Goal: Task Accomplishment & Management: Manage account settings

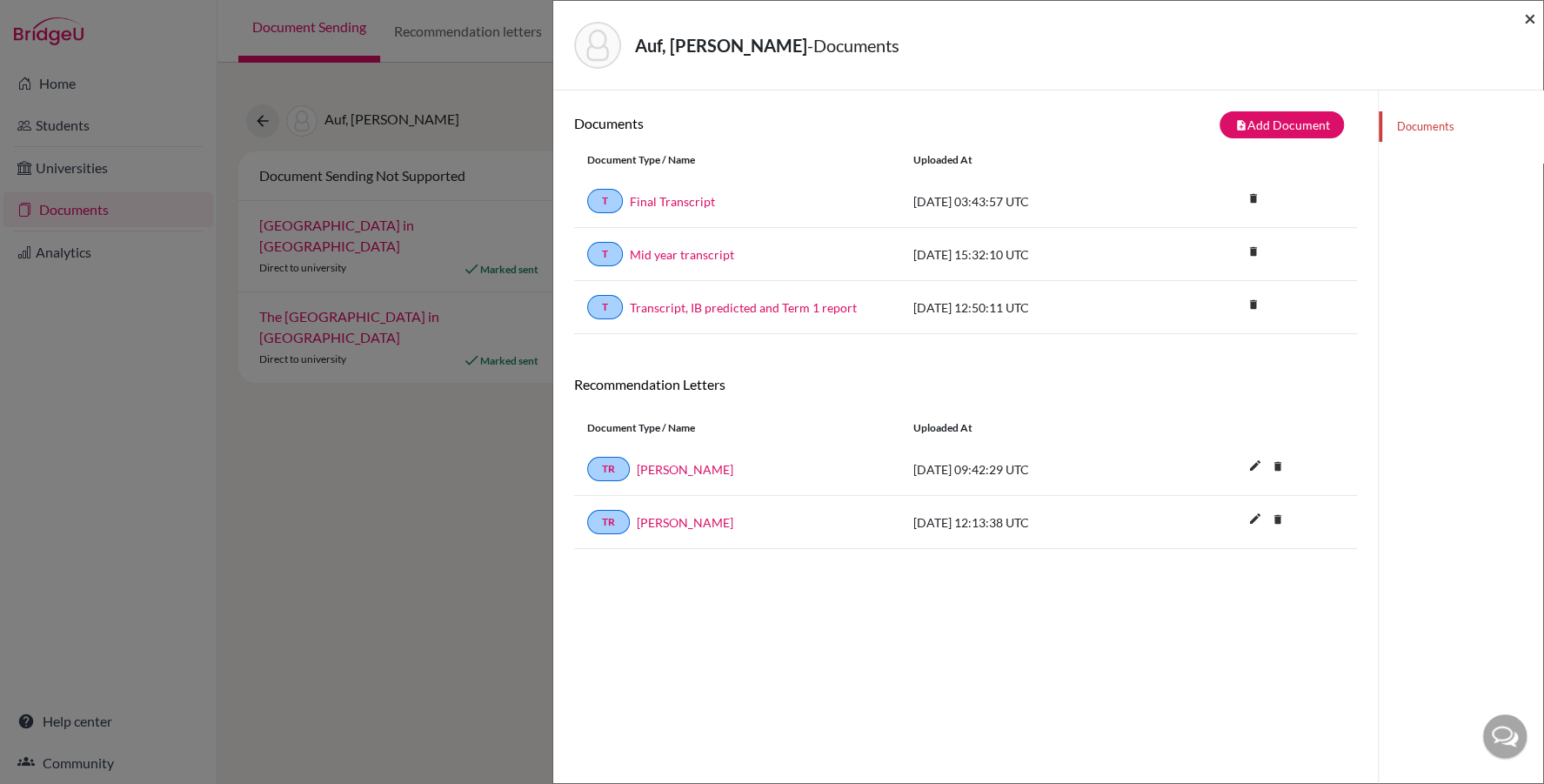
click at [1529, 13] on span "×" at bounding box center [1530, 17] width 12 height 25
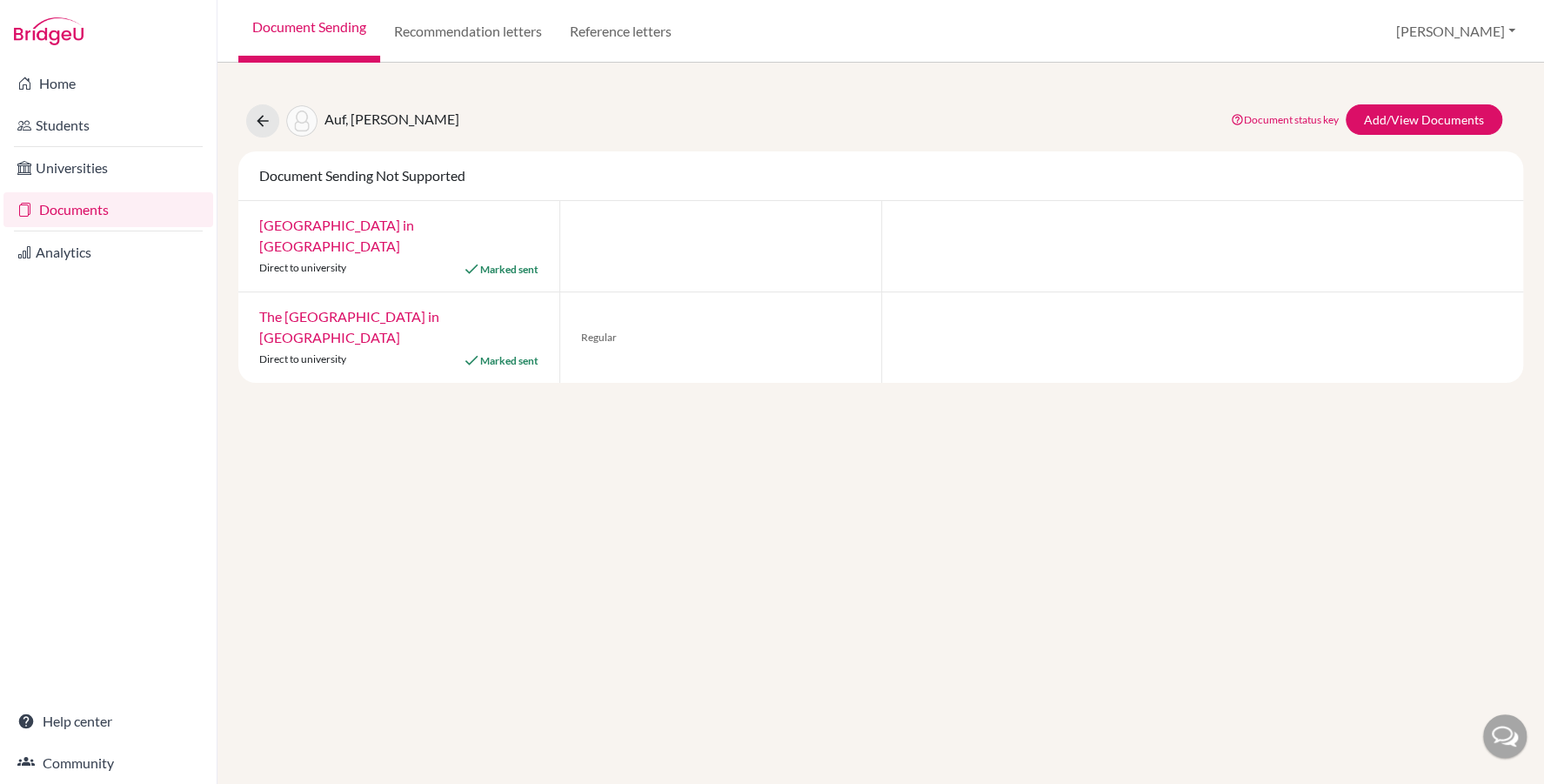
click at [122, 205] on link "Documents" at bounding box center [109, 209] width 210 height 35
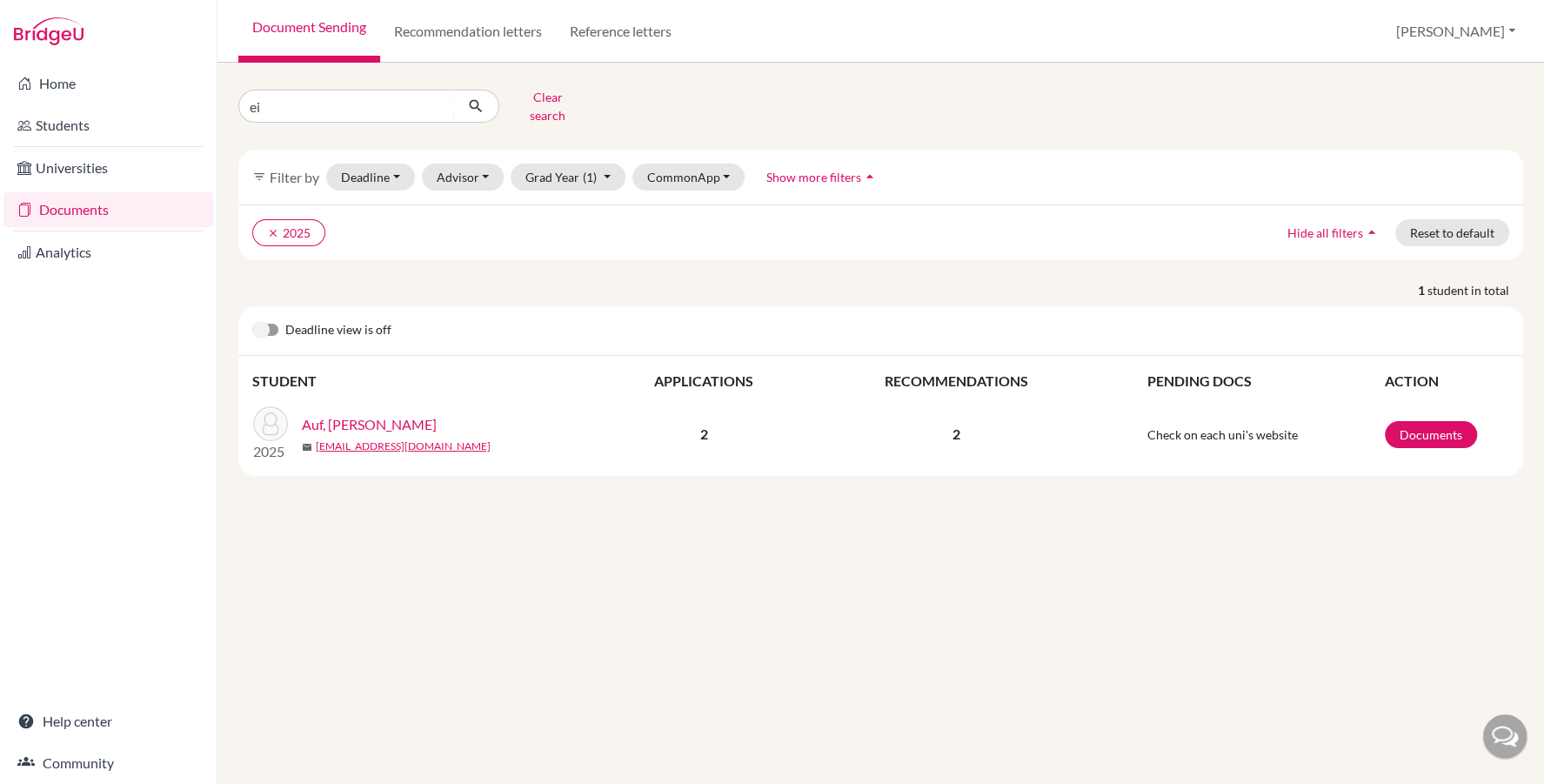
type input "eid"
click button "submit" at bounding box center [476, 105] width 47 height 33
click at [1439, 429] on link "Documents" at bounding box center [1431, 434] width 92 height 27
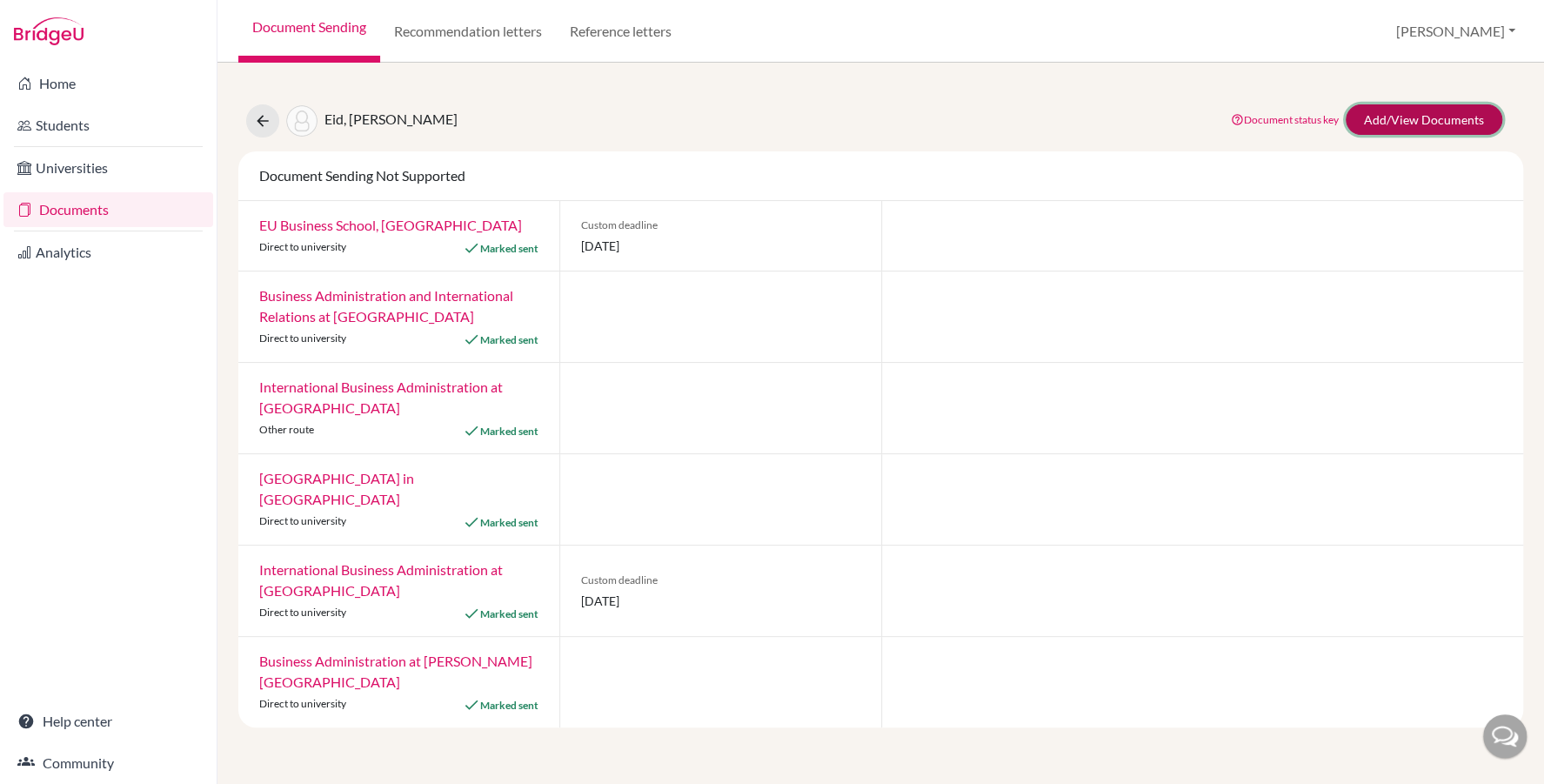
click at [1431, 123] on link "Add/View Documents" at bounding box center [1424, 119] width 156 height 31
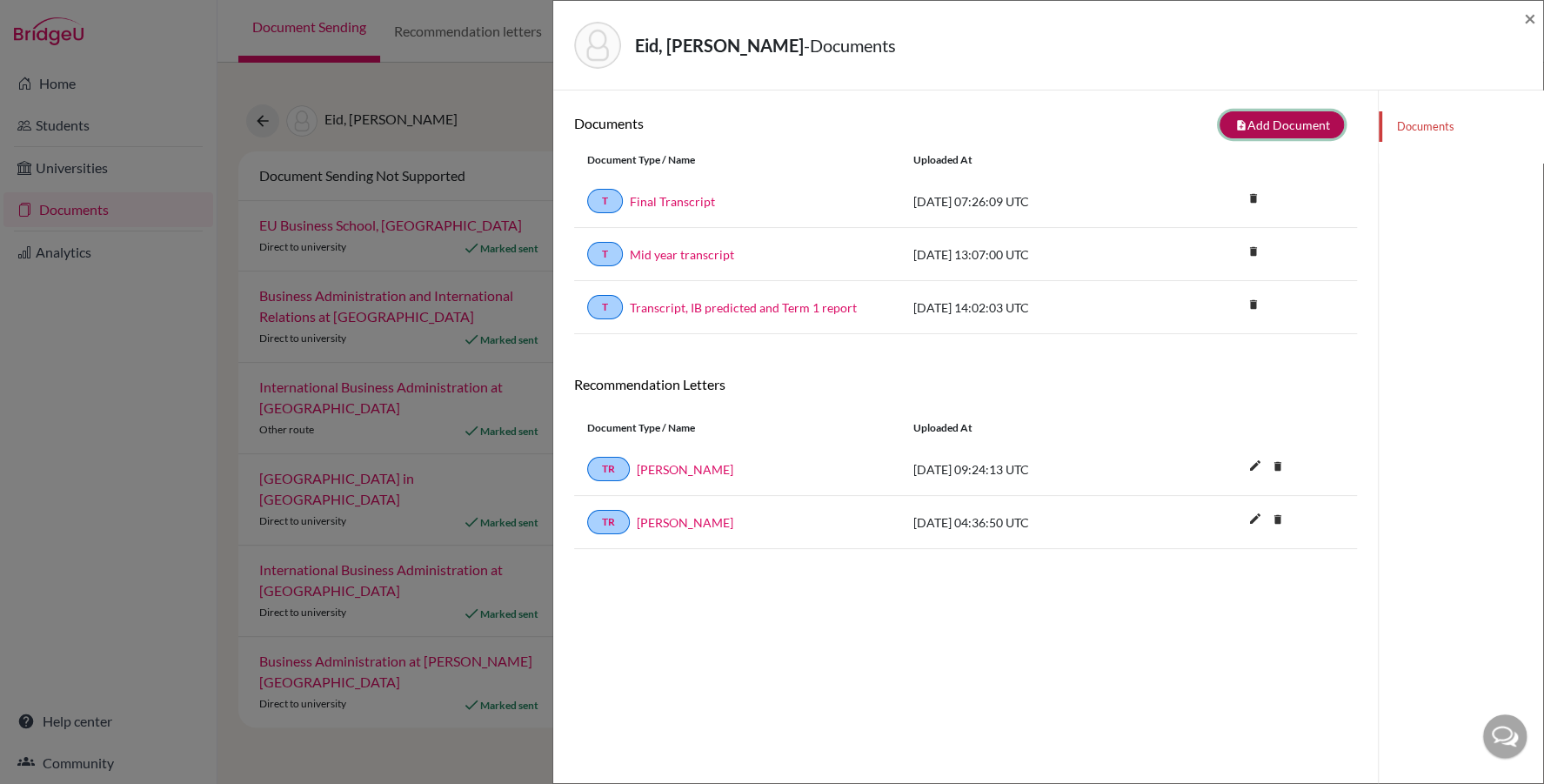
click at [1250, 122] on button "note_add Add Document" at bounding box center [1283, 124] width 125 height 27
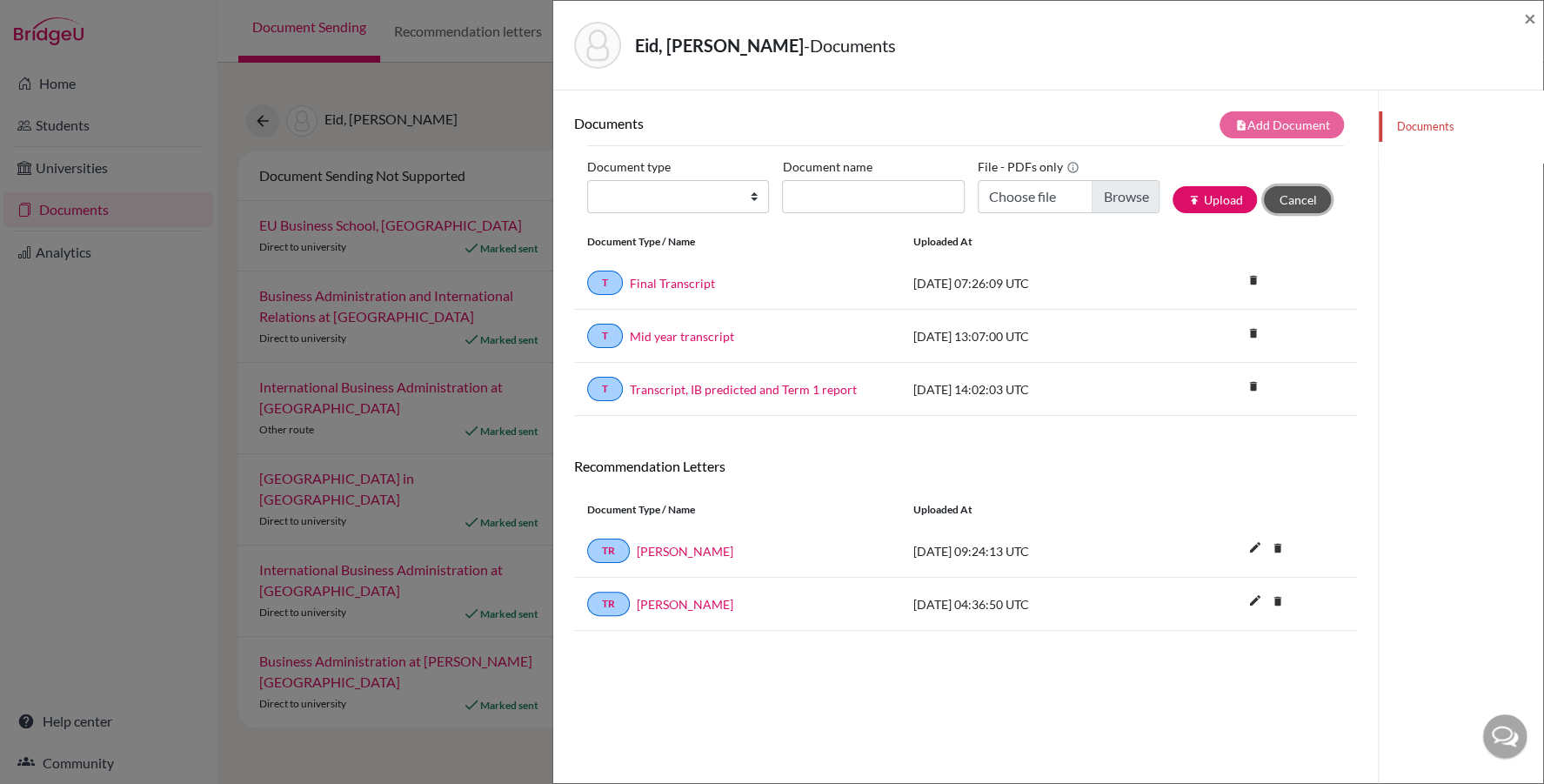
click at [1314, 195] on button "Cancel" at bounding box center [1297, 199] width 67 height 27
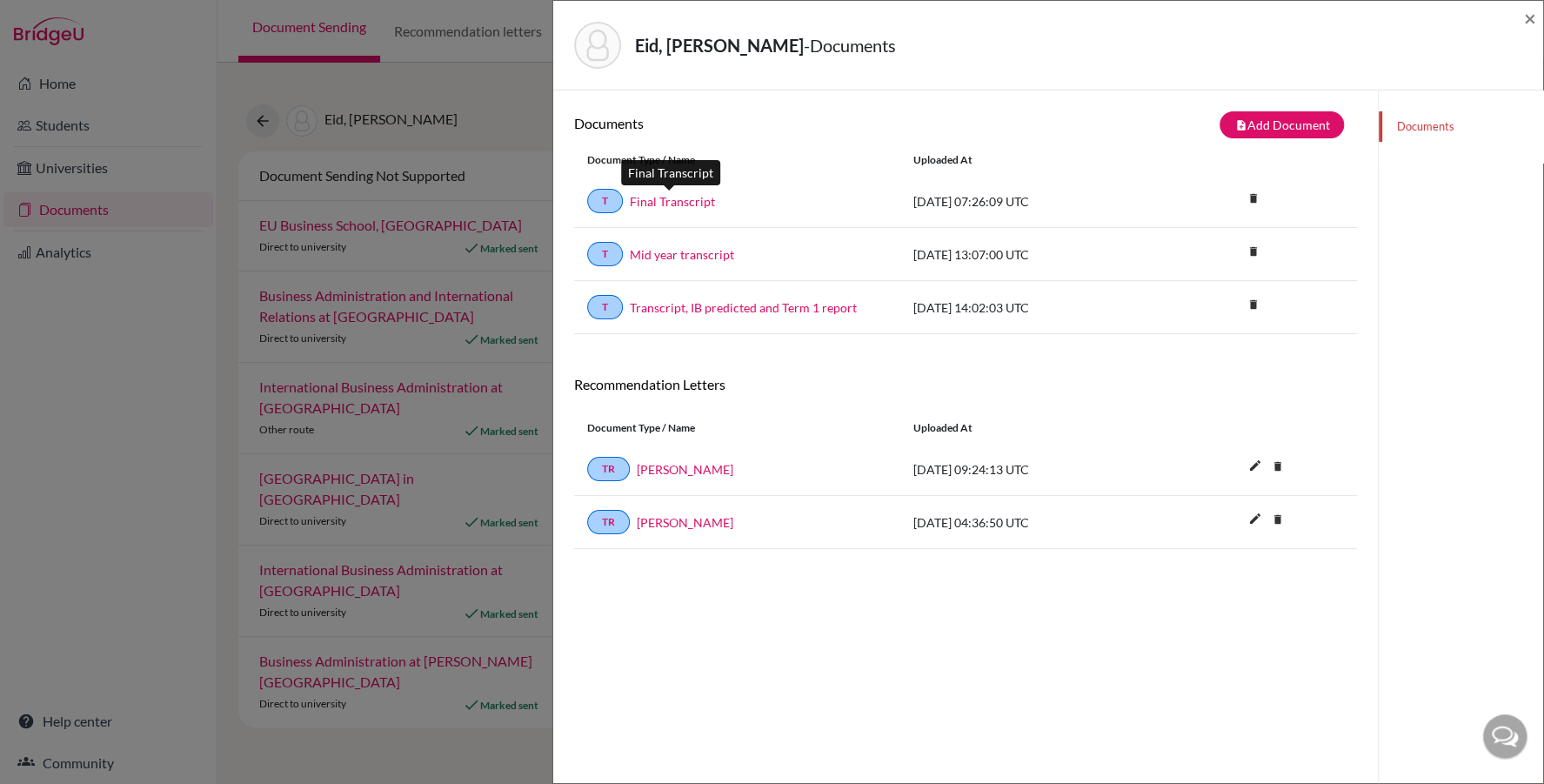
click at [639, 196] on link "Final Transcript" at bounding box center [672, 201] width 85 height 18
click at [1524, 18] on span "×" at bounding box center [1530, 17] width 12 height 25
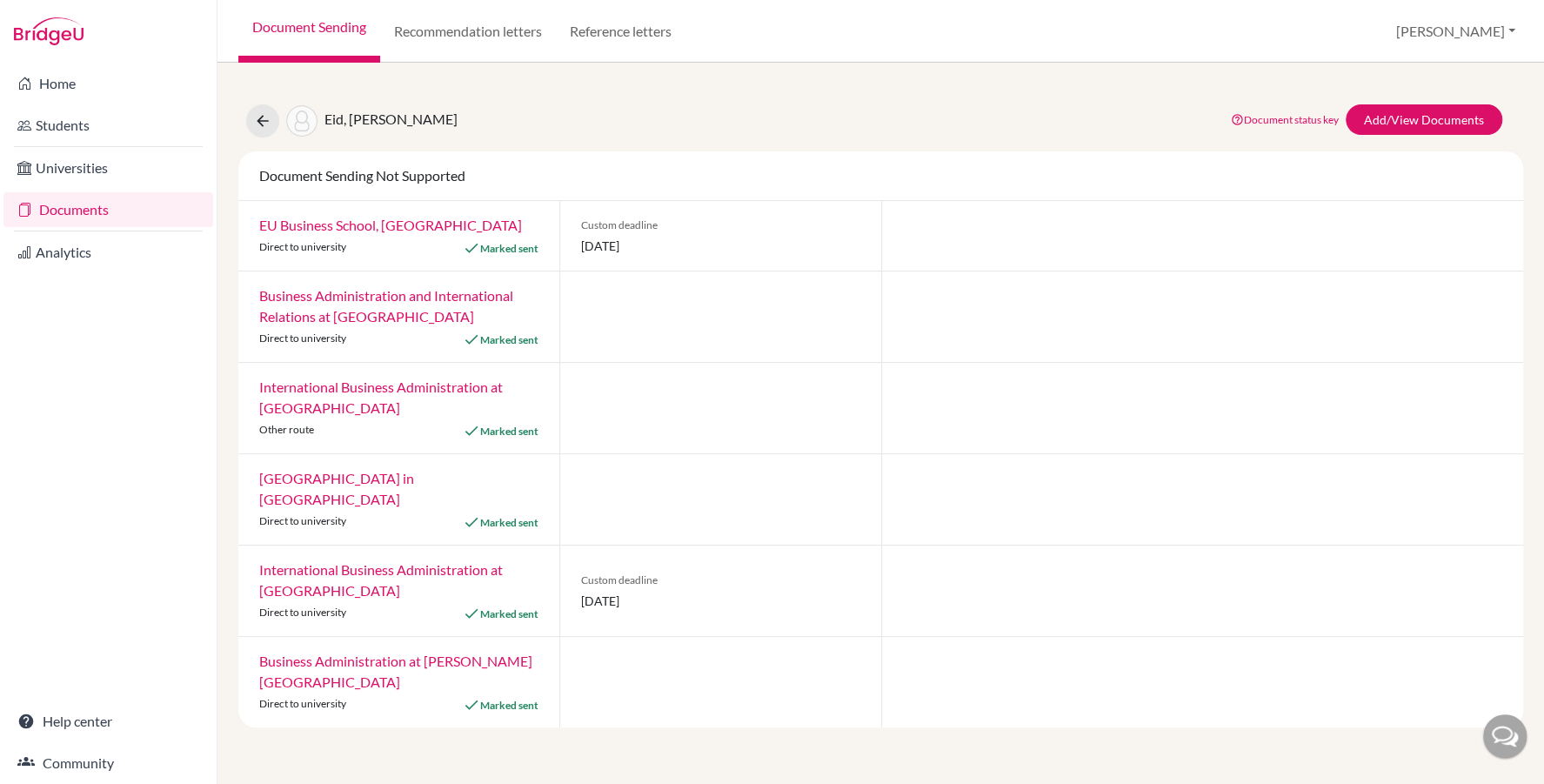
click at [306, 29] on link "Document Sending" at bounding box center [309, 31] width 142 height 62
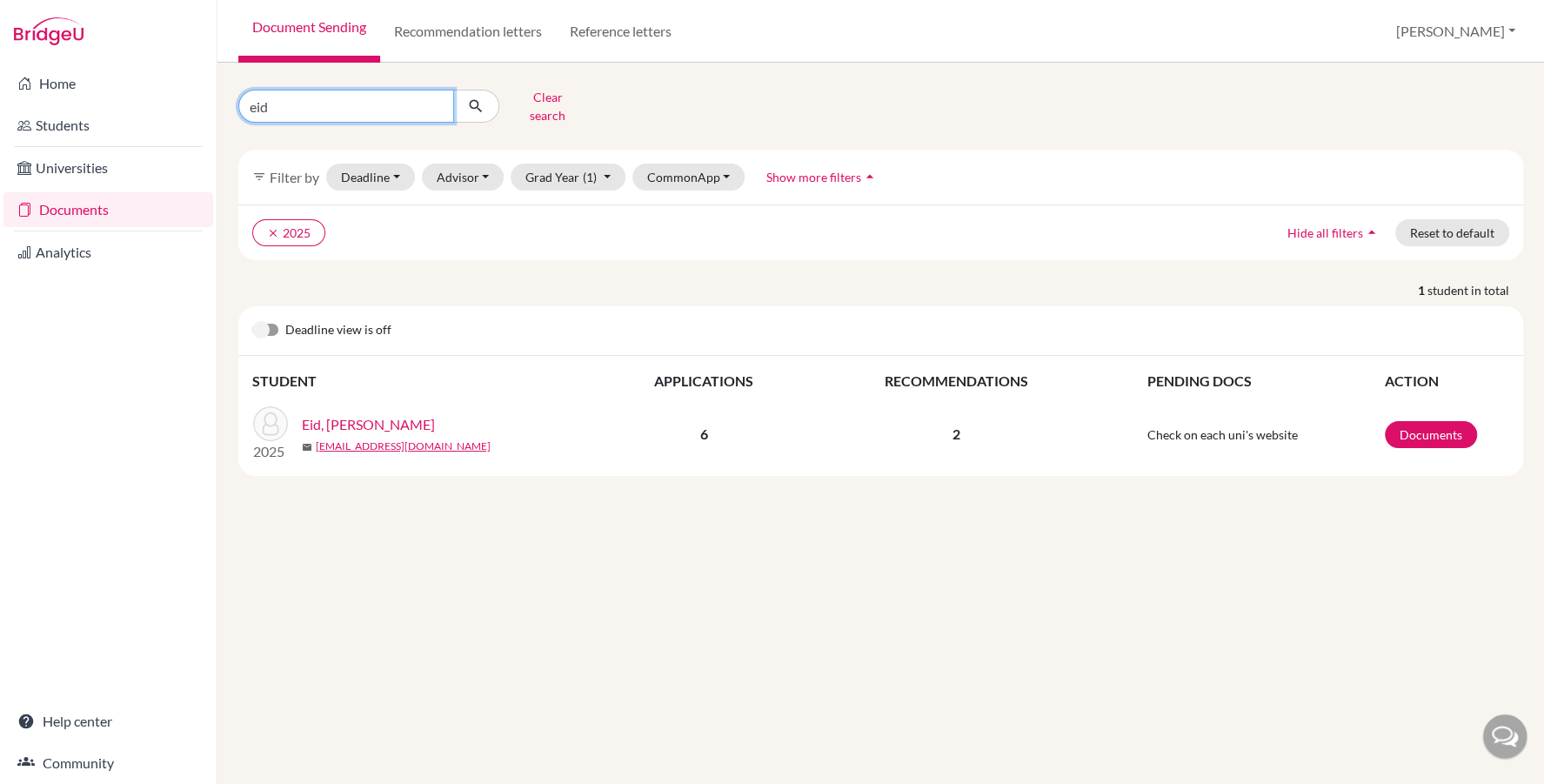
click at [260, 97] on input "eid" at bounding box center [347, 105] width 216 height 33
type input "jana"
click button "submit" at bounding box center [476, 105] width 47 height 33
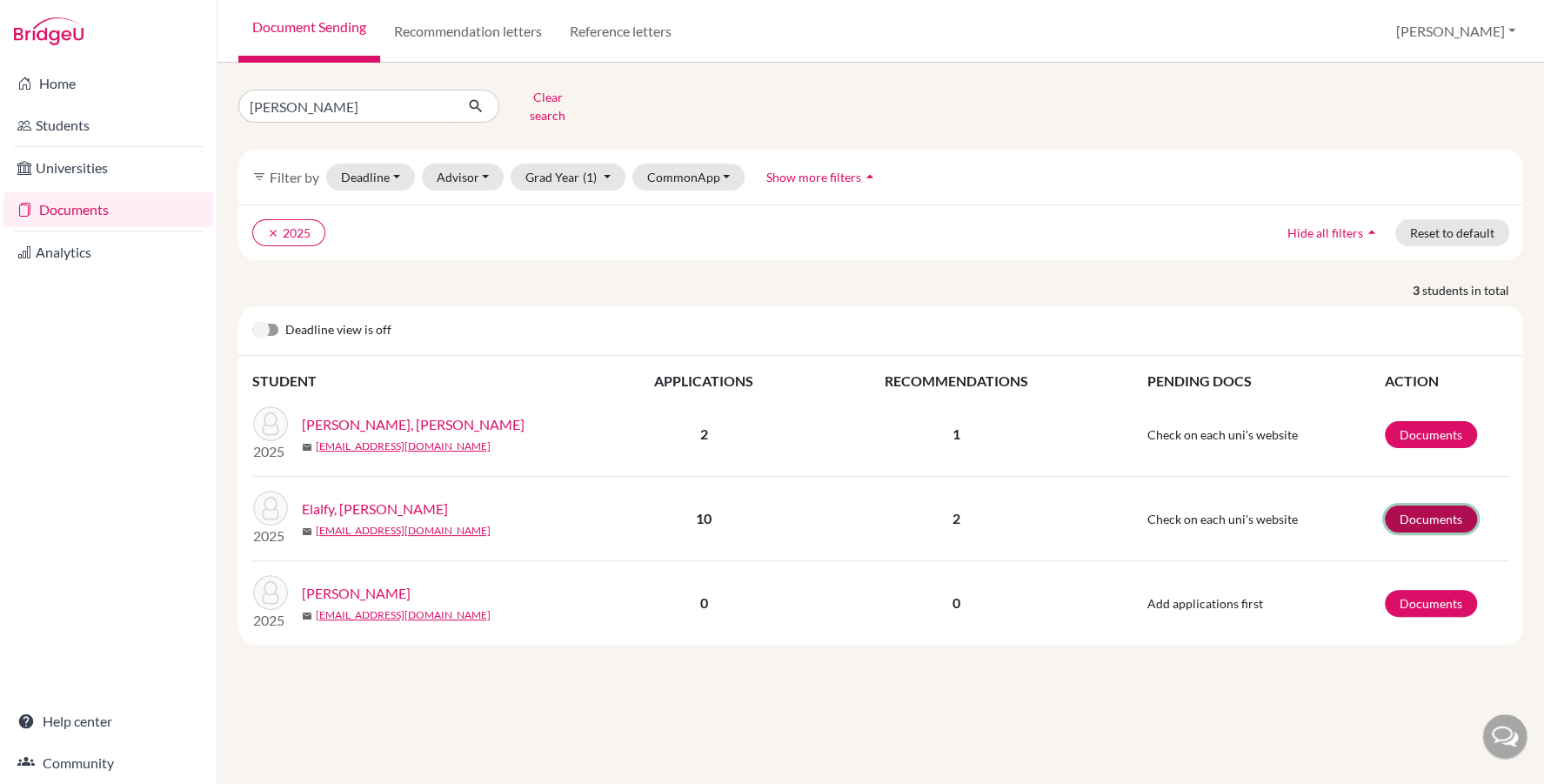
click at [1433, 505] on link "Documents" at bounding box center [1431, 518] width 92 height 27
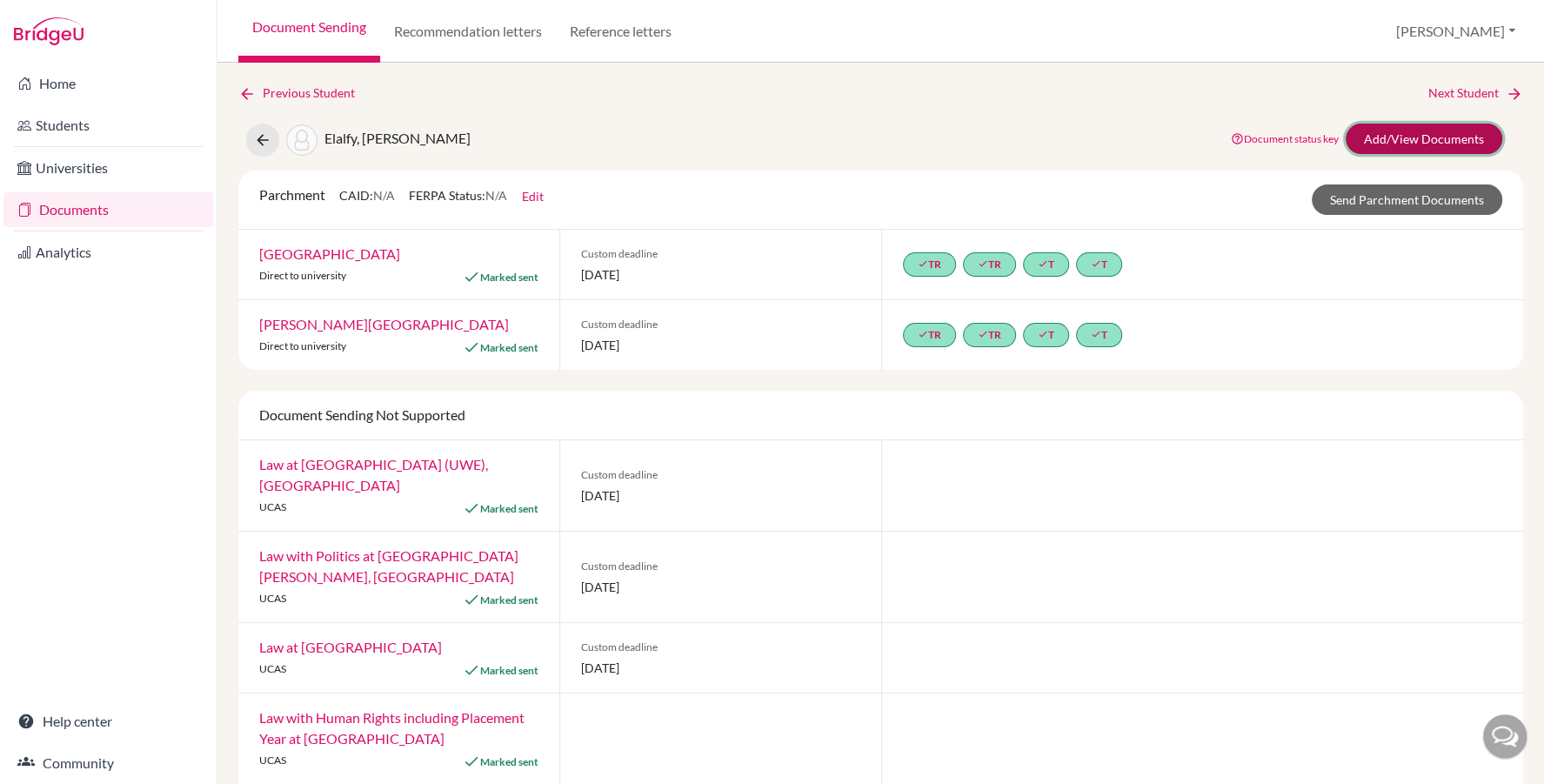
click at [1406, 147] on link "Add/View Documents" at bounding box center [1424, 139] width 156 height 31
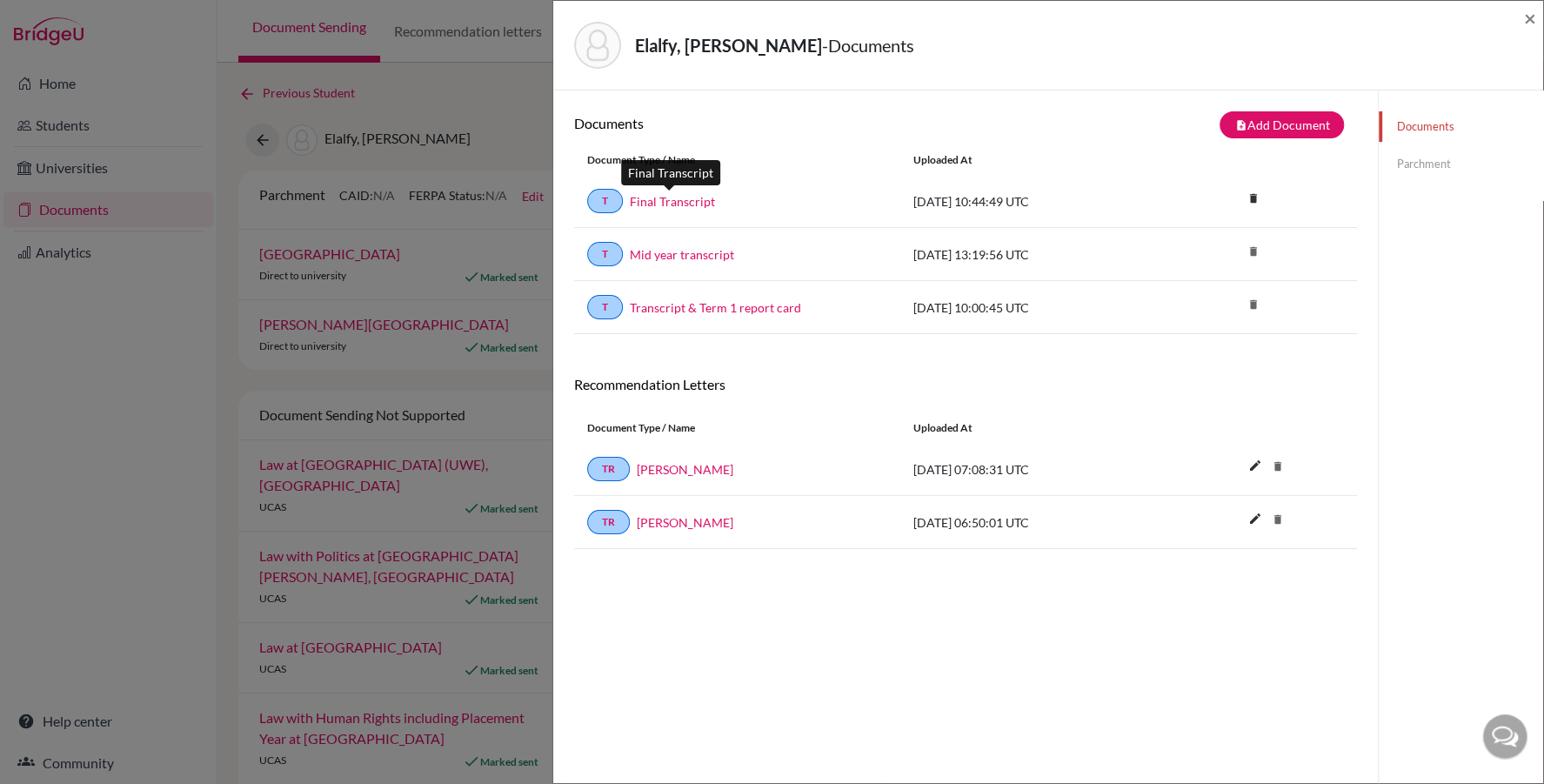
click at [662, 197] on link "Final Transcript" at bounding box center [672, 201] width 85 height 18
click at [1528, 14] on span "×" at bounding box center [1530, 17] width 12 height 25
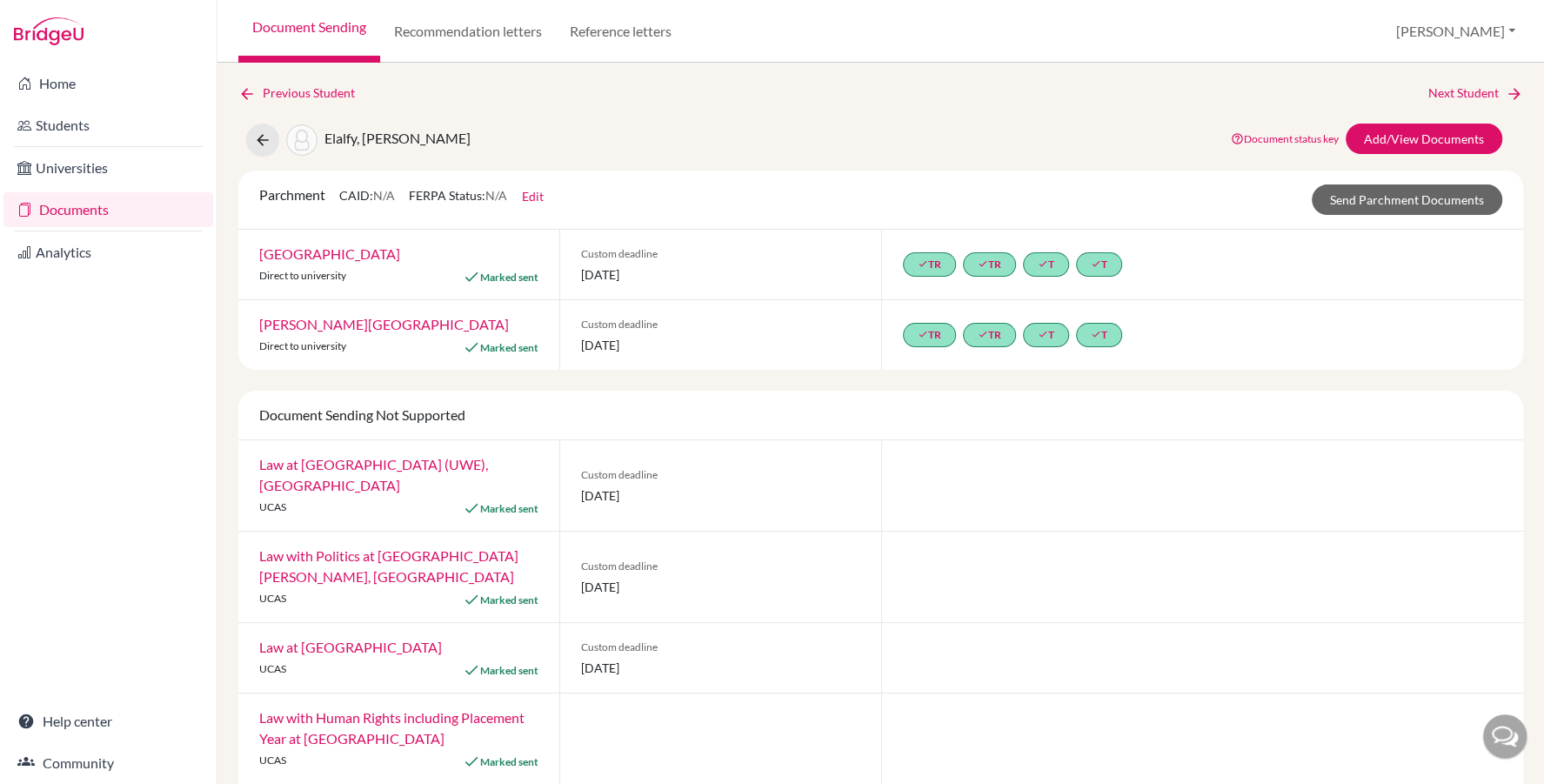
click at [98, 204] on link "Documents" at bounding box center [109, 209] width 210 height 35
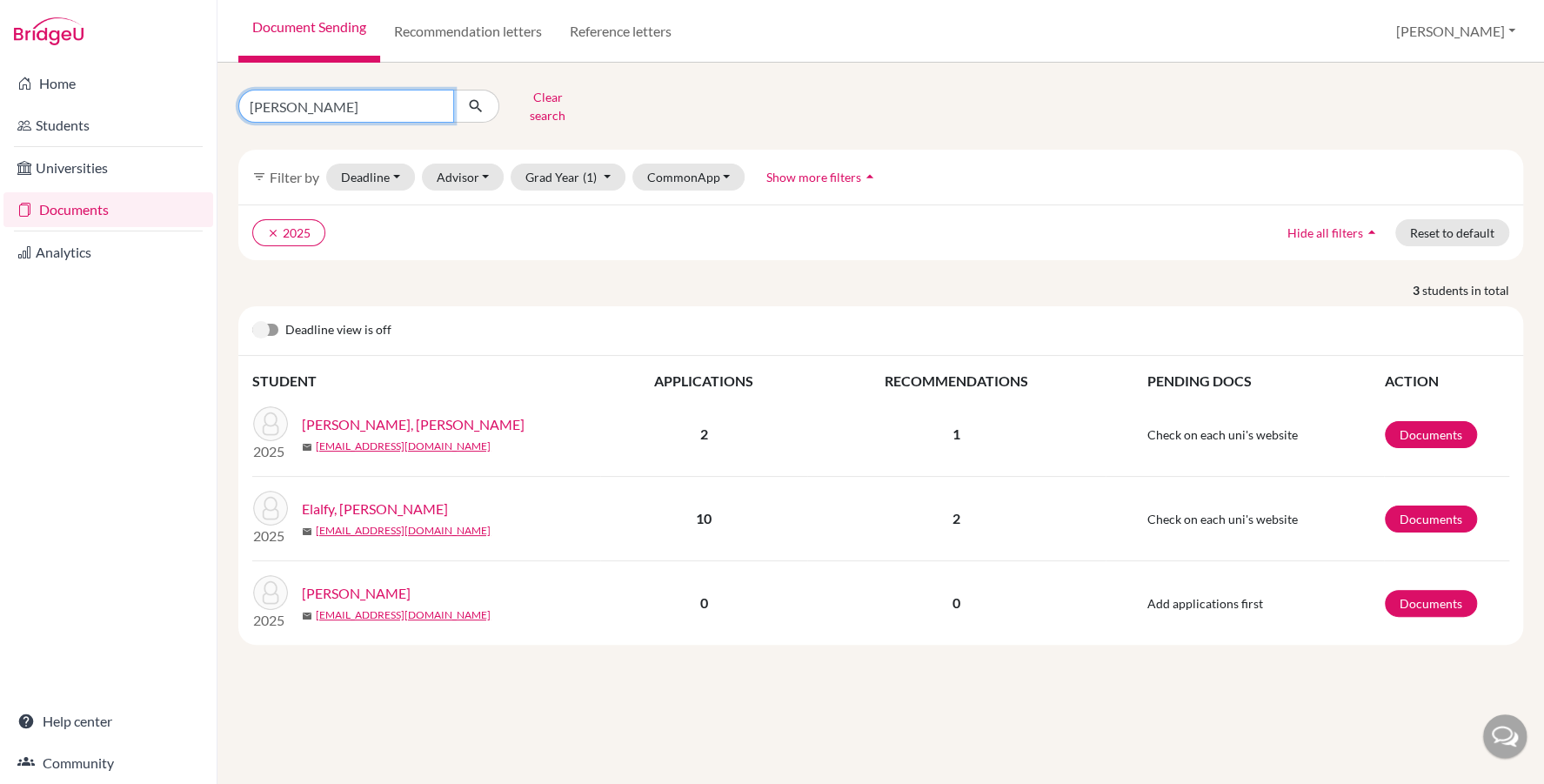
click at [274, 103] on input "[PERSON_NAME]" at bounding box center [347, 105] width 216 height 33
paste input "Assiouty"
click at [264, 109] on input "el Assiouty" at bounding box center [347, 105] width 216 height 33
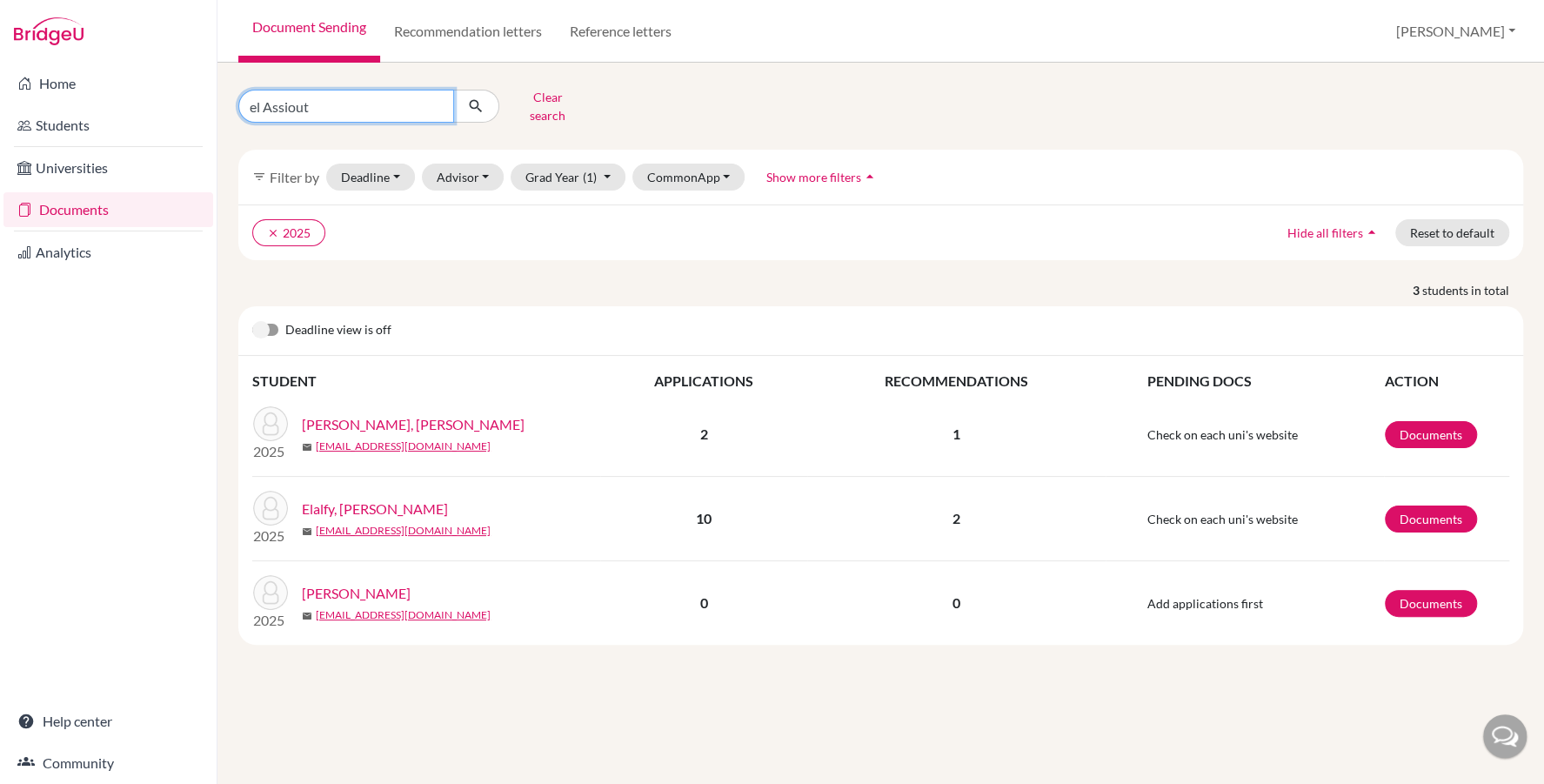
type input "El assiouty"
click button "submit" at bounding box center [476, 105] width 47 height 33
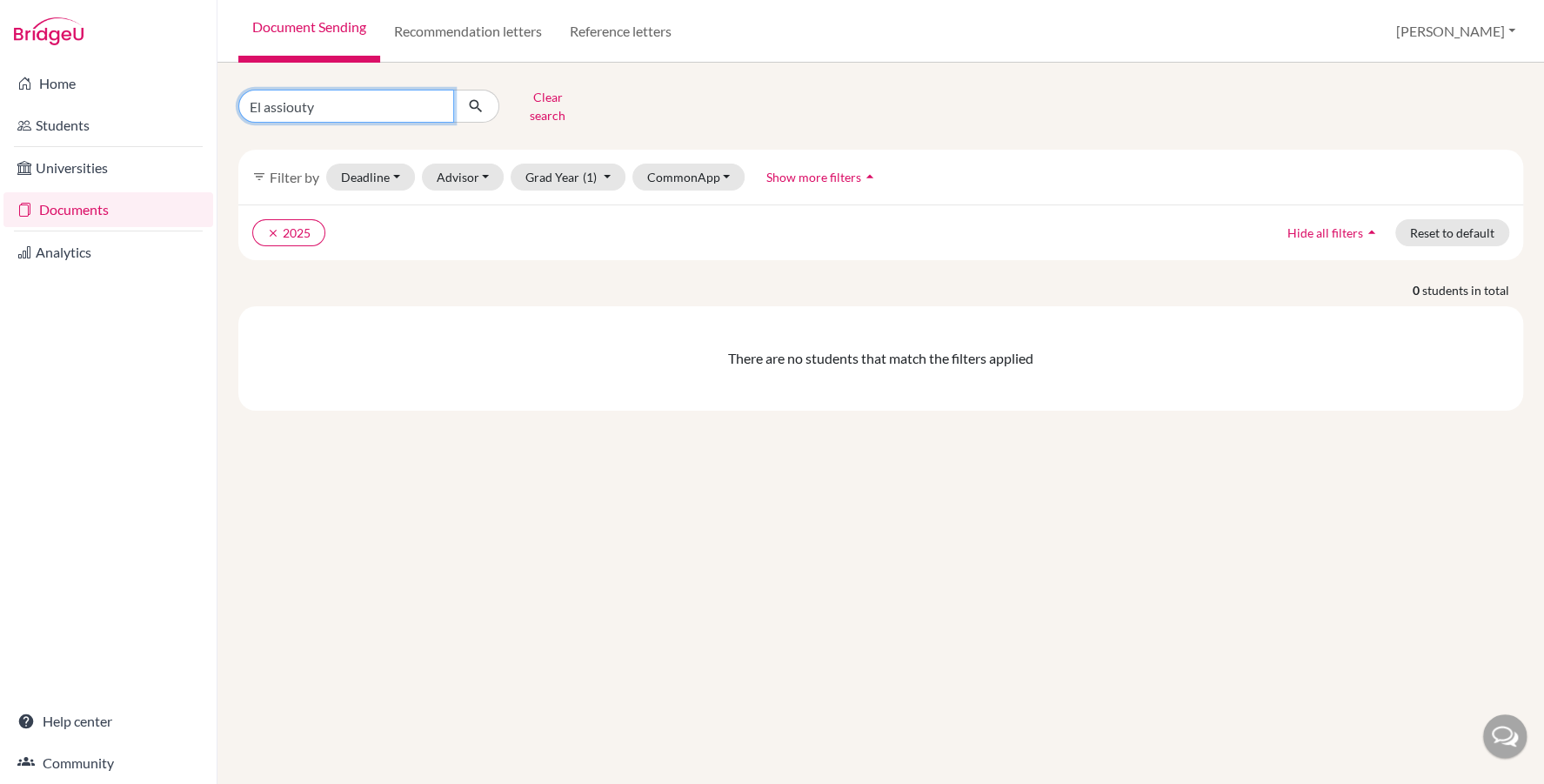
click at [265, 106] on input "El assiouty" at bounding box center [347, 105] width 216 height 33
type input "Elassiouty"
click button "submit" at bounding box center [476, 105] width 47 height 33
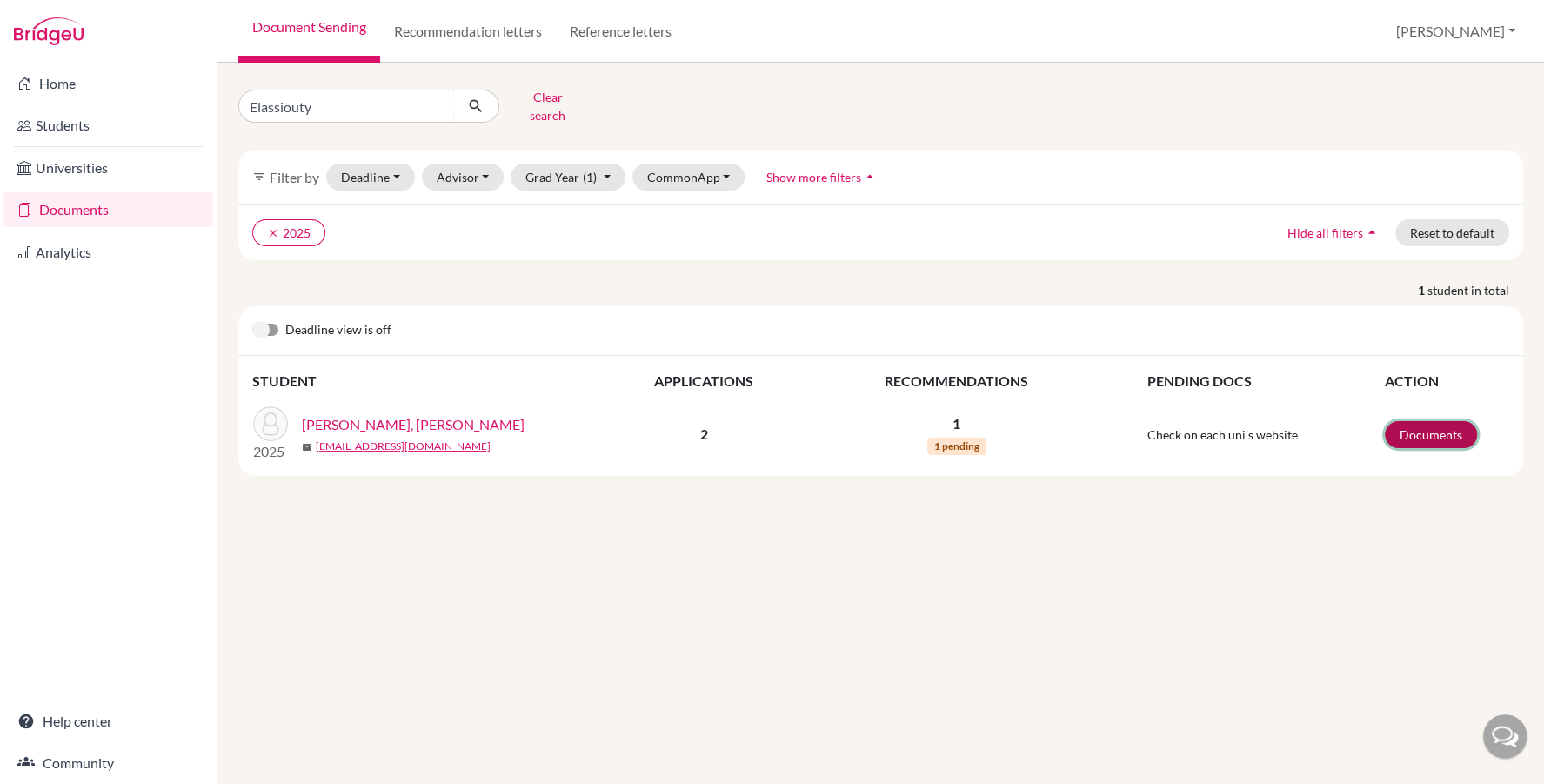
click at [1428, 421] on link "Documents" at bounding box center [1431, 434] width 92 height 27
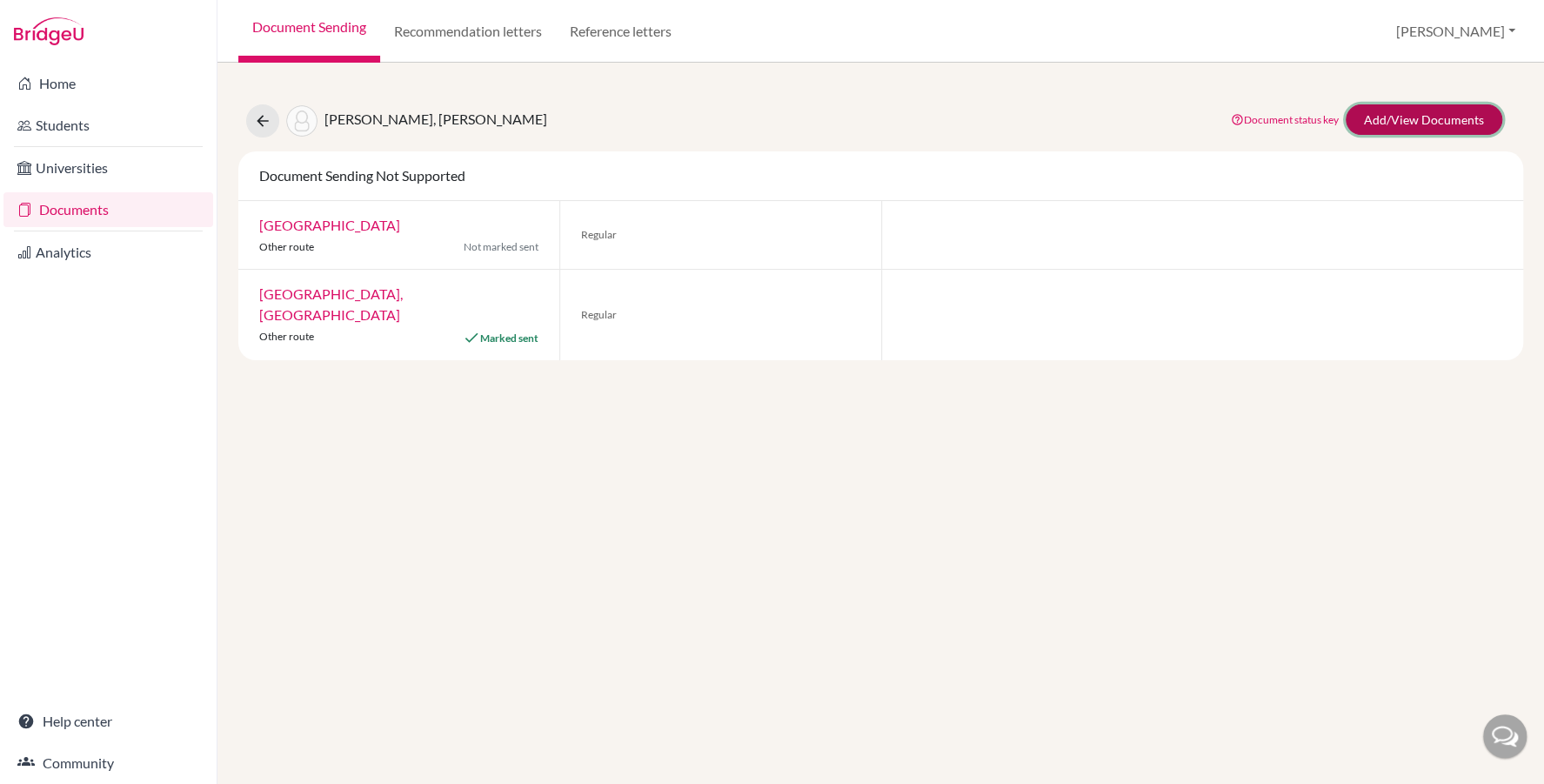
click at [1409, 120] on link "Add/View Documents" at bounding box center [1424, 119] width 156 height 31
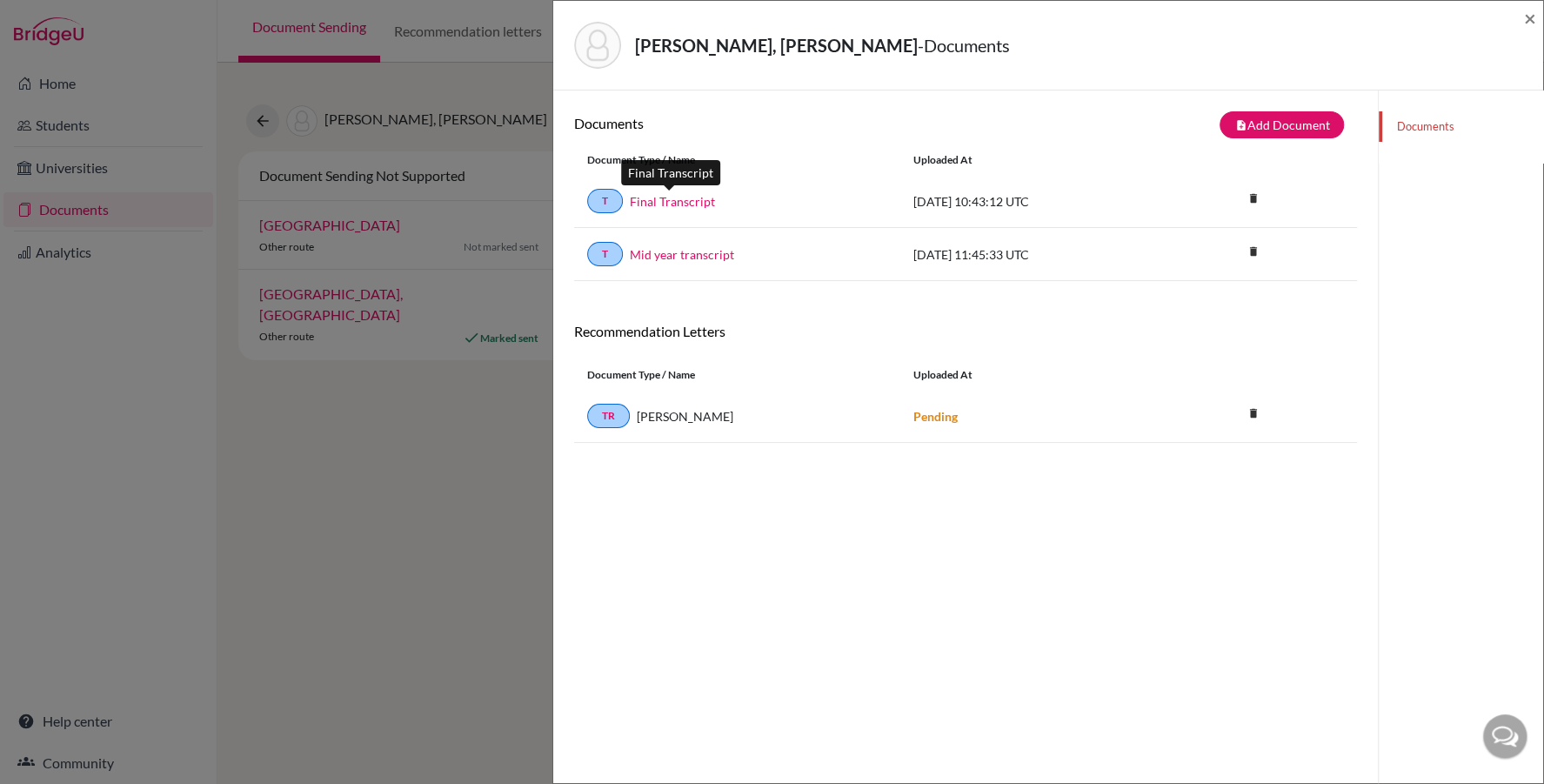
click at [666, 201] on link "Final Transcript" at bounding box center [672, 201] width 85 height 18
click at [1526, 22] on span "×" at bounding box center [1530, 17] width 12 height 25
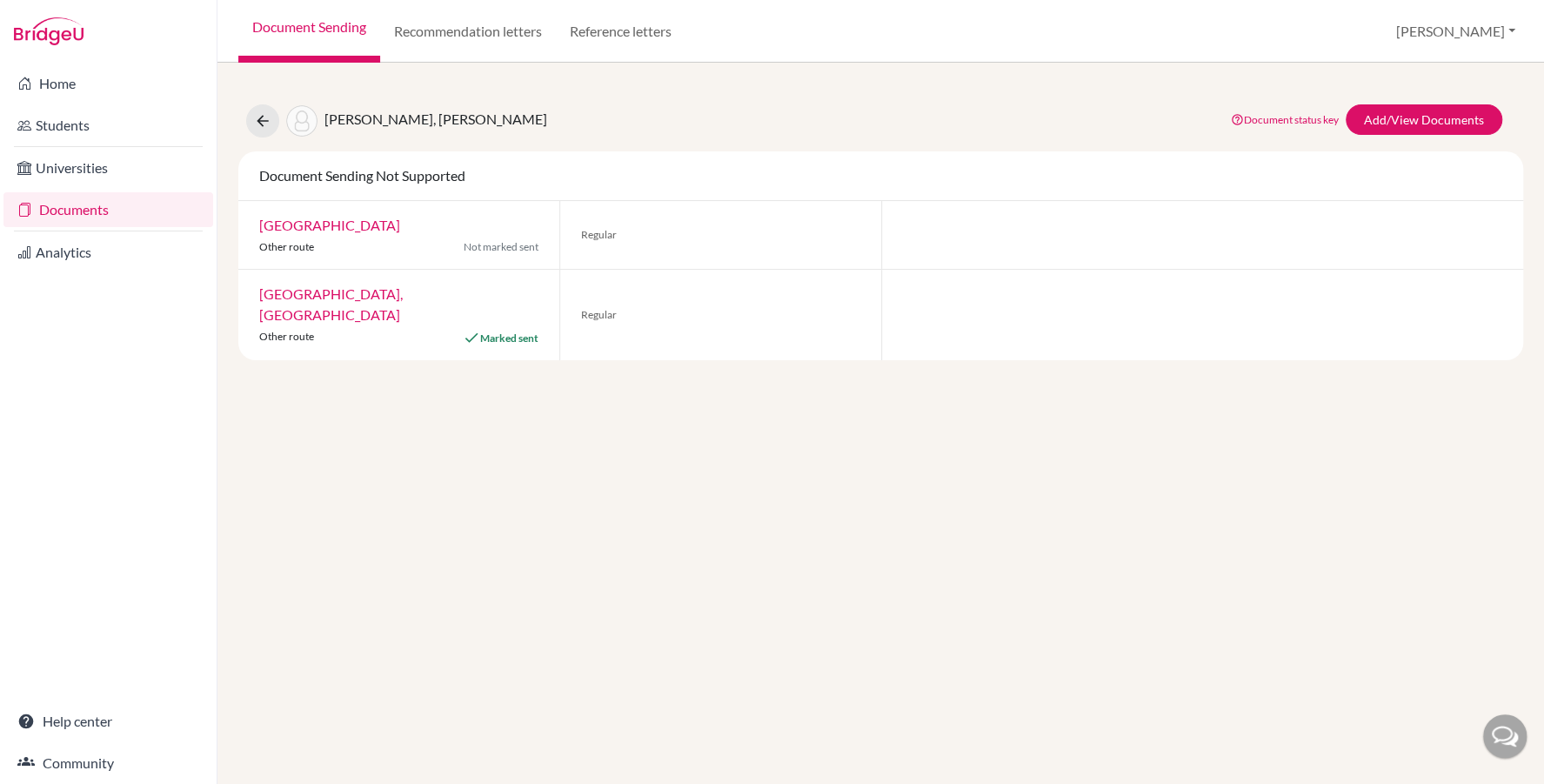
click at [66, 218] on link "Documents" at bounding box center [109, 209] width 210 height 35
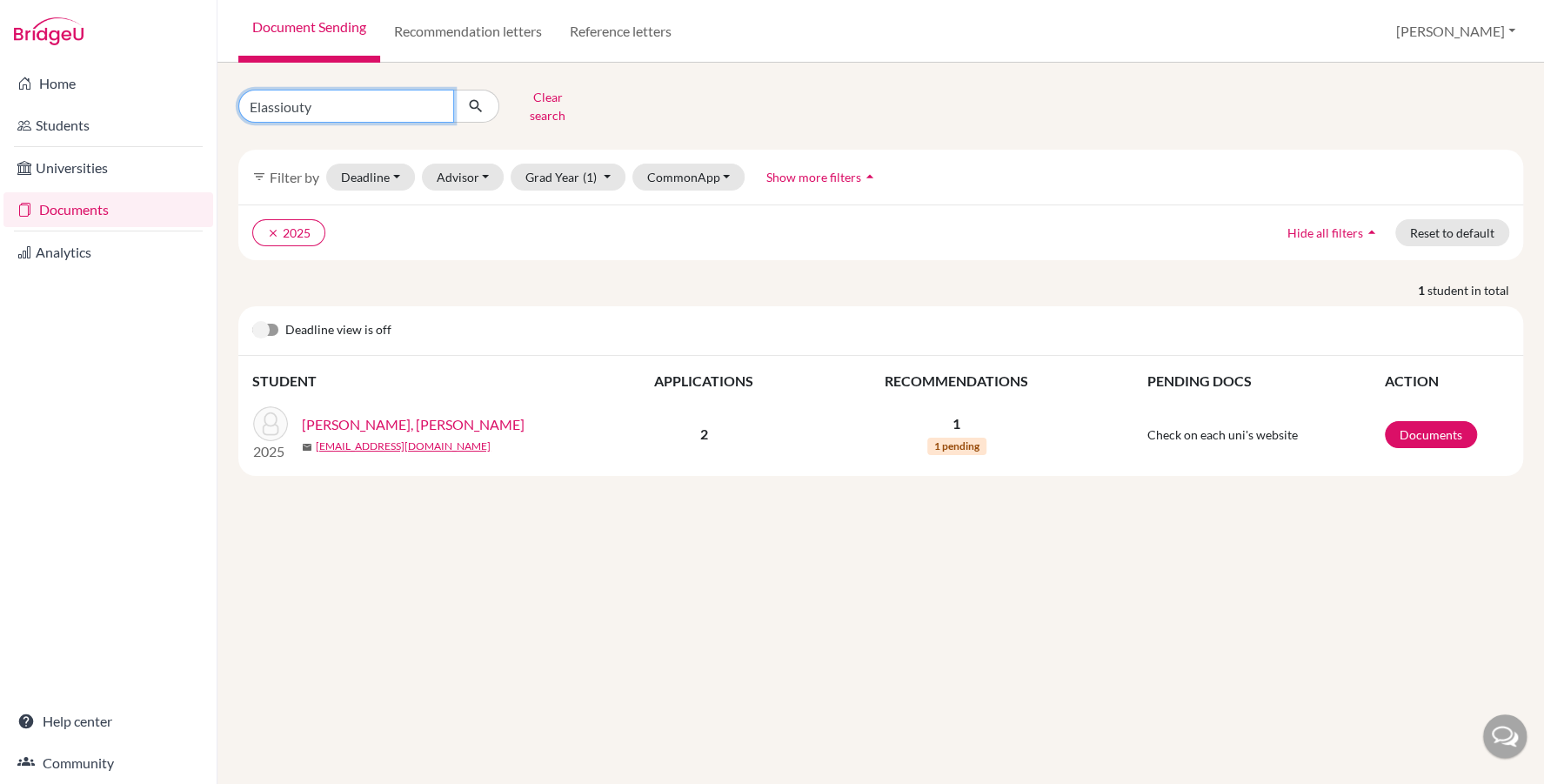
drag, startPoint x: 314, startPoint y: 103, endPoint x: 262, endPoint y: 103, distance: 52.0
click at [262, 103] on input "Elassiouty" at bounding box center [347, 105] width 216 height 33
paste input "Barhmtouch"
type input "ElBarhmtouchy"
click button "submit" at bounding box center [476, 105] width 47 height 33
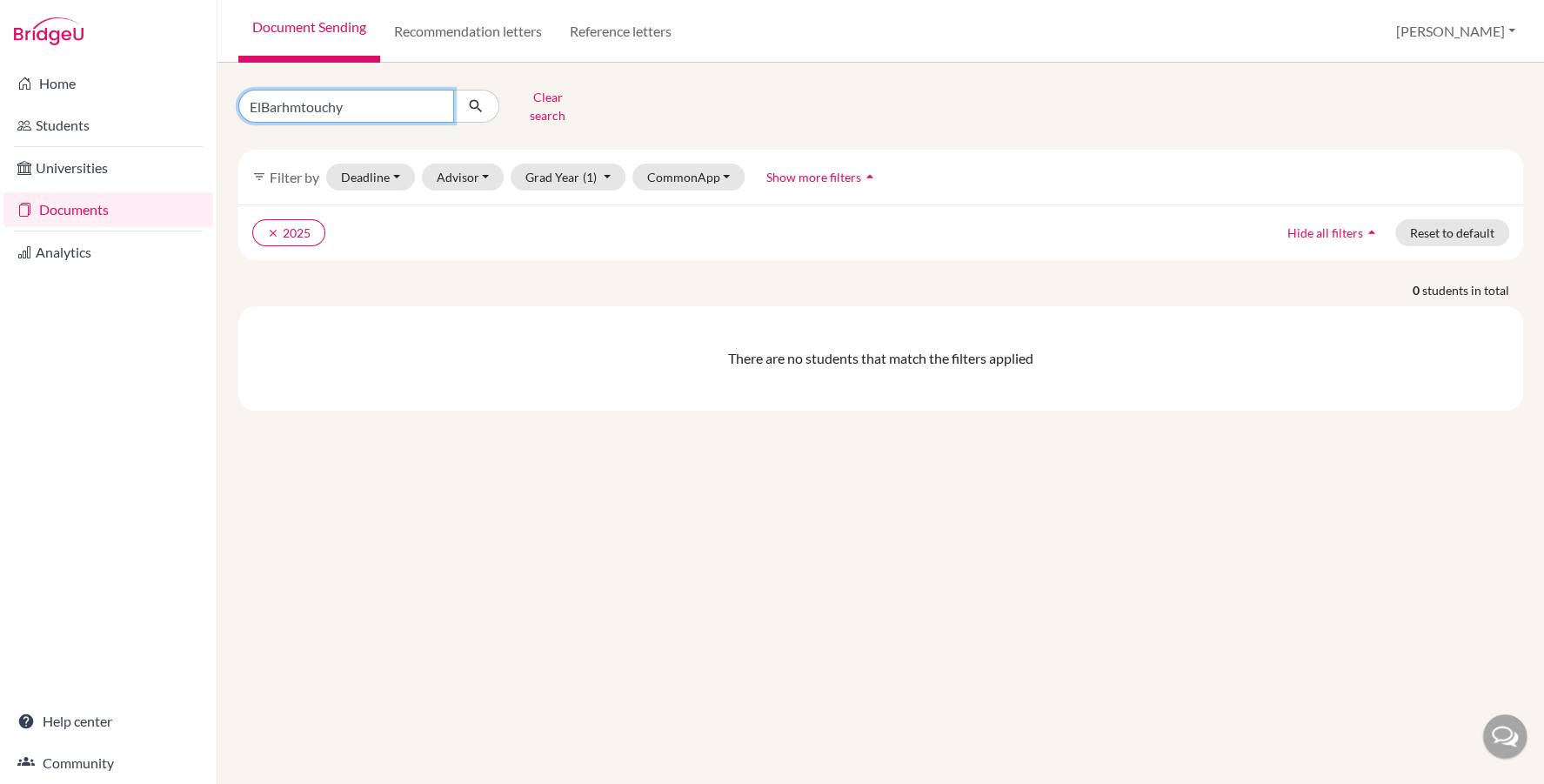
drag, startPoint x: 355, startPoint y: 97, endPoint x: 298, endPoint y: 99, distance: 57.0
click at [298, 99] on input "ElBarhmtouchy" at bounding box center [347, 105] width 216 height 33
click at [374, 111] on input "ElBarhmtouchy" at bounding box center [347, 105] width 216 height 33
click at [262, 103] on input "ElBarhmtouchy" at bounding box center [347, 105] width 216 height 33
type input "El Barhmtouchy"
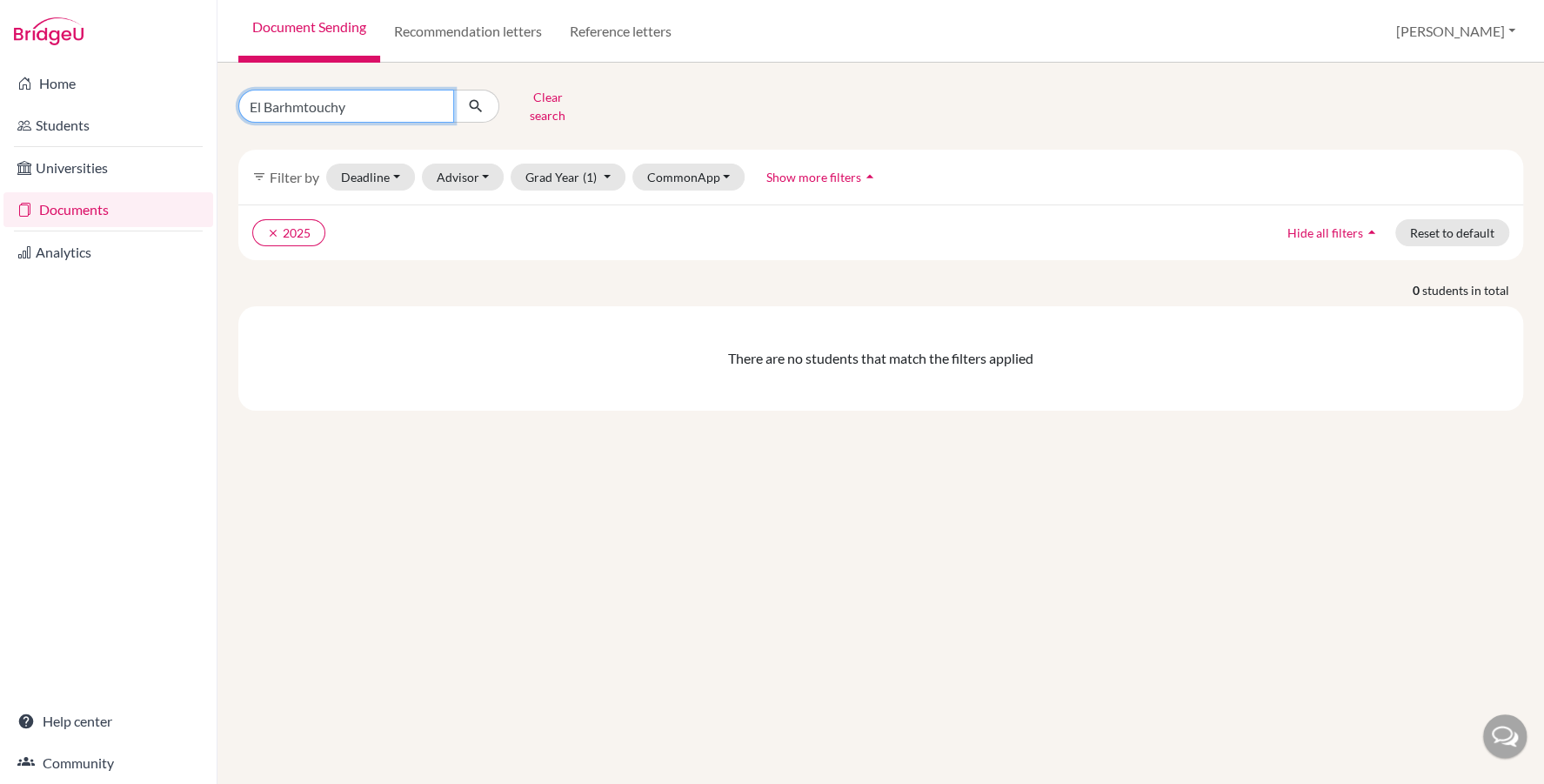
click button "submit" at bounding box center [476, 105] width 47 height 33
click at [327, 111] on input "El Barhmtouchy" at bounding box center [347, 105] width 216 height 33
click button "submit" at bounding box center [476, 105] width 47 height 33
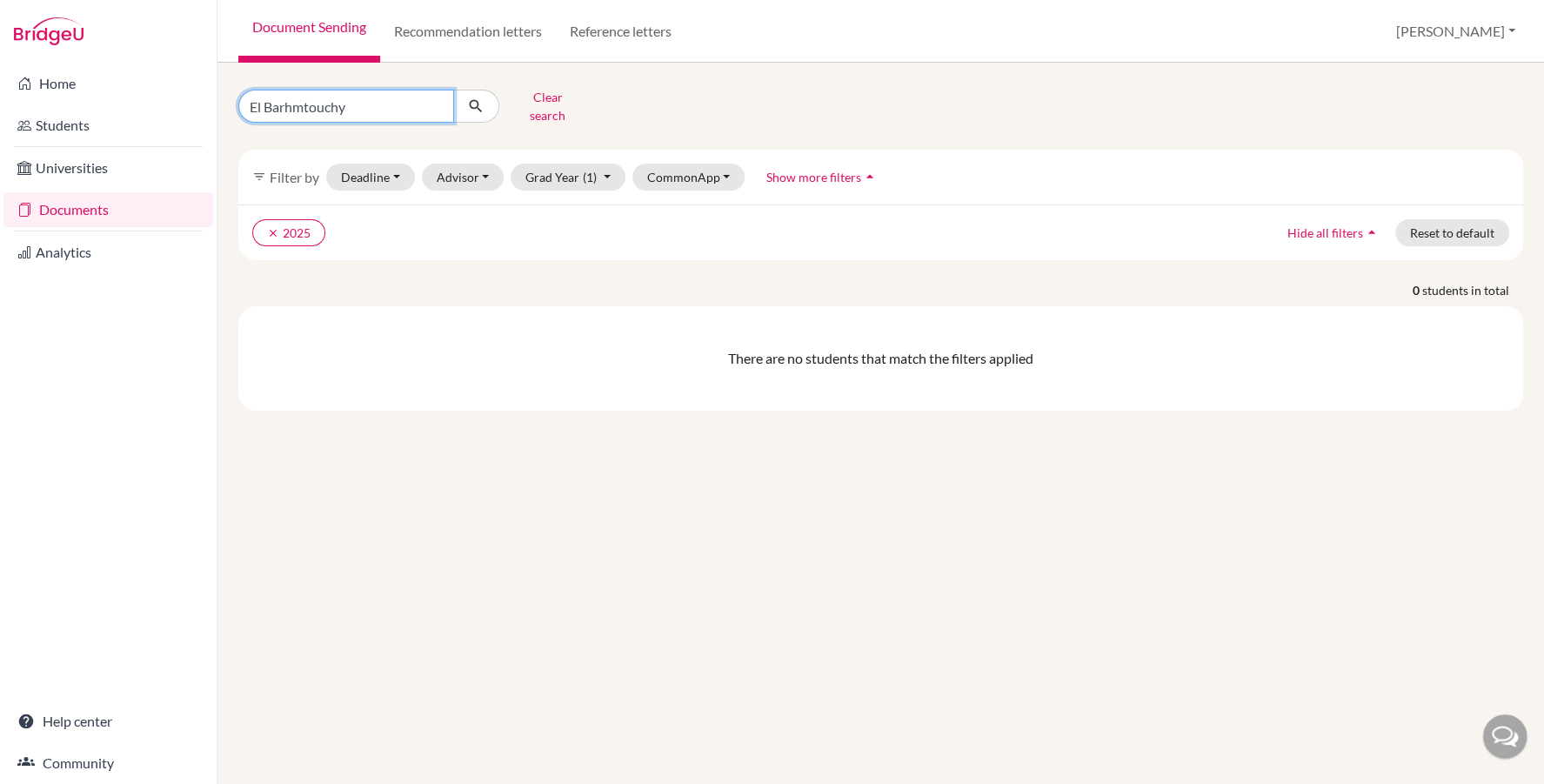
click at [331, 104] on input "El Barhmtouchy" at bounding box center [347, 105] width 216 height 33
type input "[PERSON_NAME]"
click button "submit" at bounding box center [476, 105] width 47 height 33
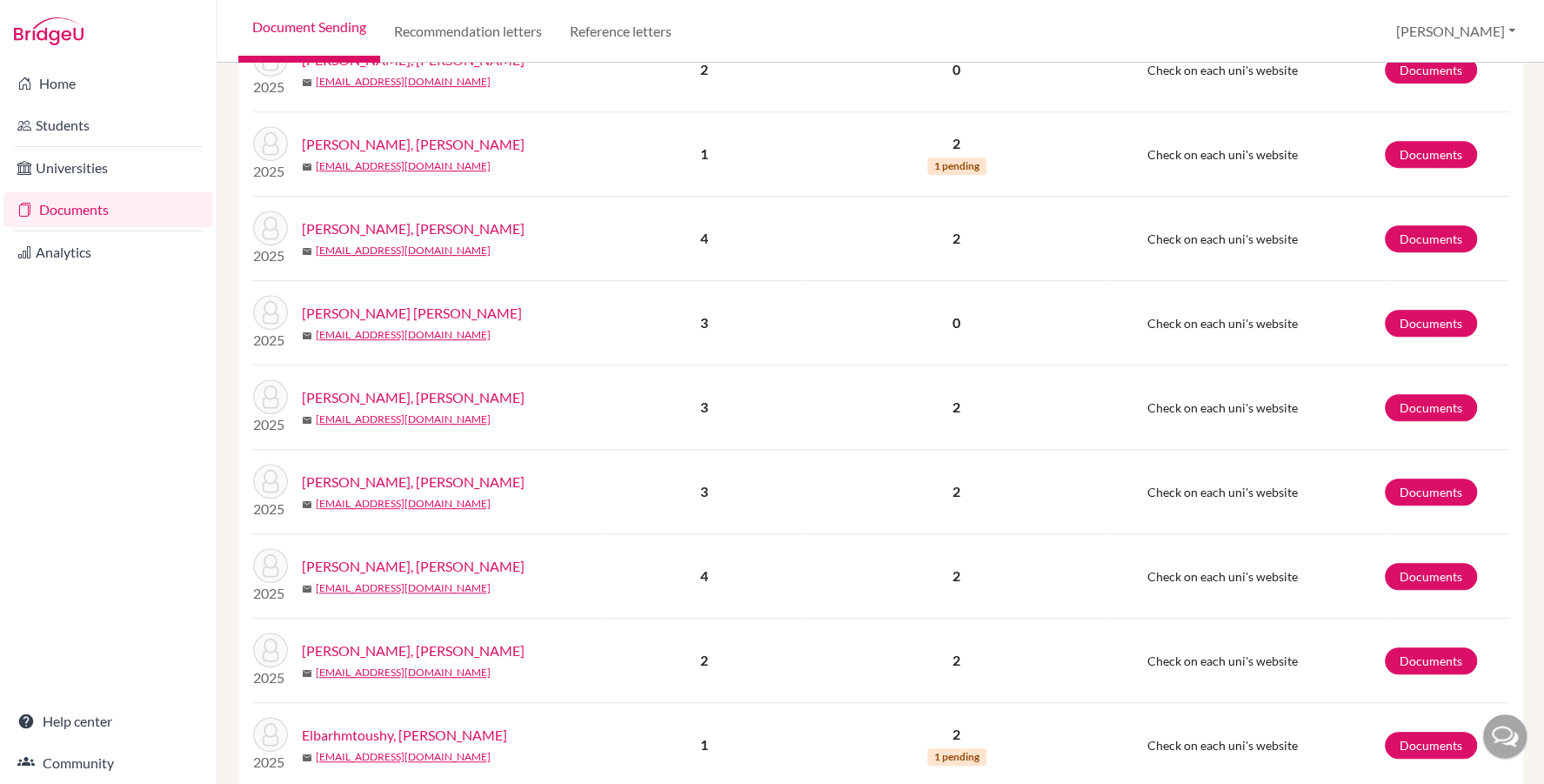
scroll to position [542, 0]
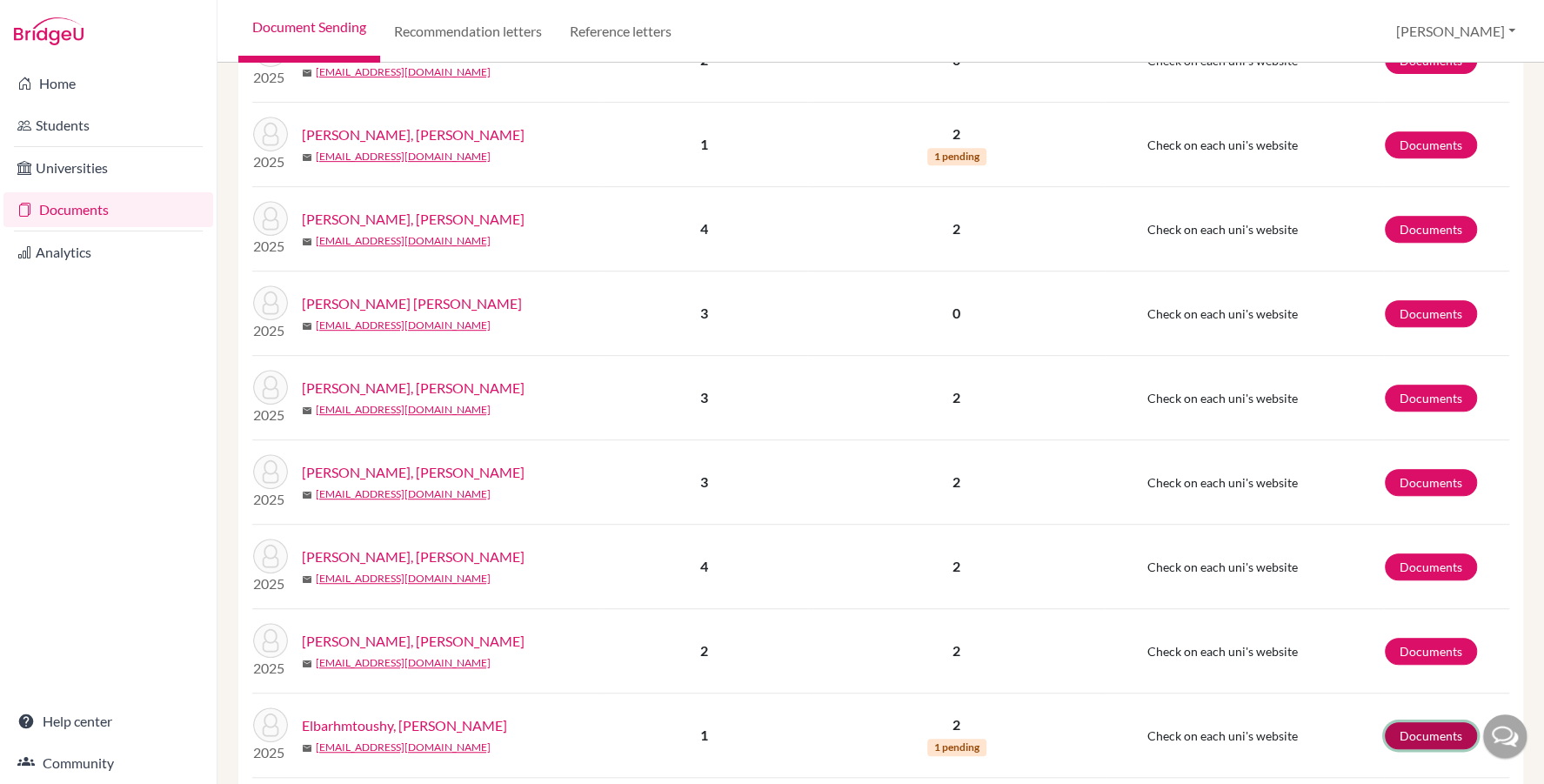
click at [1423, 722] on link "Documents" at bounding box center [1431, 735] width 92 height 27
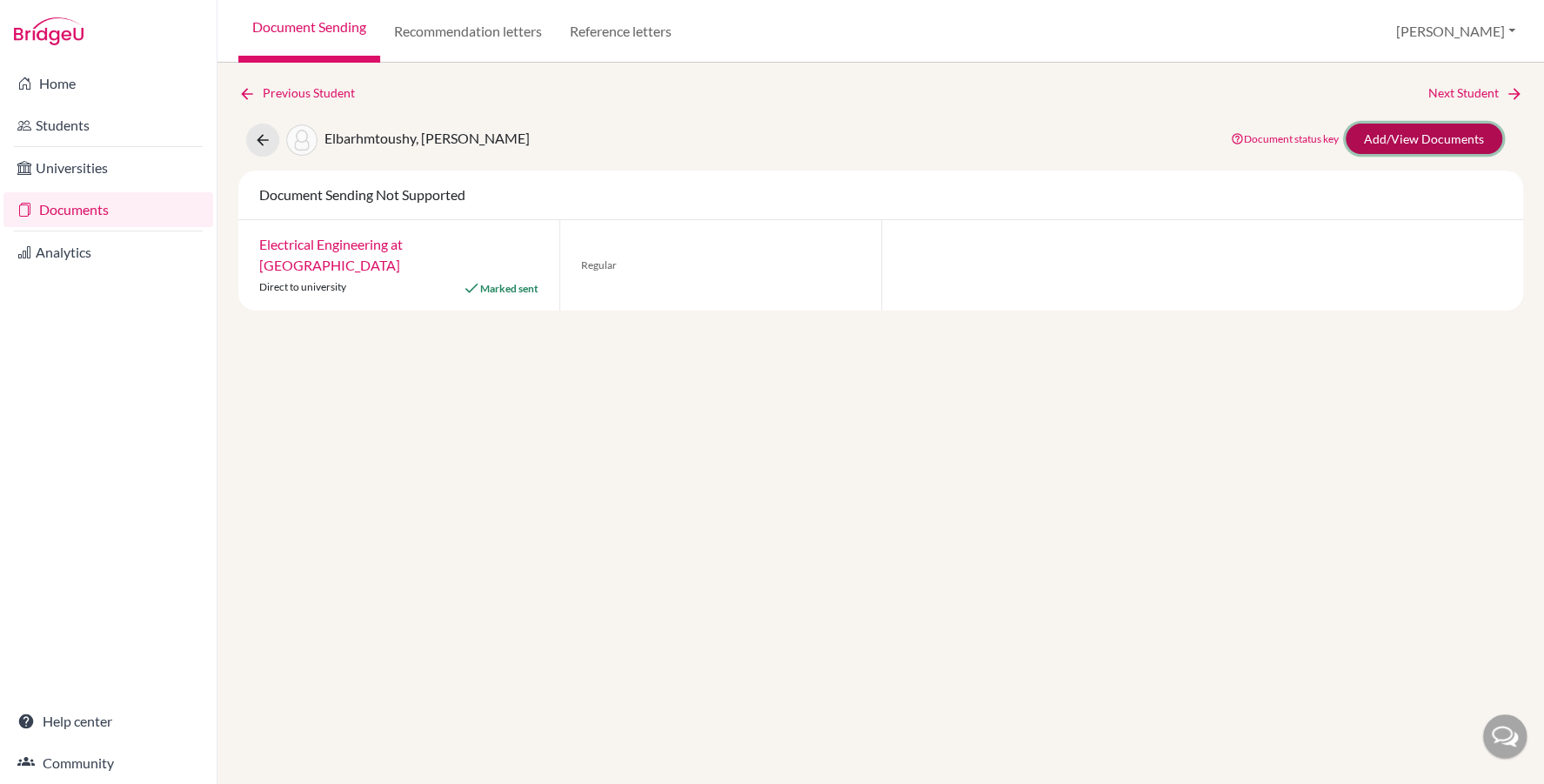
click at [1366, 140] on link "Add/View Documents" at bounding box center [1424, 139] width 156 height 31
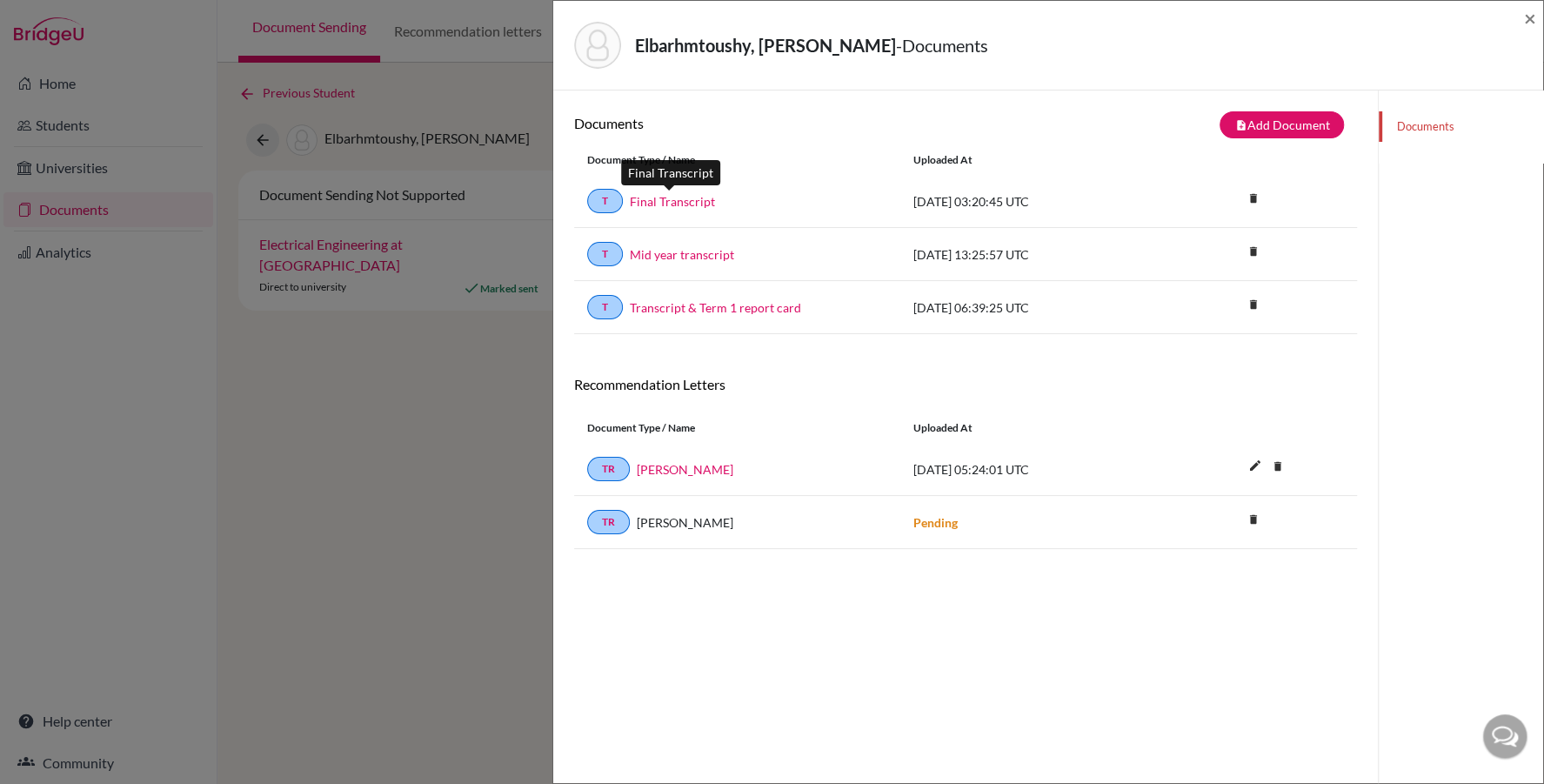
click at [663, 192] on link "Final Transcript" at bounding box center [672, 201] width 85 height 18
click at [1532, 22] on span "×" at bounding box center [1530, 17] width 12 height 25
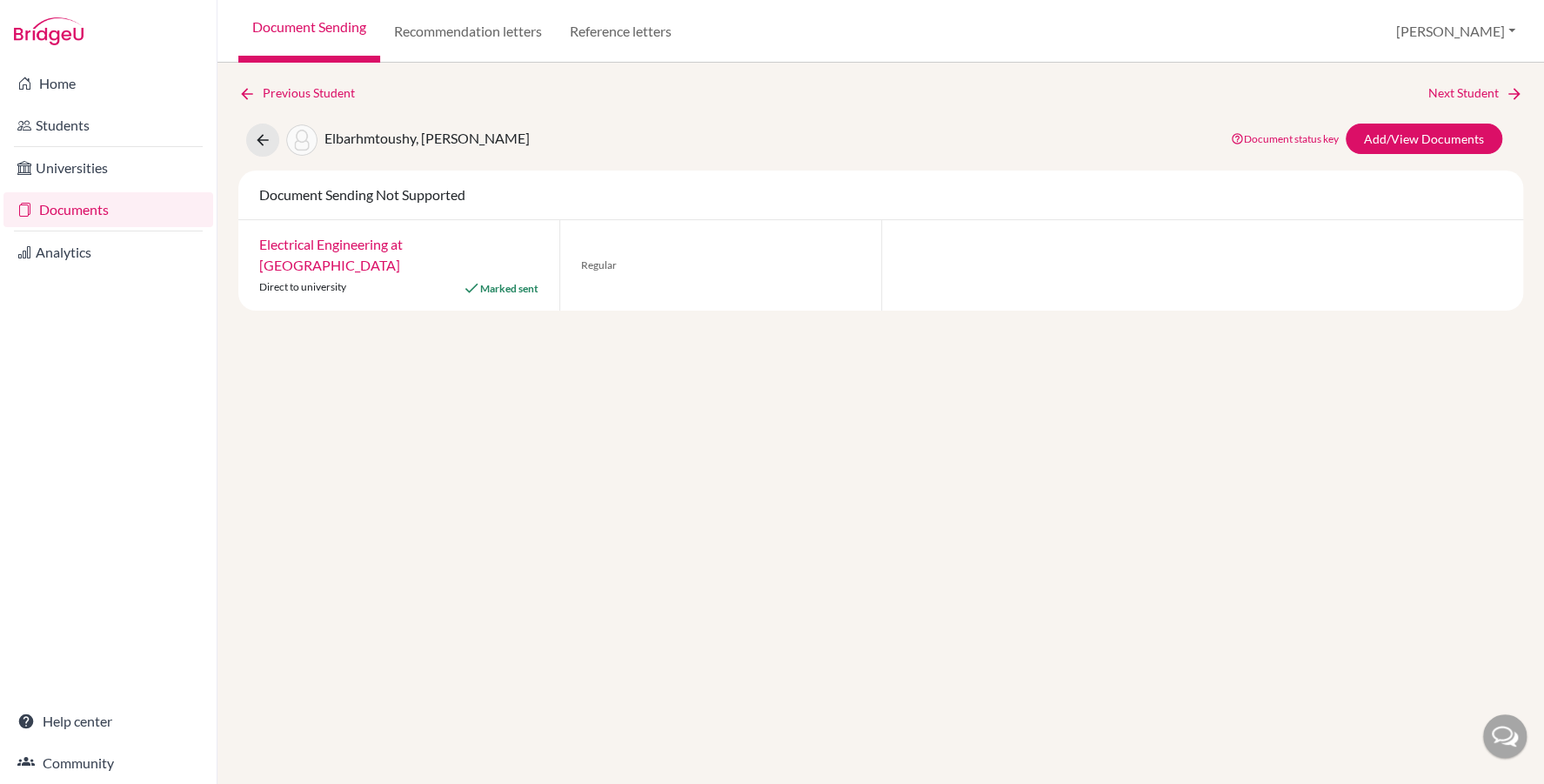
click at [101, 209] on link "Documents" at bounding box center [109, 209] width 210 height 35
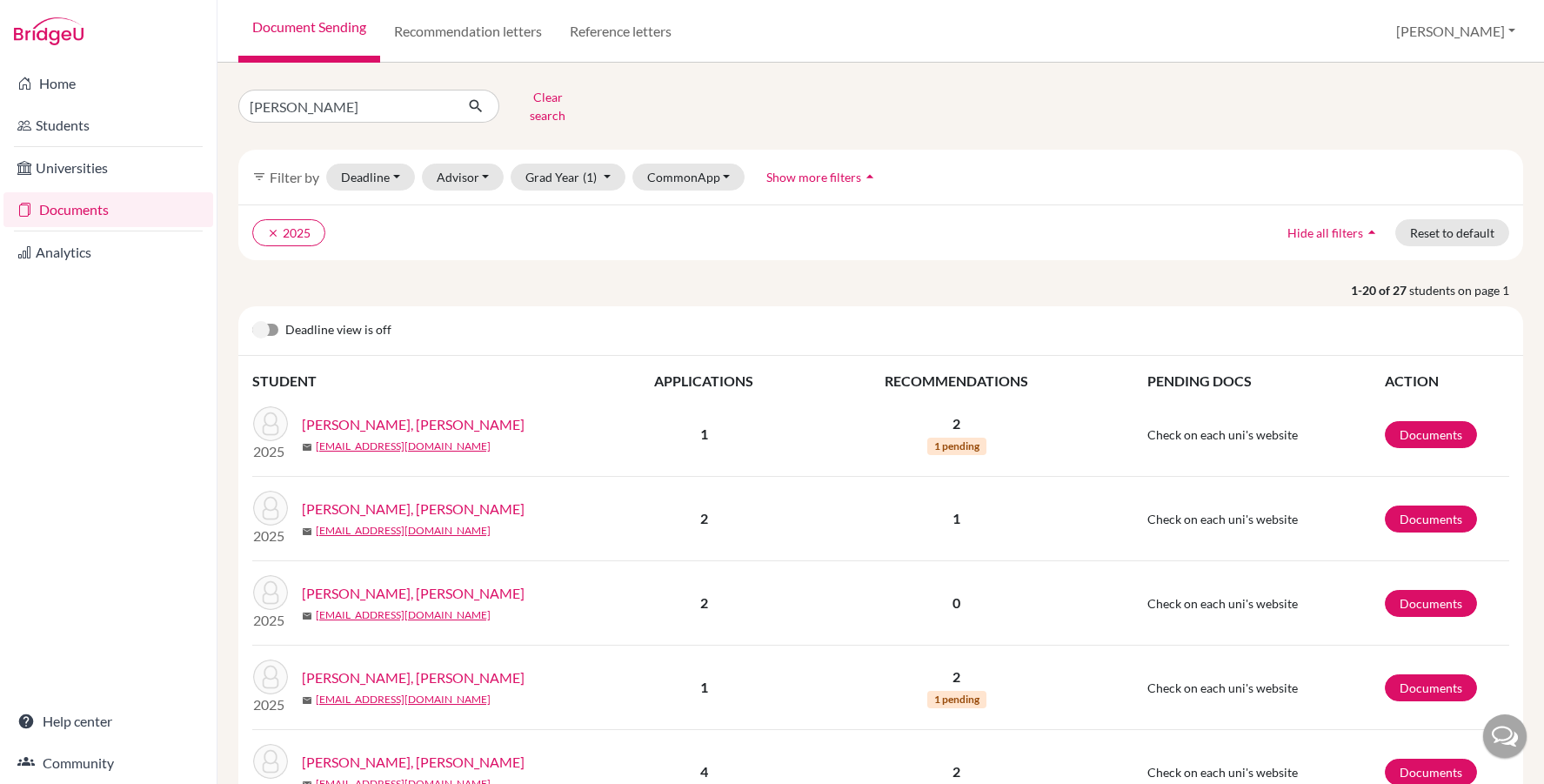
click at [313, 108] on input "[PERSON_NAME]" at bounding box center [347, 105] width 216 height 33
type input "Elboushy, Gowiria"
click button "submit" at bounding box center [476, 105] width 47 height 33
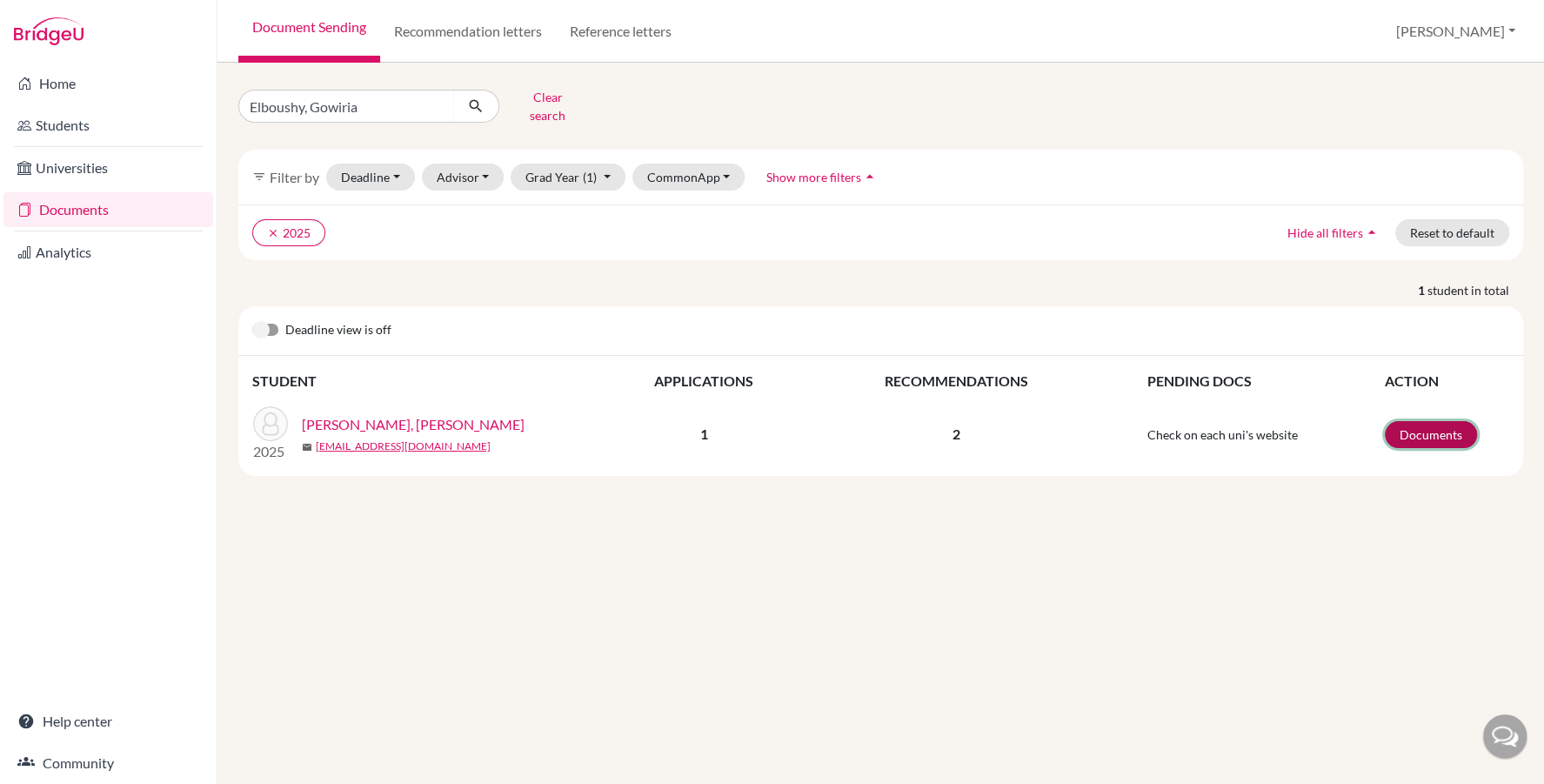
click at [1439, 421] on link "Documents" at bounding box center [1431, 434] width 92 height 27
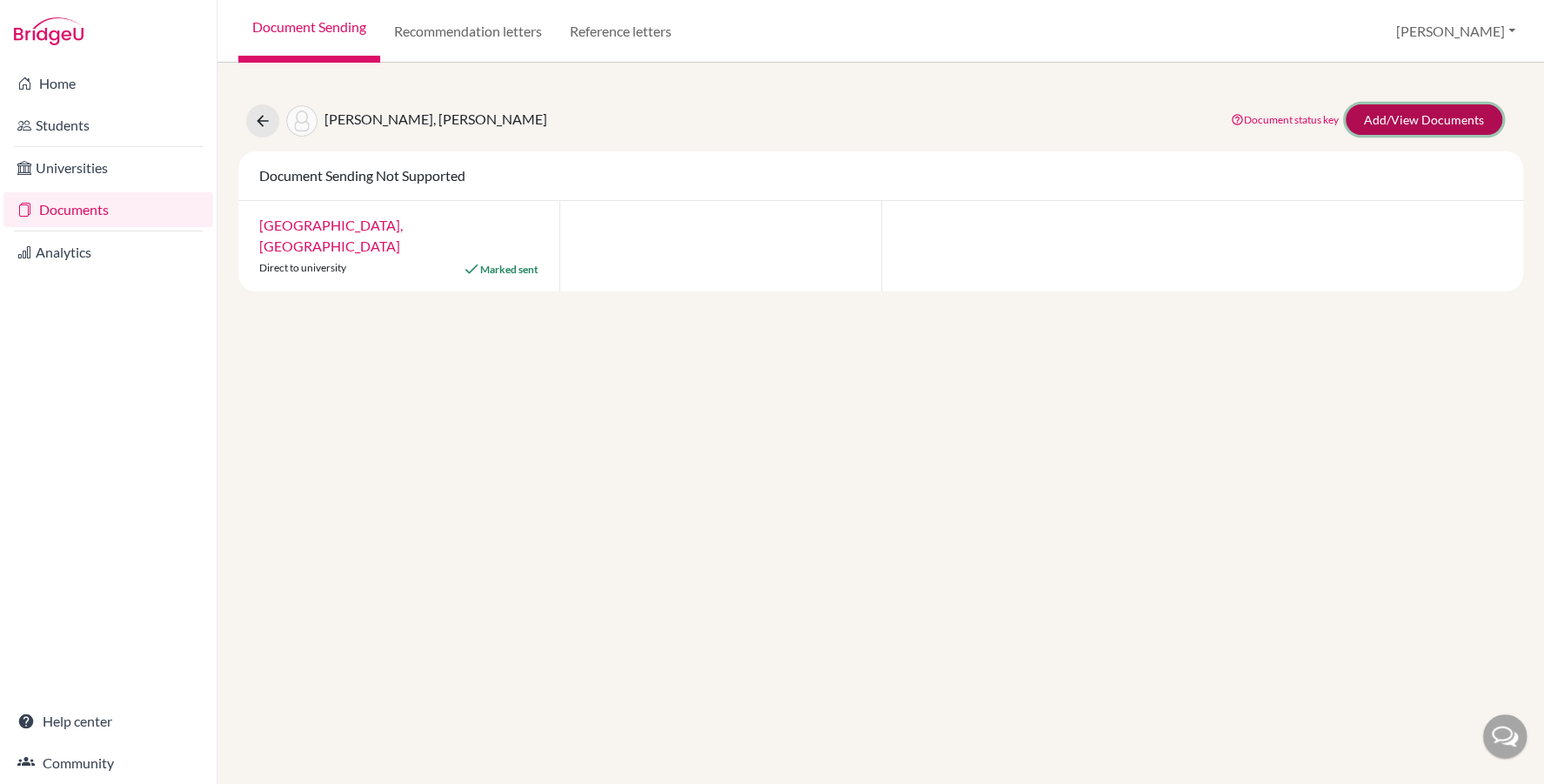
click at [1421, 106] on link "Add/View Documents" at bounding box center [1424, 119] width 156 height 31
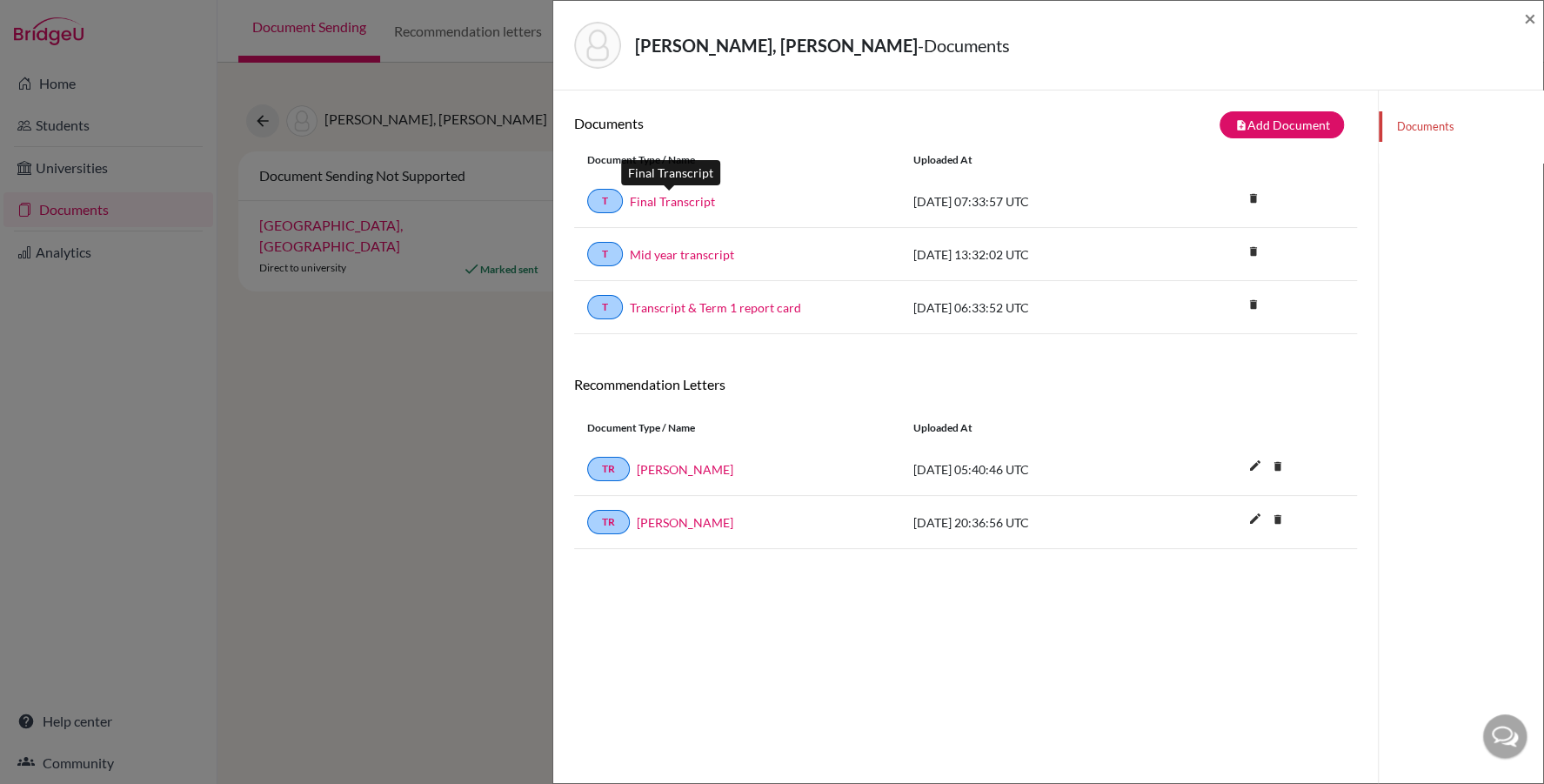
click at [649, 195] on link "Final Transcript" at bounding box center [672, 201] width 85 height 18
click at [1528, 24] on span "×" at bounding box center [1530, 17] width 12 height 25
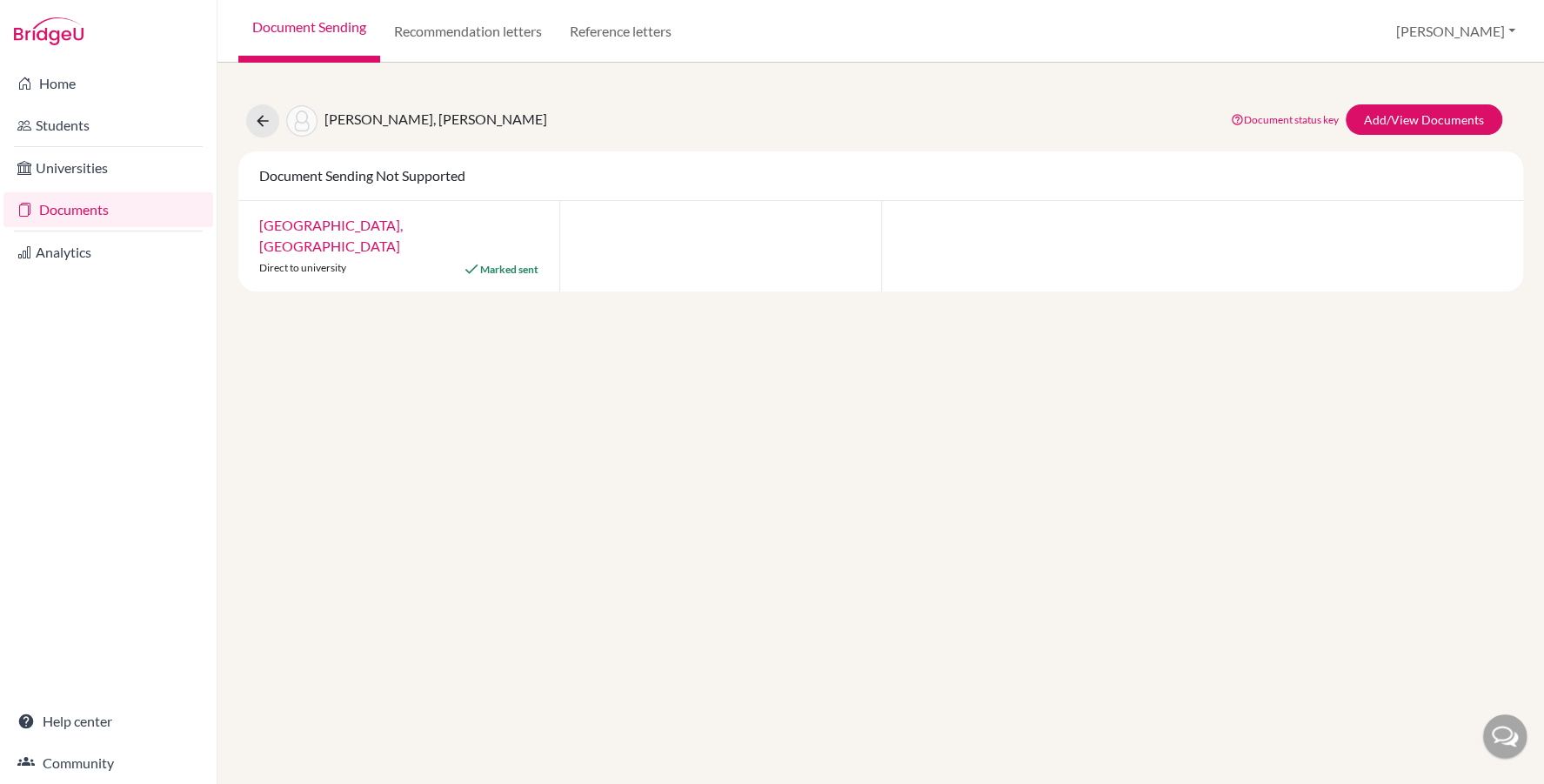
click at [93, 208] on link "Documents" at bounding box center [109, 209] width 210 height 35
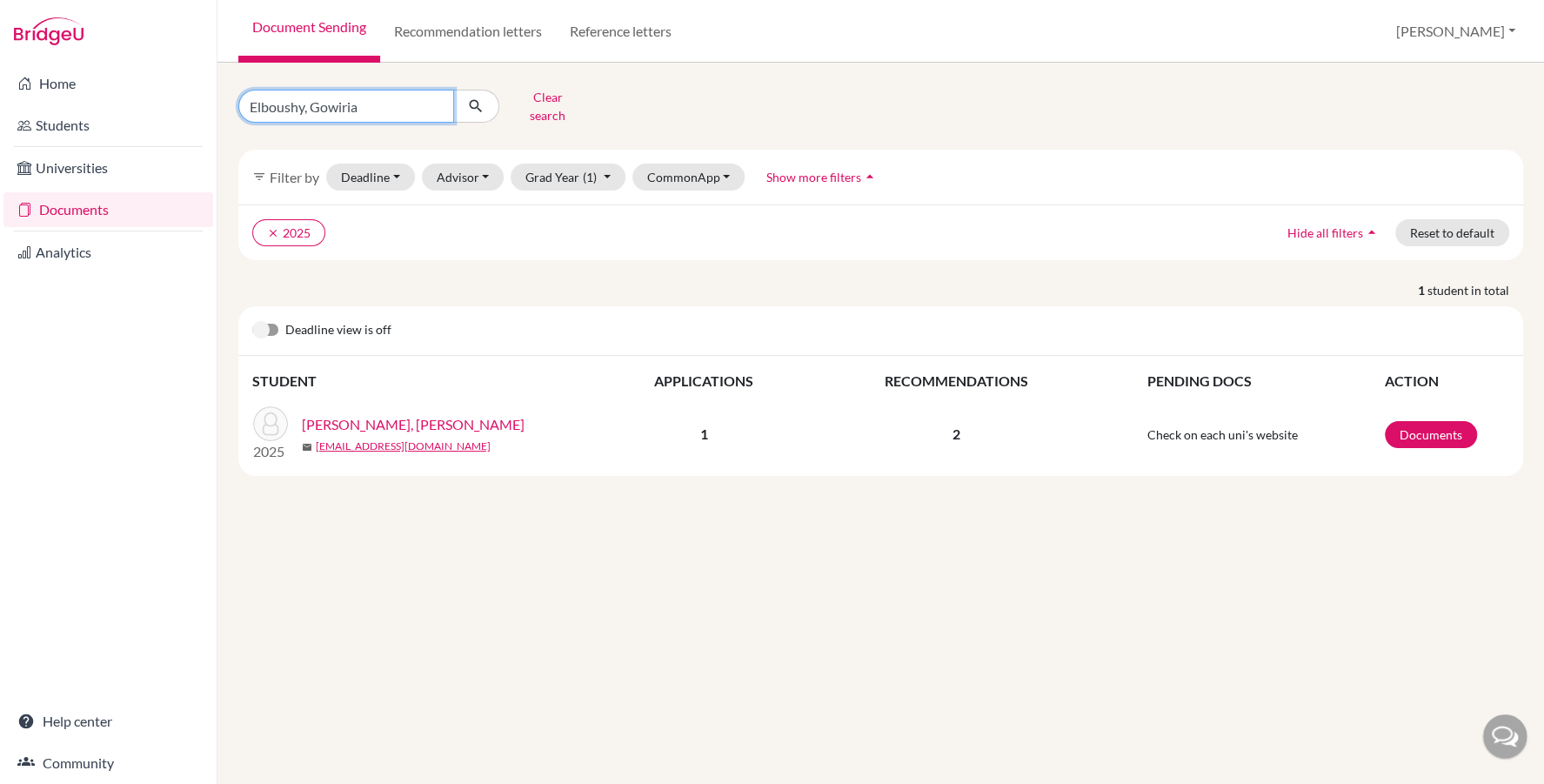
click at [311, 98] on input "Elboushy, Gowiria" at bounding box center [347, 105] width 216 height 33
paste input "dib"
type input "Eldib"
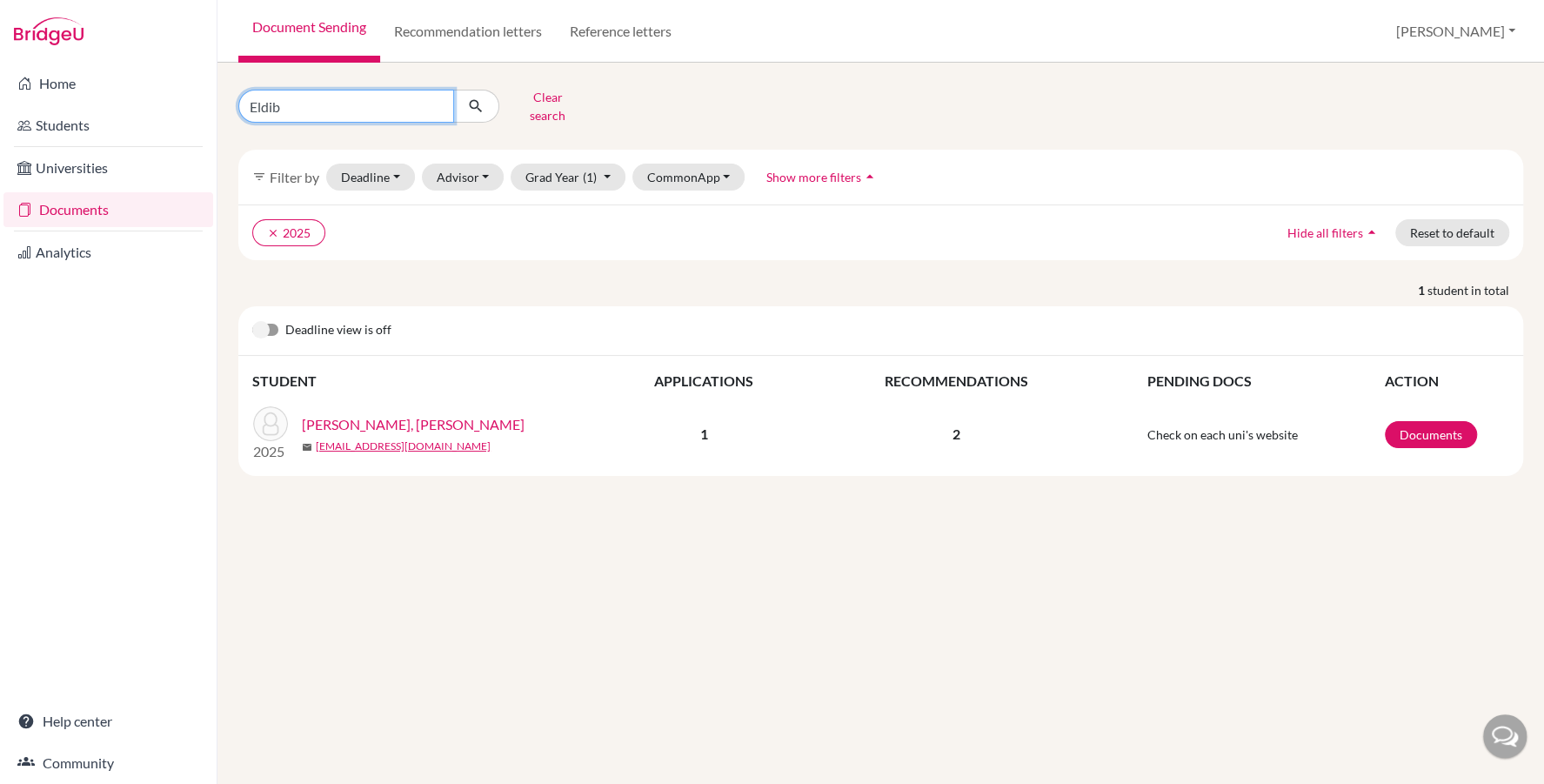
click button "submit" at bounding box center [476, 105] width 47 height 33
click at [1437, 421] on link "Documents" at bounding box center [1431, 434] width 92 height 27
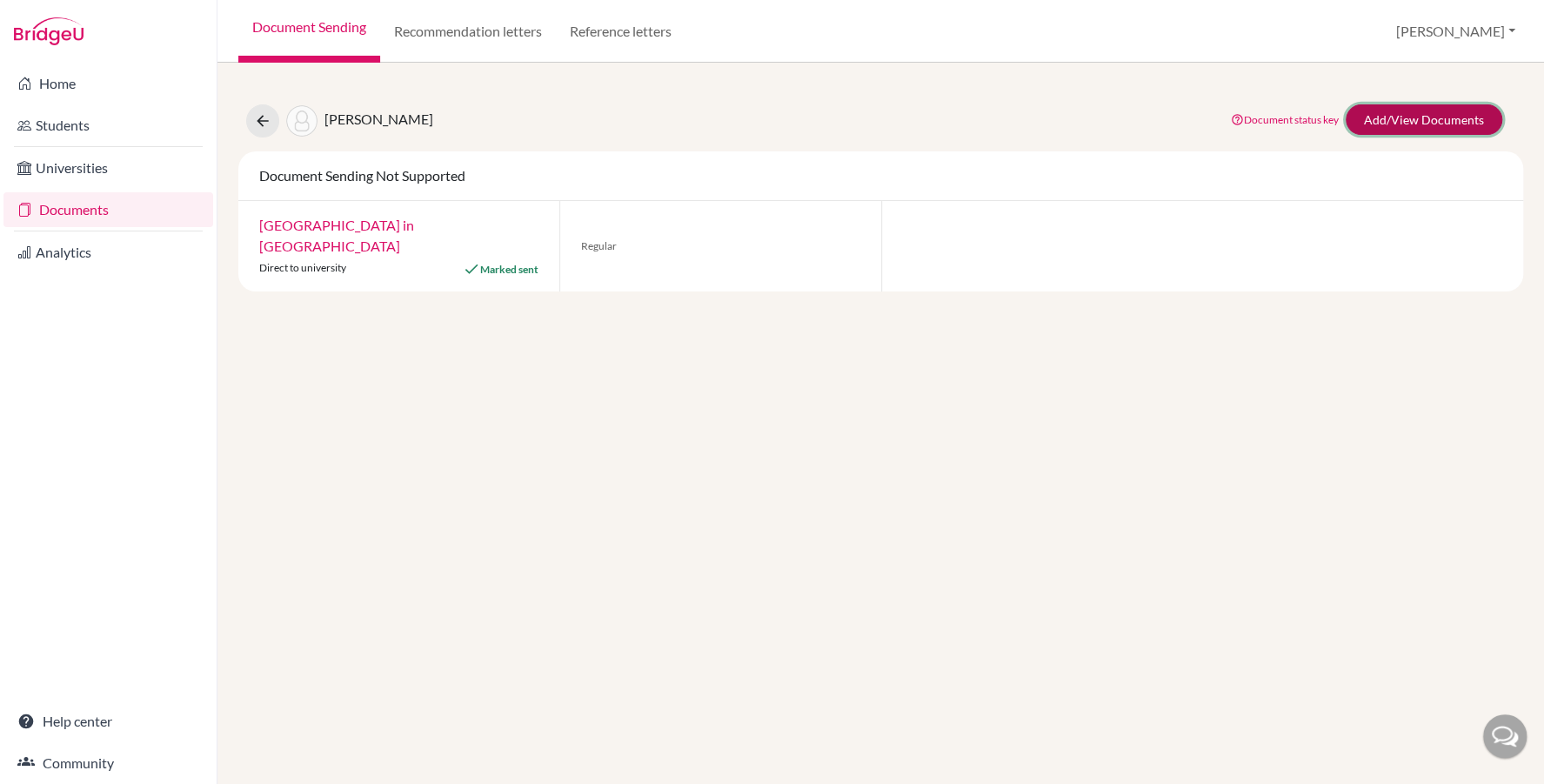
click at [1400, 119] on link "Add/View Documents" at bounding box center [1424, 119] width 156 height 31
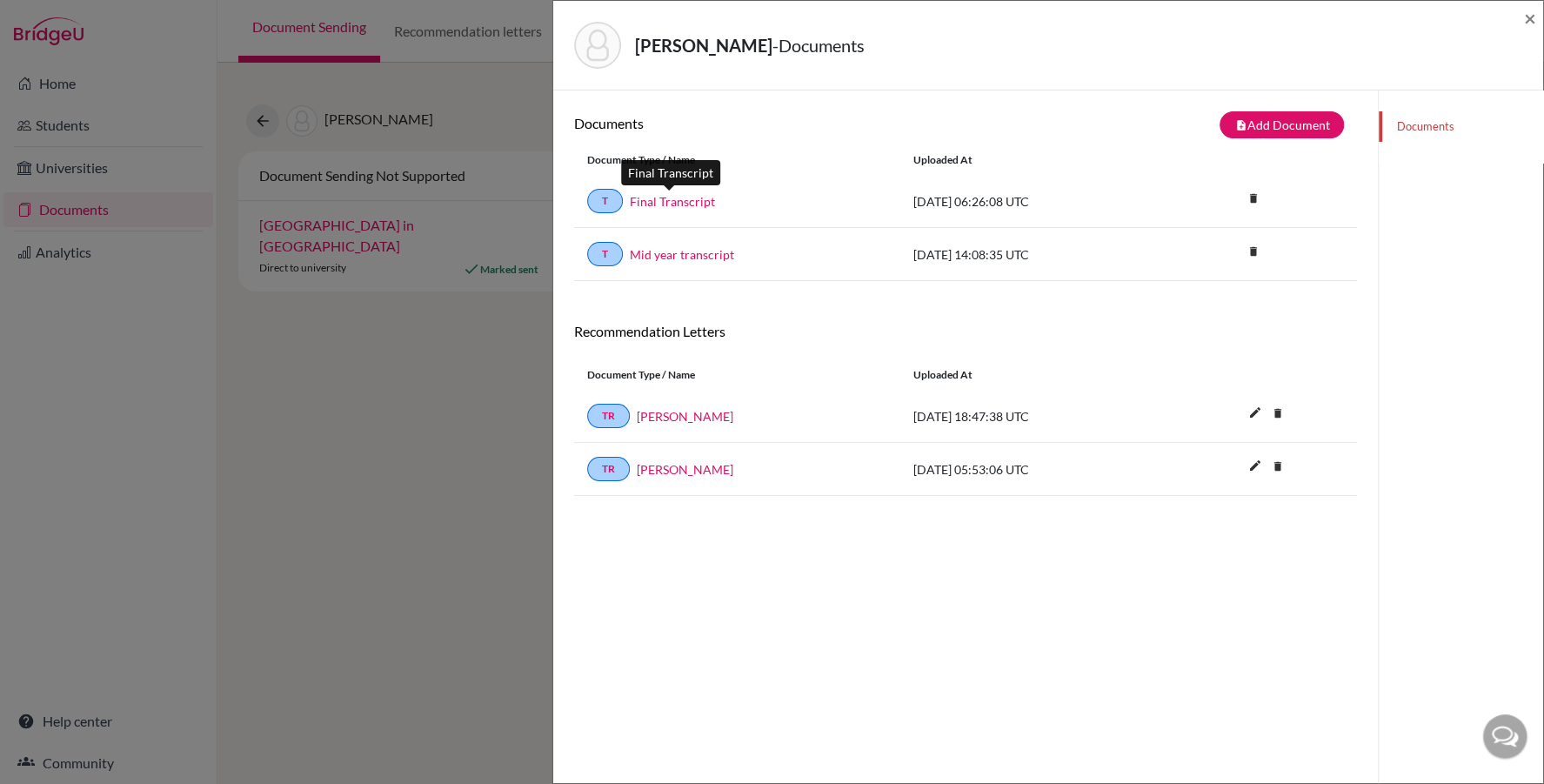
click at [653, 204] on link "Final Transcript" at bounding box center [672, 201] width 85 height 18
click at [1525, 17] on span "×" at bounding box center [1530, 17] width 12 height 25
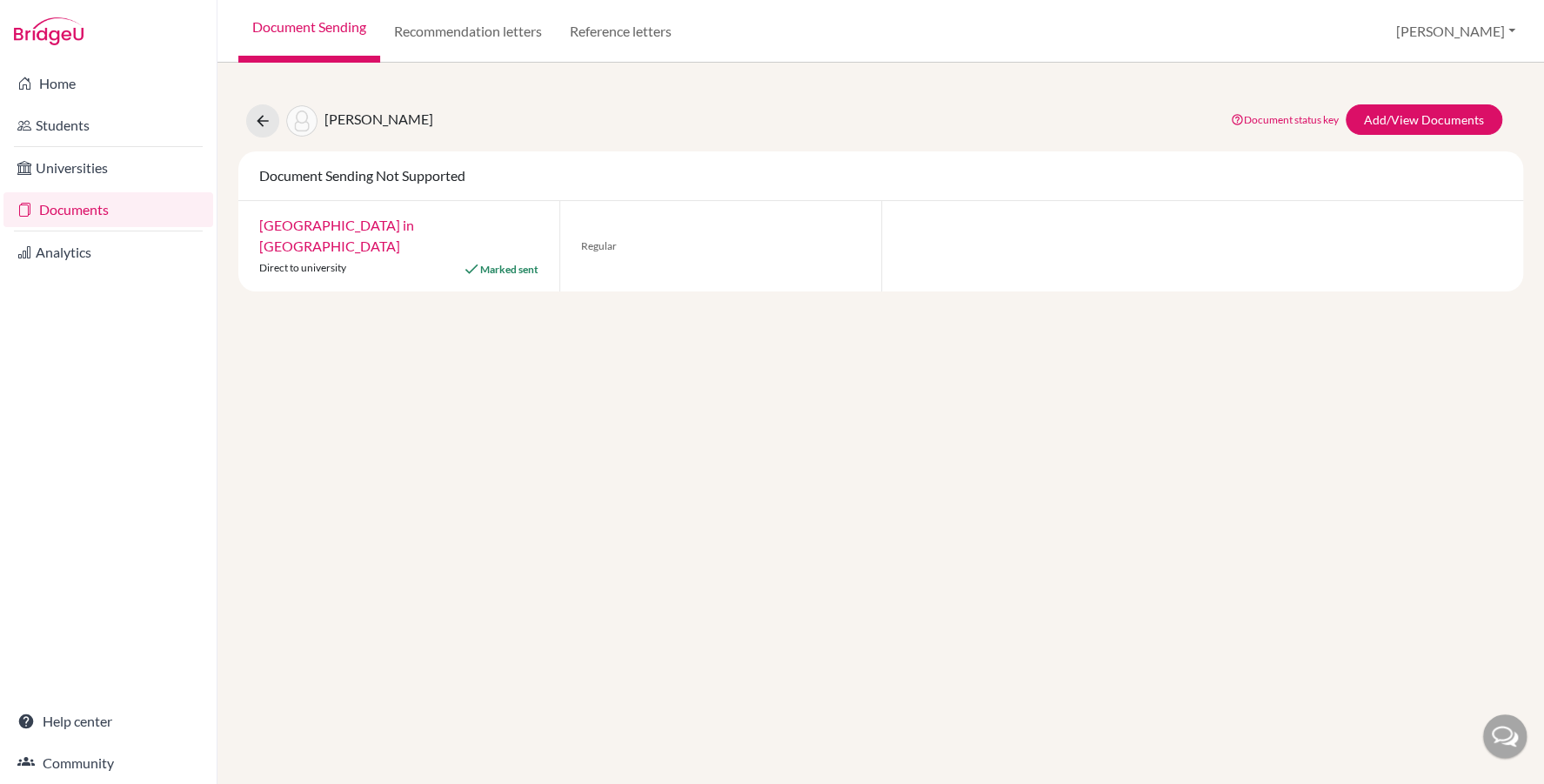
click at [103, 212] on link "Documents" at bounding box center [109, 209] width 210 height 35
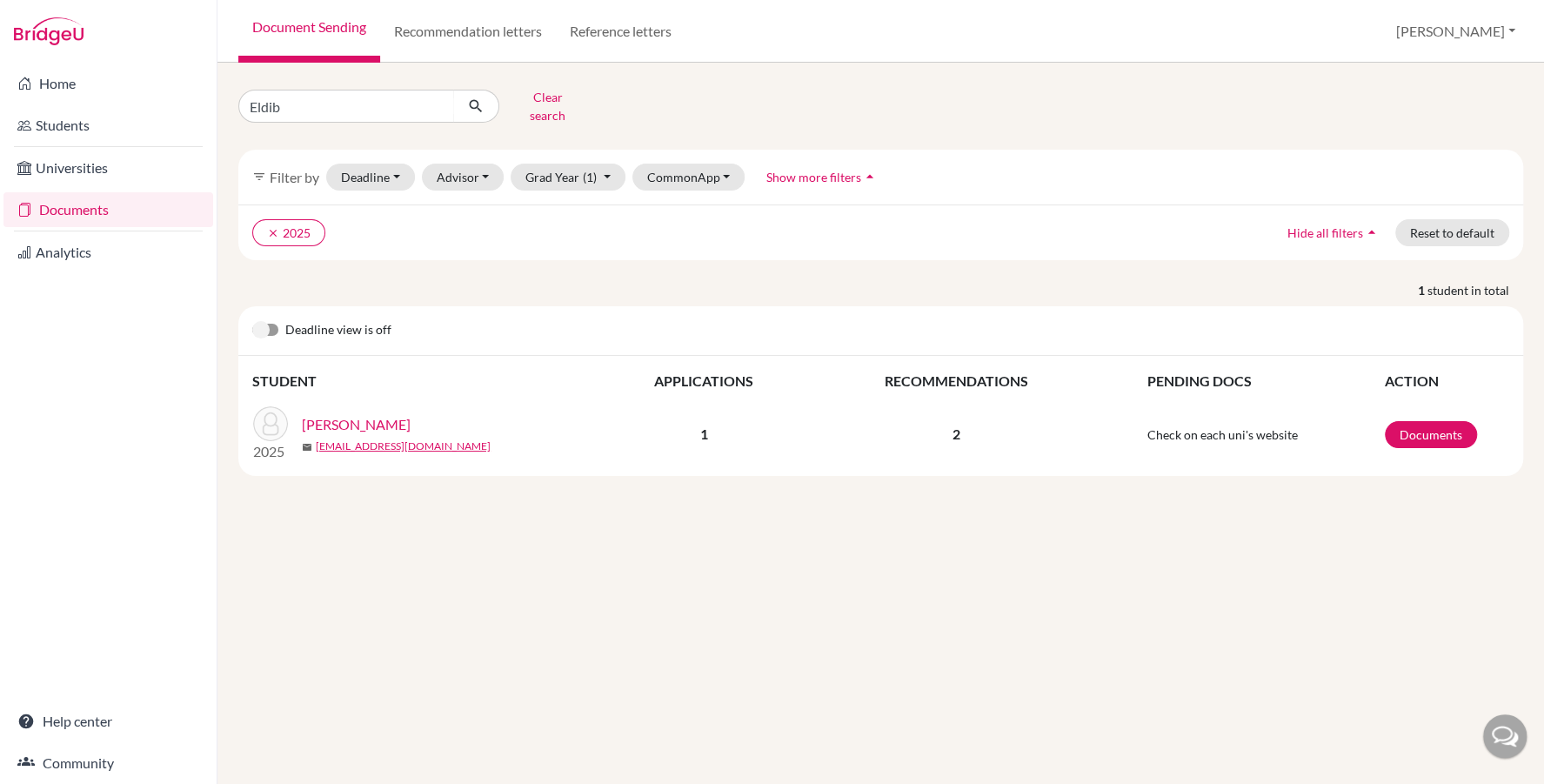
click at [284, 108] on input "Eldib" at bounding box center [347, 105] width 216 height 33
type input "Eleraky"
click button "submit" at bounding box center [476, 105] width 47 height 33
click at [1413, 426] on link "Documents" at bounding box center [1431, 434] width 92 height 27
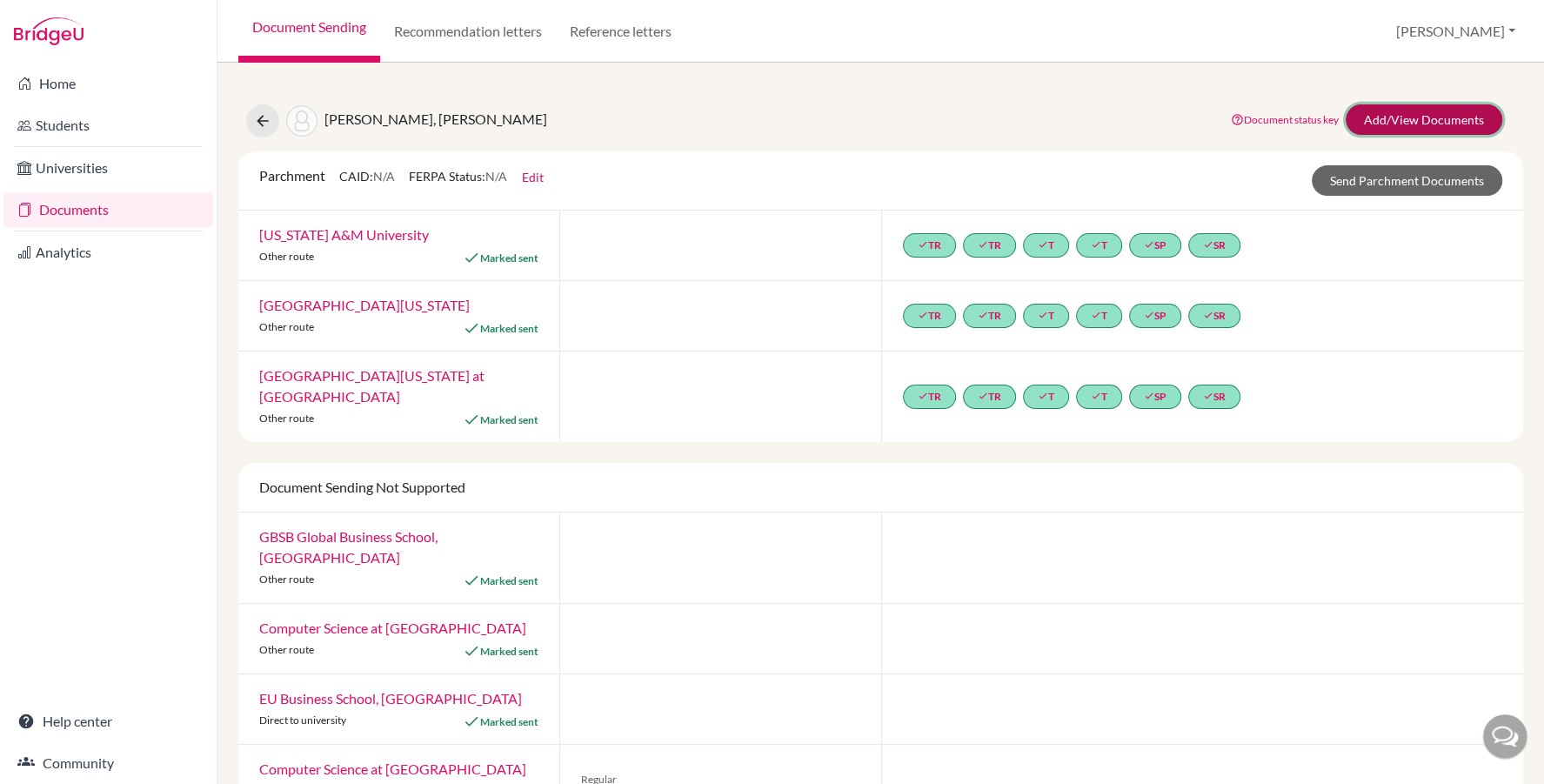
click at [1392, 115] on link "Add/View Documents" at bounding box center [1424, 119] width 156 height 31
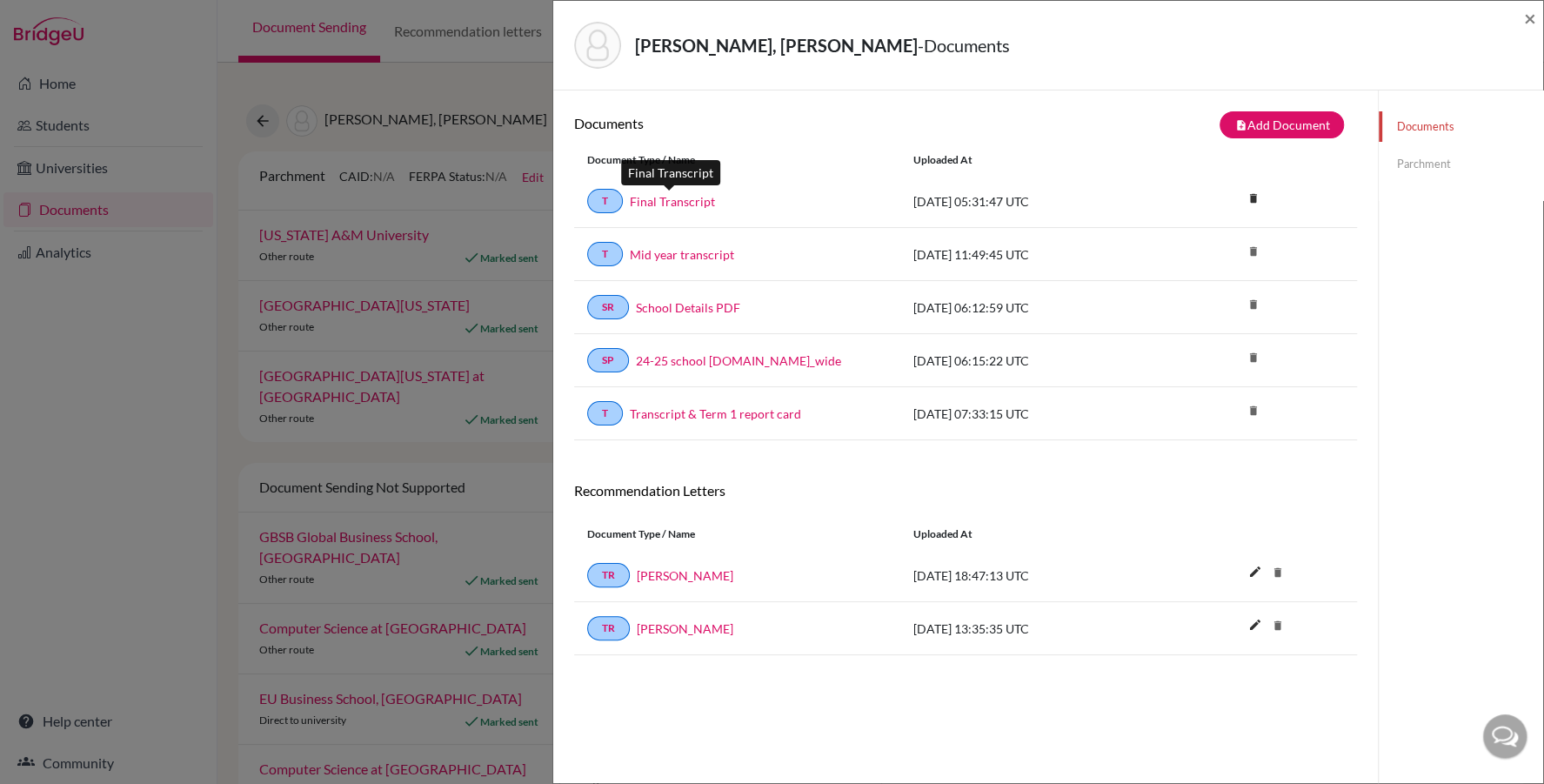
click at [695, 197] on link "Final Transcript" at bounding box center [672, 201] width 85 height 18
click at [691, 194] on link "Final Transcript" at bounding box center [672, 201] width 85 height 18
click at [1531, 18] on span "×" at bounding box center [1530, 17] width 12 height 25
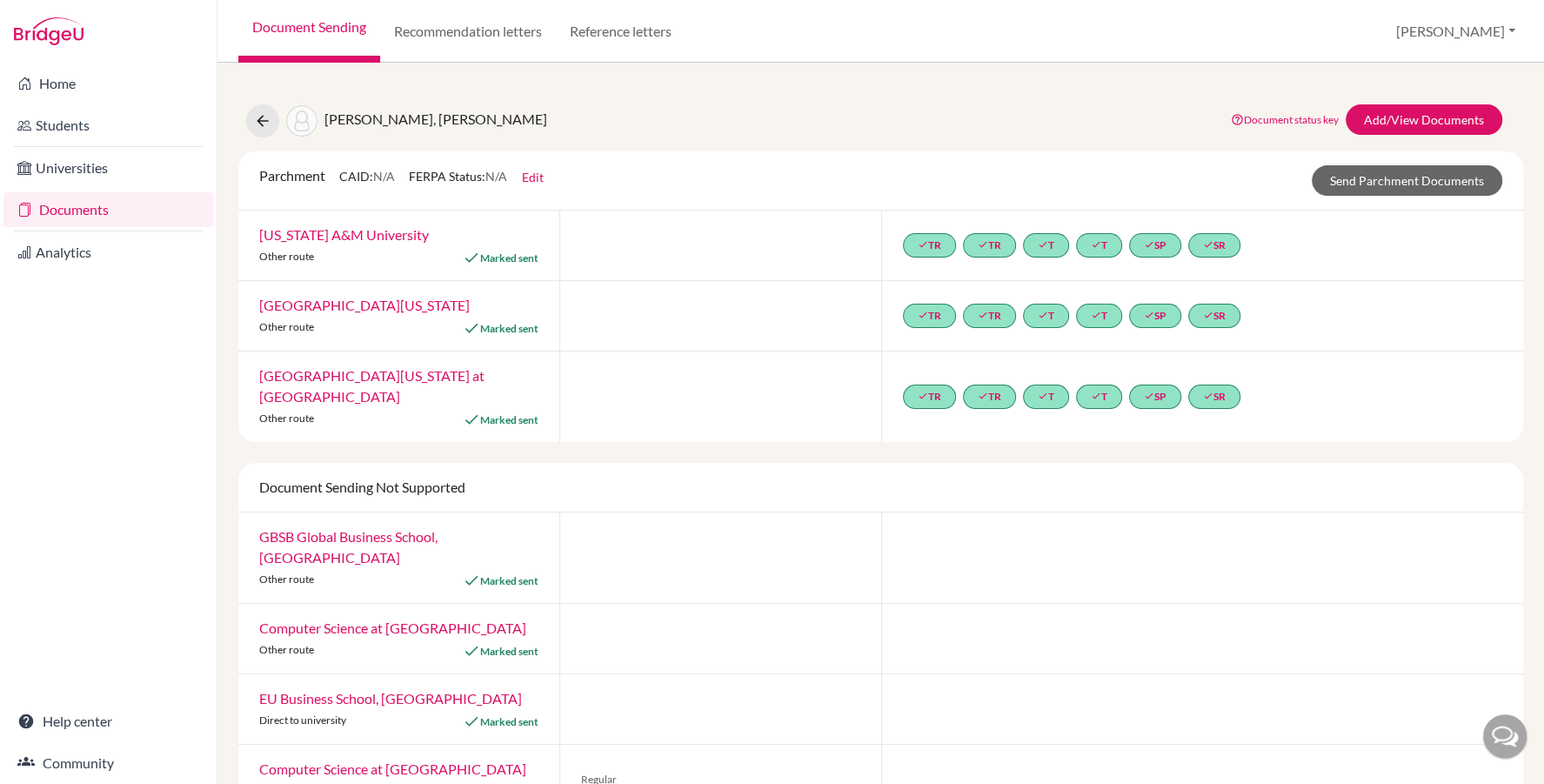
click at [128, 202] on link "Documents" at bounding box center [109, 209] width 210 height 35
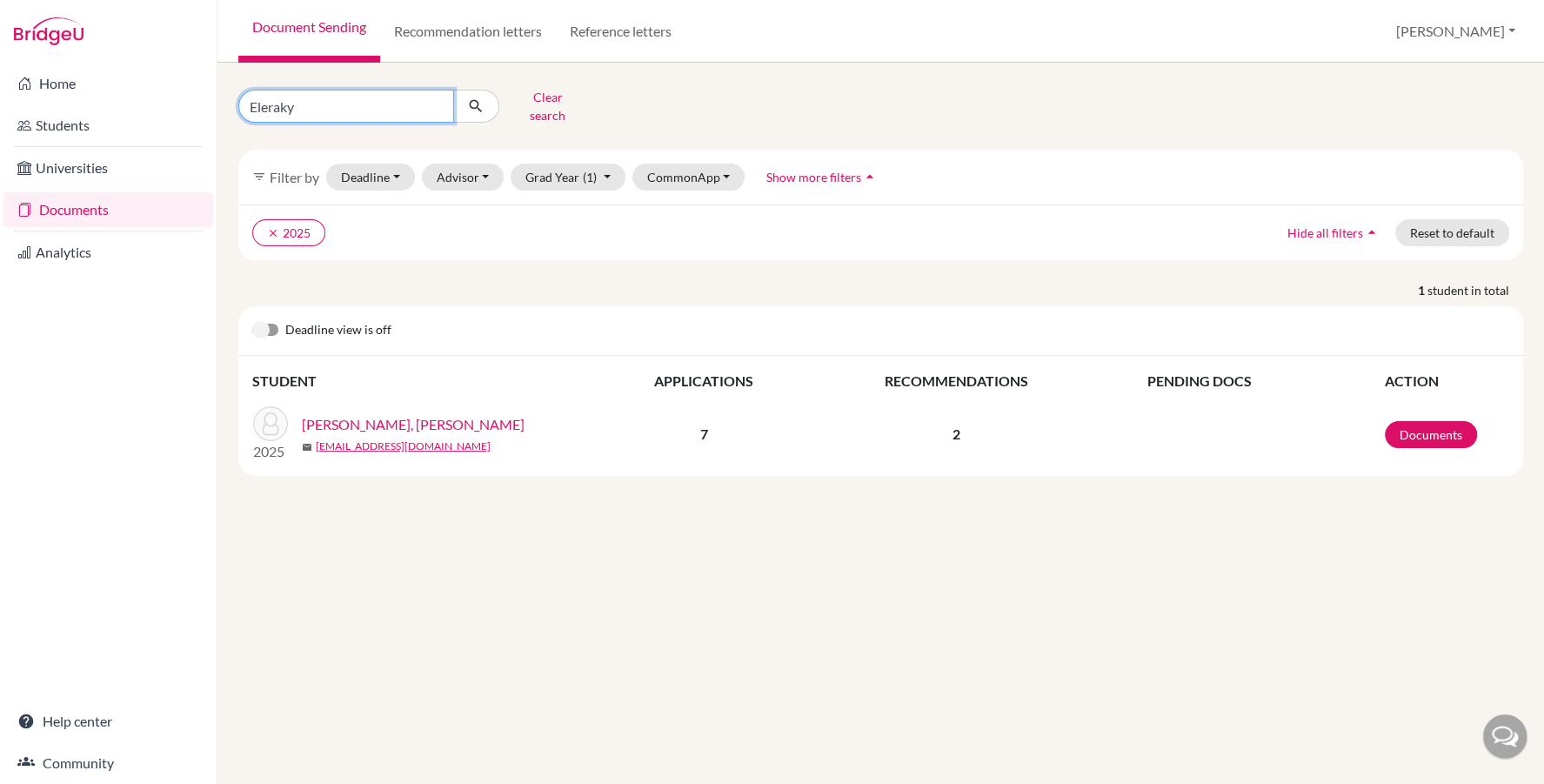
click at [321, 111] on input "Eleraky" at bounding box center [347, 105] width 216 height 33
type input "elerian"
click button "submit" at bounding box center [476, 105] width 47 height 33
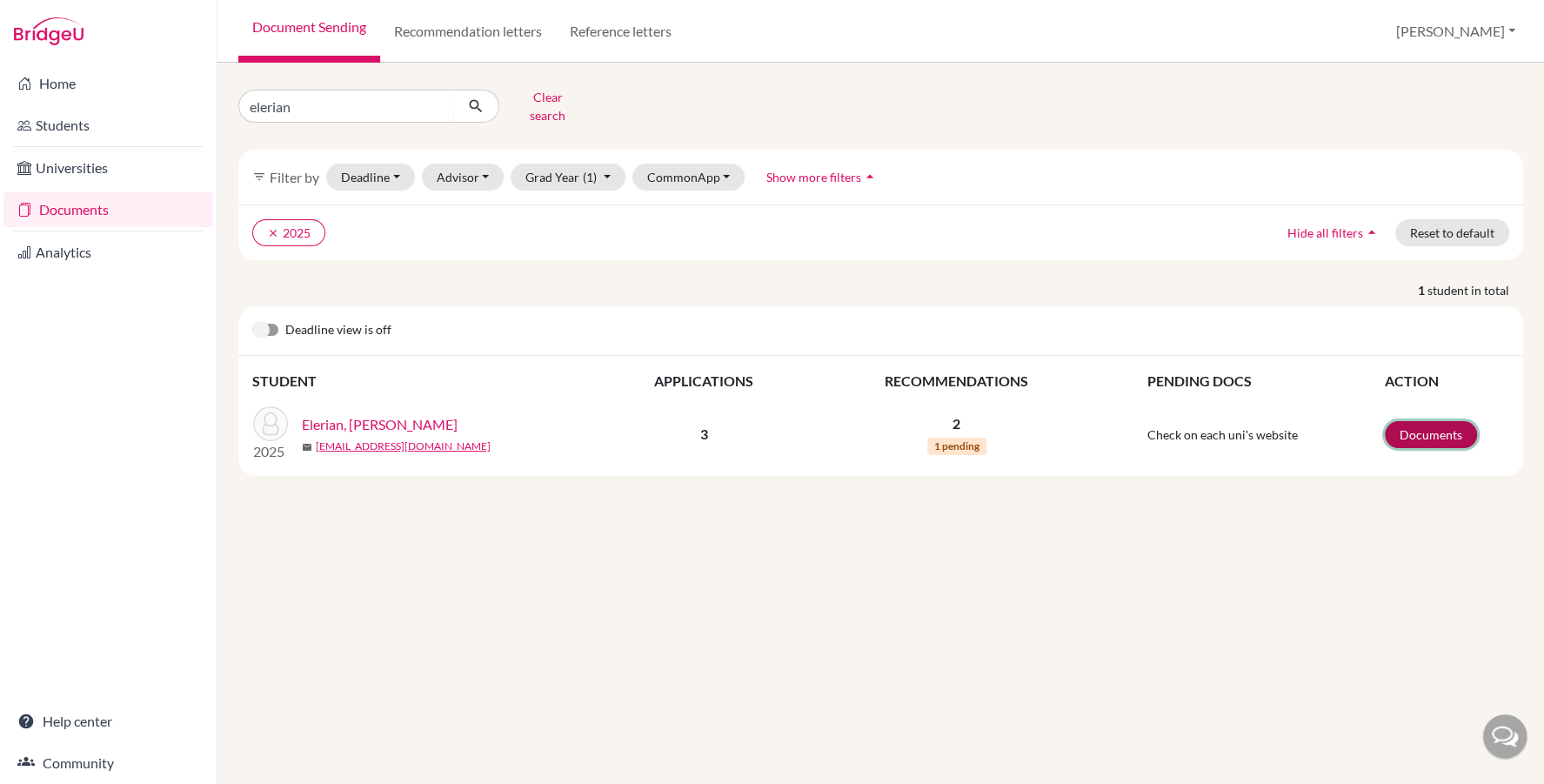
click at [1436, 422] on link "Documents" at bounding box center [1431, 434] width 92 height 27
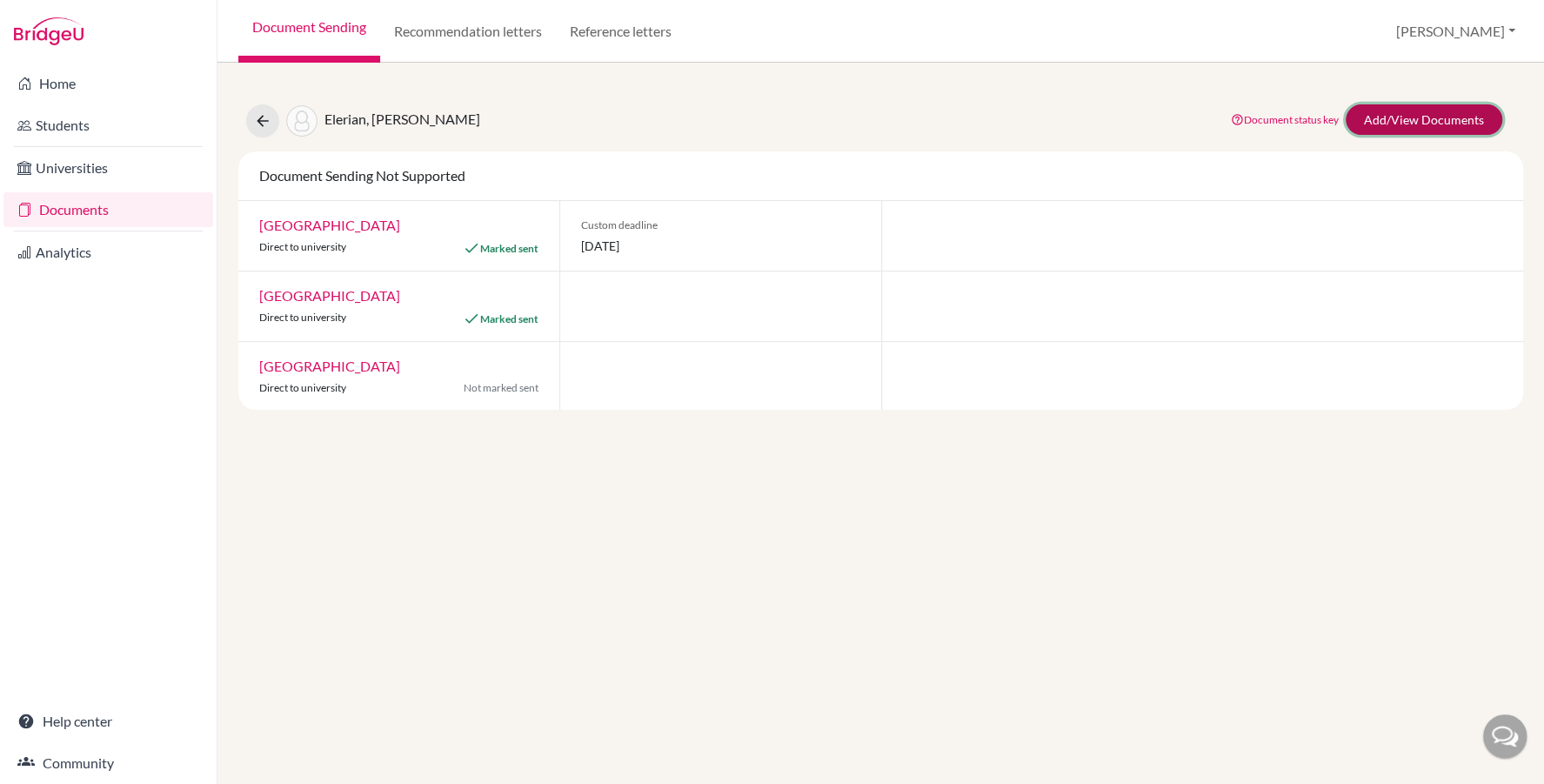
click at [1390, 114] on link "Add/View Documents" at bounding box center [1424, 119] width 156 height 31
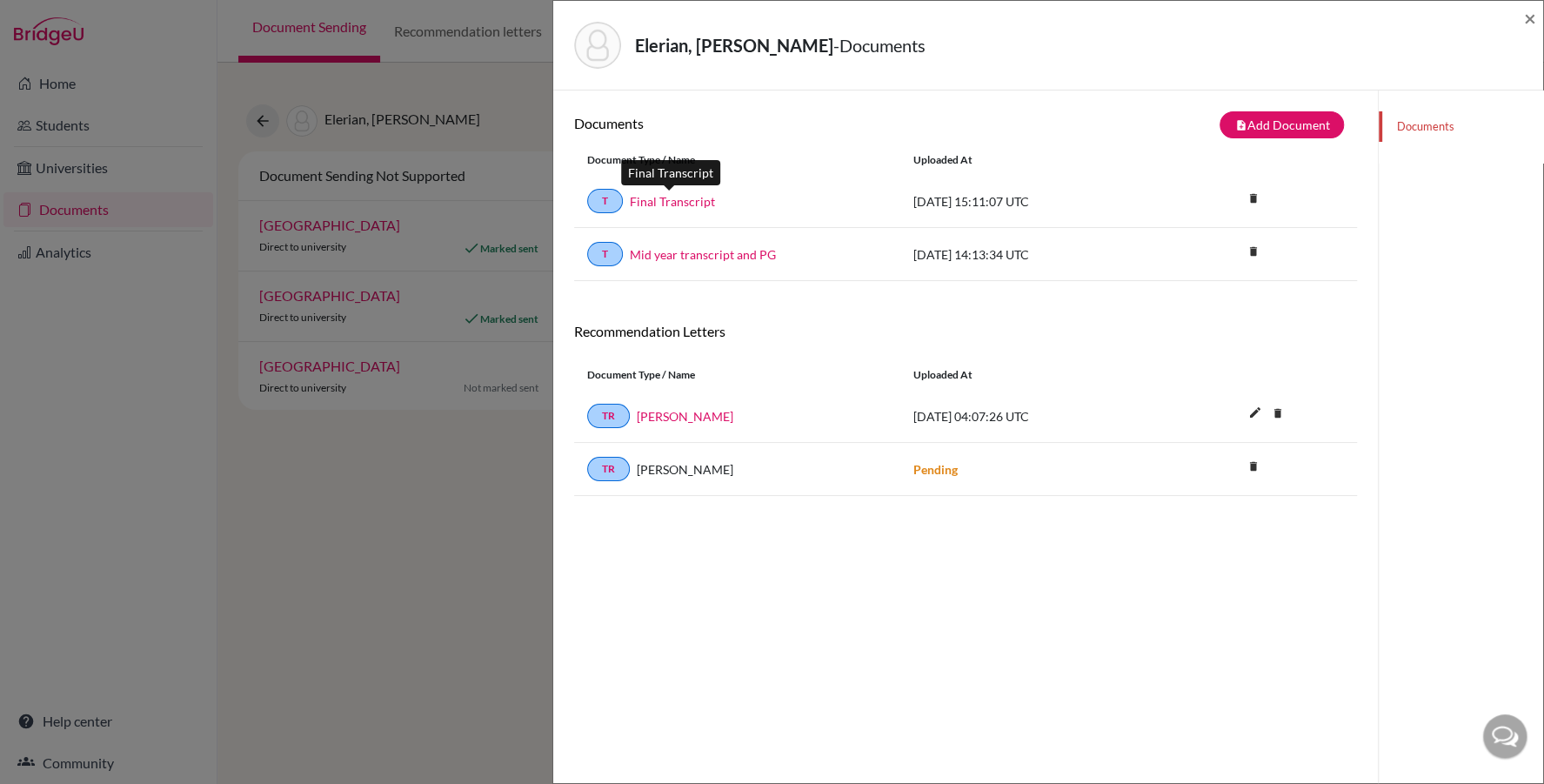
click at [683, 197] on link "Final Transcript" at bounding box center [672, 201] width 85 height 18
click at [1531, 18] on span "×" at bounding box center [1530, 17] width 12 height 25
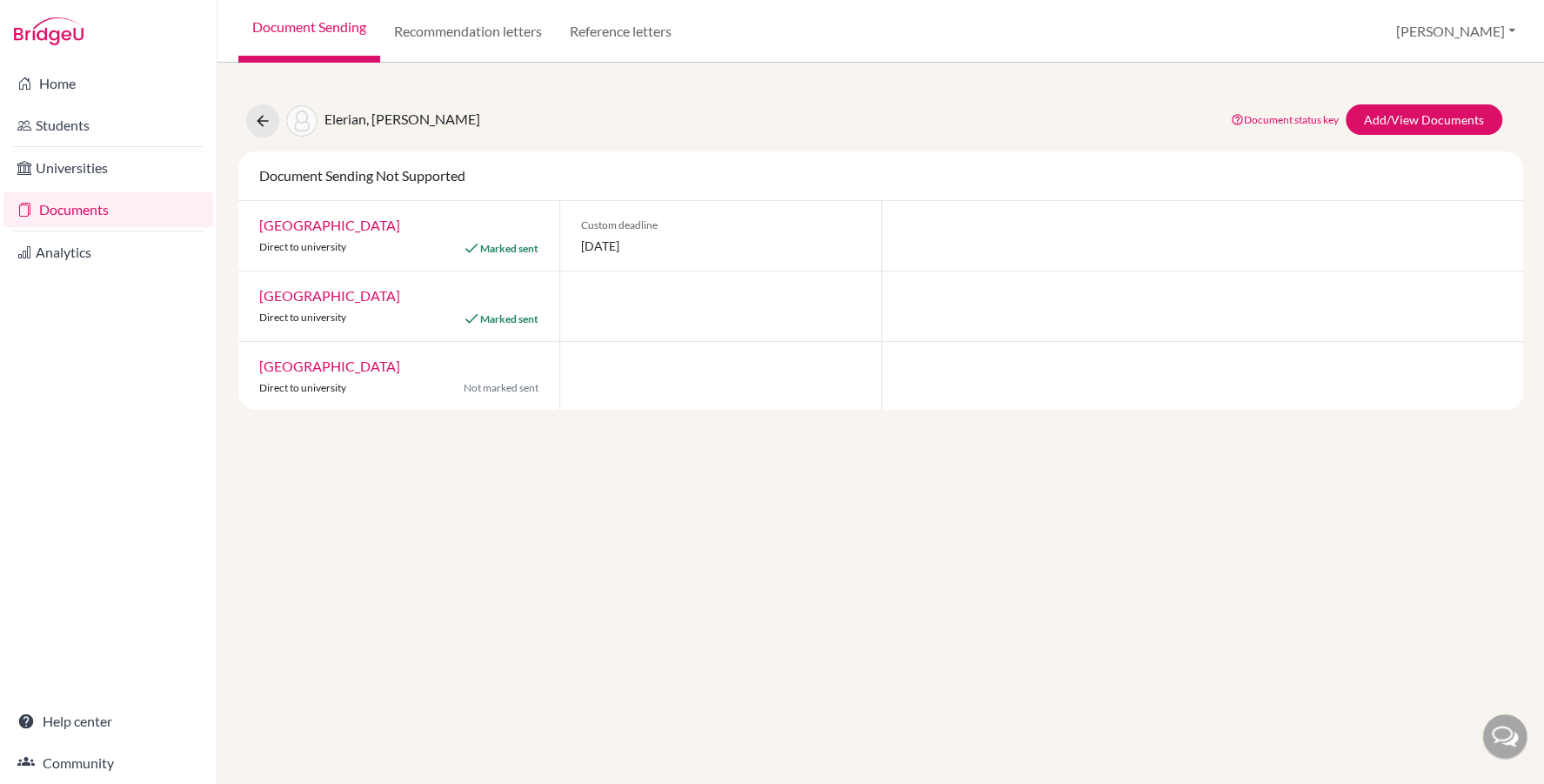
click at [114, 214] on link "Documents" at bounding box center [109, 209] width 210 height 35
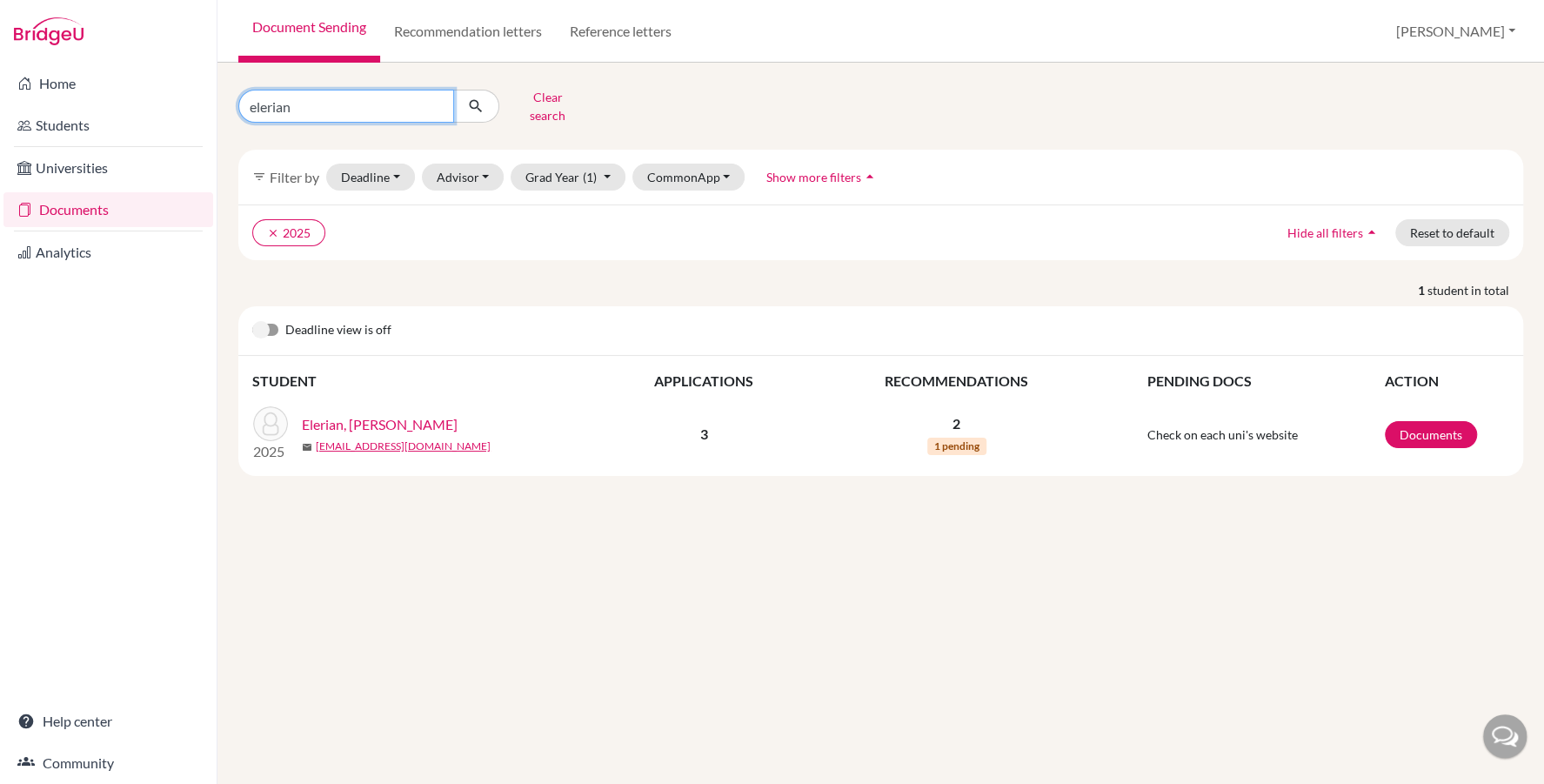
drag, startPoint x: 296, startPoint y: 100, endPoint x: 263, endPoint y: 100, distance: 33.0
click at [261, 100] on input "elerian" at bounding box center [347, 105] width 216 height 33
type input "[PERSON_NAME]"
click button "submit" at bounding box center [476, 105] width 47 height 33
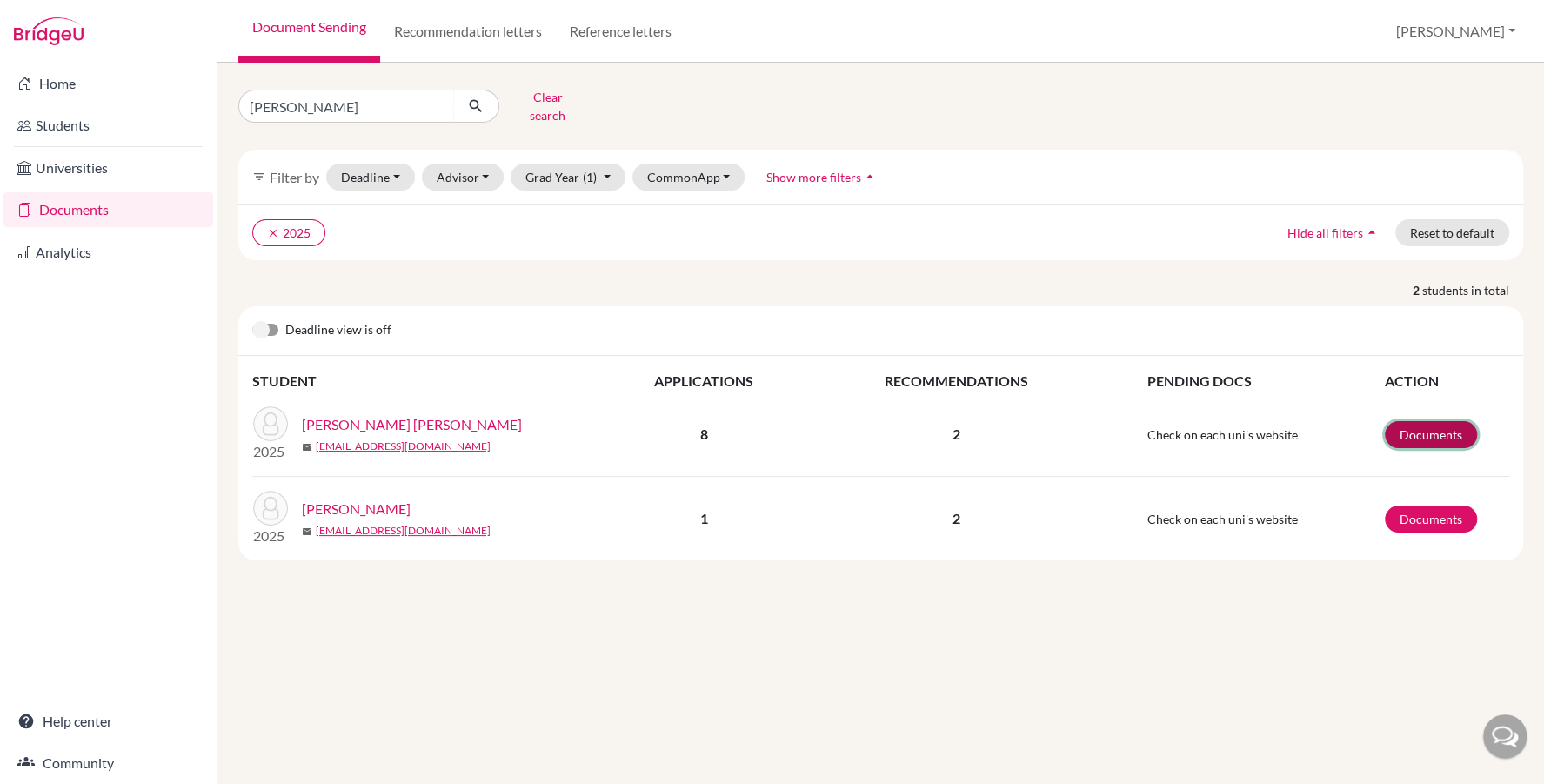
click at [1414, 426] on link "Documents" at bounding box center [1431, 434] width 92 height 27
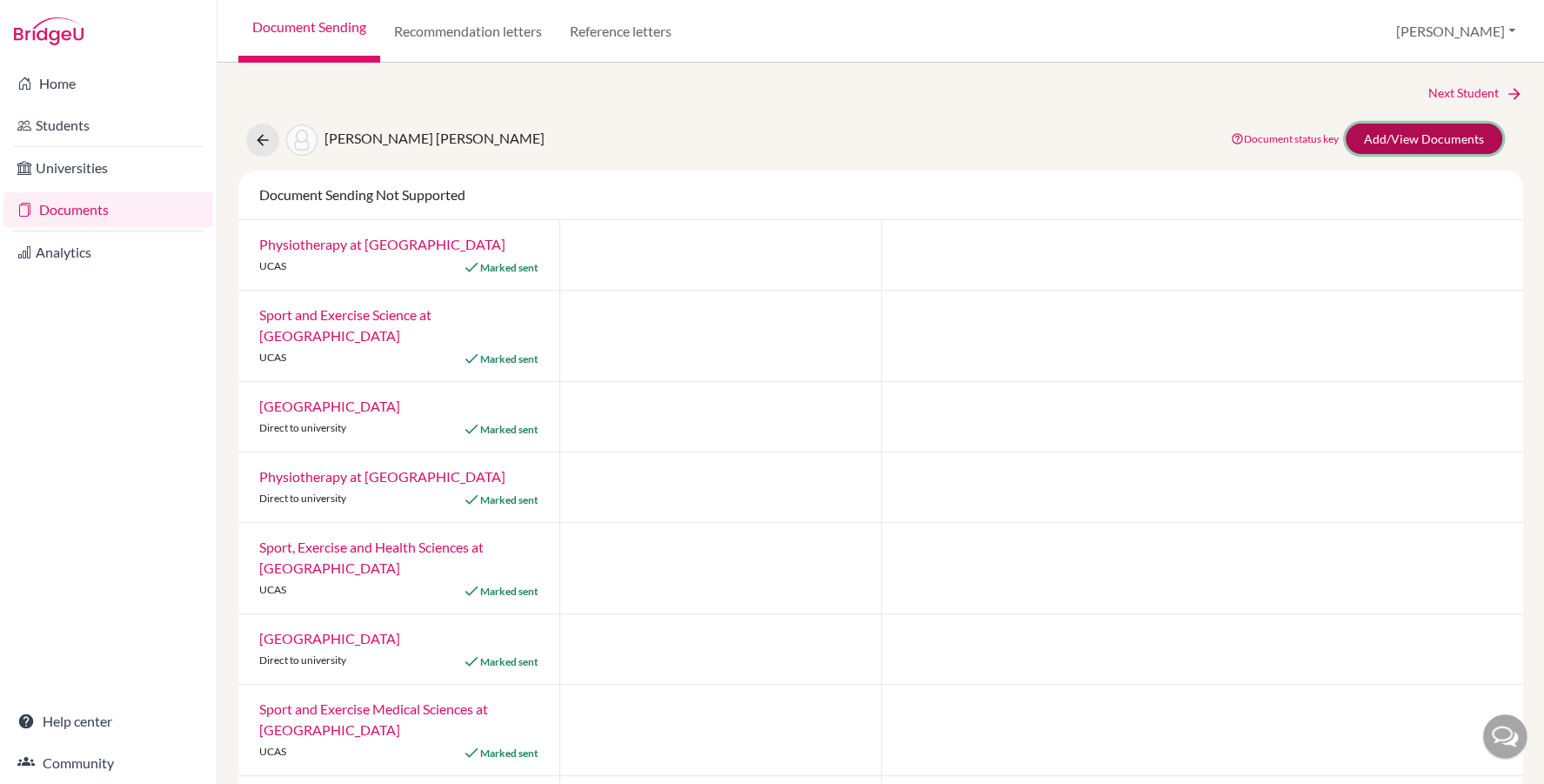
click at [1426, 134] on link "Add/View Documents" at bounding box center [1424, 139] width 156 height 31
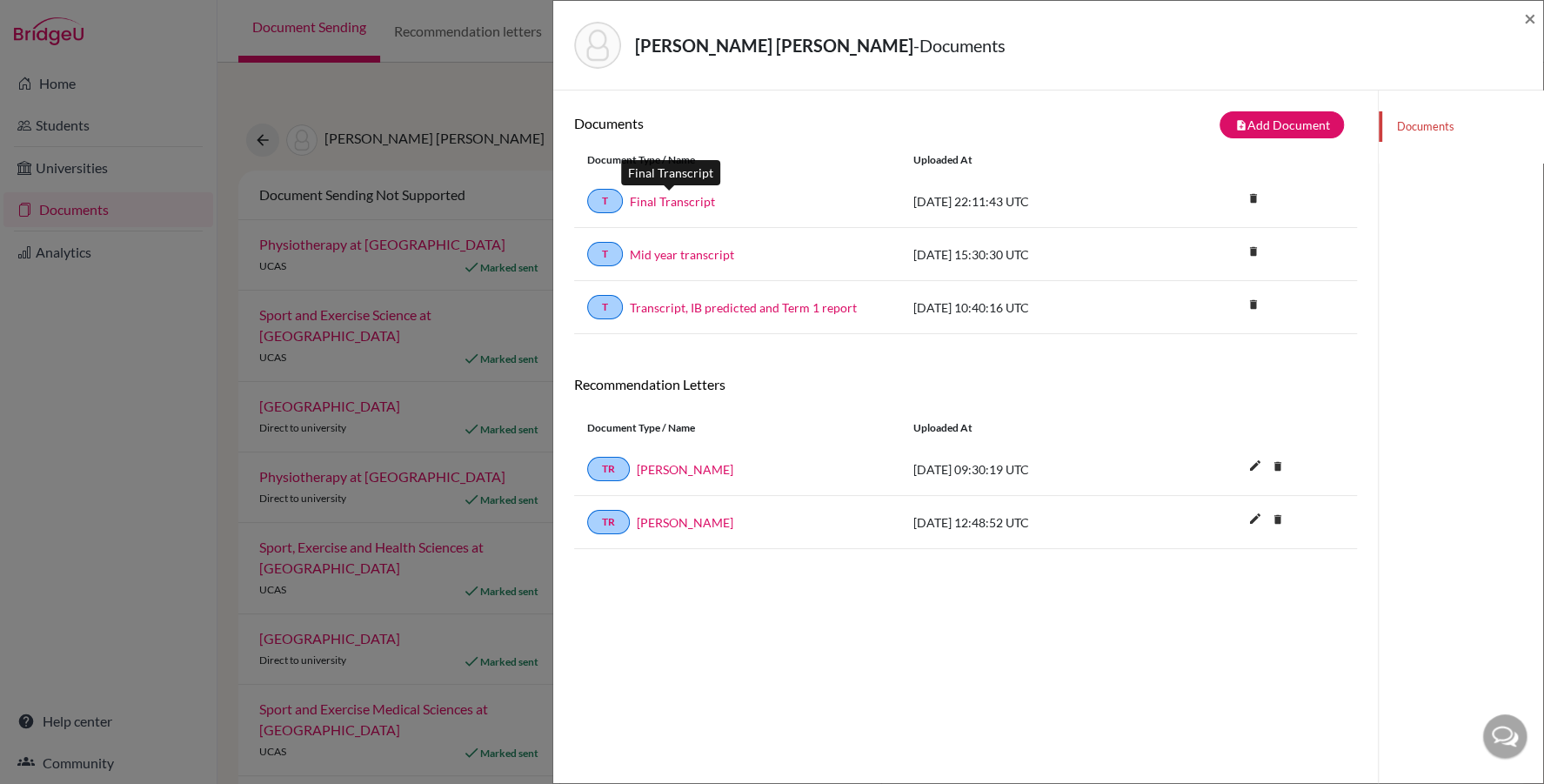
click at [674, 198] on link "Final Transcript" at bounding box center [672, 201] width 85 height 18
click at [1533, 10] on span "×" at bounding box center [1530, 17] width 12 height 25
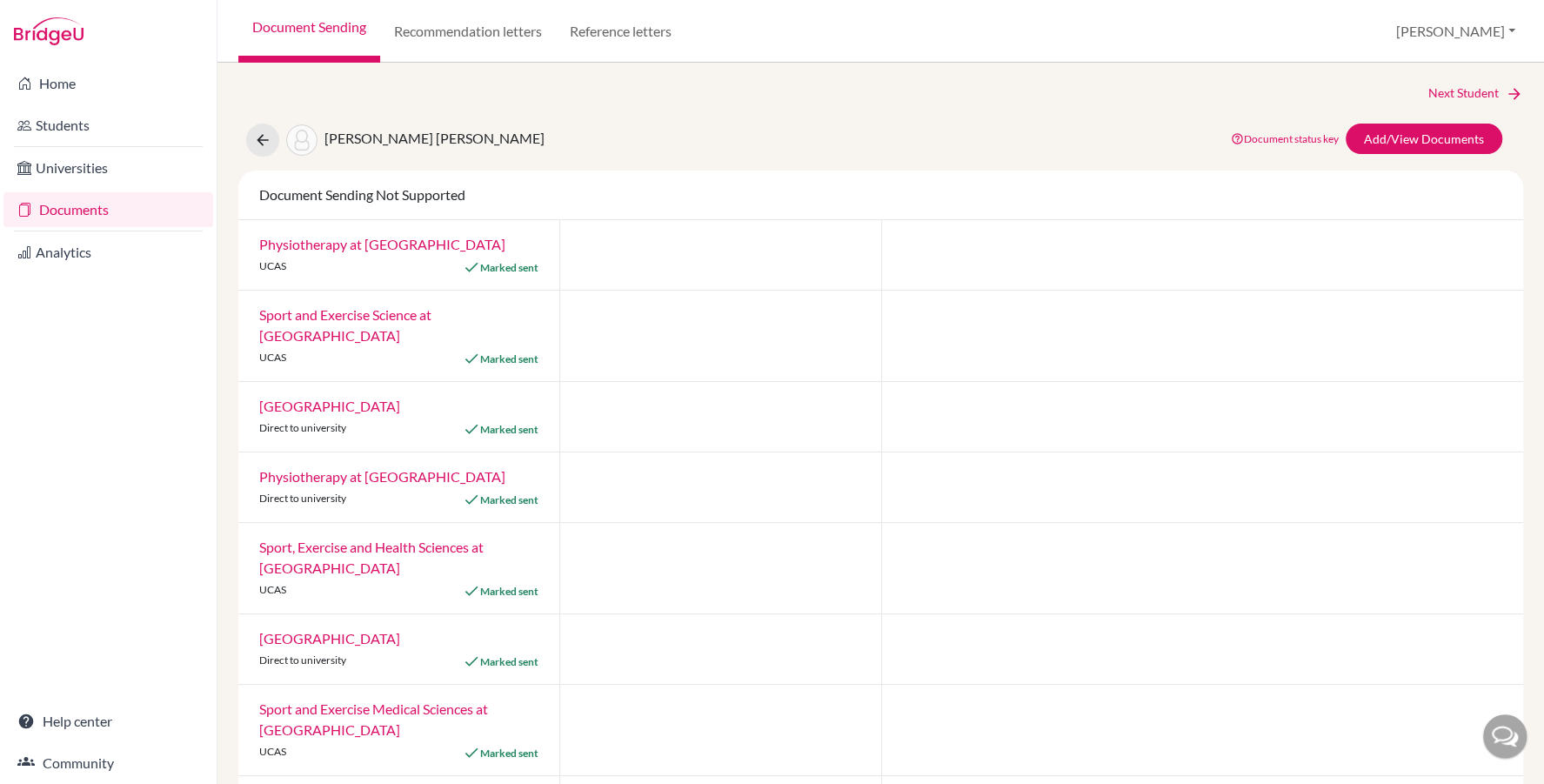
click at [338, 21] on link "Document Sending" at bounding box center [309, 31] width 142 height 62
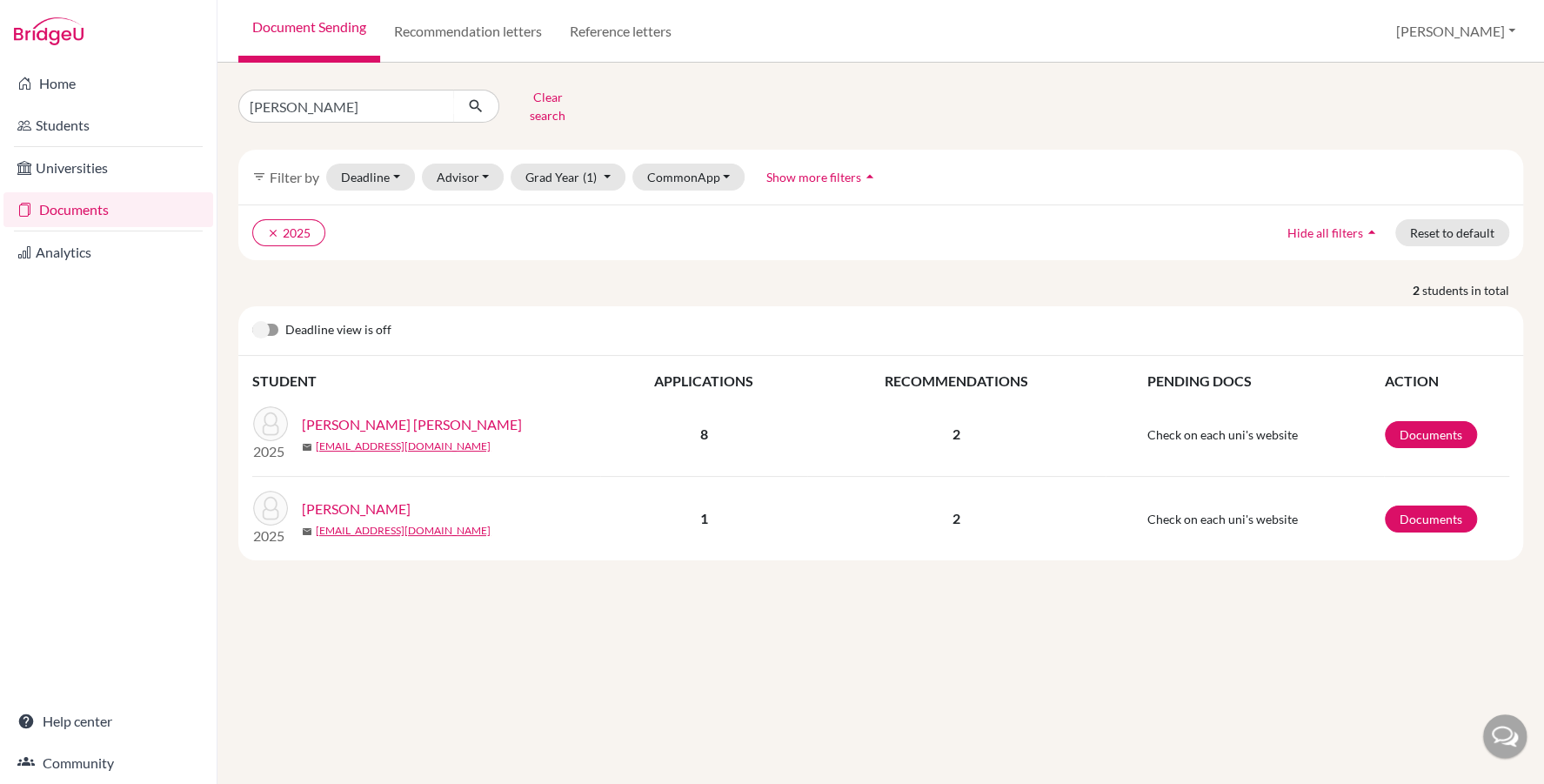
click at [297, 105] on input "[PERSON_NAME]" at bounding box center [347, 105] width 216 height 33
type input "alia"
click button "submit" at bounding box center [476, 105] width 47 height 33
click at [1415, 505] on link "Documents" at bounding box center [1431, 518] width 92 height 27
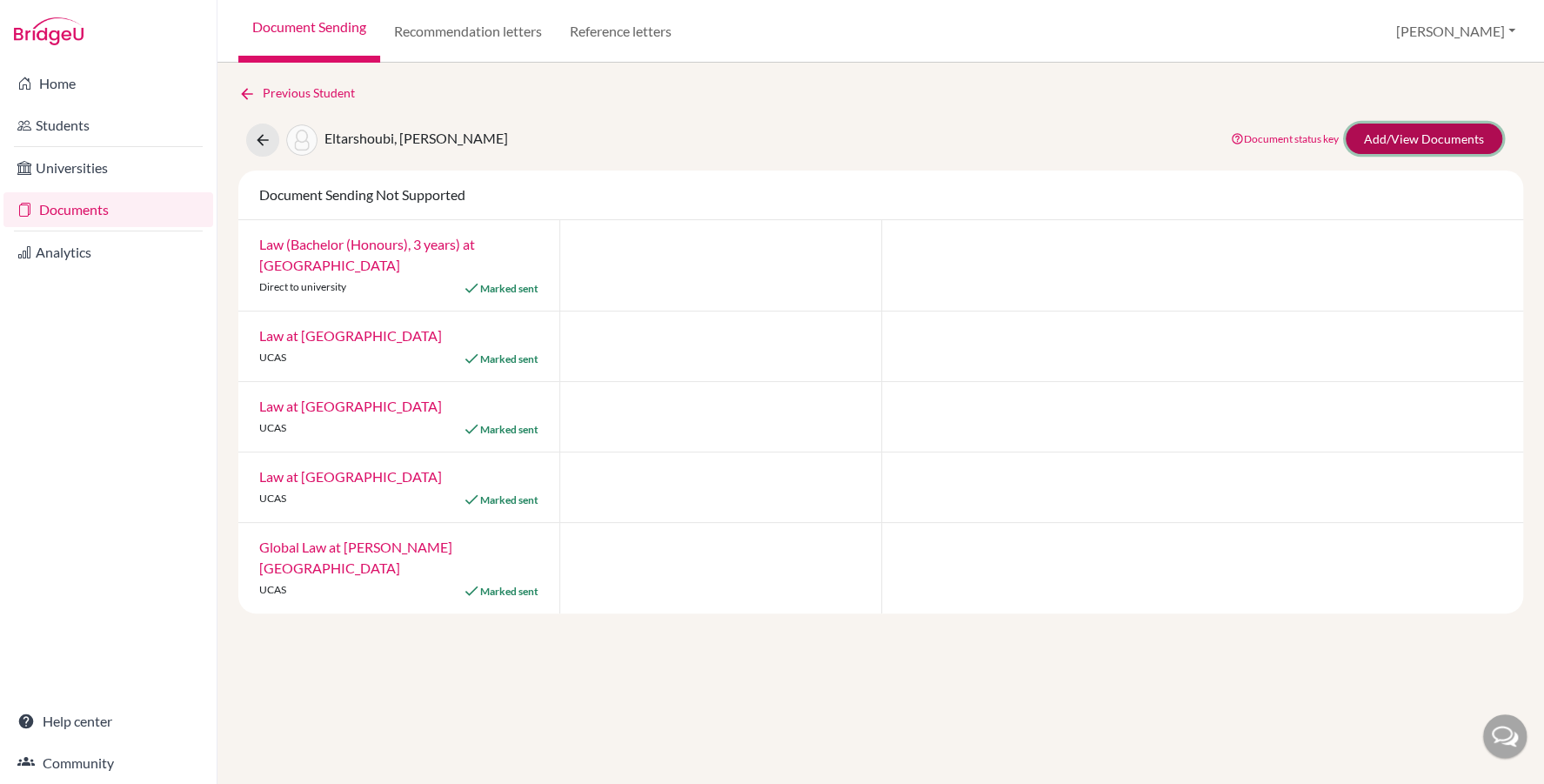
click at [1375, 147] on link "Add/View Documents" at bounding box center [1424, 139] width 156 height 31
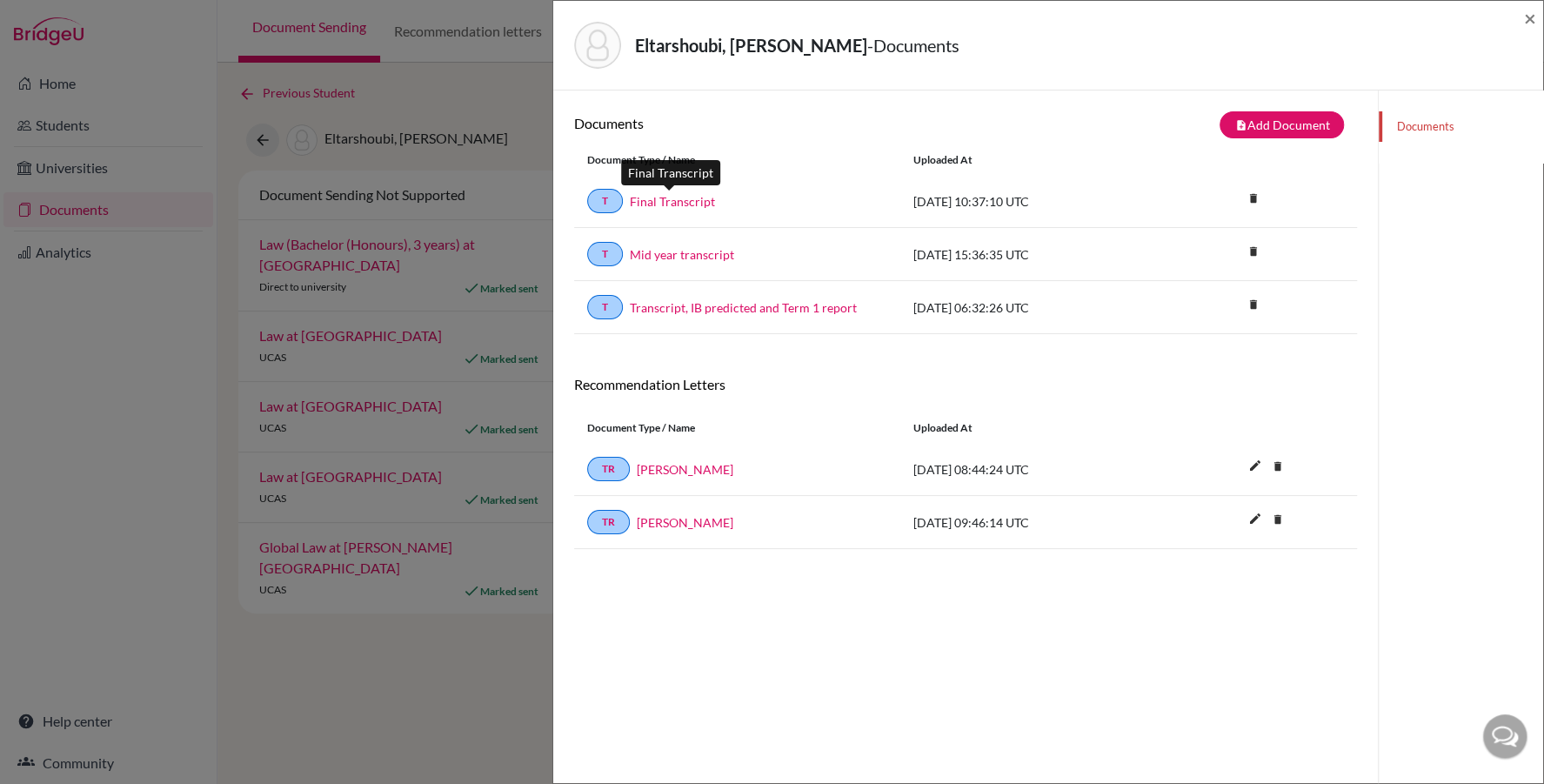
click at [677, 193] on link "Final Transcript" at bounding box center [672, 201] width 85 height 18
click at [1530, 19] on span "×" at bounding box center [1530, 17] width 12 height 25
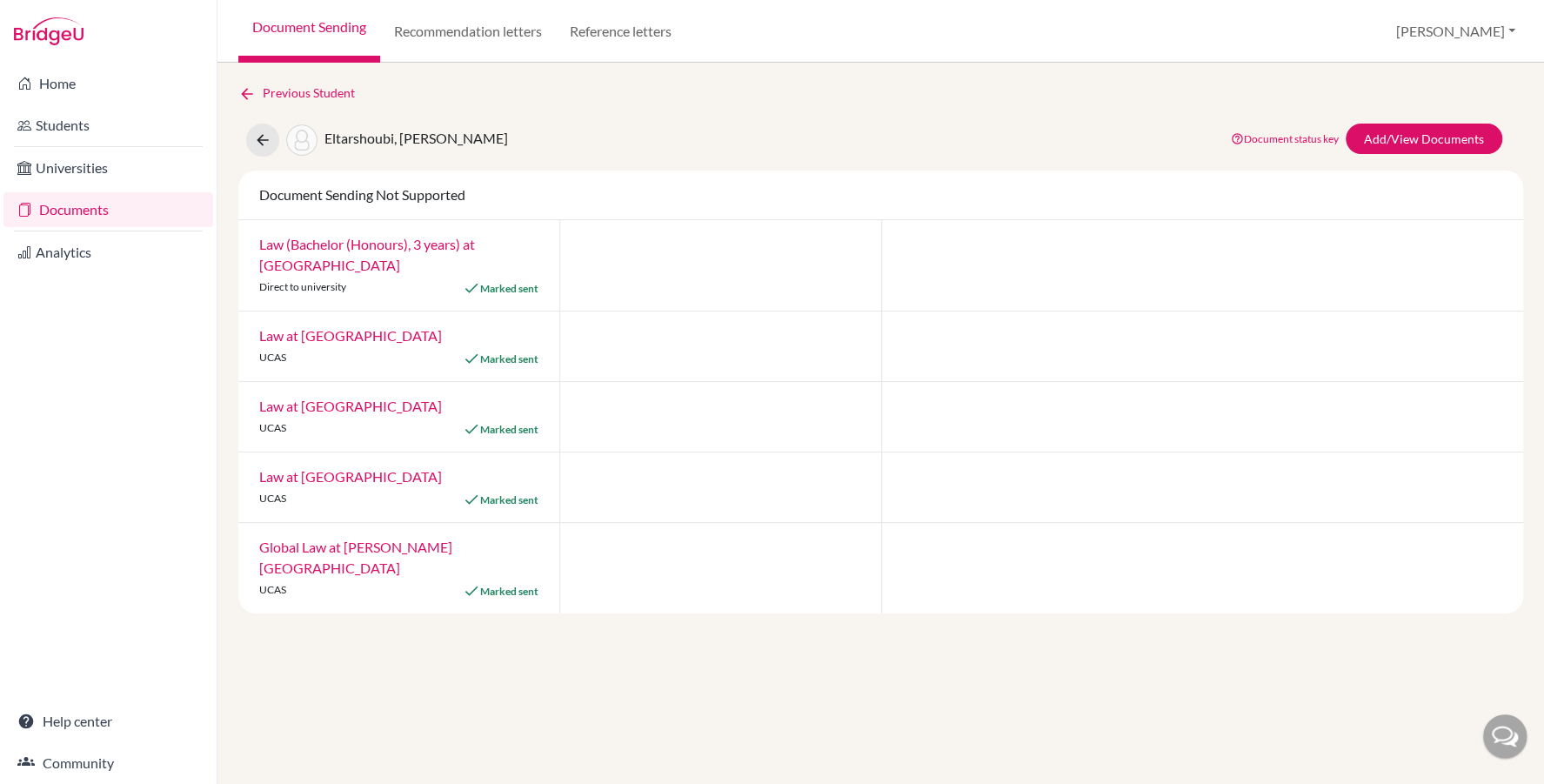
click at [89, 205] on link "Documents" at bounding box center [109, 209] width 210 height 35
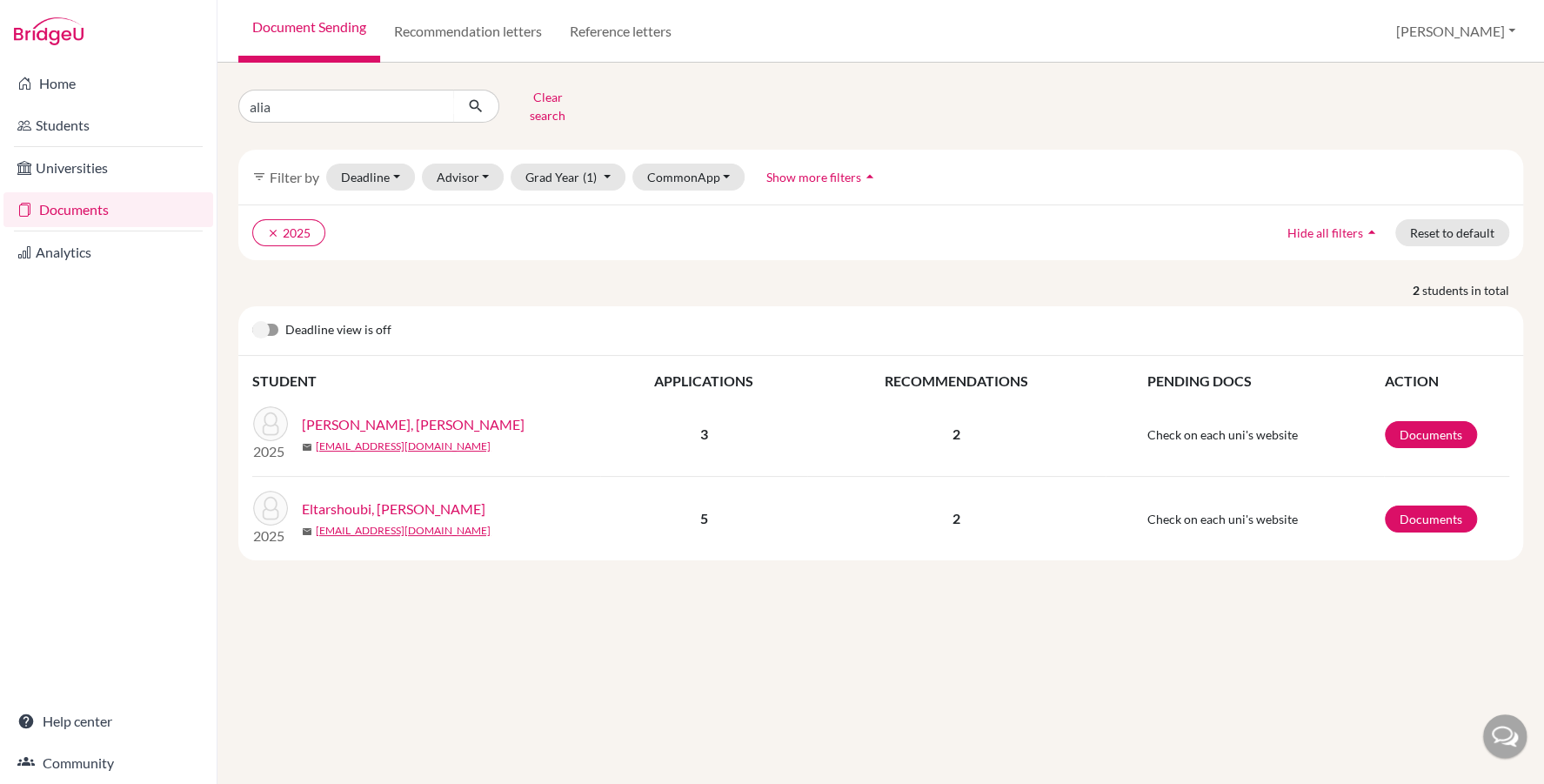
click at [288, 94] on input "alia" at bounding box center [347, 105] width 216 height 33
click at [289, 95] on input "alia" at bounding box center [347, 105] width 216 height 33
type input "malak"
click button "submit" at bounding box center [476, 105] width 47 height 33
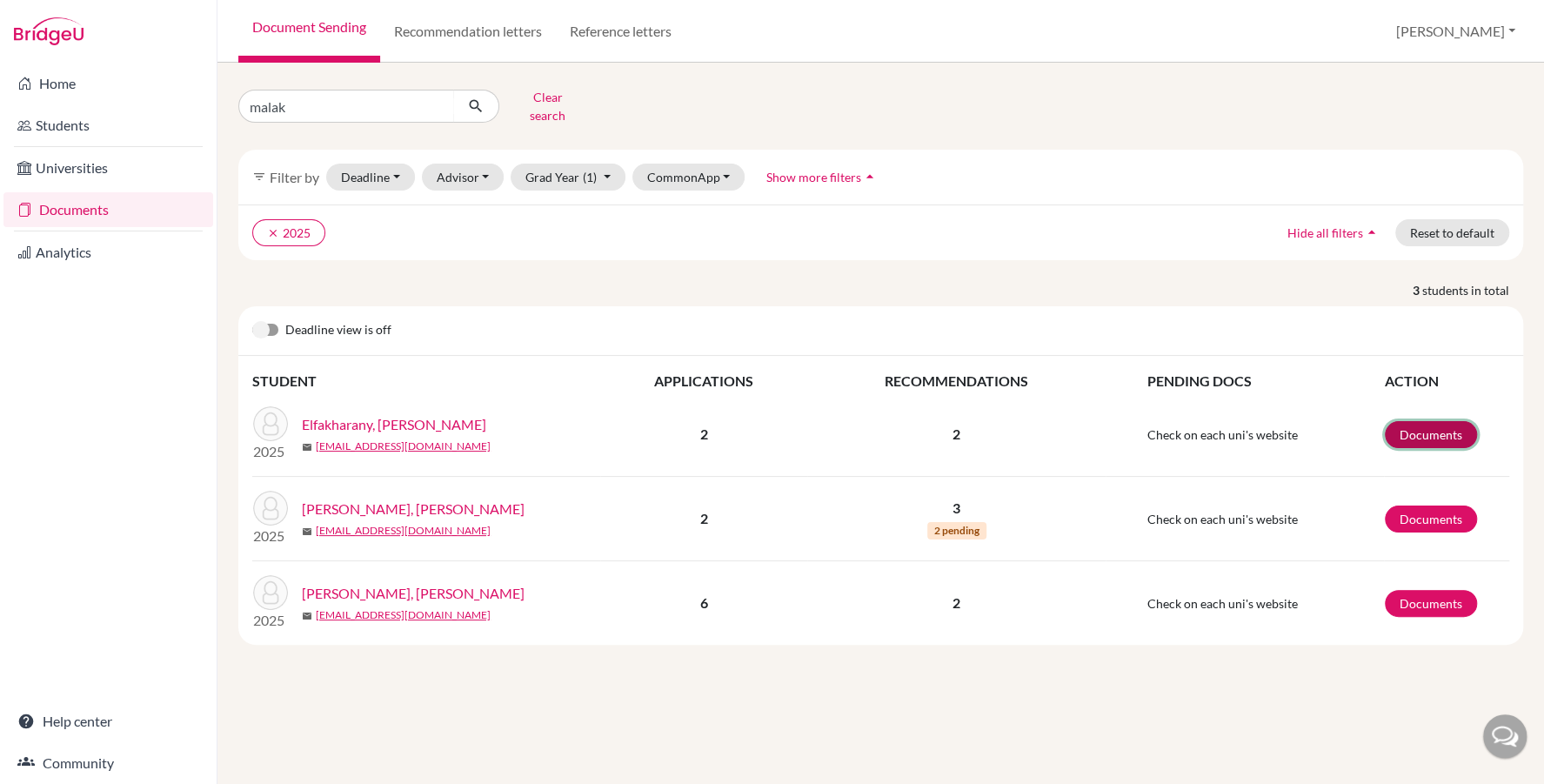
click at [1401, 421] on link "Documents" at bounding box center [1431, 434] width 92 height 27
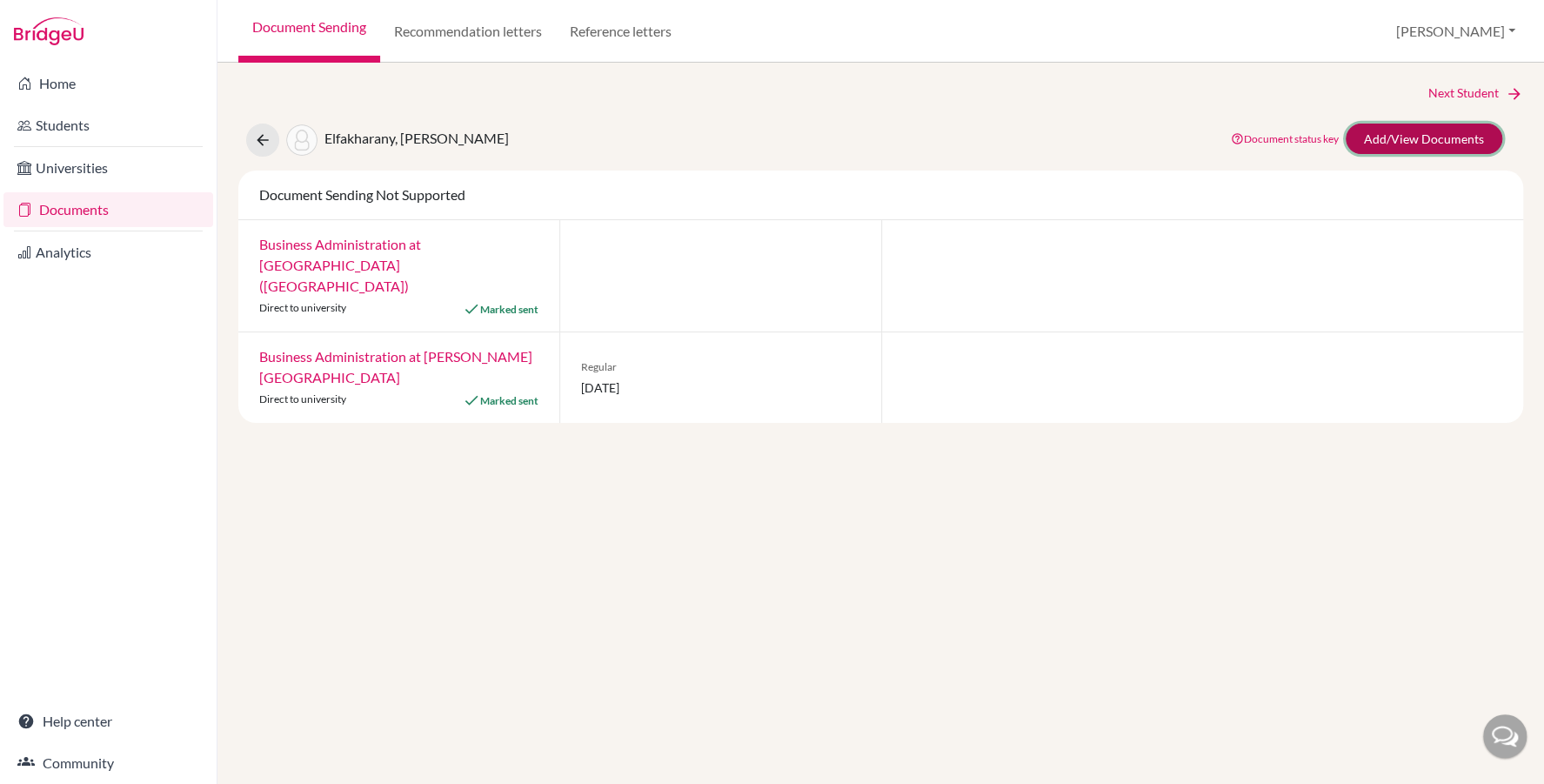
click at [1365, 133] on link "Add/View Documents" at bounding box center [1424, 139] width 156 height 31
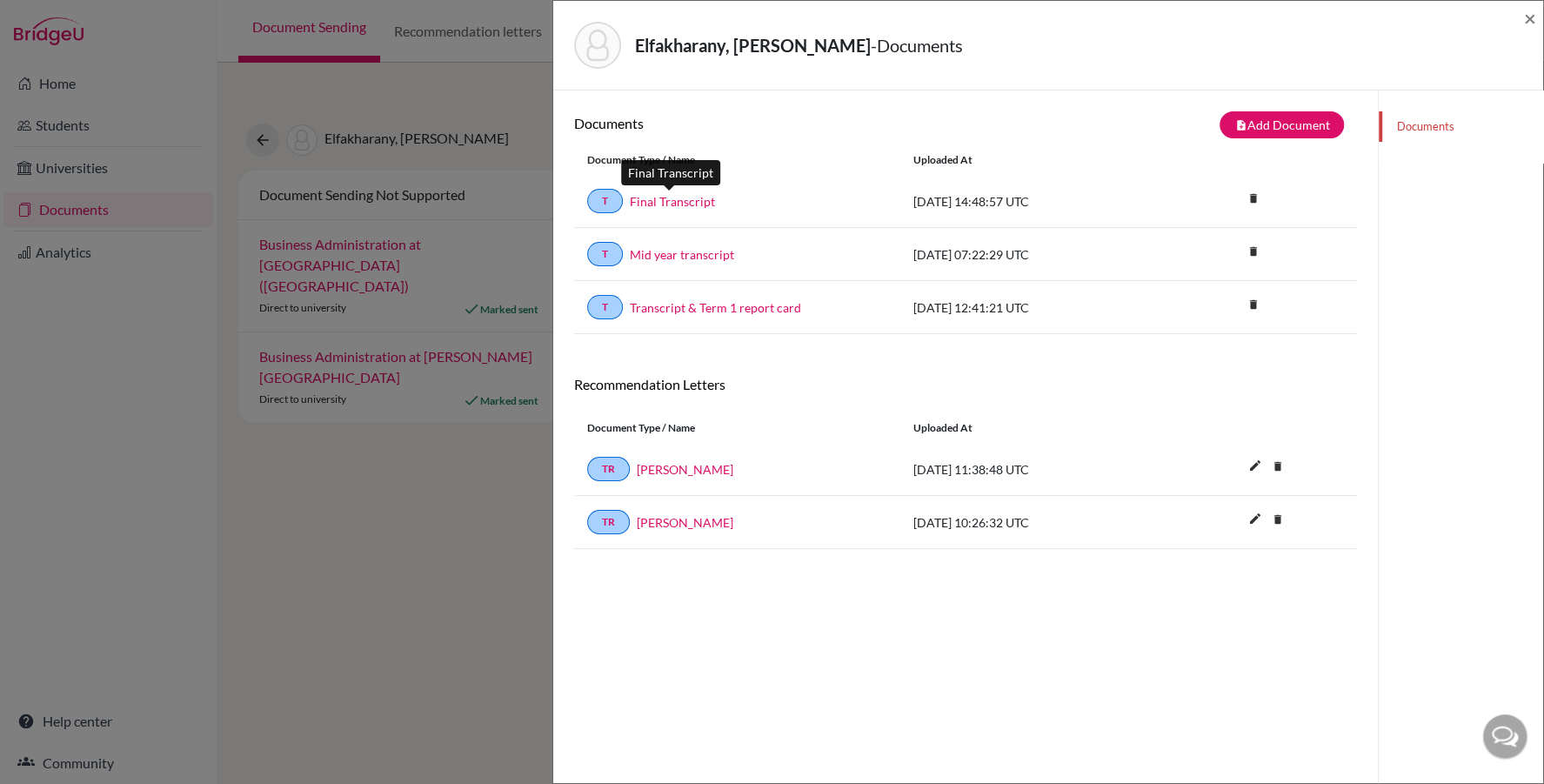
click at [650, 195] on link "Final Transcript" at bounding box center [672, 201] width 85 height 18
click at [1529, 18] on span "×" at bounding box center [1530, 17] width 12 height 25
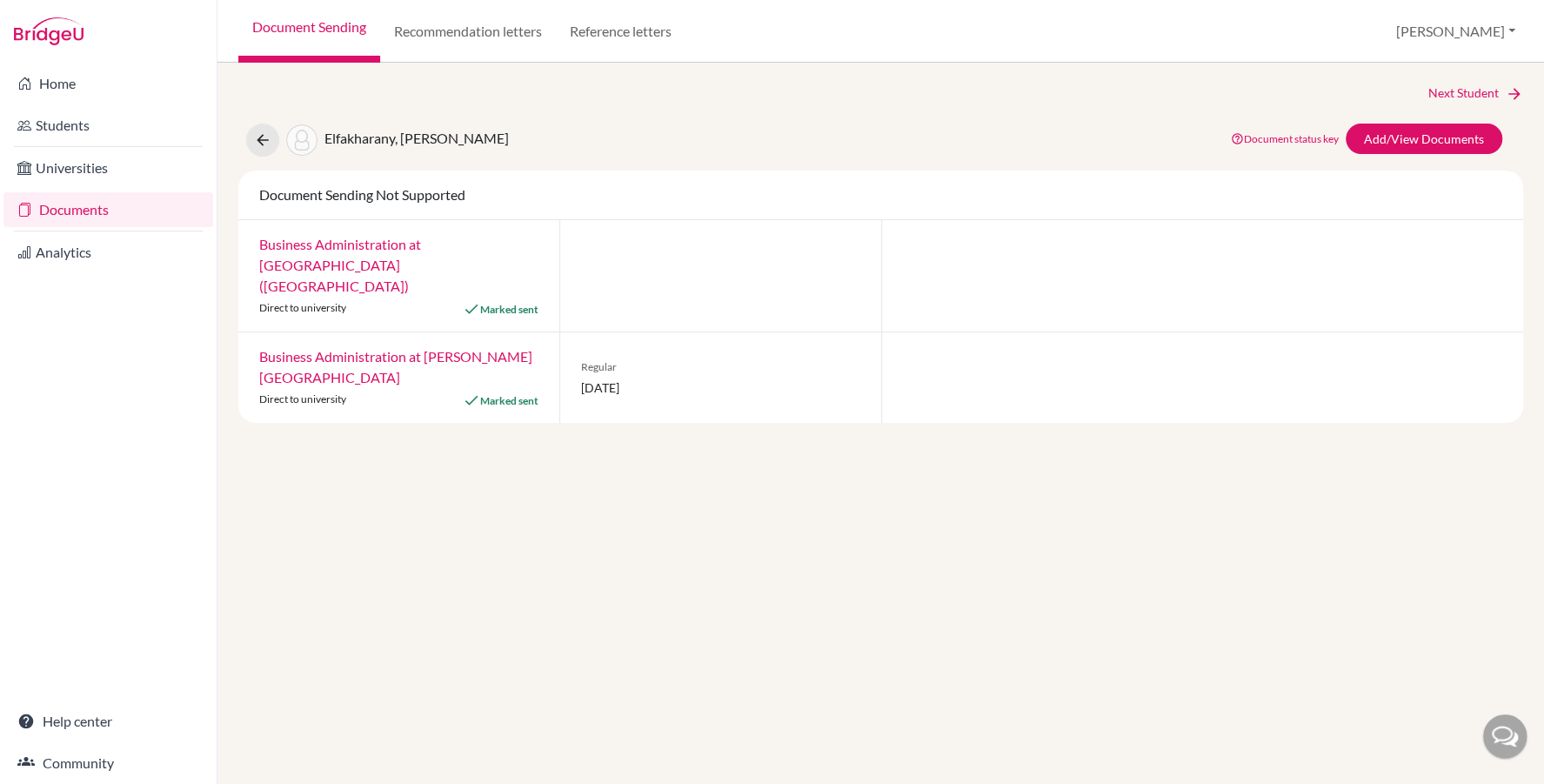
click at [120, 213] on link "Documents" at bounding box center [109, 209] width 210 height 35
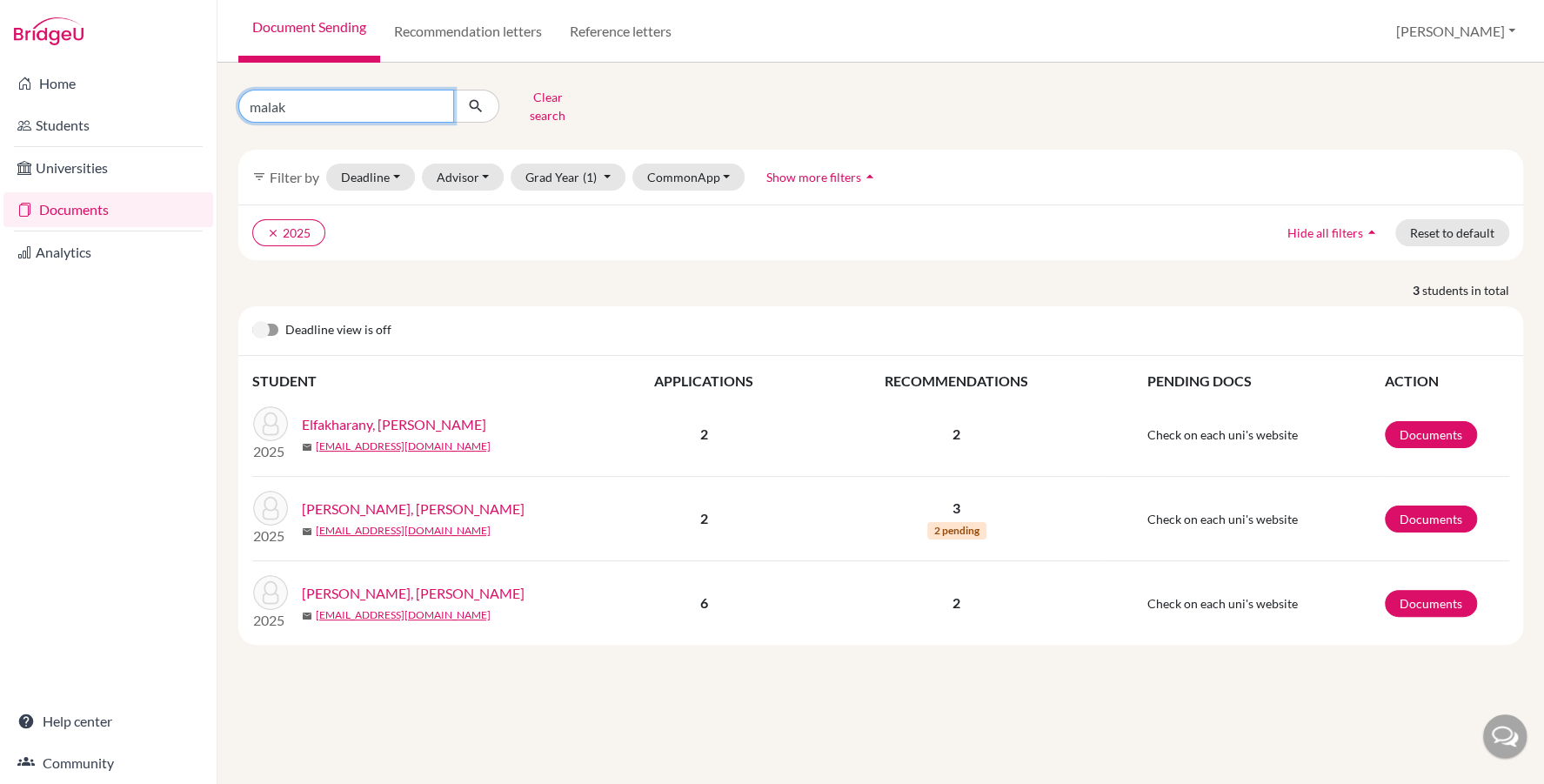
click at [302, 98] on input "malak" at bounding box center [347, 105] width 216 height 33
click at [302, 97] on input "malak" at bounding box center [347, 105] width 216 height 33
type input "nadine"
click button "submit" at bounding box center [476, 105] width 47 height 33
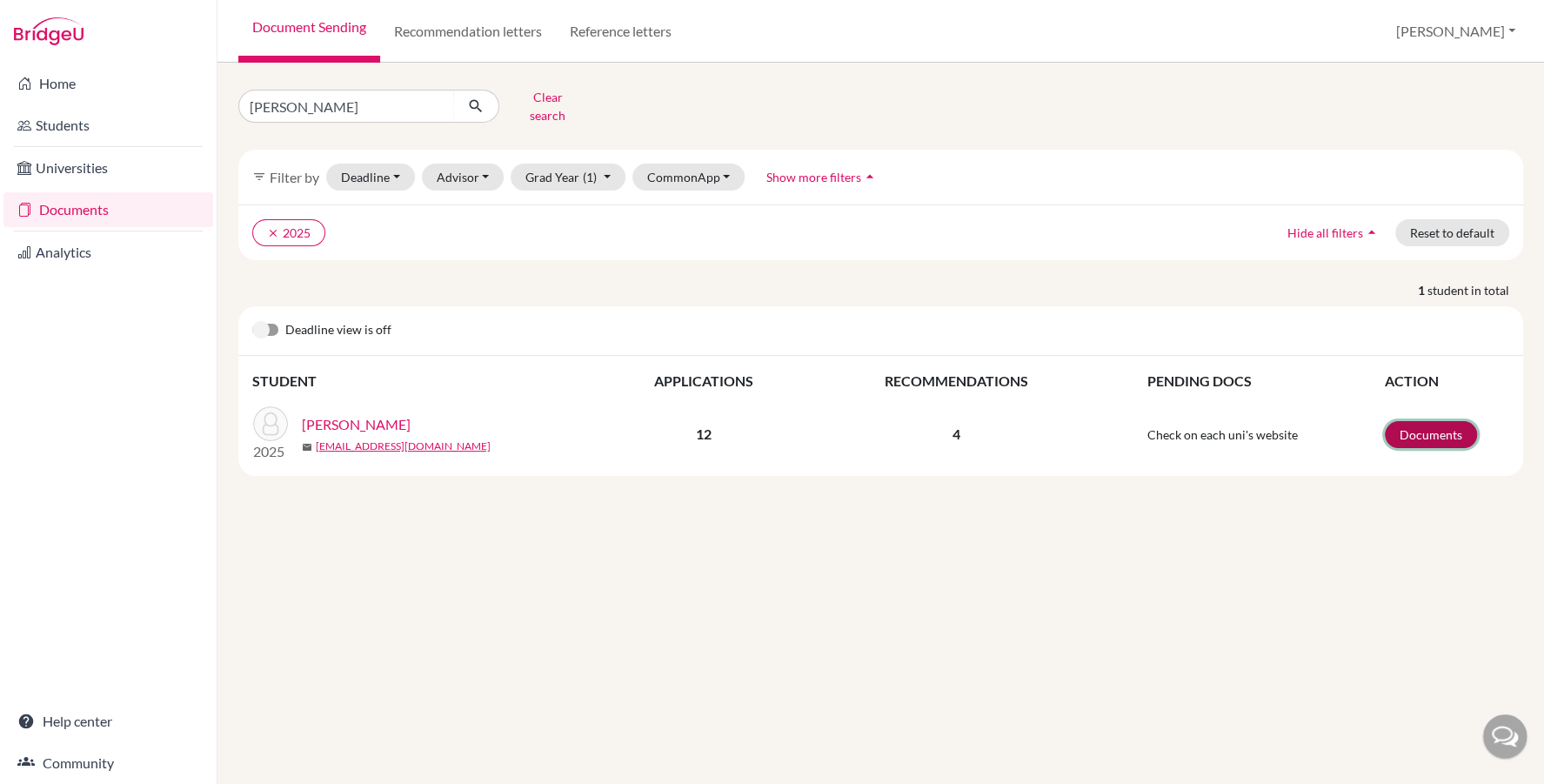
click at [1426, 421] on link "Documents" at bounding box center [1431, 434] width 92 height 27
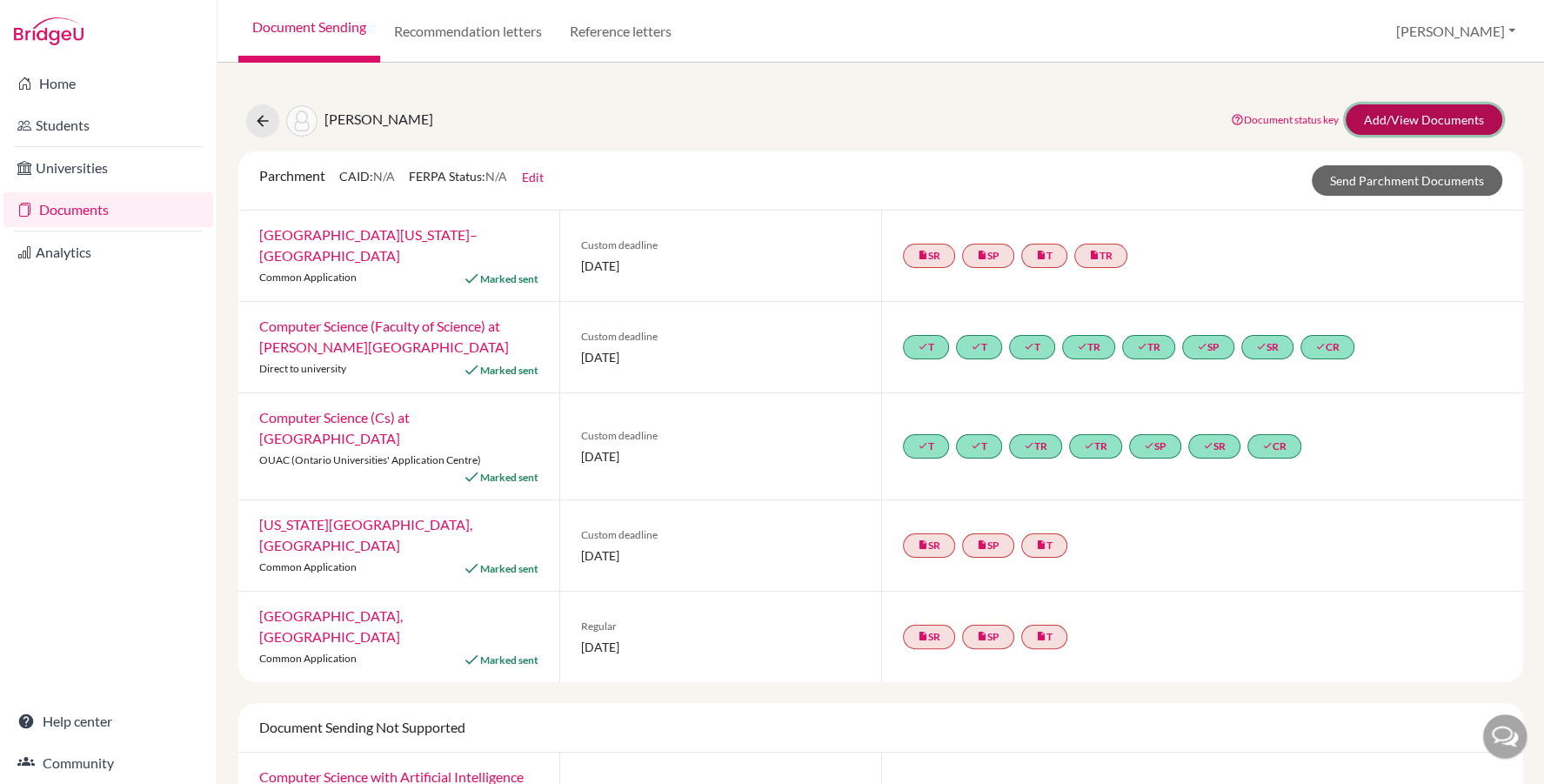
click at [1382, 113] on link "Add/View Documents" at bounding box center [1424, 119] width 156 height 31
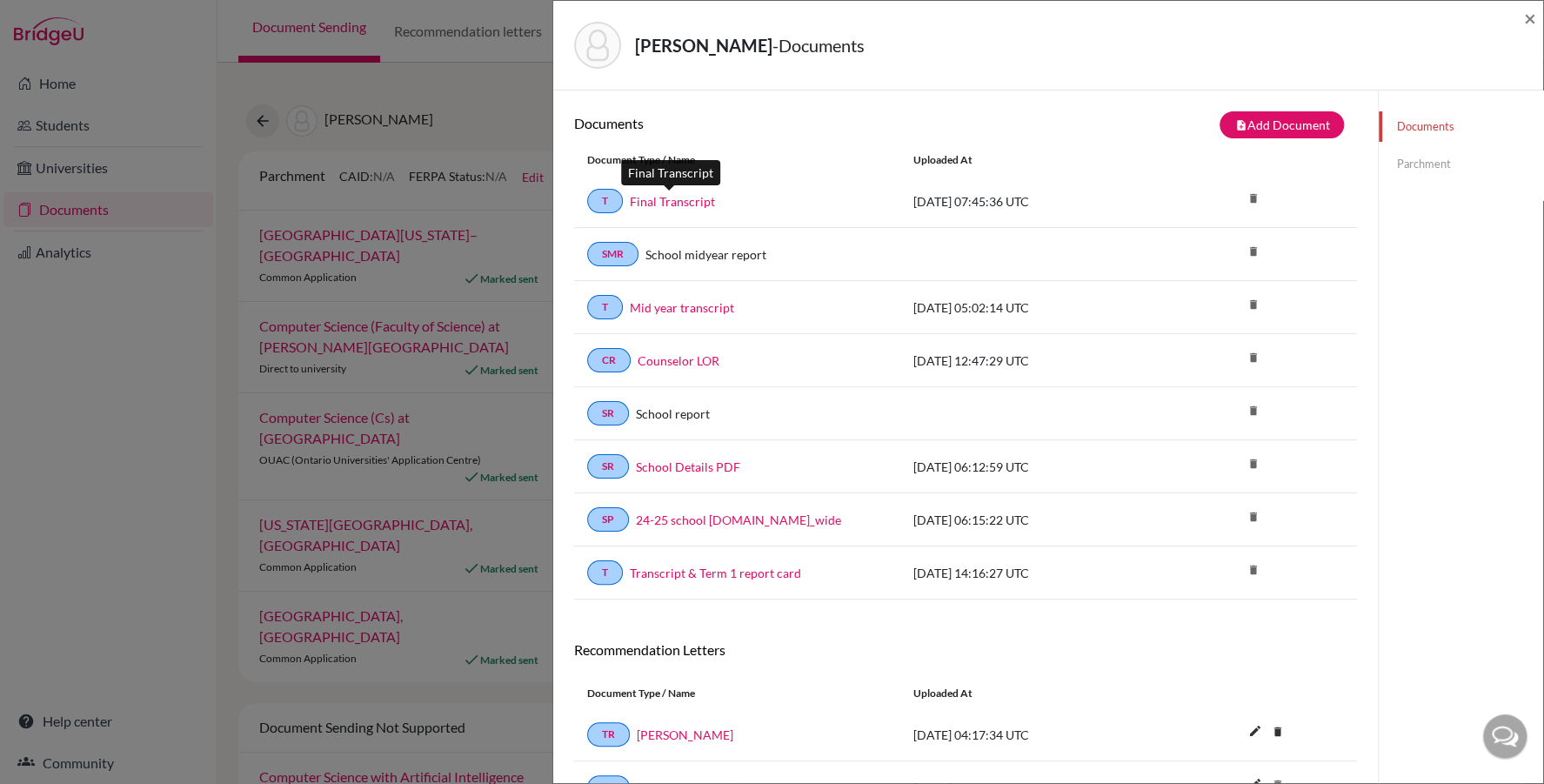
click at [676, 200] on link "Final Transcript" at bounding box center [672, 201] width 85 height 18
click at [1539, 16] on div "[PERSON_NAME] - Documents ×" at bounding box center [1049, 46] width 990 height 89
click at [1535, 16] on span "×" at bounding box center [1530, 17] width 12 height 25
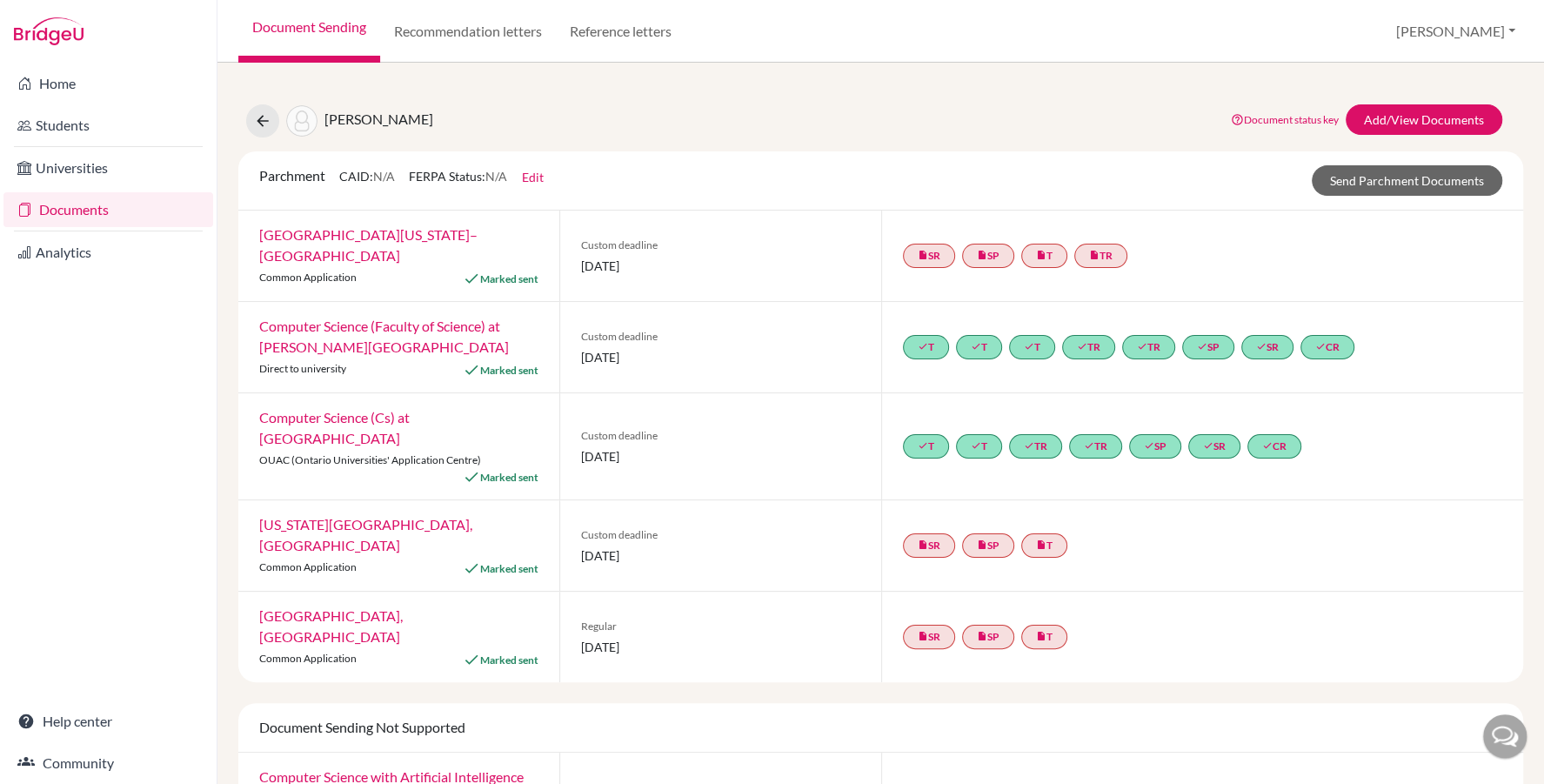
click at [97, 201] on link "Documents" at bounding box center [109, 209] width 210 height 35
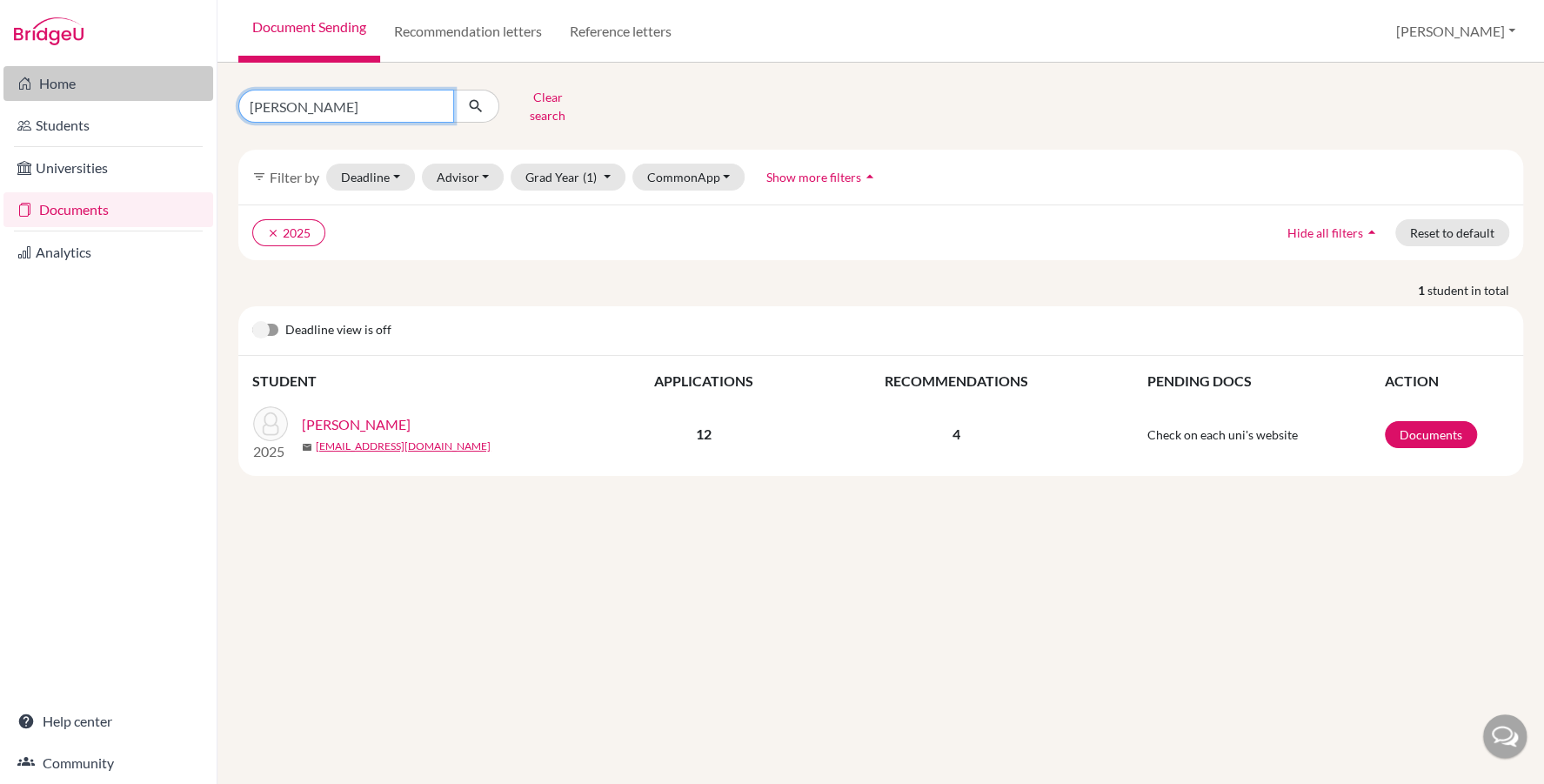
drag, startPoint x: 301, startPoint y: 99, endPoint x: 187, endPoint y: 98, distance: 114.0
click at [186, 98] on div "Home Students Universities Documents Analytics Help center Community Document S…" at bounding box center [772, 392] width 1544 height 784
type input "[PERSON_NAME]"
click button "submit" at bounding box center [476, 105] width 47 height 33
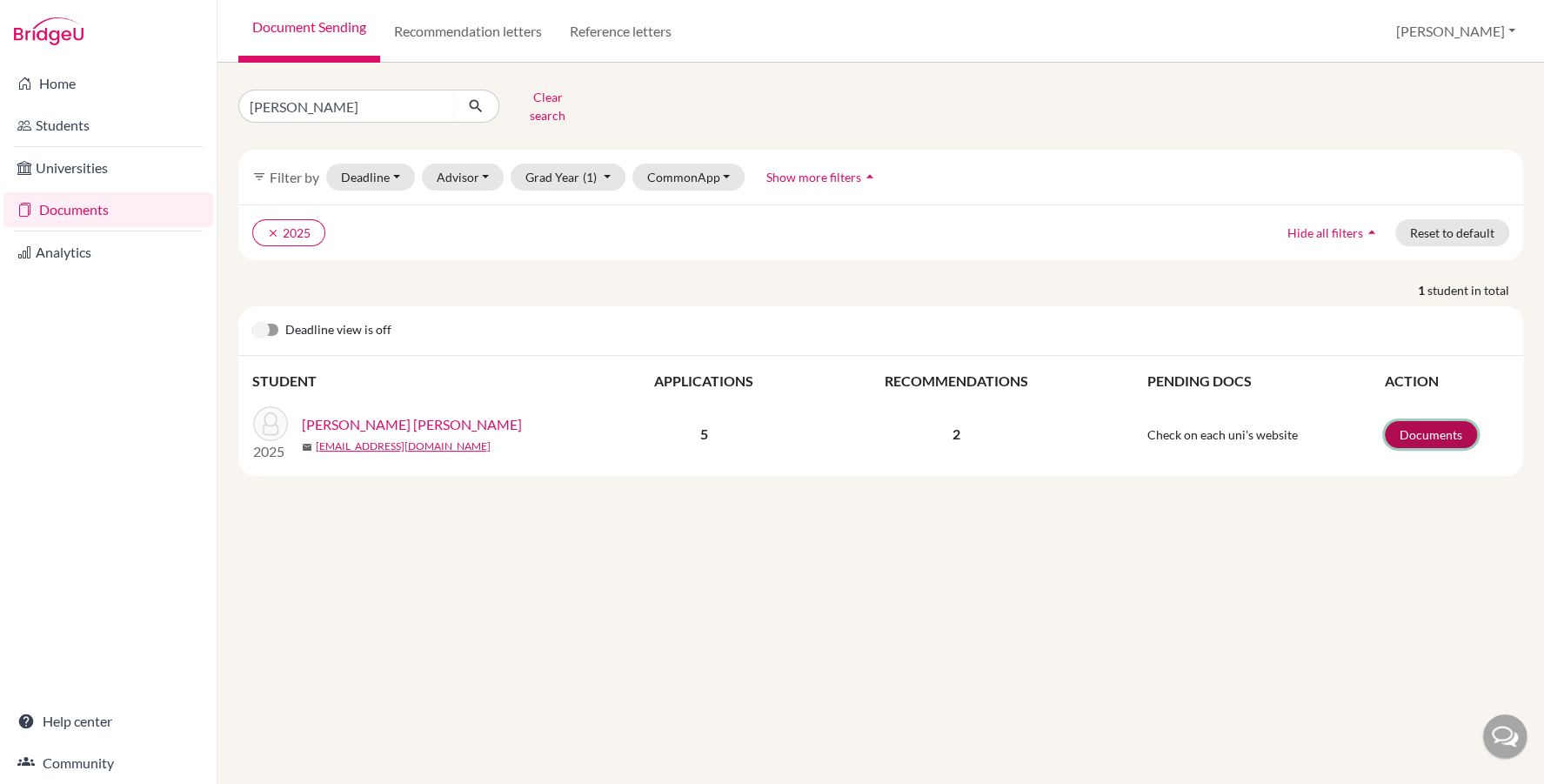
click at [1441, 421] on link "Documents" at bounding box center [1431, 434] width 92 height 27
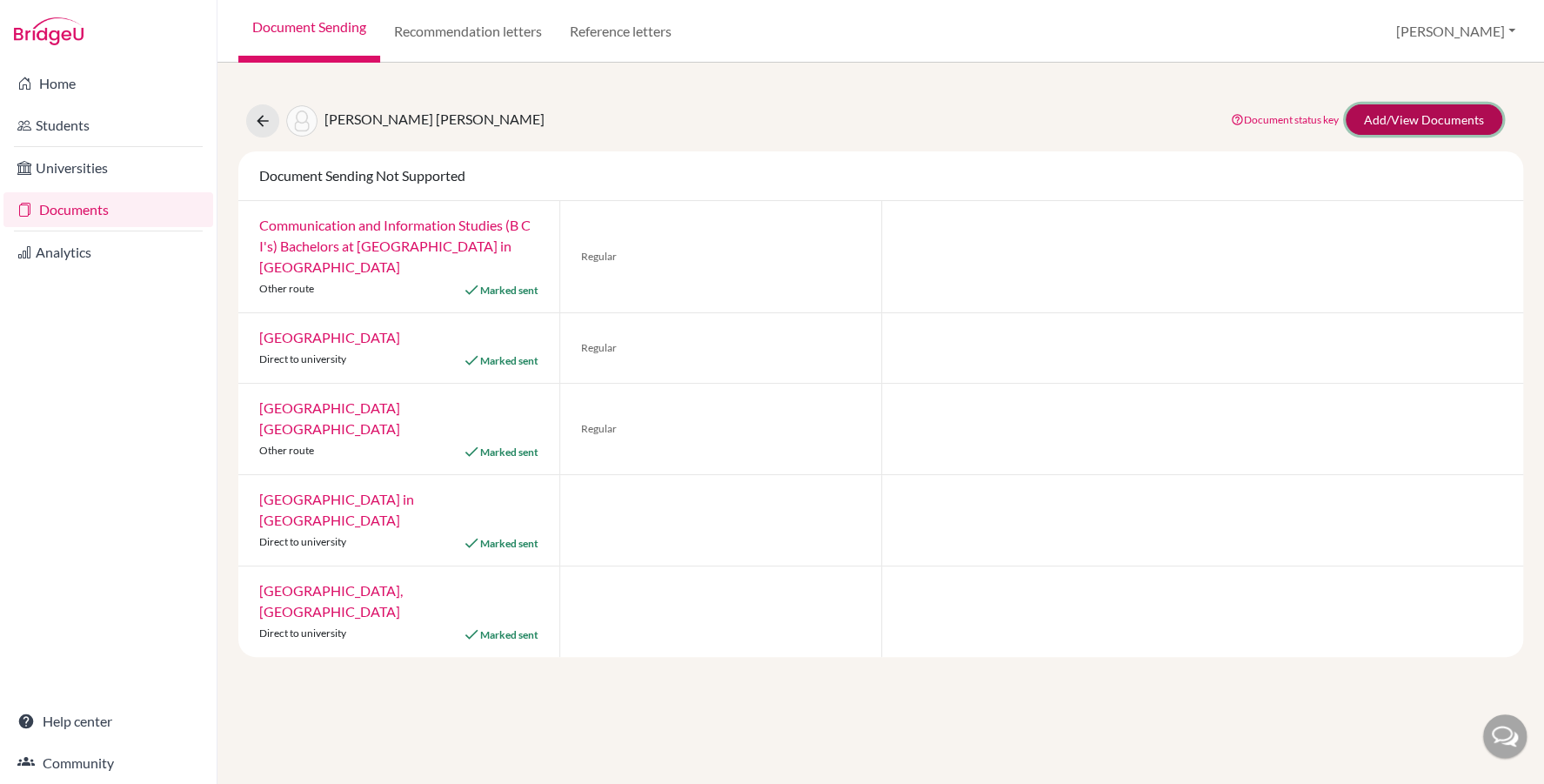
click at [1387, 112] on link "Add/View Documents" at bounding box center [1424, 119] width 156 height 31
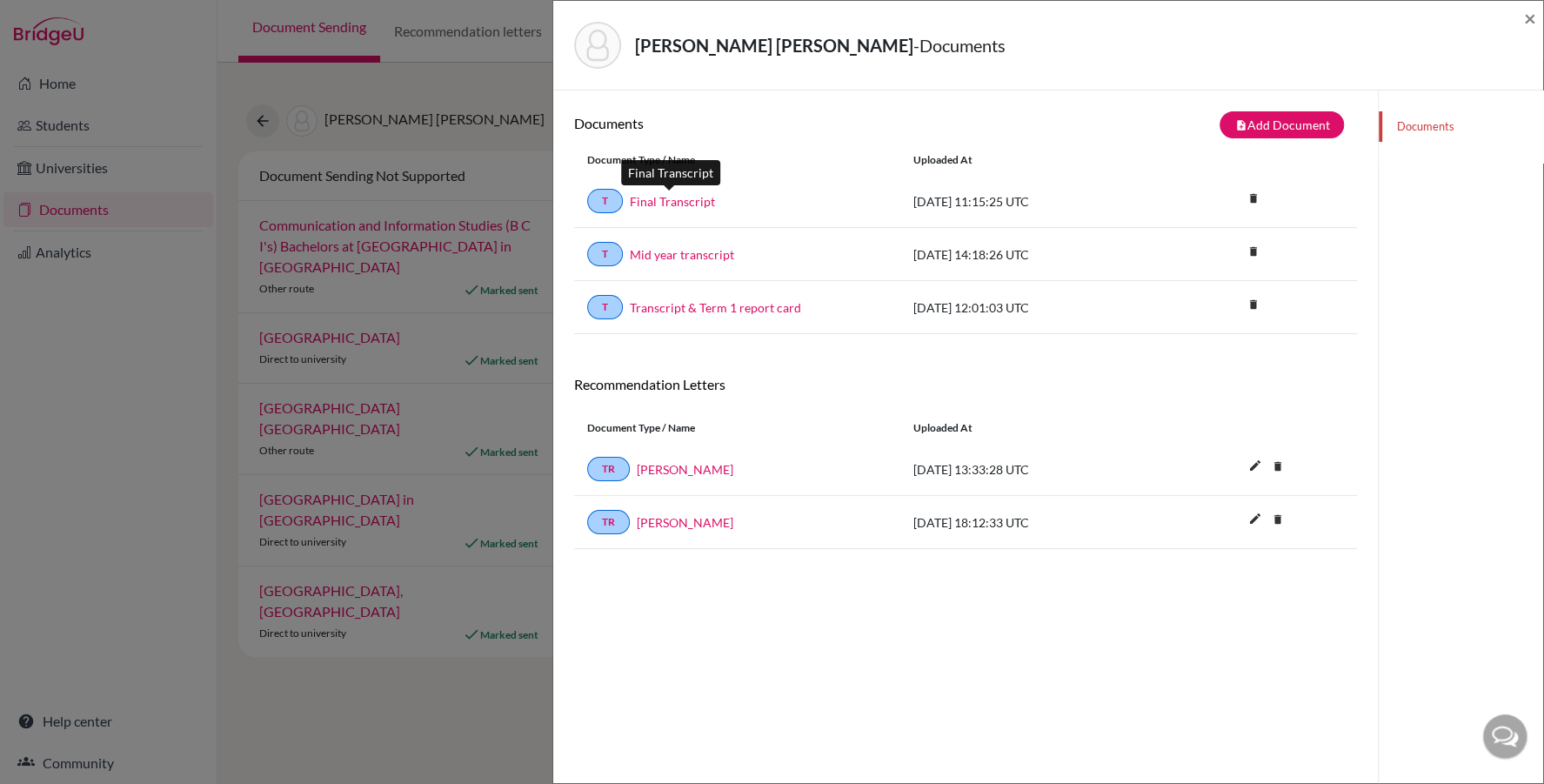
click at [665, 204] on link "Final Transcript" at bounding box center [672, 201] width 85 height 18
click at [1535, 10] on span "×" at bounding box center [1530, 17] width 12 height 25
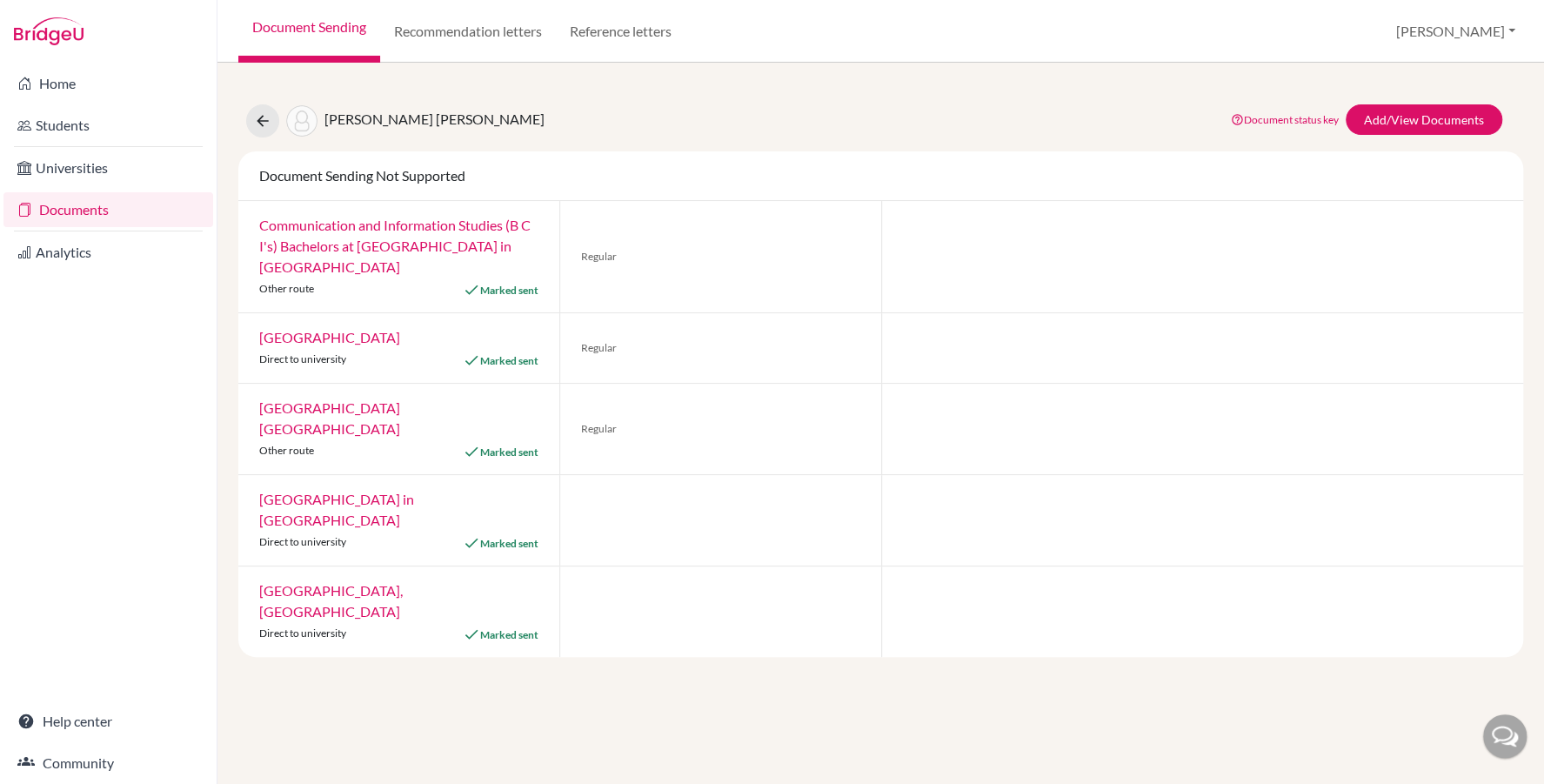
click at [126, 211] on link "Documents" at bounding box center [109, 209] width 210 height 35
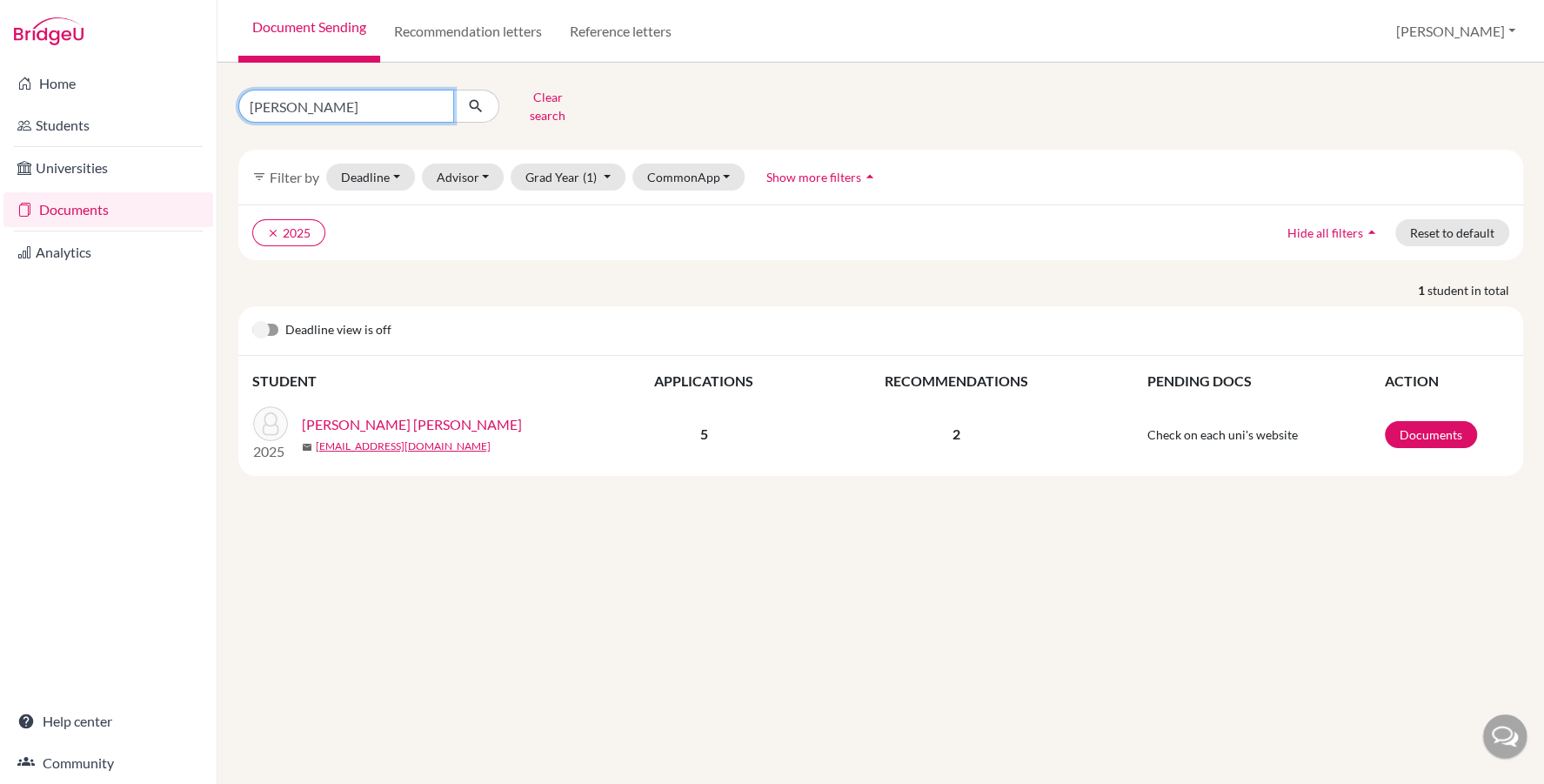
click at [332, 106] on input "[PERSON_NAME]" at bounding box center [347, 105] width 216 height 33
click at [331, 106] on input "[PERSON_NAME]" at bounding box center [347, 105] width 216 height 33
type input "[PERSON_NAME]"
click button "submit" at bounding box center [476, 105] width 47 height 33
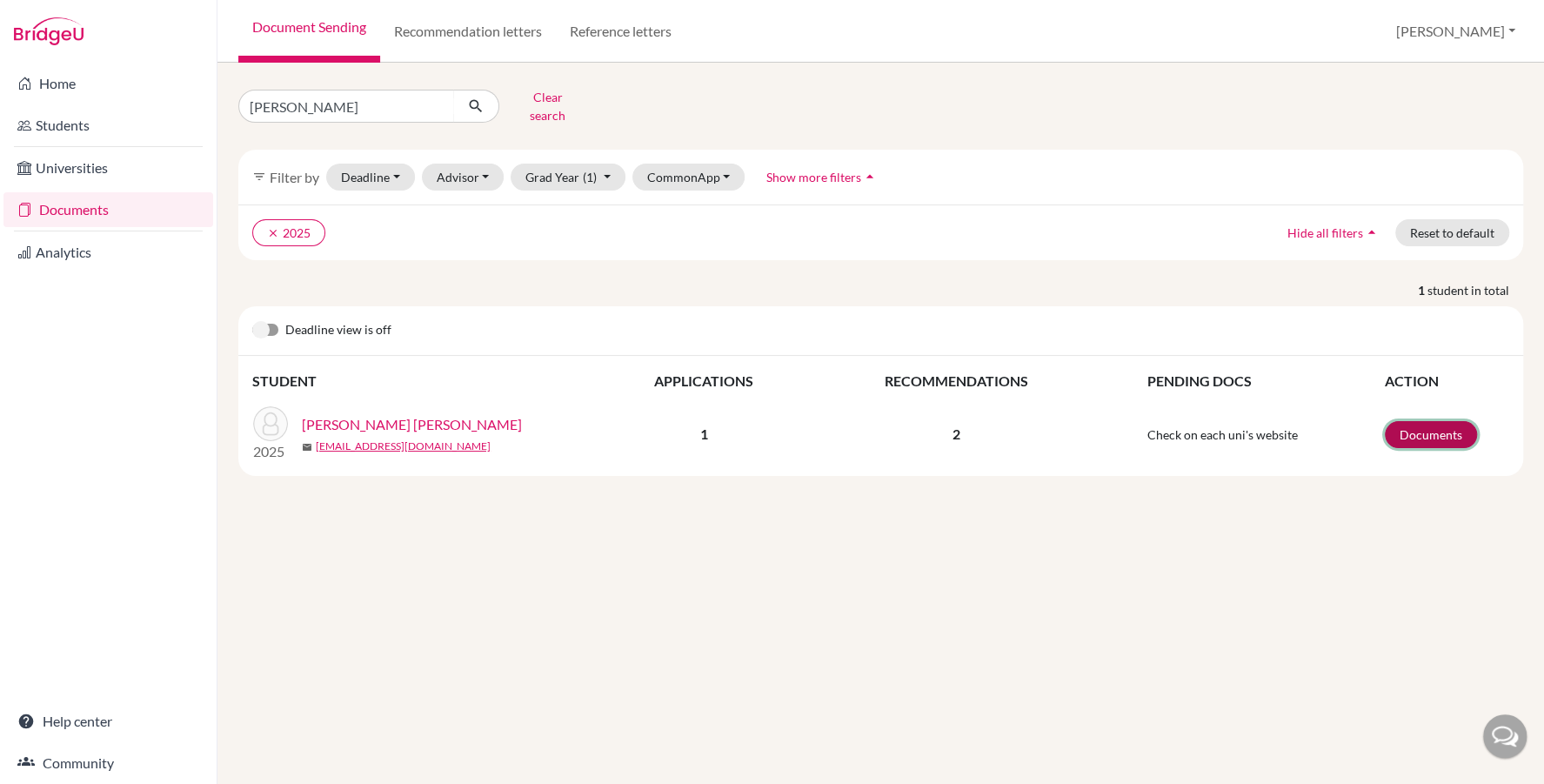
click at [1423, 426] on link "Documents" at bounding box center [1431, 434] width 92 height 27
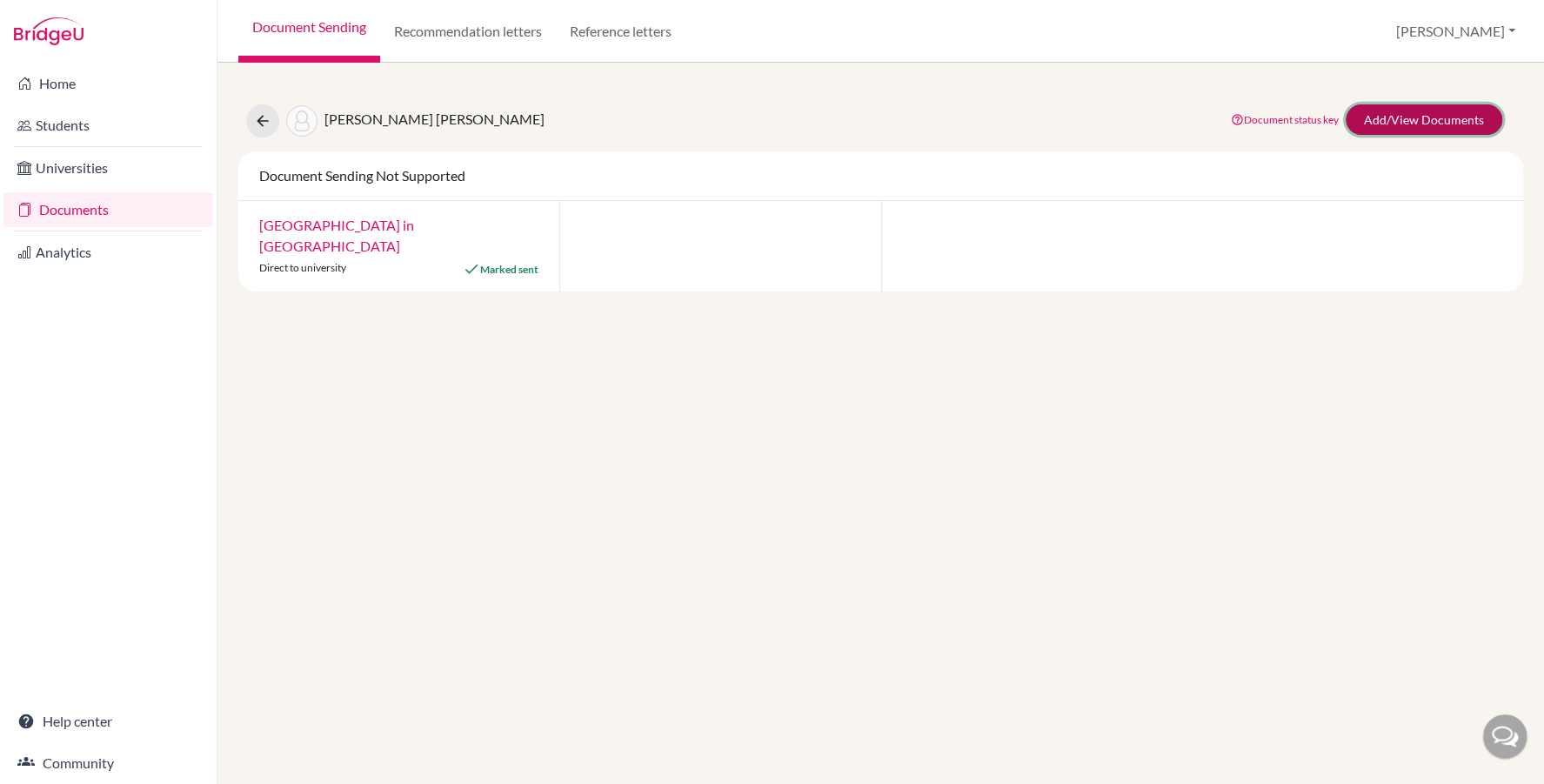
click at [1421, 127] on link "Add/View Documents" at bounding box center [1424, 119] width 156 height 31
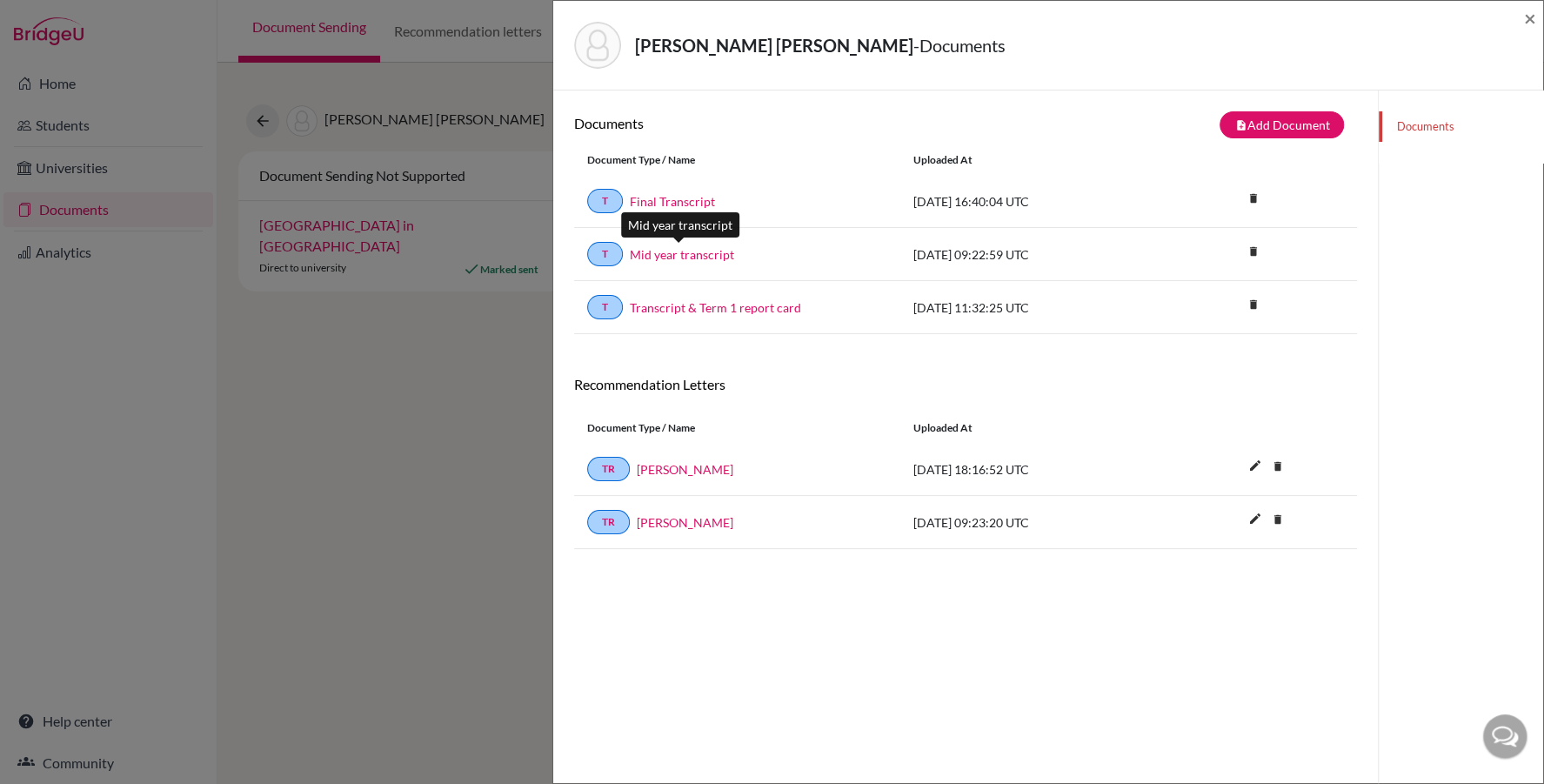
click at [705, 249] on link "Mid year transcript" at bounding box center [681, 254] width 104 height 18
click at [658, 198] on link "Final Transcript" at bounding box center [672, 201] width 85 height 18
click at [1529, 12] on span "×" at bounding box center [1530, 17] width 12 height 25
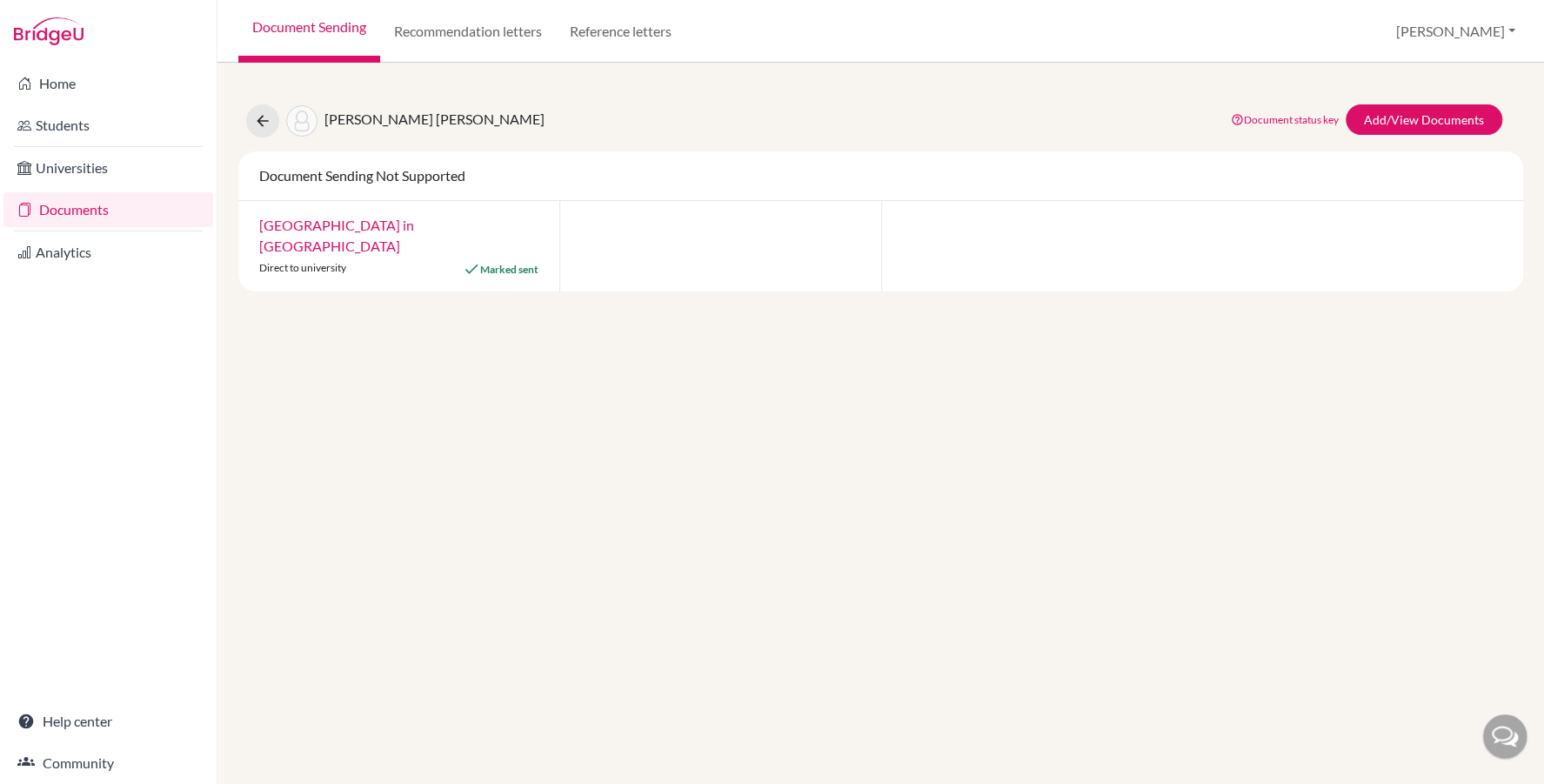
click at [97, 215] on link "Documents" at bounding box center [109, 209] width 210 height 35
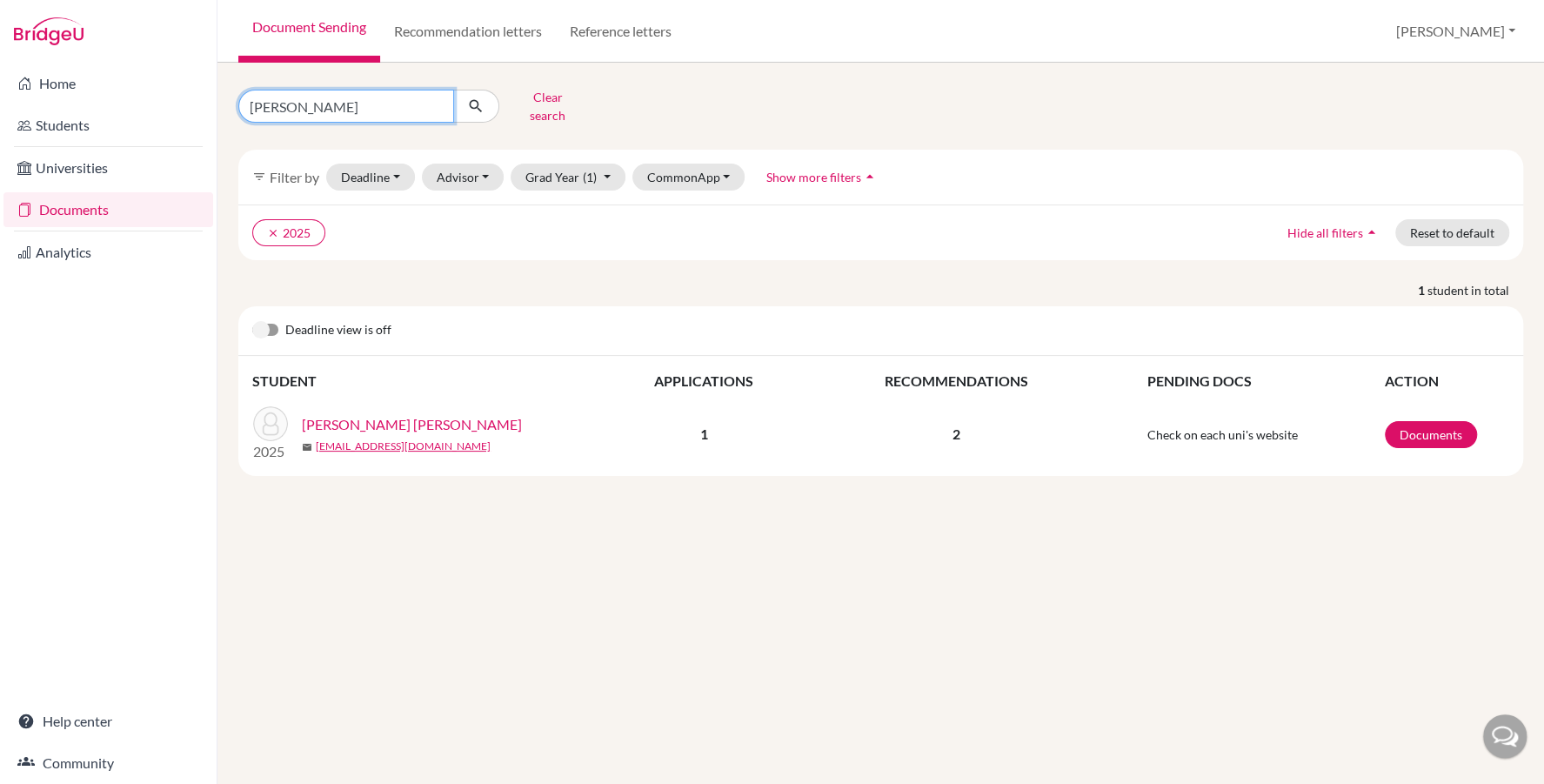
click at [308, 93] on input "[PERSON_NAME]" at bounding box center [347, 105] width 216 height 33
click at [307, 93] on input "[PERSON_NAME]" at bounding box center [347, 105] width 216 height 33
type input "[PERSON_NAME]. [PERSON_NAME]"
click button "submit" at bounding box center [476, 105] width 47 height 33
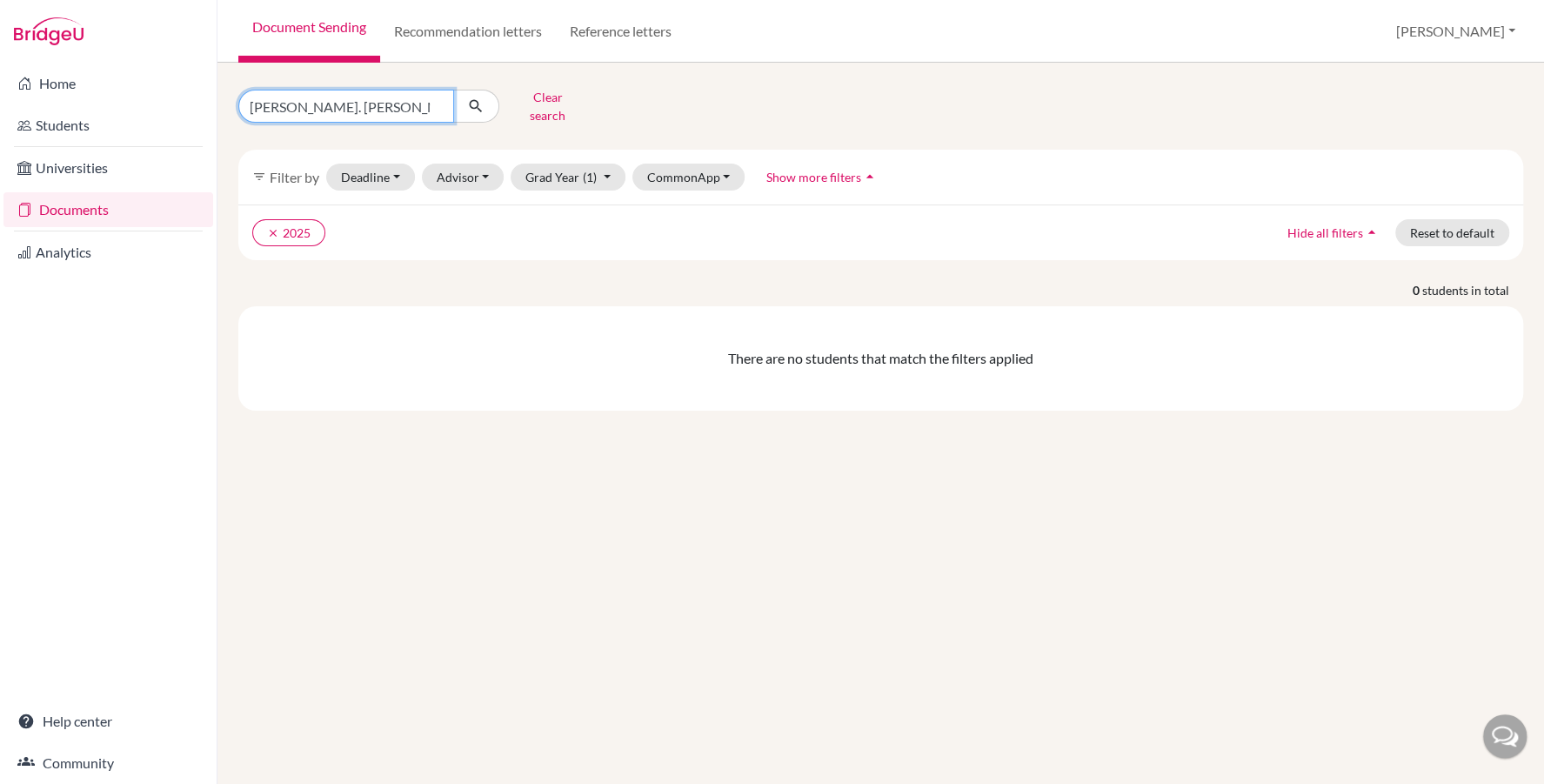
drag, startPoint x: 340, startPoint y: 98, endPoint x: 322, endPoint y: 98, distance: 18.0
click at [322, 98] on input "[PERSON_NAME]. [PERSON_NAME]" at bounding box center [347, 105] width 216 height 33
type input "[PERSON_NAME]. [GEOGRAPHIC_DATA]"
click button "submit" at bounding box center [476, 105] width 47 height 33
click at [292, 104] on input "[PERSON_NAME]. [GEOGRAPHIC_DATA]" at bounding box center [347, 105] width 216 height 33
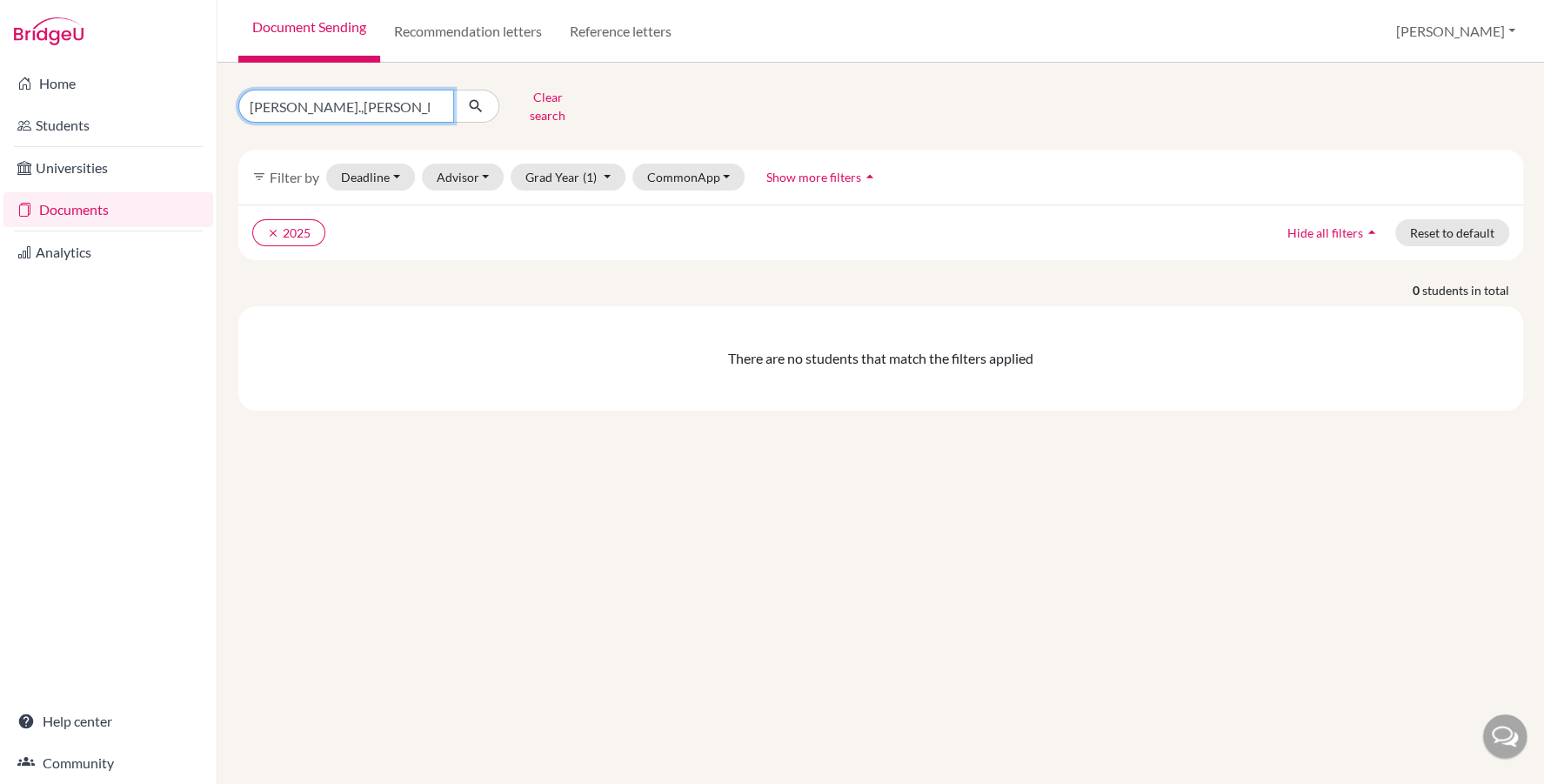
type input "[PERSON_NAME]., [PERSON_NAME]"
click button "submit" at bounding box center [476, 105] width 47 height 33
click at [289, 105] on input "[PERSON_NAME]., [PERSON_NAME]" at bounding box center [347, 105] width 216 height 33
type input "esmat, hussien"
click button "submit" at bounding box center [476, 105] width 47 height 33
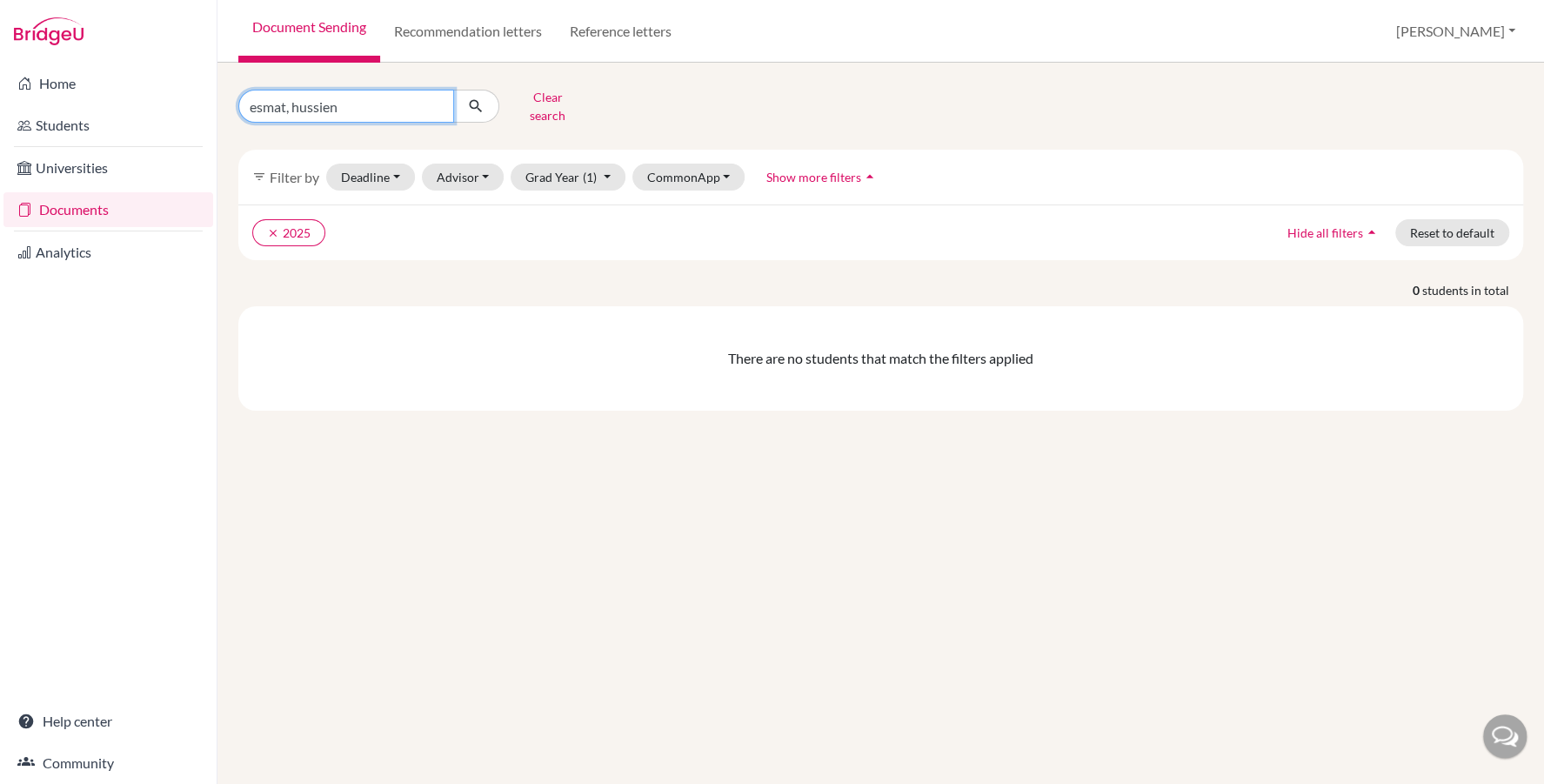
click at [258, 105] on input "esmat, hussien" at bounding box center [347, 105] width 216 height 33
type input "essmat, hussien"
click button "submit" at bounding box center [476, 105] width 47 height 33
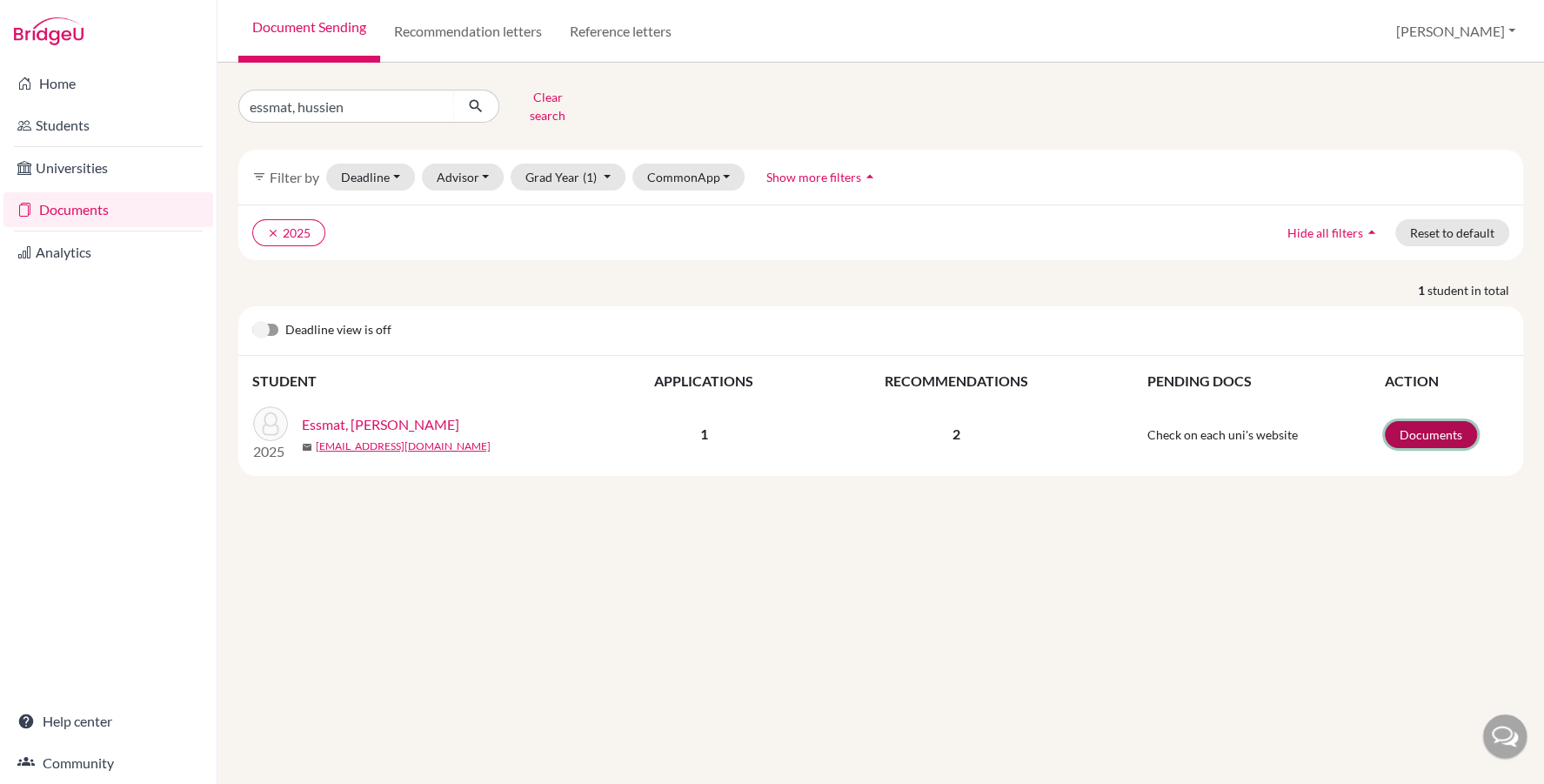
click at [1411, 421] on link "Documents" at bounding box center [1431, 434] width 92 height 27
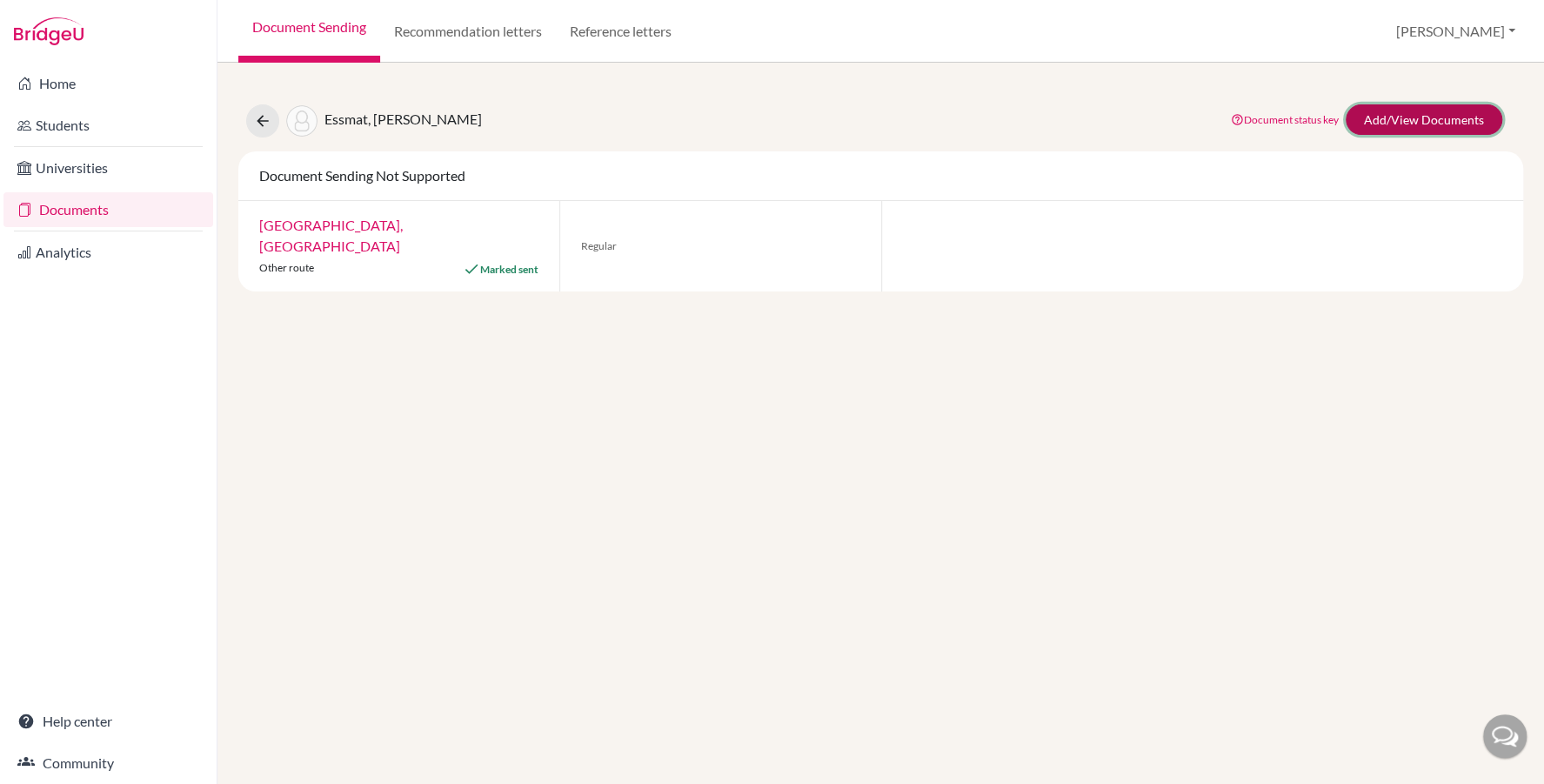
click at [1384, 120] on link "Add/View Documents" at bounding box center [1424, 119] width 156 height 31
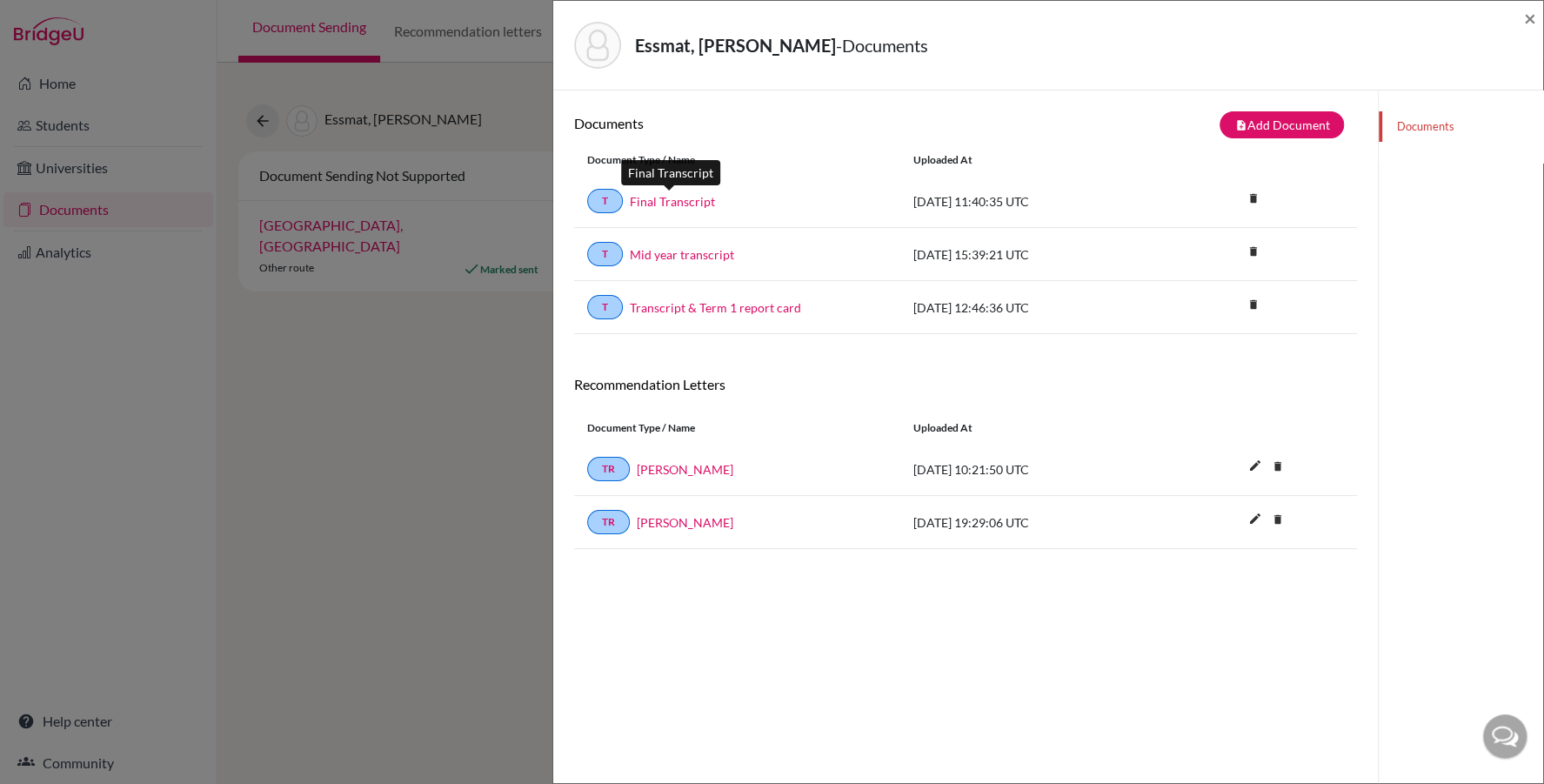
click at [663, 195] on link "Final Transcript" at bounding box center [672, 201] width 85 height 18
click at [666, 255] on link "Mid year transcript" at bounding box center [681, 254] width 104 height 18
click at [1534, 11] on span "×" at bounding box center [1530, 17] width 12 height 25
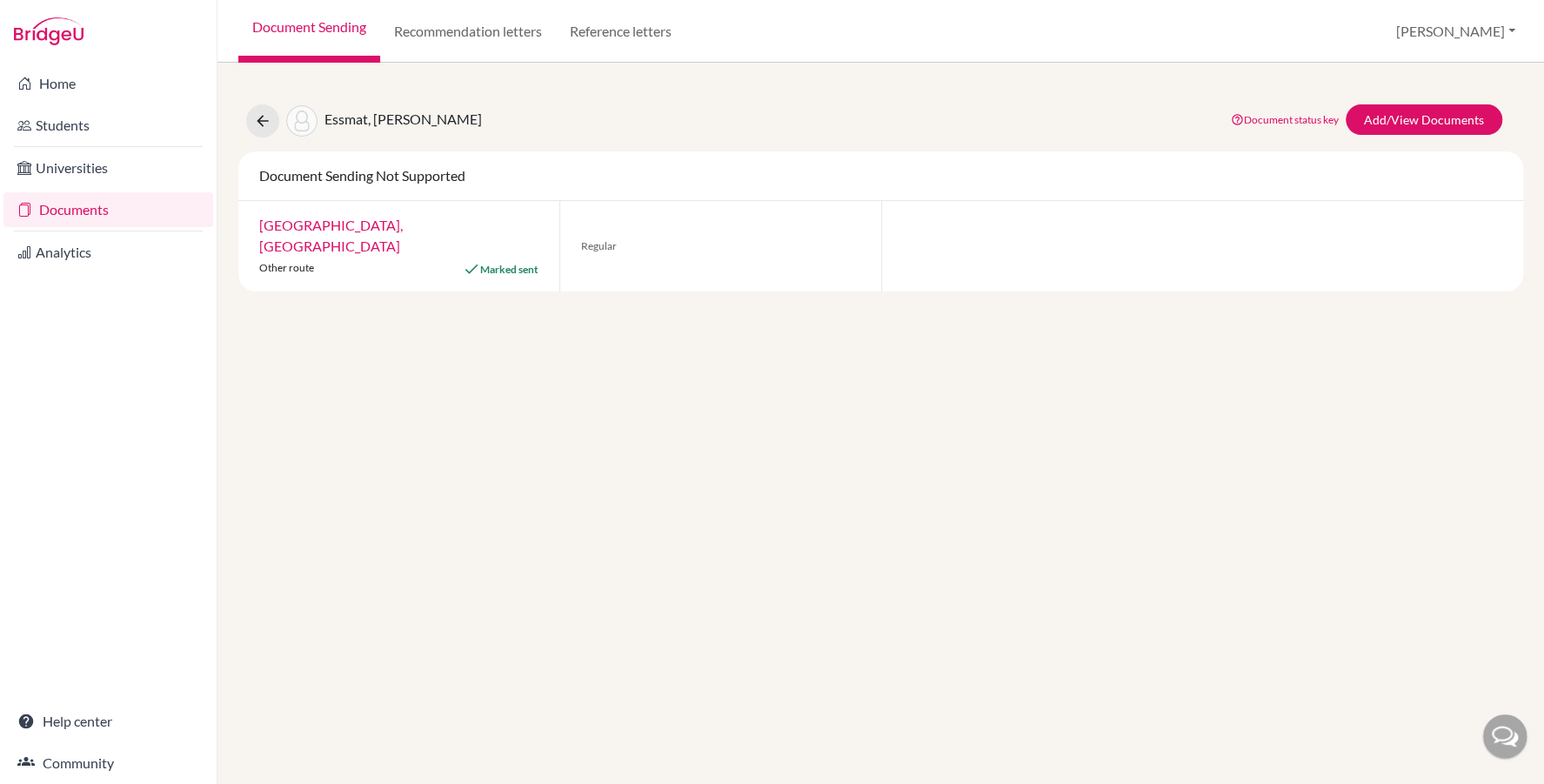
click at [89, 201] on link "Documents" at bounding box center [109, 209] width 210 height 35
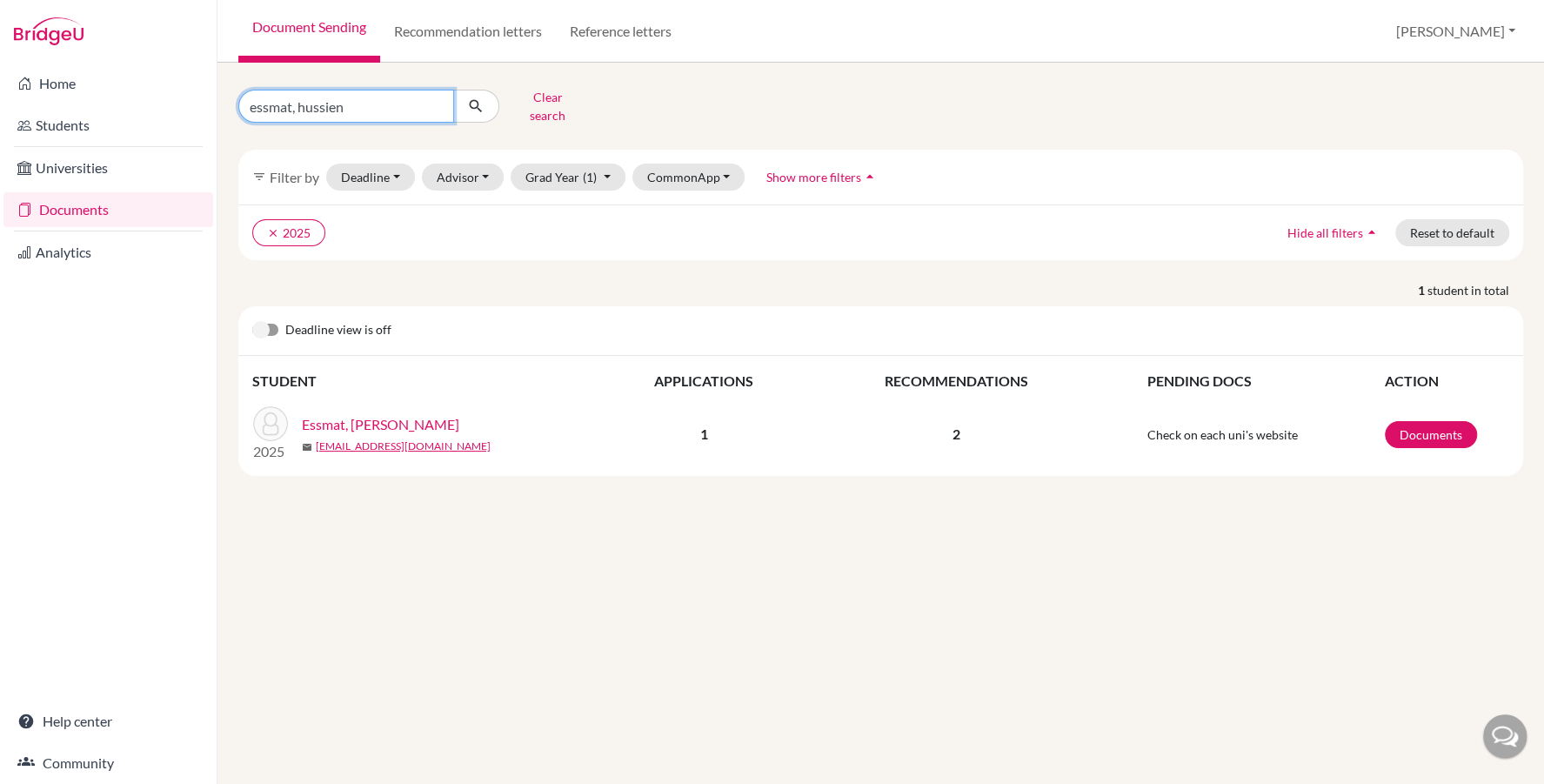
click at [360, 94] on input "essmat, hussien" at bounding box center [347, 105] width 216 height 33
type input "[PERSON_NAME]"
click button "submit" at bounding box center [476, 105] width 47 height 33
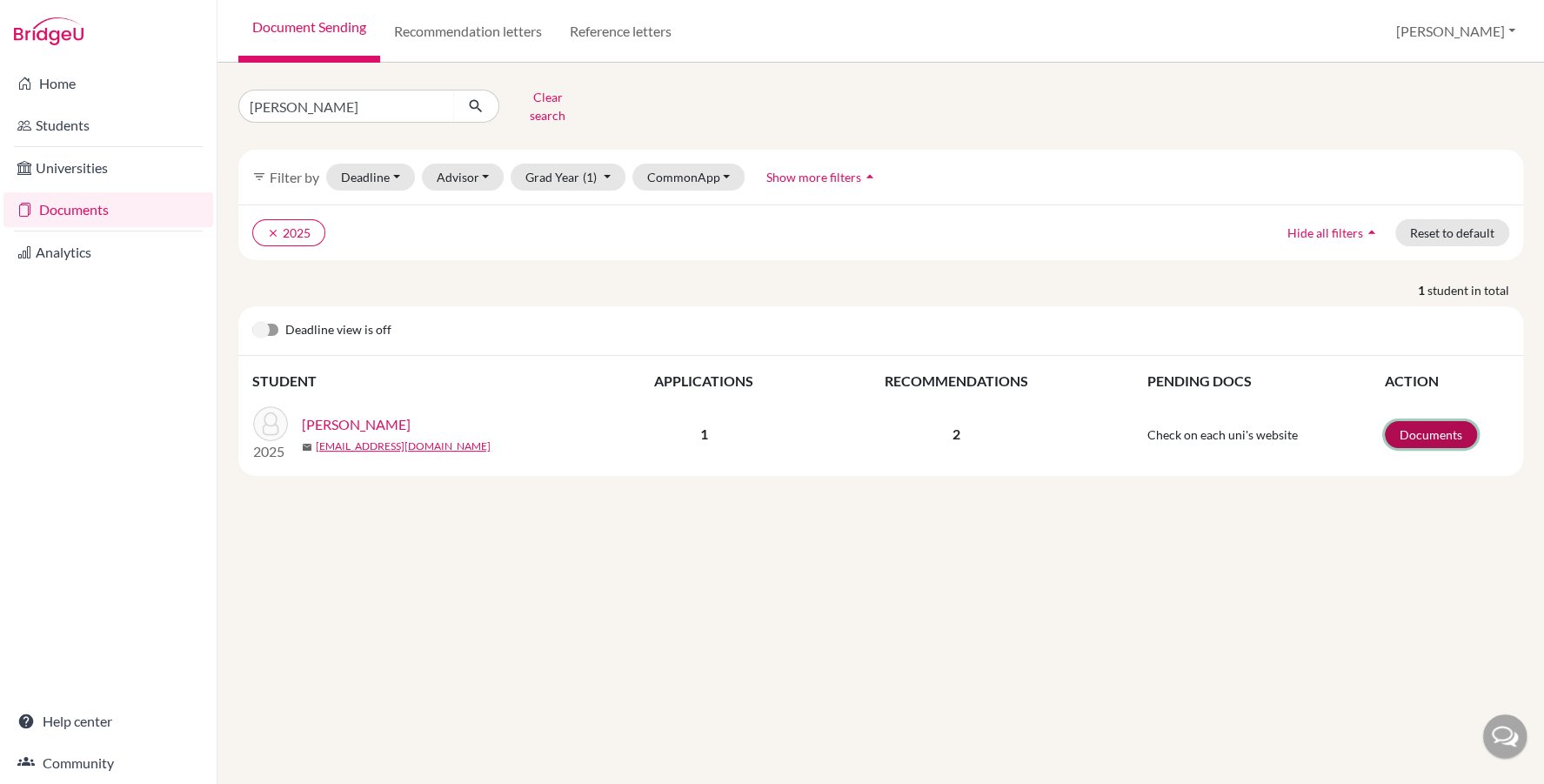
click at [1409, 421] on link "Documents" at bounding box center [1431, 434] width 92 height 27
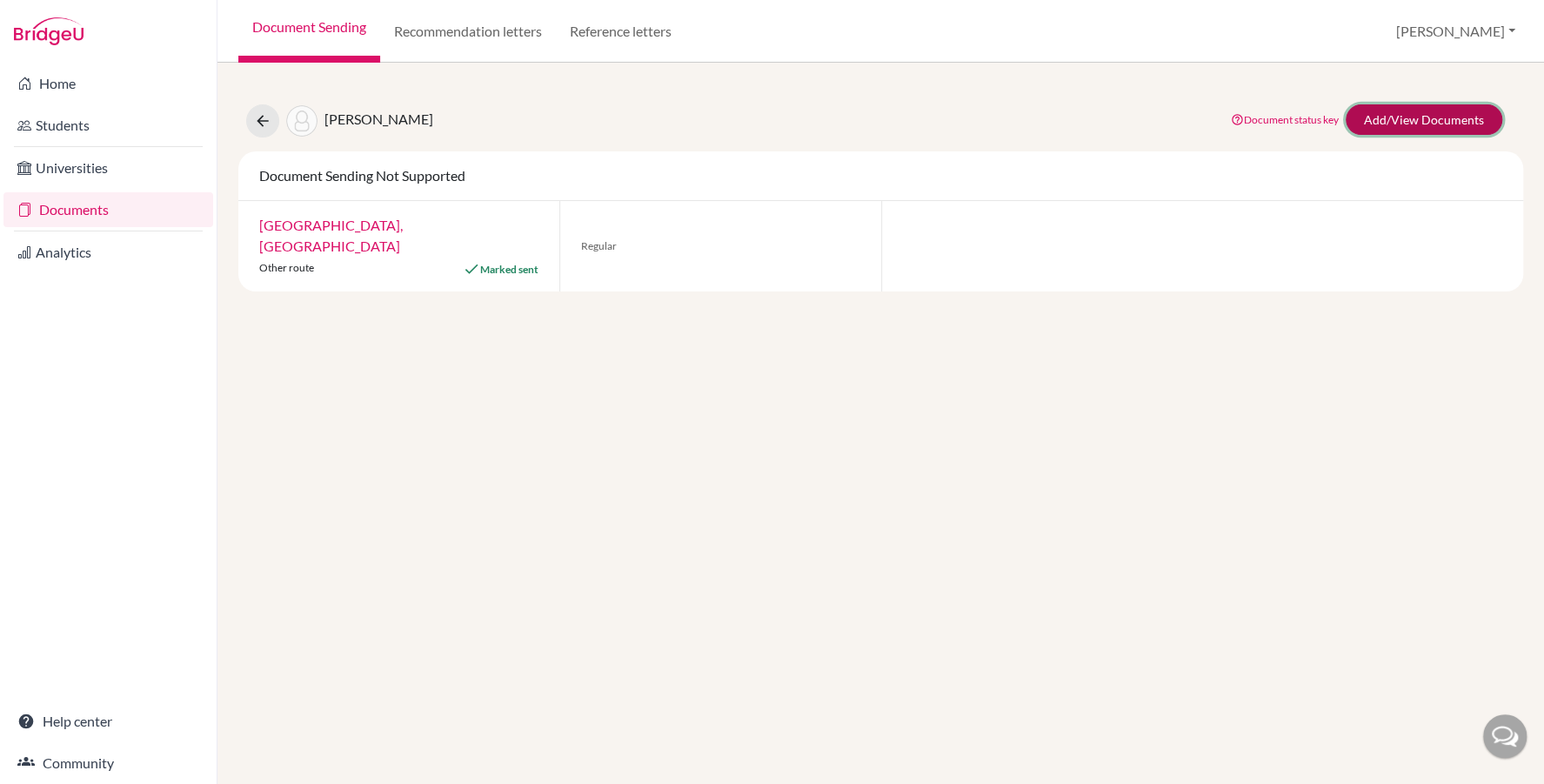
click at [1404, 107] on link "Add/View Documents" at bounding box center [1424, 119] width 156 height 31
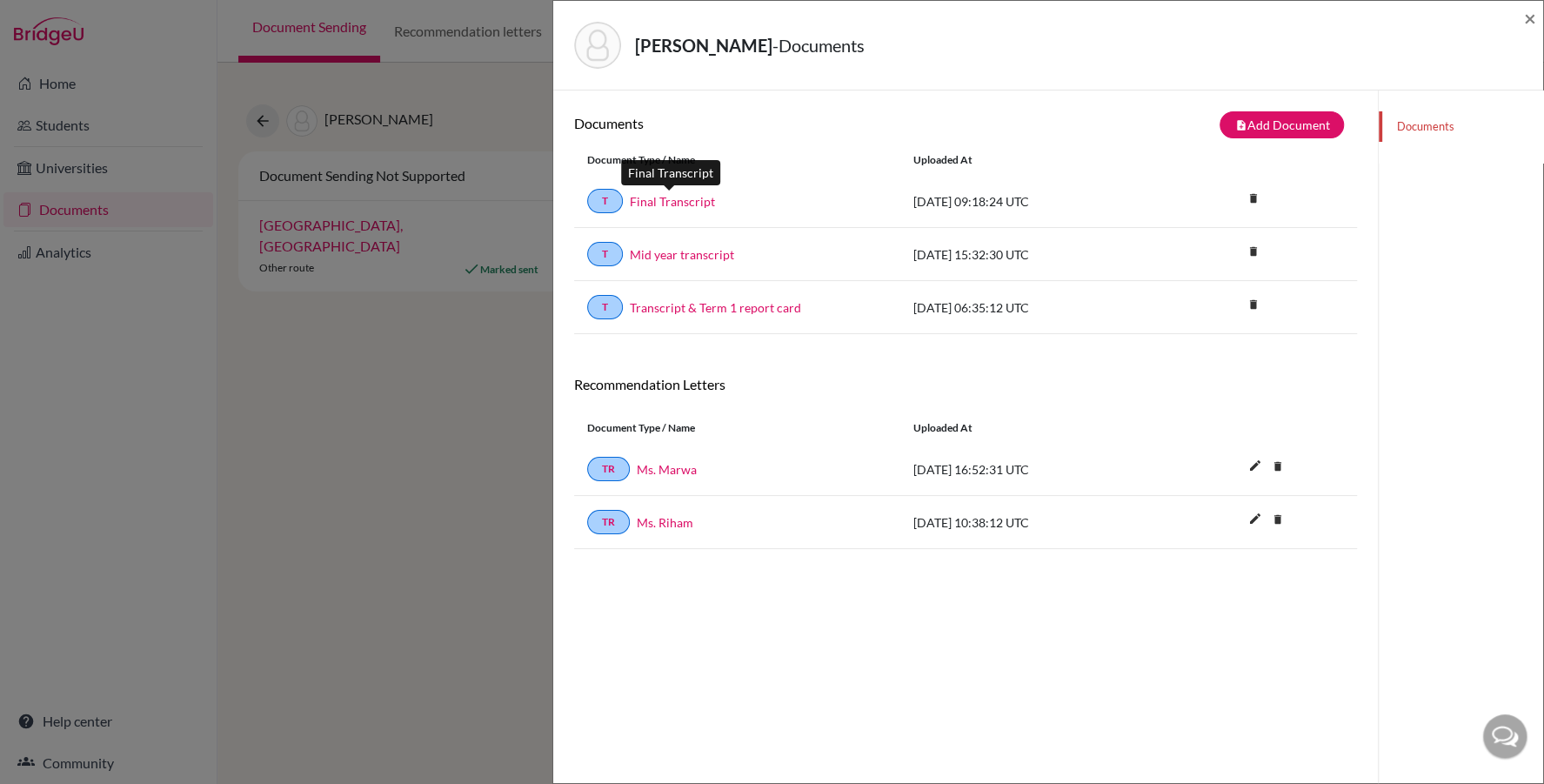
click at [682, 196] on link "Final Transcript" at bounding box center [672, 201] width 85 height 18
click at [1531, 23] on span "×" at bounding box center [1530, 17] width 12 height 25
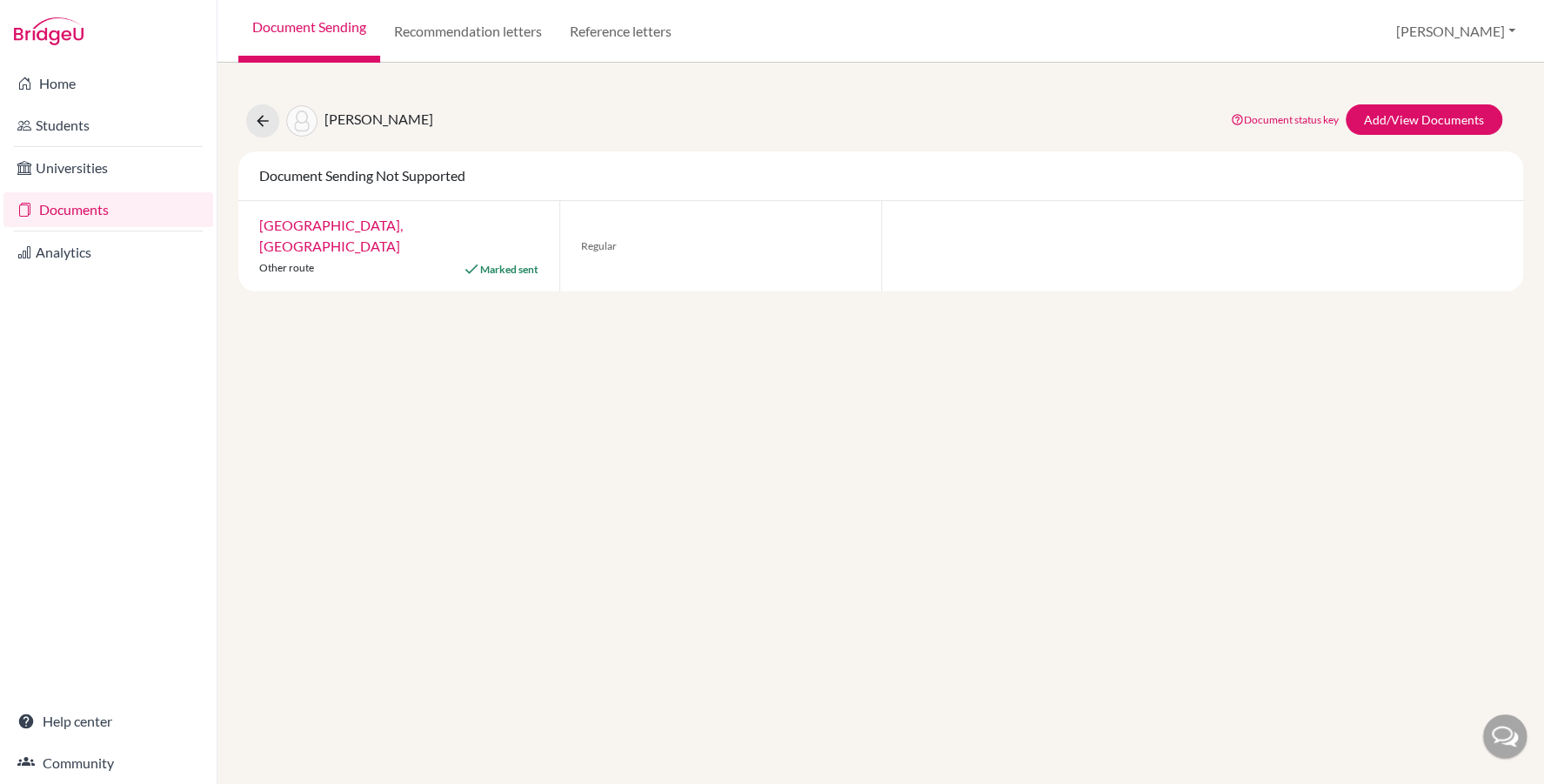
click at [94, 214] on link "Documents" at bounding box center [109, 209] width 210 height 35
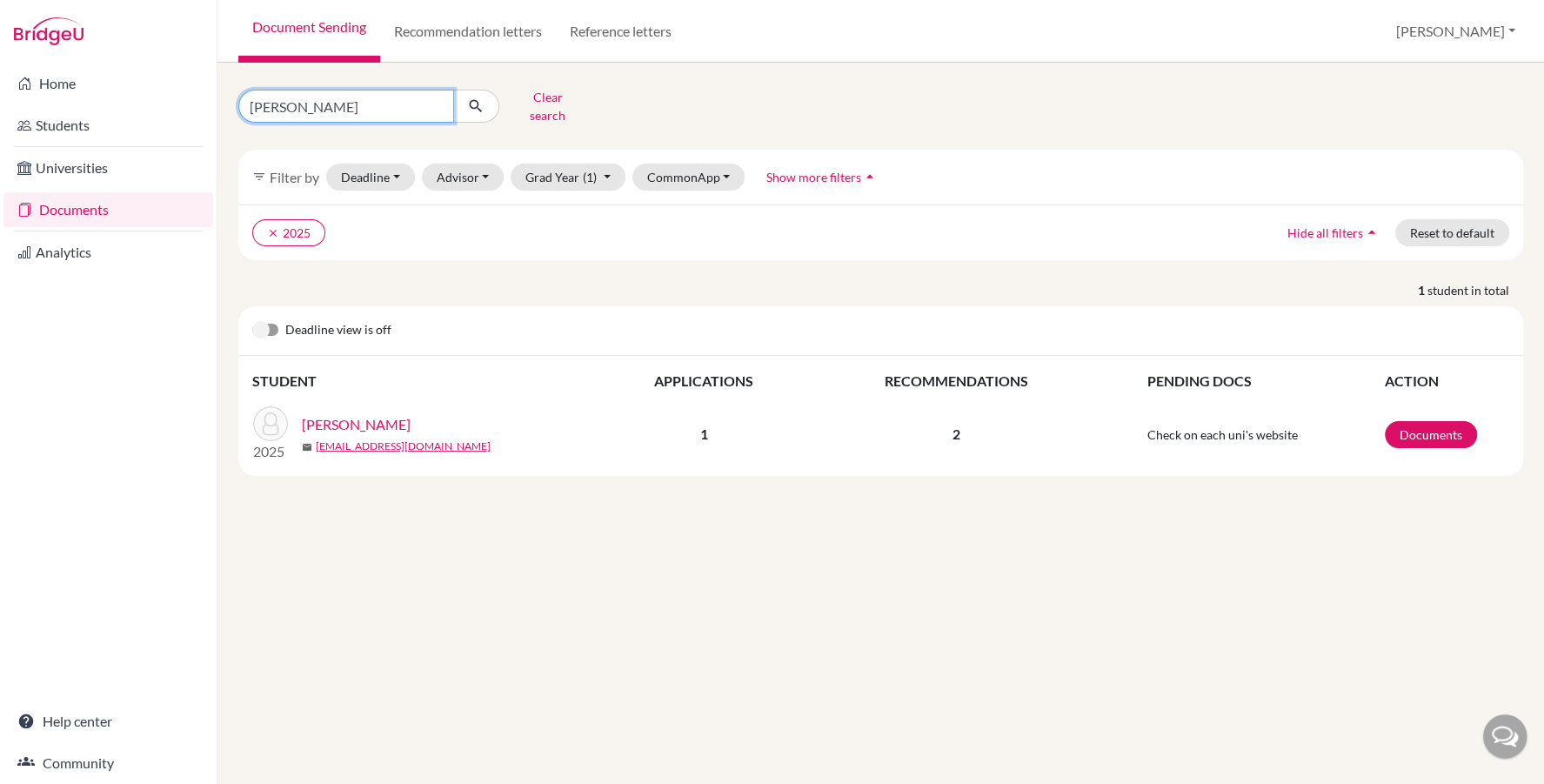
click at [315, 97] on input "[PERSON_NAME]" at bounding box center [347, 105] width 216 height 33
type input "eltahawy"
click button "submit" at bounding box center [476, 105] width 47 height 33
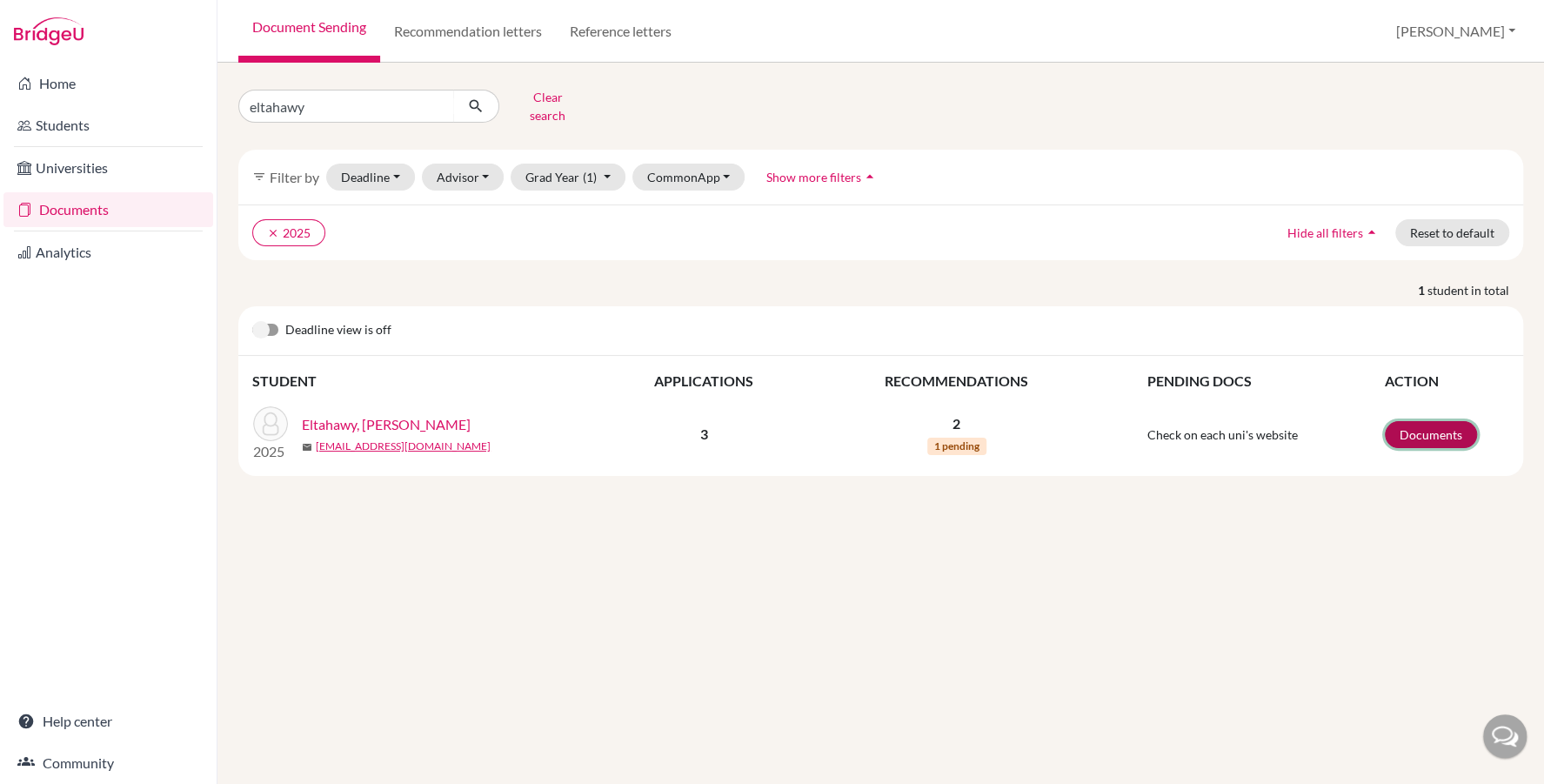
click at [1451, 425] on link "Documents" at bounding box center [1431, 434] width 92 height 27
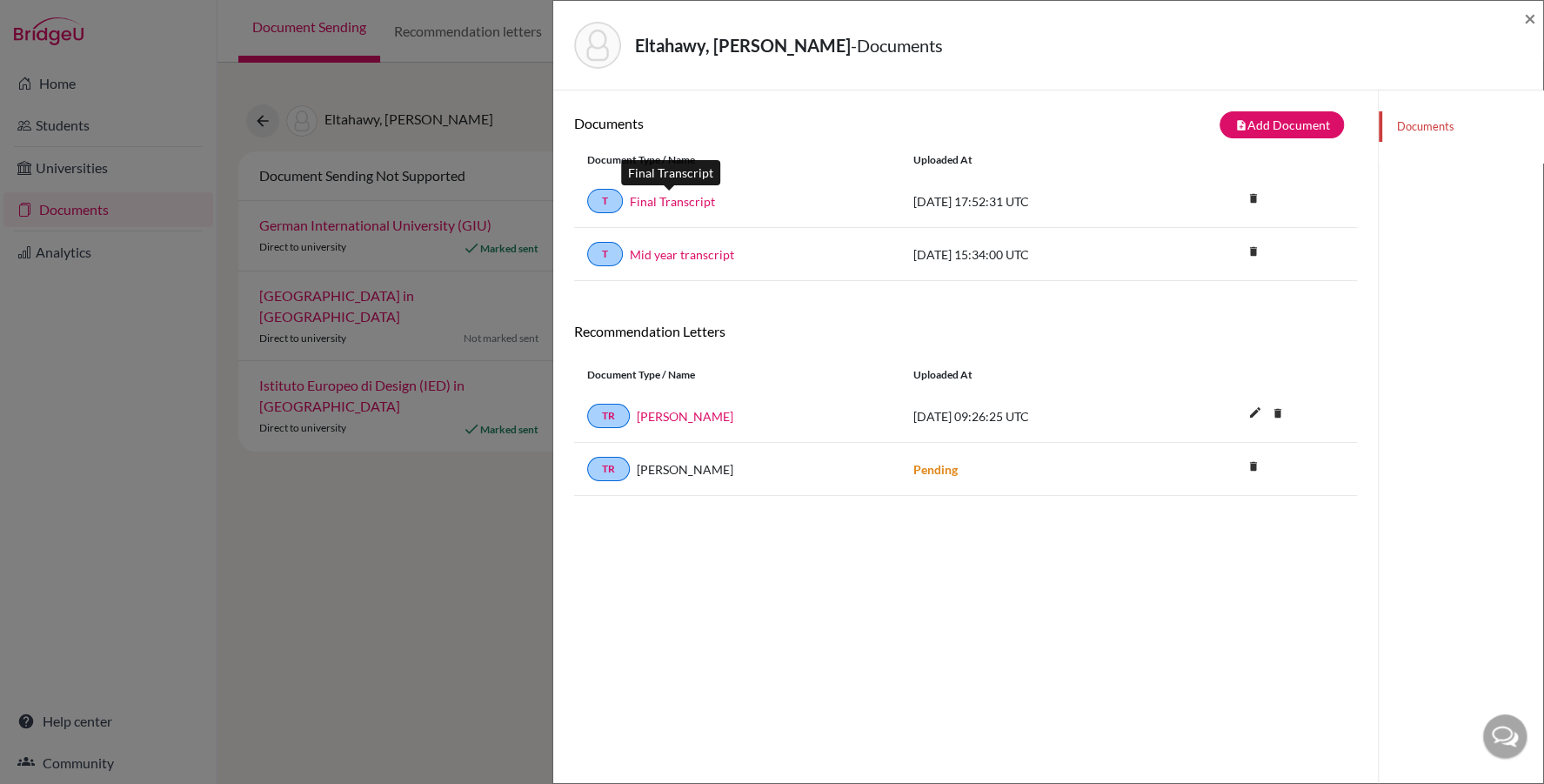
click at [676, 197] on link "Final Transcript" at bounding box center [672, 201] width 85 height 18
click at [1253, 194] on icon "delete" at bounding box center [1253, 198] width 26 height 26
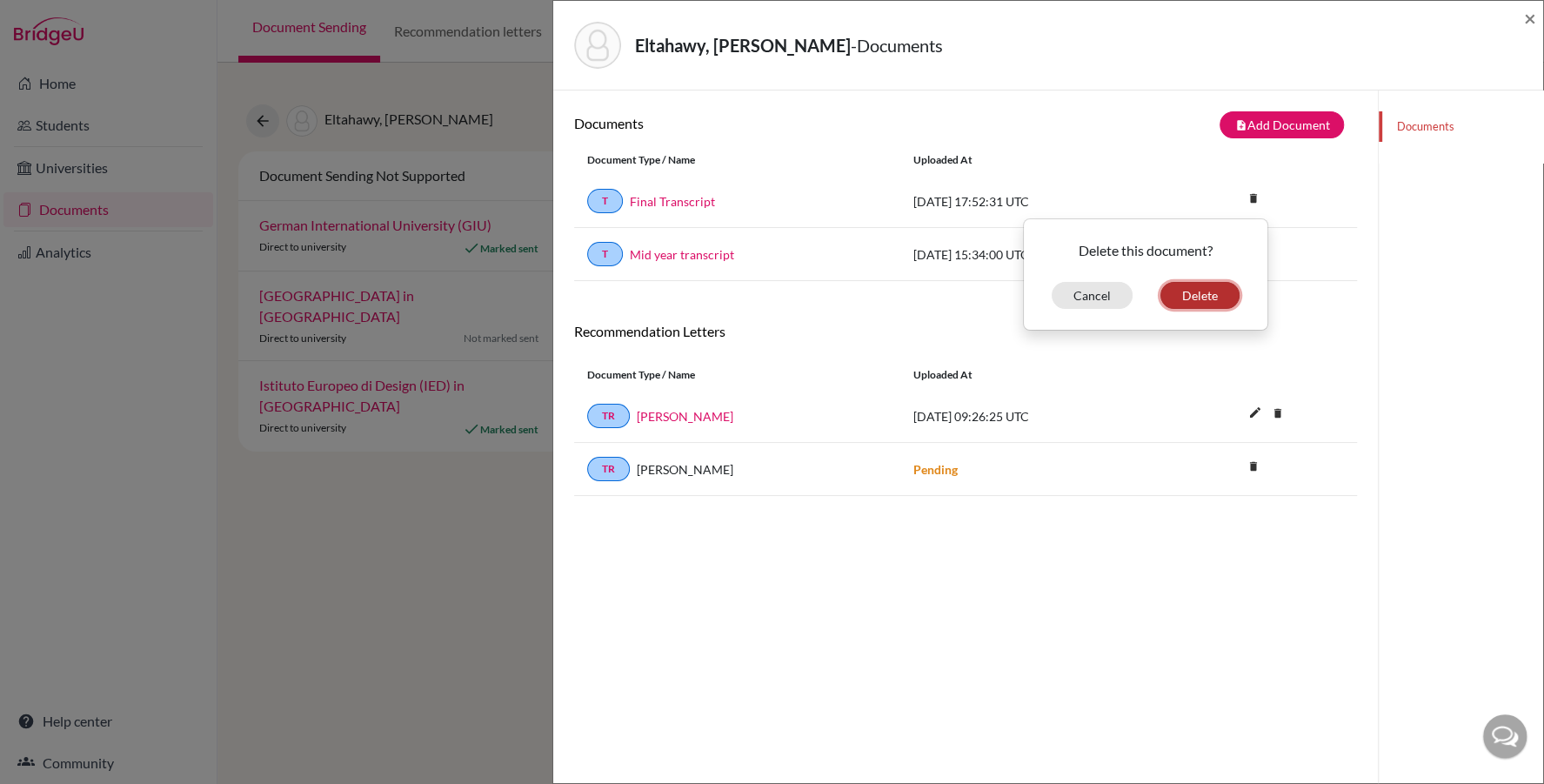
click at [1177, 290] on button "Delete" at bounding box center [1200, 295] width 79 height 27
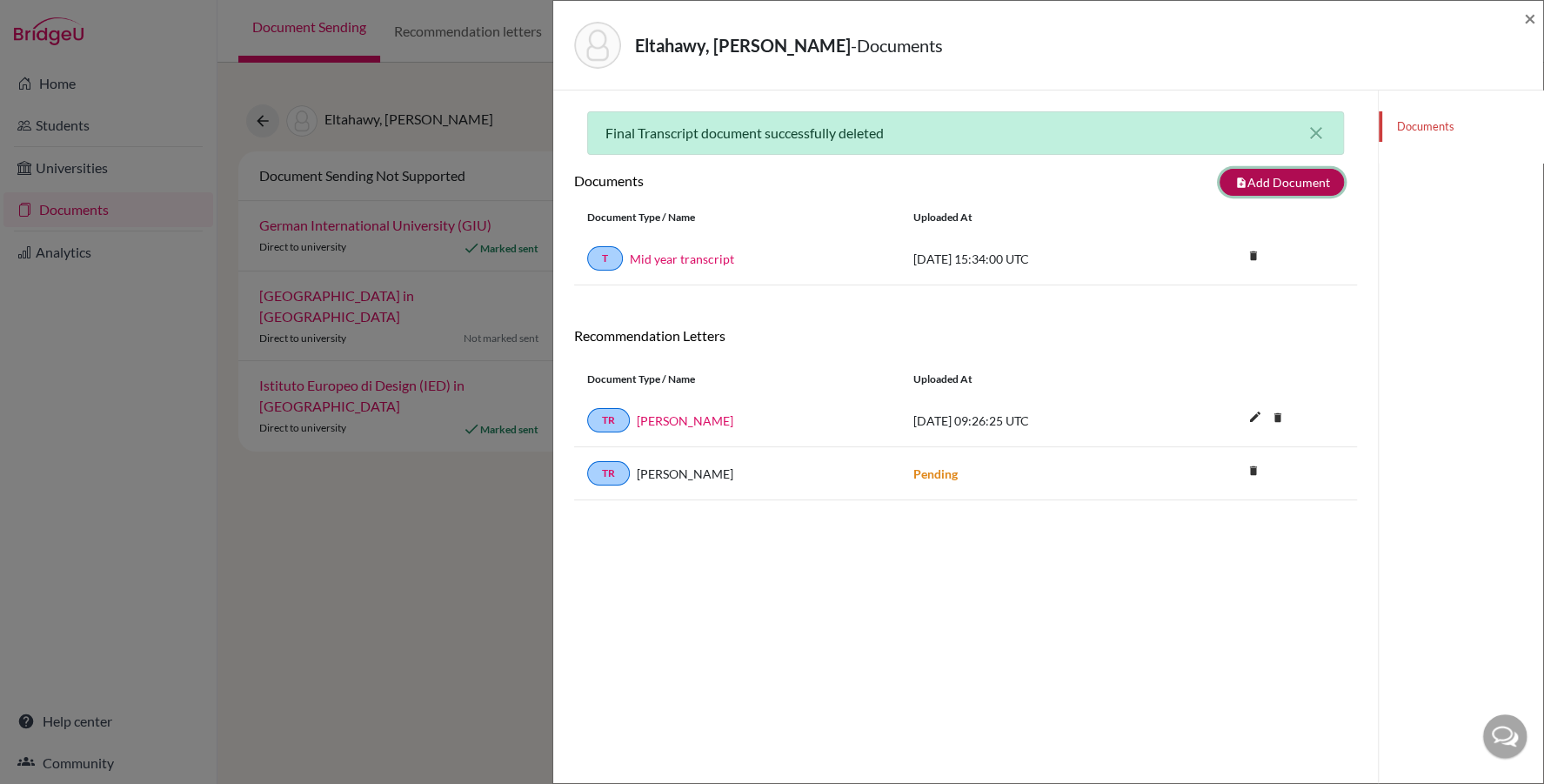
click at [1273, 175] on button "note_add Add Document" at bounding box center [1283, 181] width 125 height 27
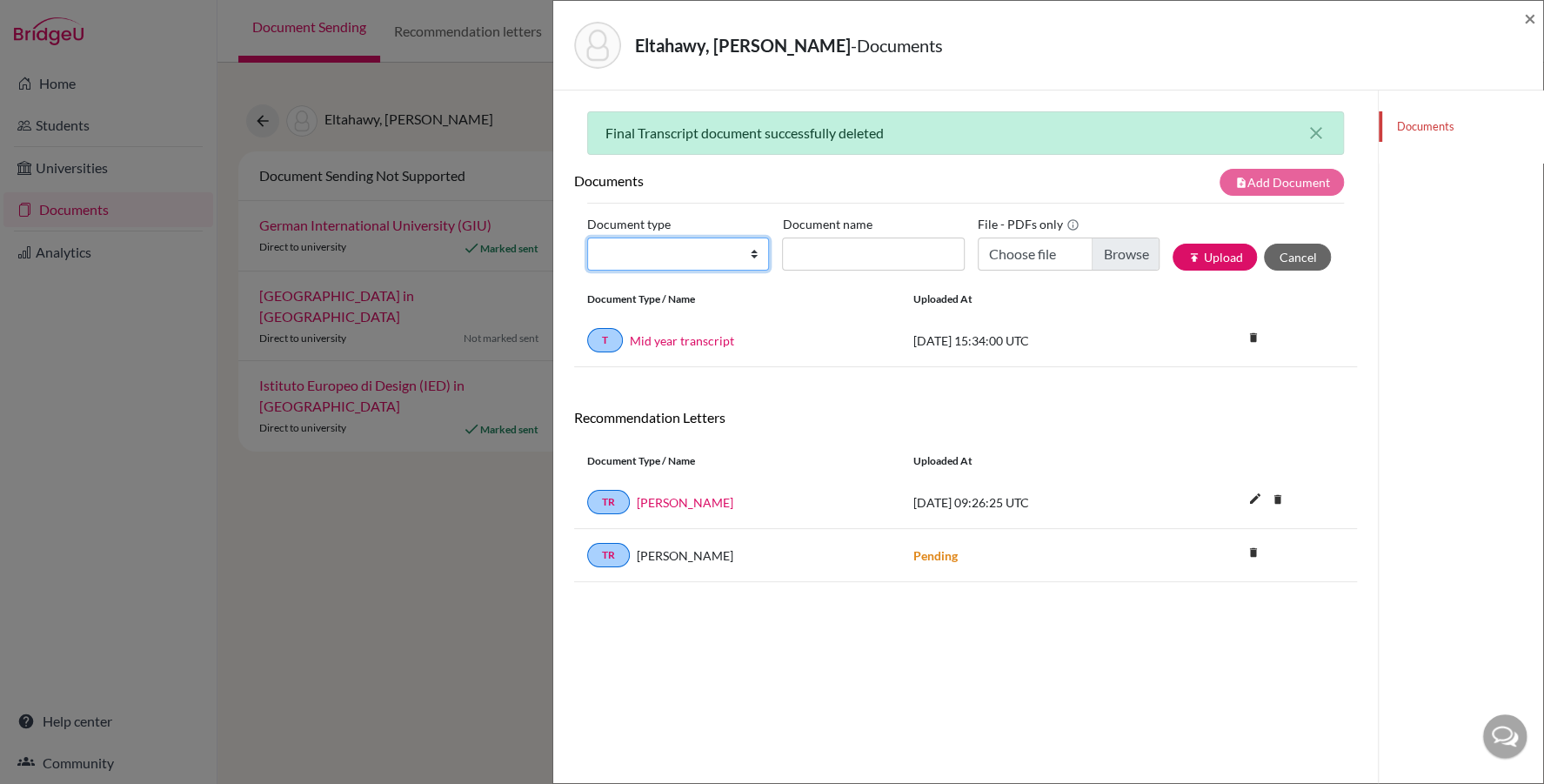
click at [669, 241] on select "Change explanation for Common App reports Counselor recommendation Fee waiver I…" at bounding box center [678, 253] width 182 height 33
select select "2"
click at [831, 246] on input "Document name" at bounding box center [874, 253] width 182 height 33
type input "Final Transcript"
click at [1132, 246] on input "Choose file" at bounding box center [1069, 253] width 182 height 33
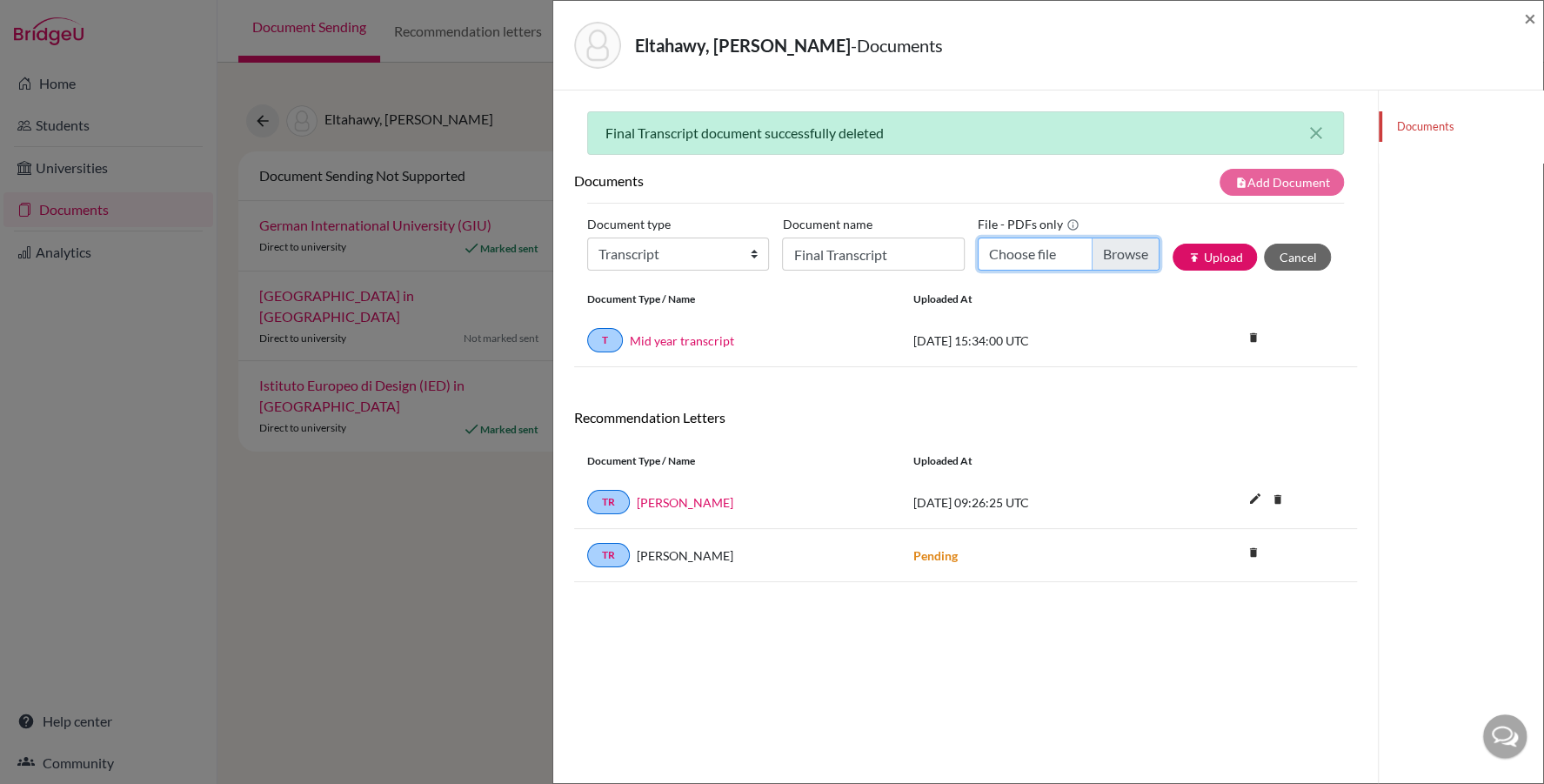
type input "C:\fakepath\Eltahawy__Nour_s_final_transcript.pdf"
click at [1207, 256] on button "publish Upload" at bounding box center [1214, 256] width 84 height 27
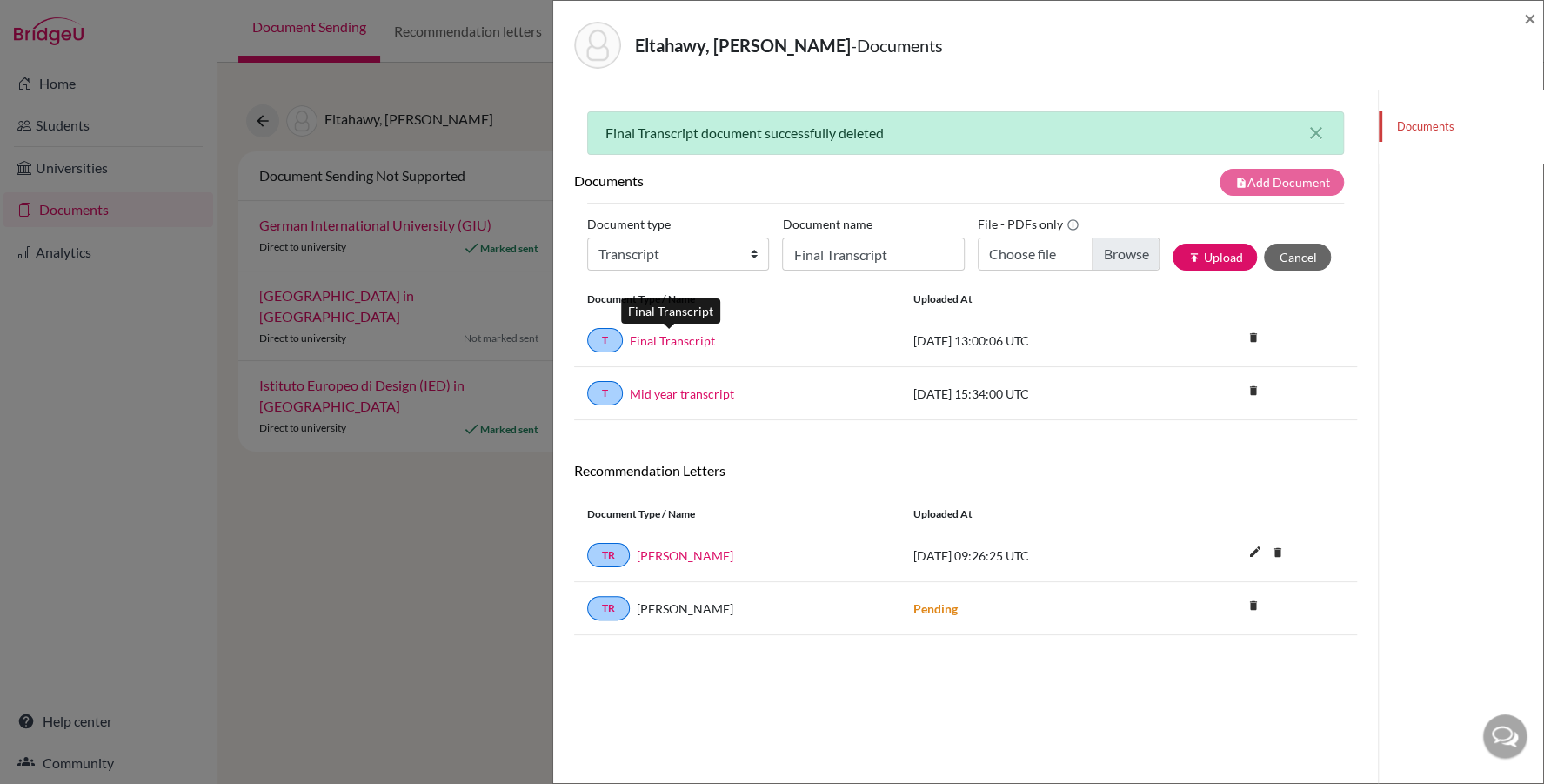
click at [687, 335] on link "Final Transcript" at bounding box center [672, 341] width 85 height 18
click at [1532, 14] on span "×" at bounding box center [1530, 17] width 12 height 25
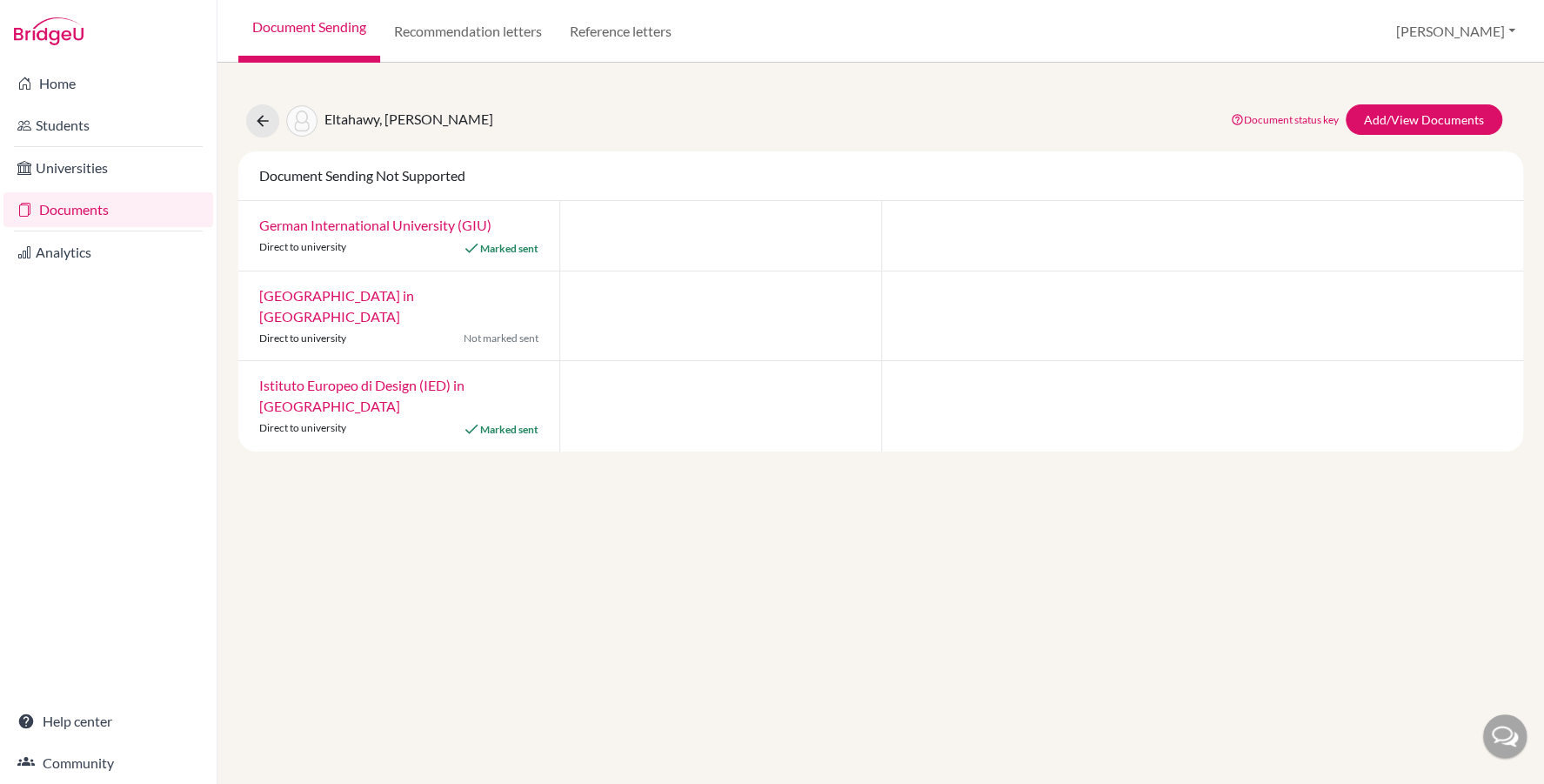
click at [91, 205] on link "Documents" at bounding box center [109, 209] width 210 height 35
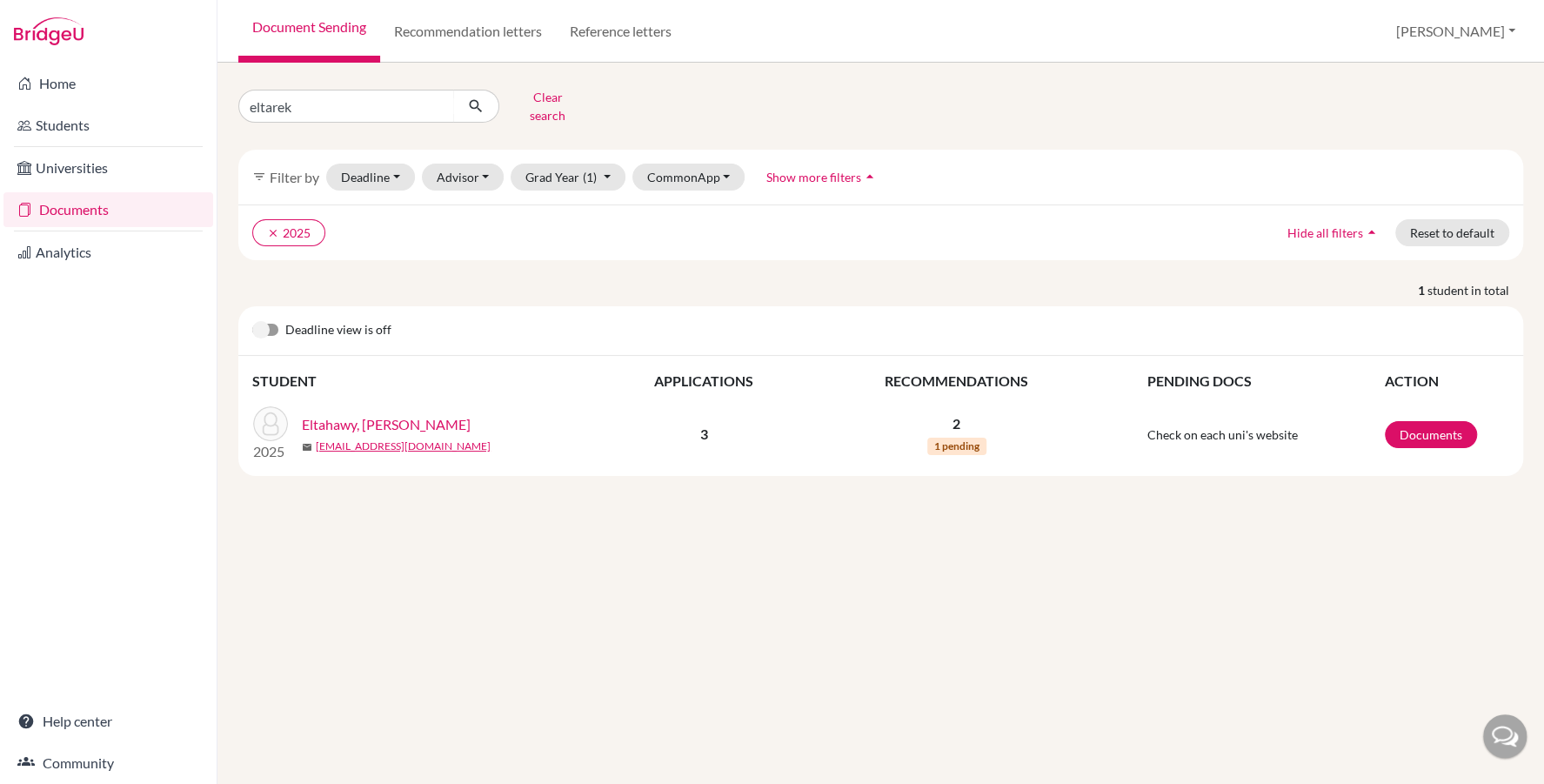
type input "[PERSON_NAME]"
click button "submit" at bounding box center [476, 105] width 47 height 33
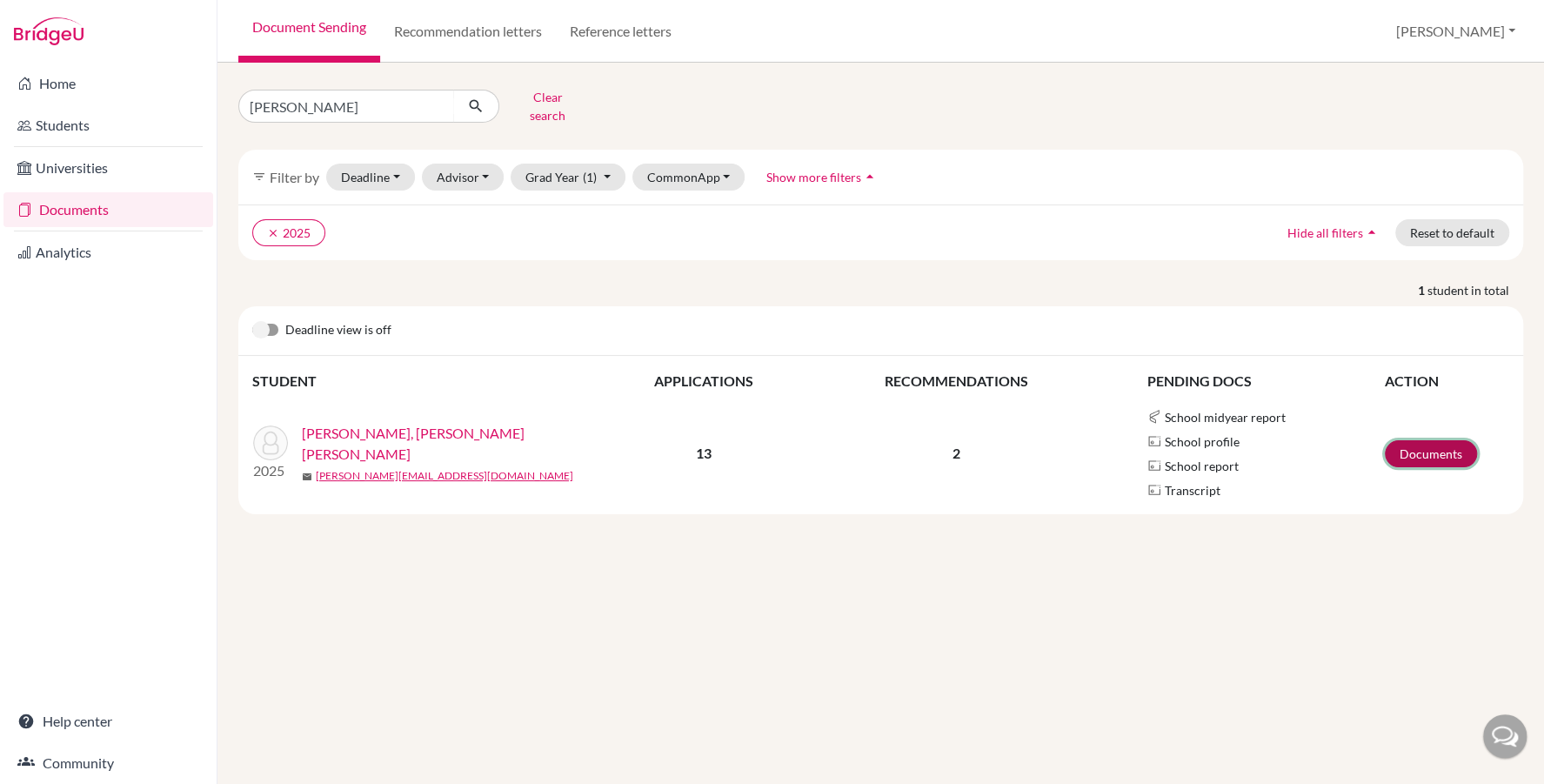
click at [1422, 441] on link "Documents" at bounding box center [1431, 453] width 92 height 27
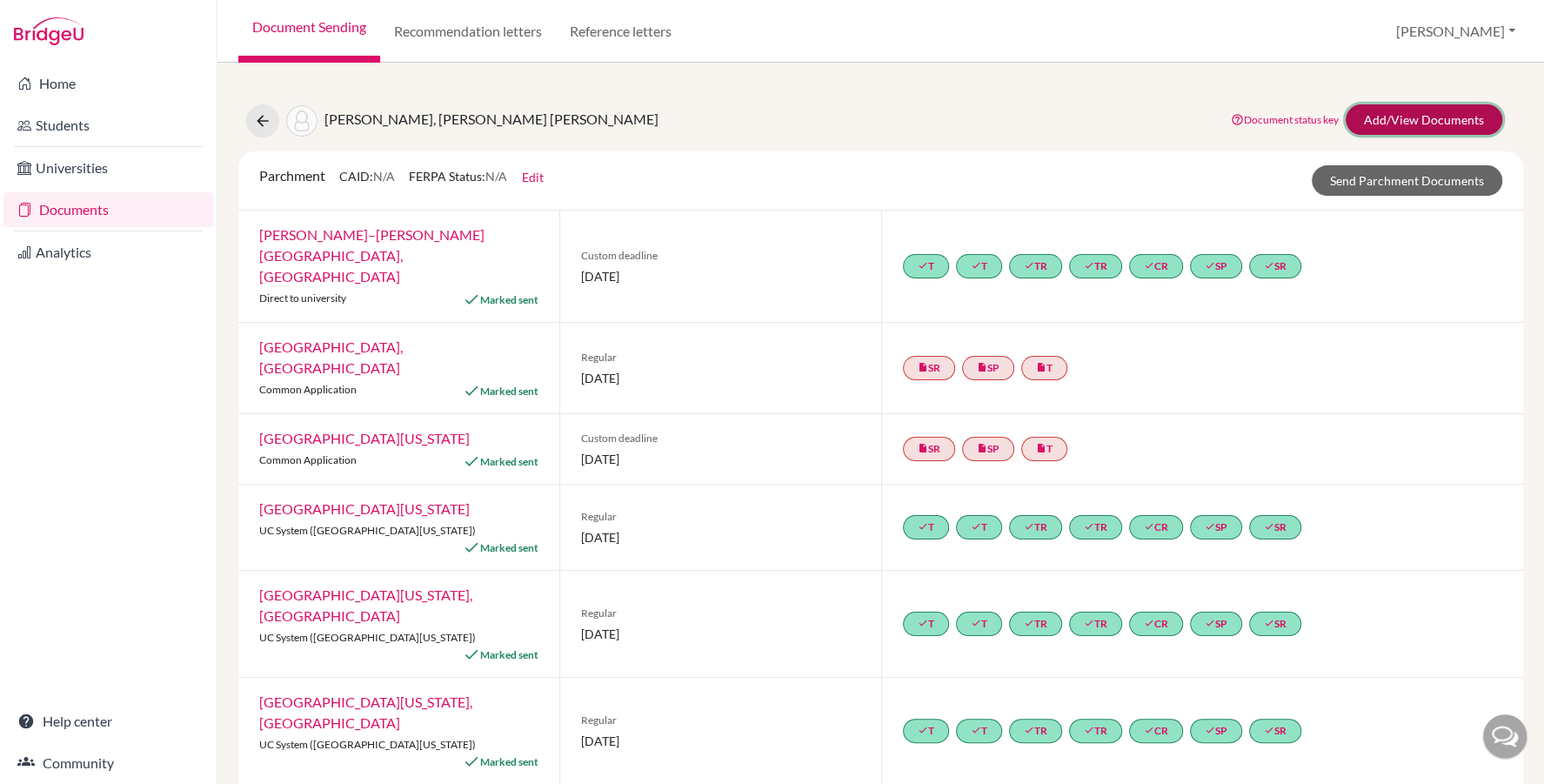
click at [1376, 120] on link "Add/View Documents" at bounding box center [1424, 119] width 156 height 31
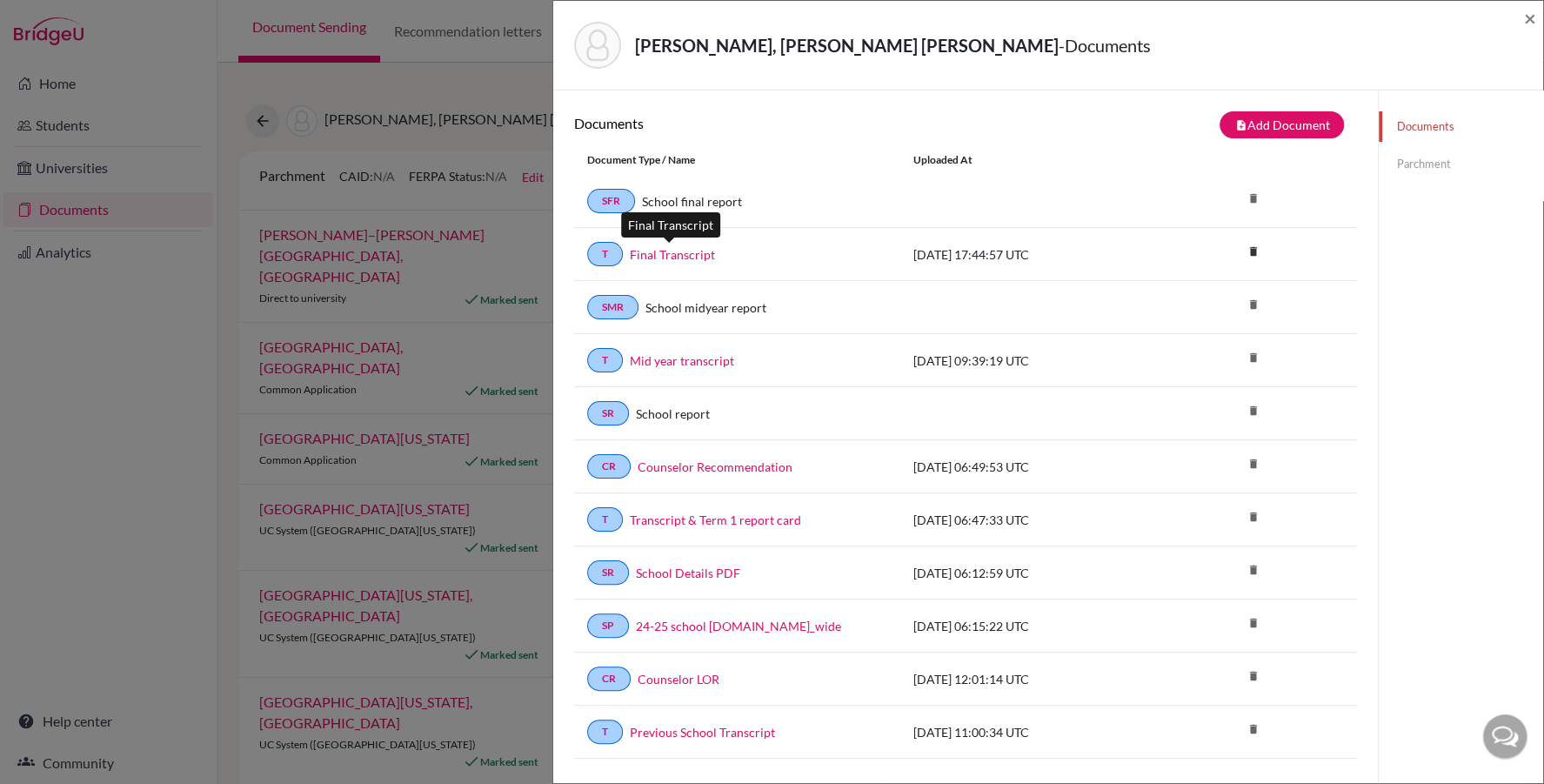
click at [683, 251] on link "Final Transcript" at bounding box center [672, 254] width 85 height 18
click at [1532, 16] on span "×" at bounding box center [1530, 17] width 12 height 25
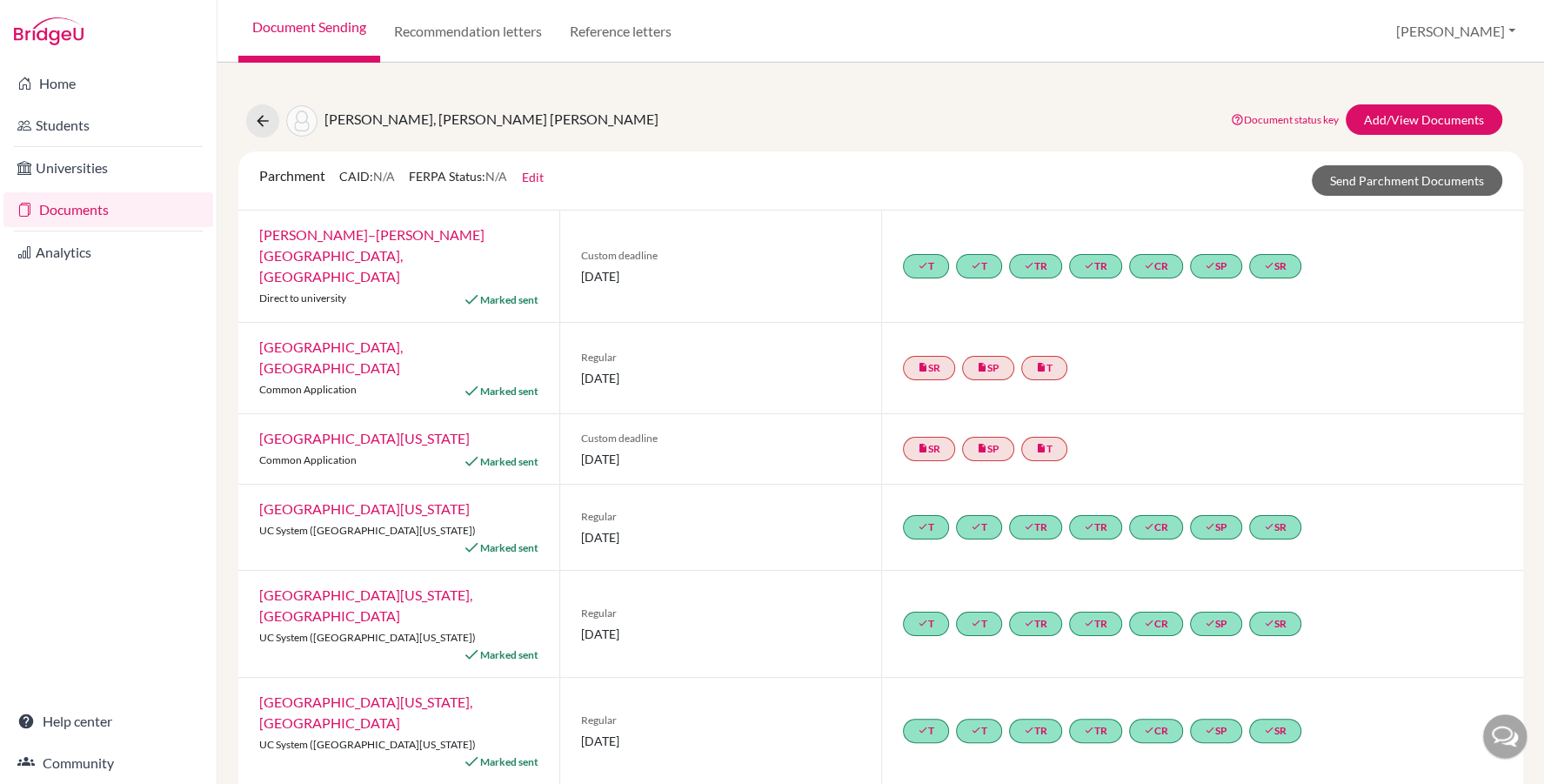
click at [78, 209] on link "Documents" at bounding box center [109, 209] width 210 height 35
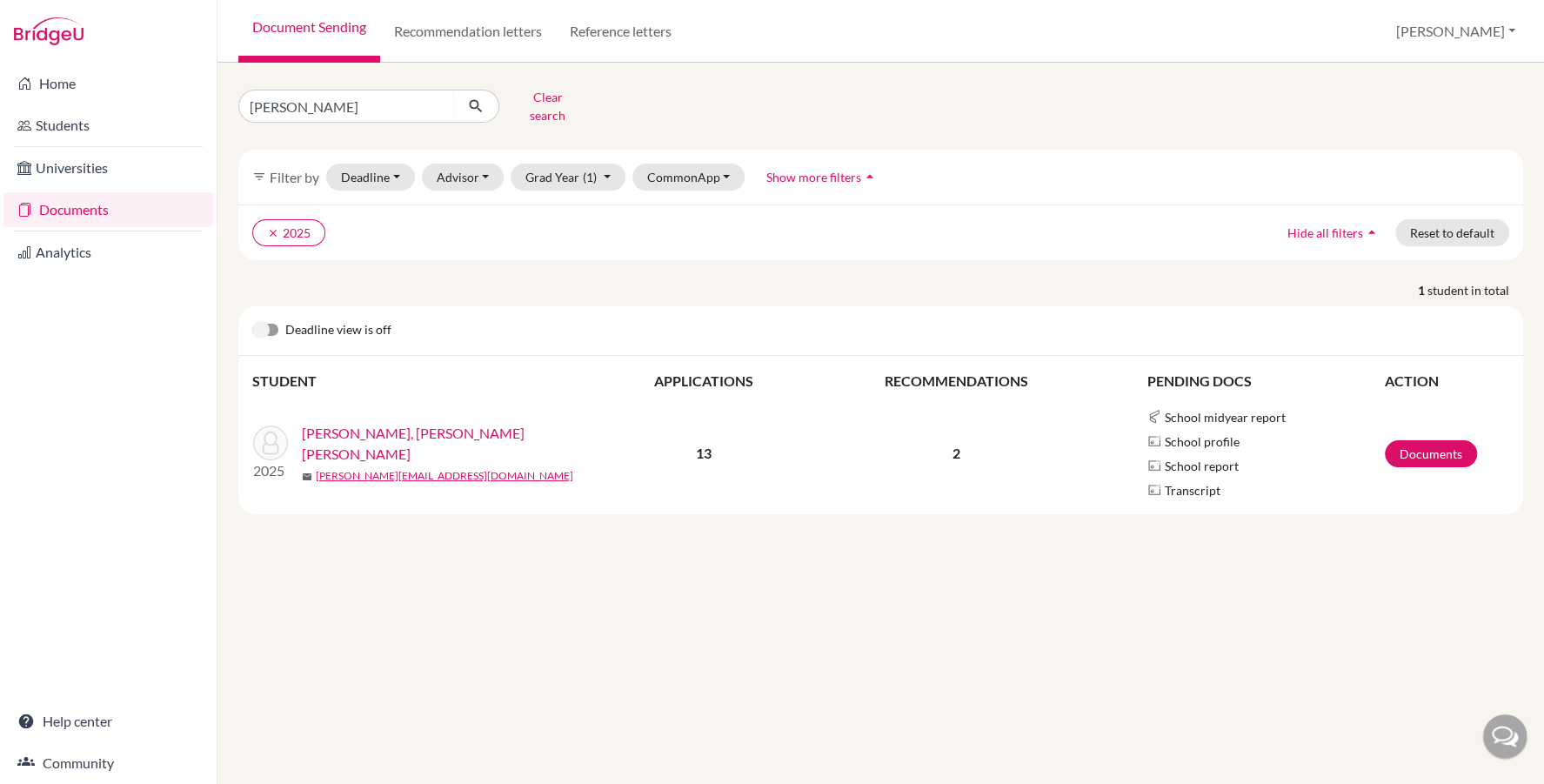
click at [313, 105] on input "[PERSON_NAME]" at bounding box center [347, 105] width 216 height 33
click at [313, 105] on input "eltarek,omar" at bounding box center [347, 105] width 216 height 33
type input "elias"
click button "submit" at bounding box center [476, 105] width 47 height 33
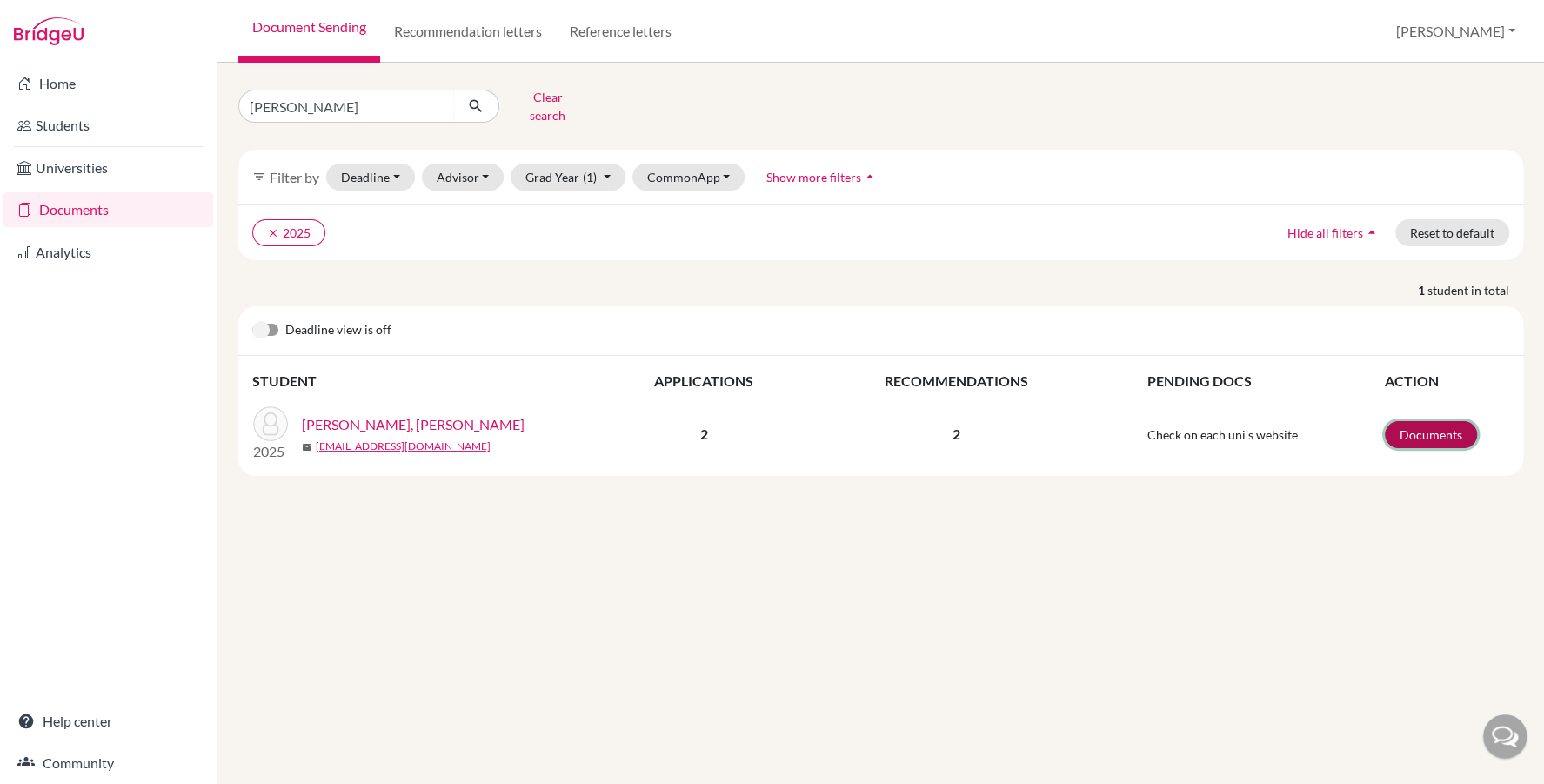
click at [1417, 421] on link "Documents" at bounding box center [1431, 434] width 92 height 27
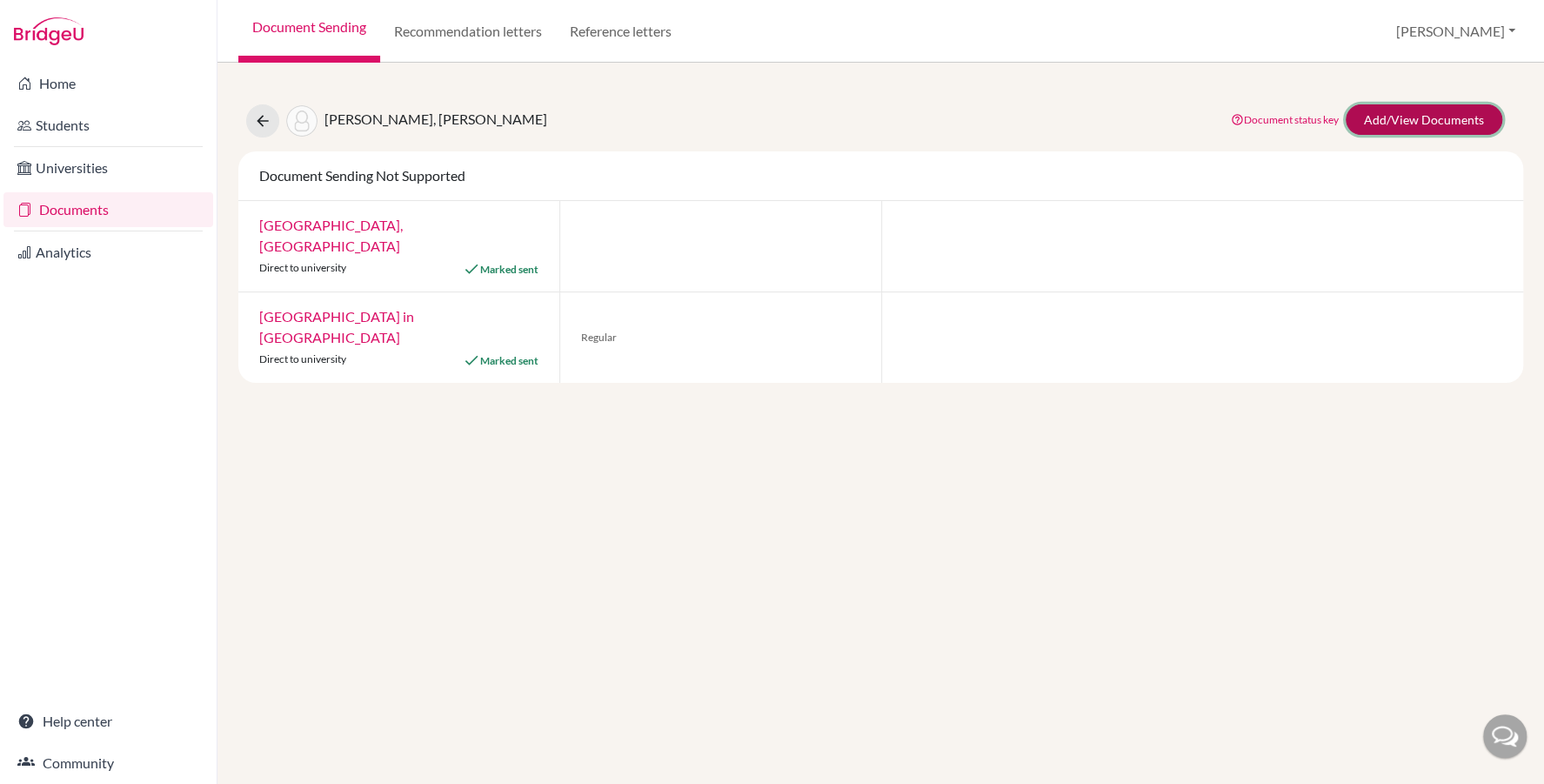
click at [1450, 111] on link "Add/View Documents" at bounding box center [1424, 119] width 156 height 31
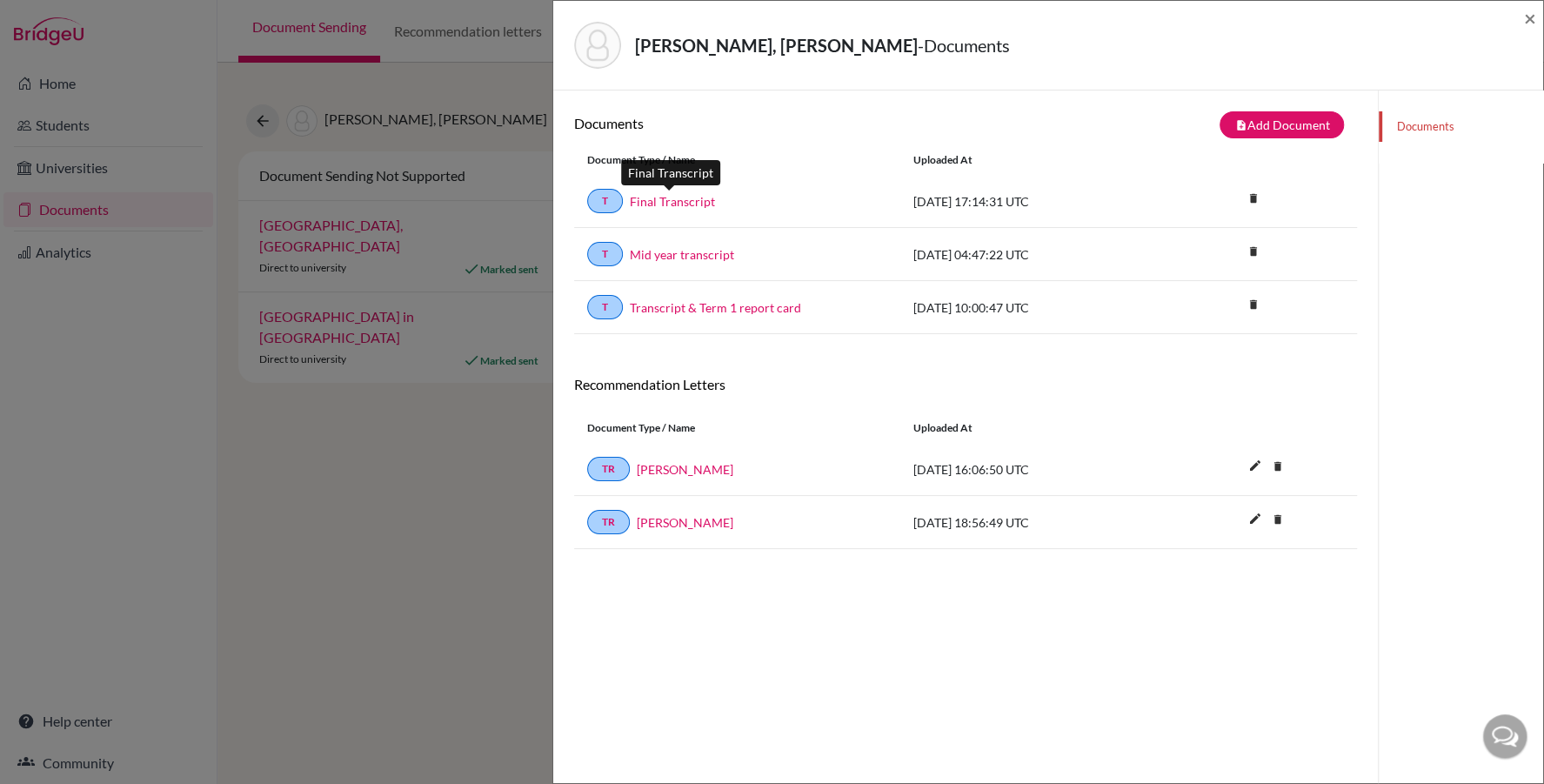
click at [678, 199] on link "Final Transcript" at bounding box center [672, 201] width 85 height 18
click at [1534, 9] on span "×" at bounding box center [1530, 17] width 12 height 25
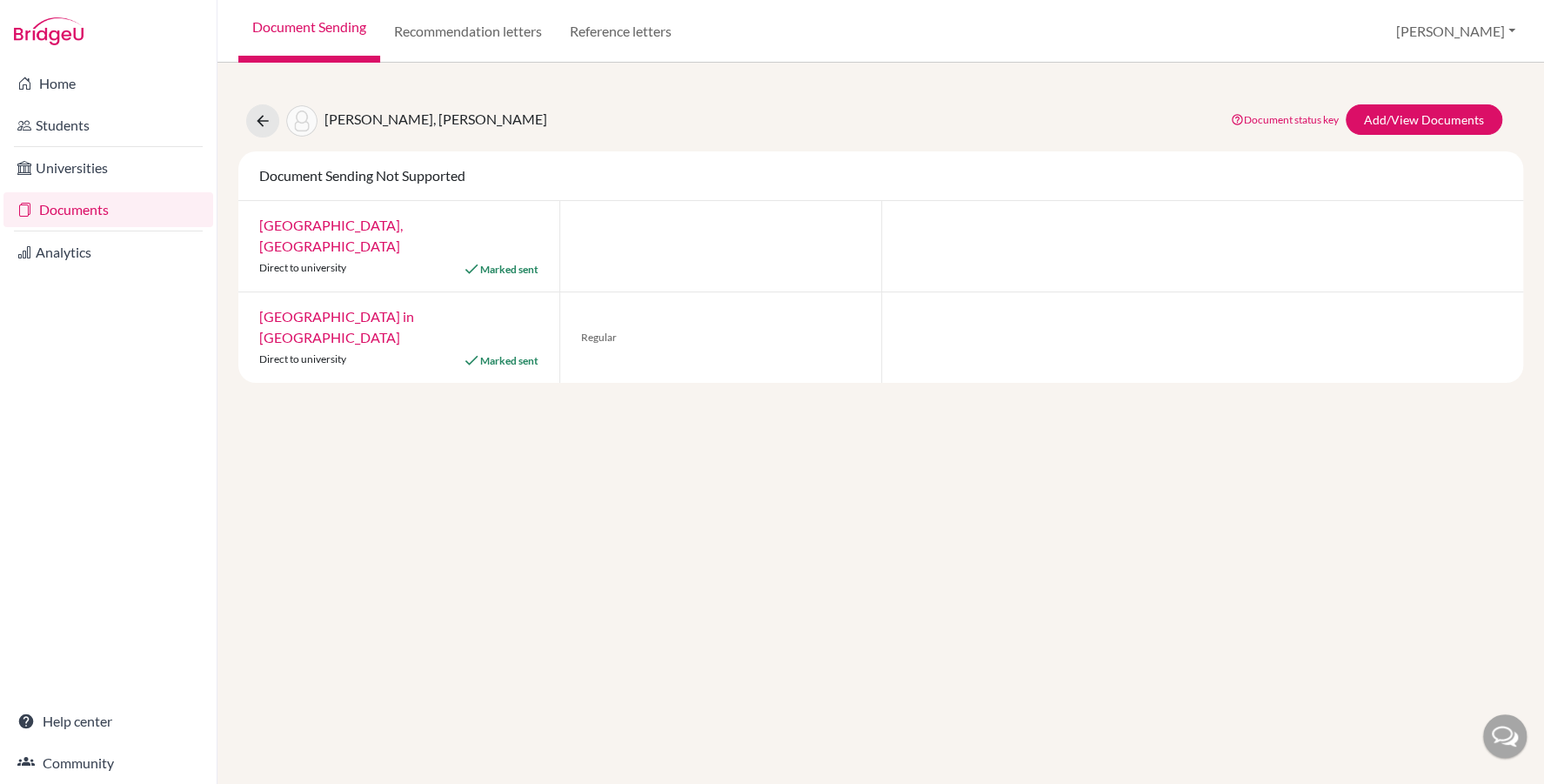
click at [118, 215] on link "Documents" at bounding box center [109, 209] width 210 height 35
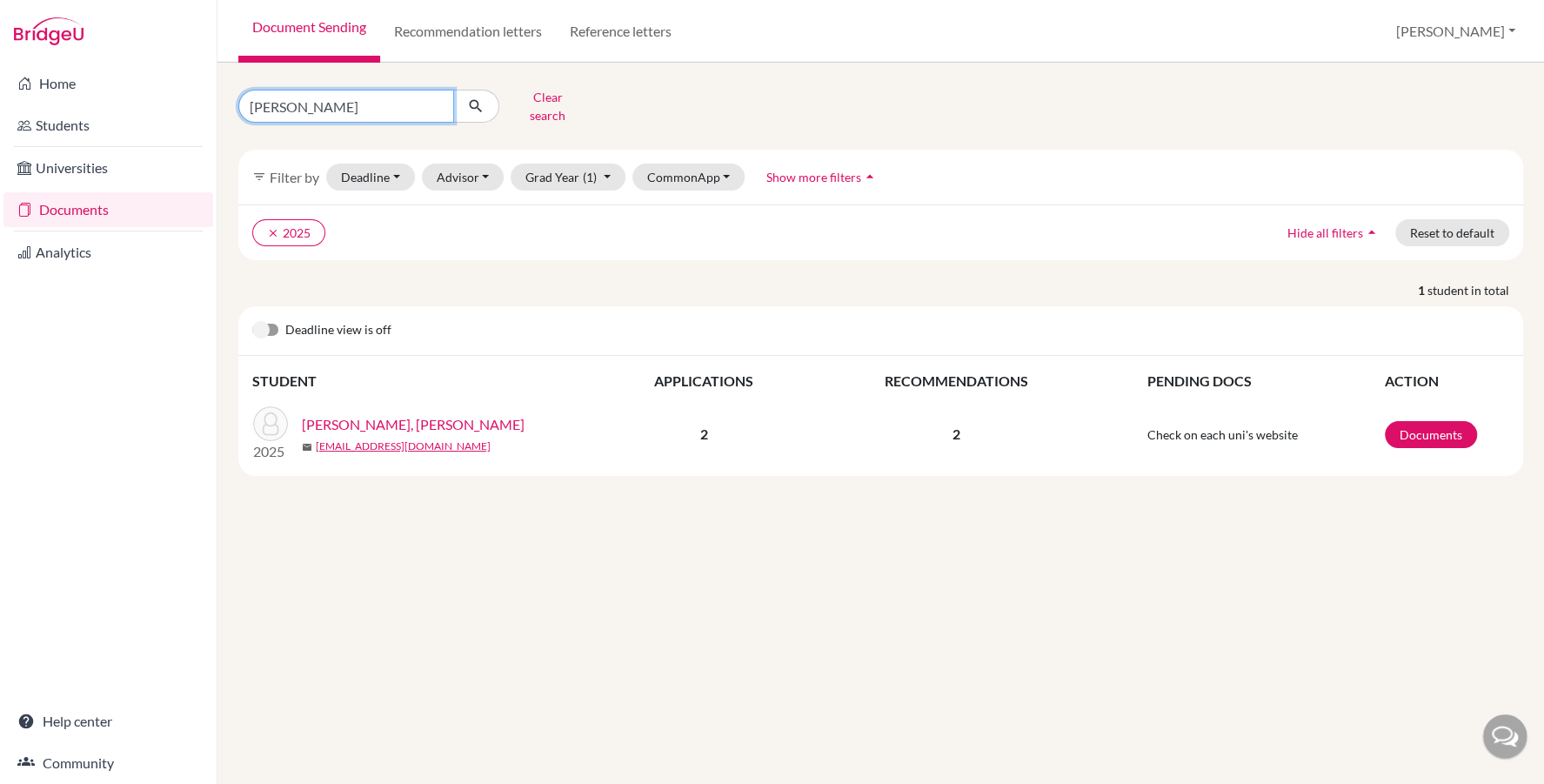
click at [357, 99] on input "[PERSON_NAME]" at bounding box center [347, 105] width 216 height 33
type input "Elkammar, [PERSON_NAME]"
click button "submit" at bounding box center [476, 105] width 47 height 33
click at [1423, 421] on link "Documents" at bounding box center [1431, 434] width 92 height 27
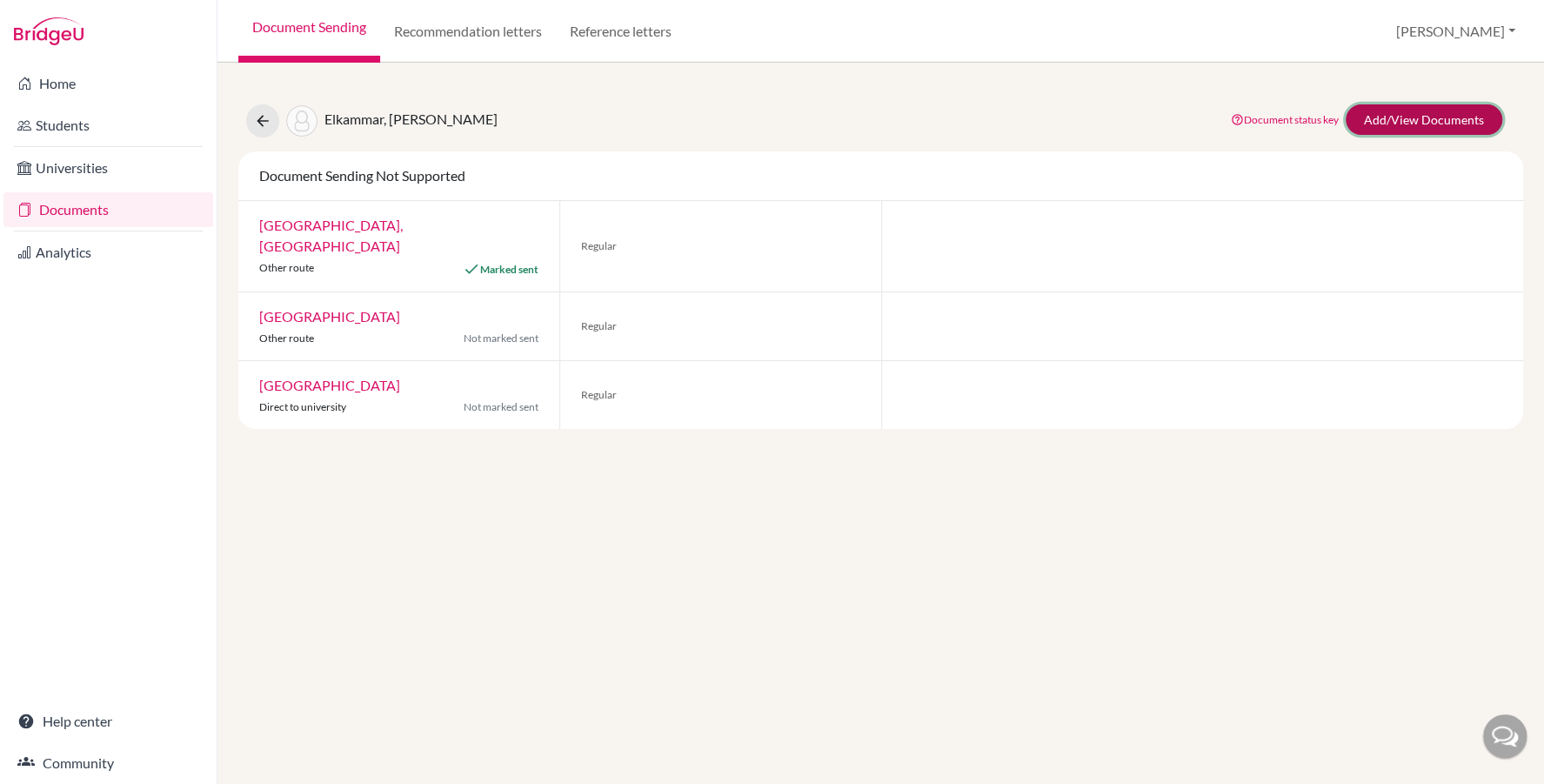
click at [1405, 117] on link "Add/View Documents" at bounding box center [1424, 119] width 156 height 31
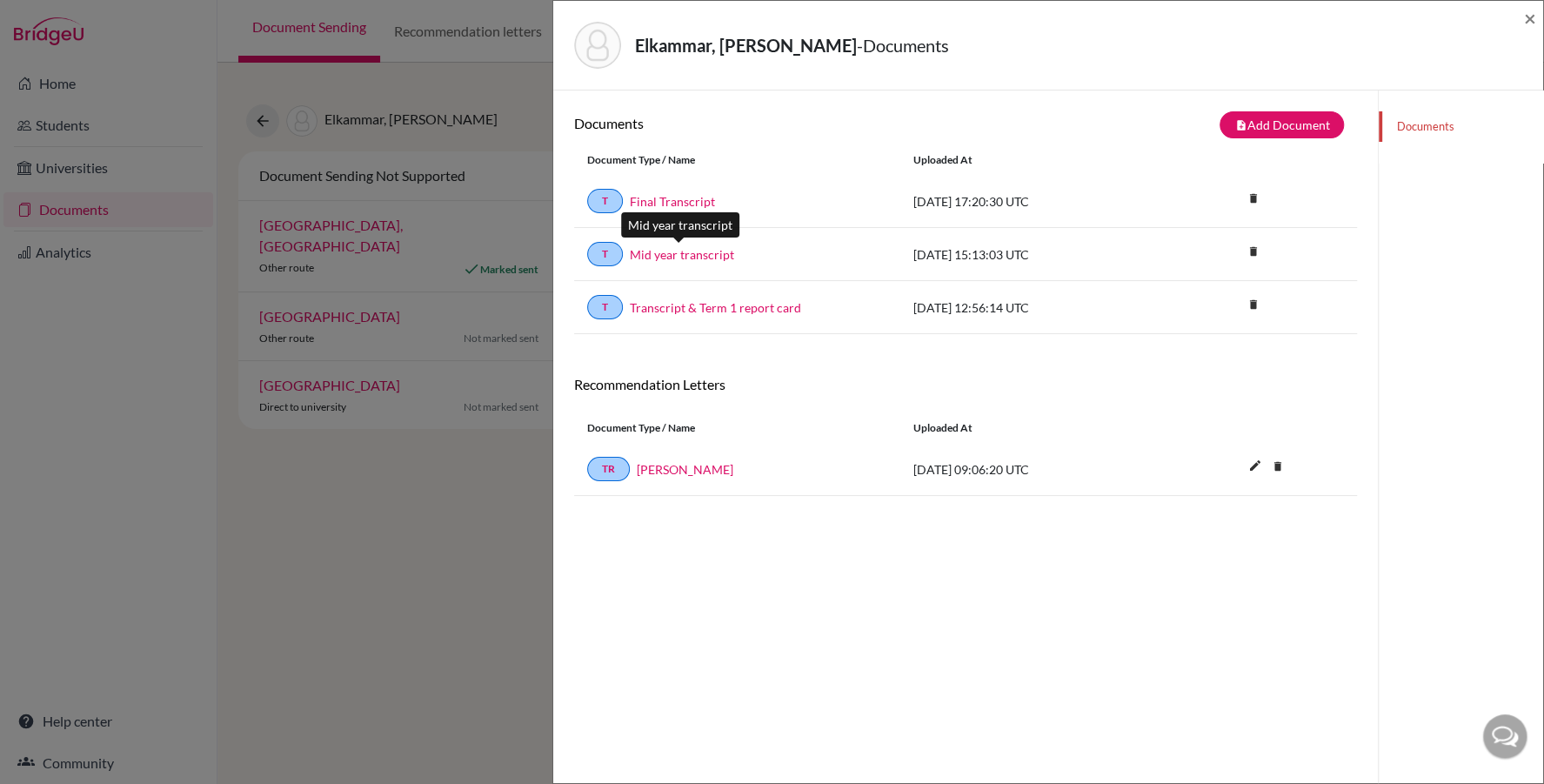
click at [695, 250] on link "Mid year transcript" at bounding box center [681, 254] width 104 height 18
click at [675, 199] on link "Final Transcript" at bounding box center [672, 201] width 85 height 18
click at [1525, 19] on span "×" at bounding box center [1530, 17] width 12 height 25
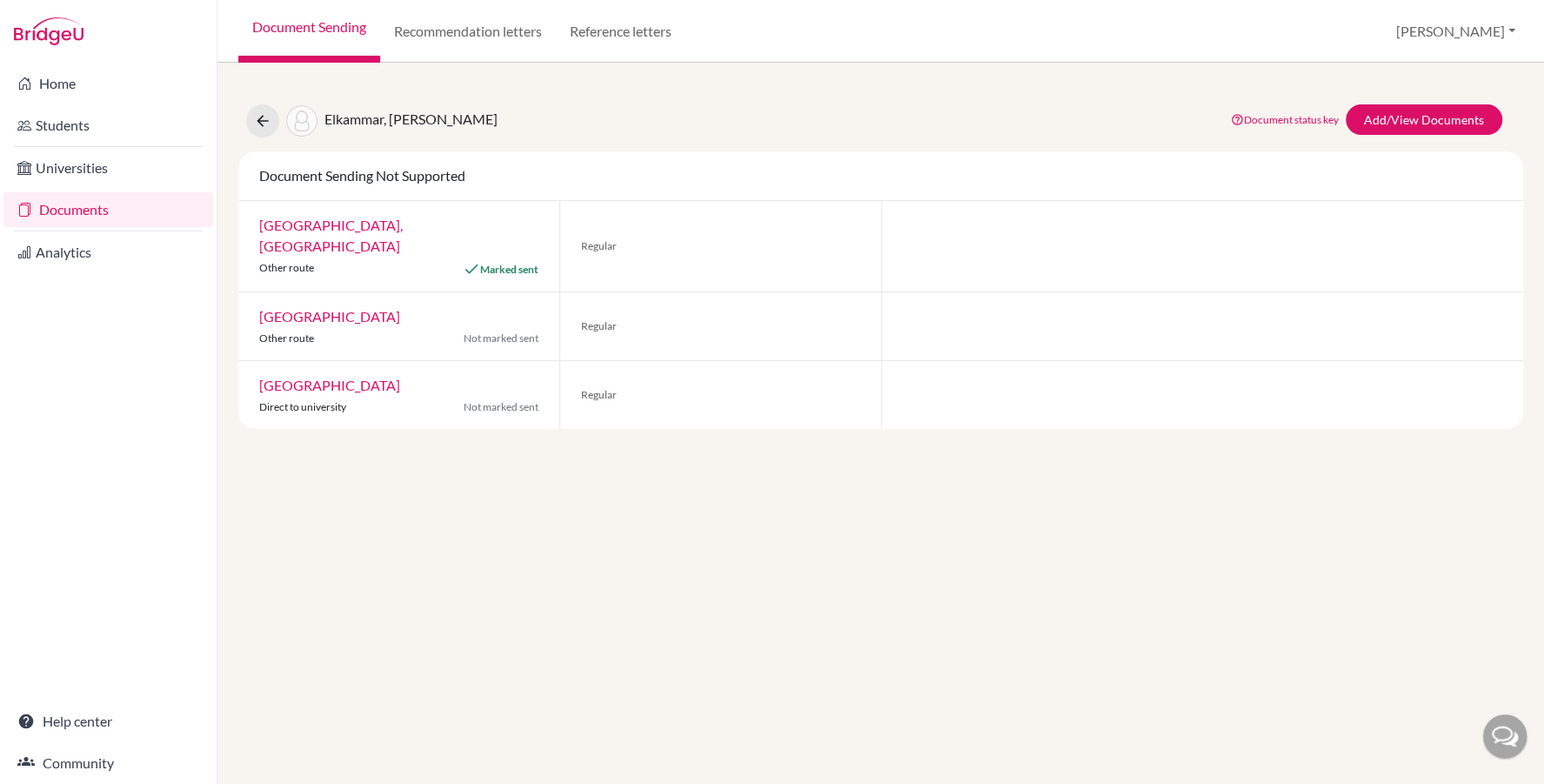
click at [75, 209] on link "Documents" at bounding box center [109, 209] width 210 height 35
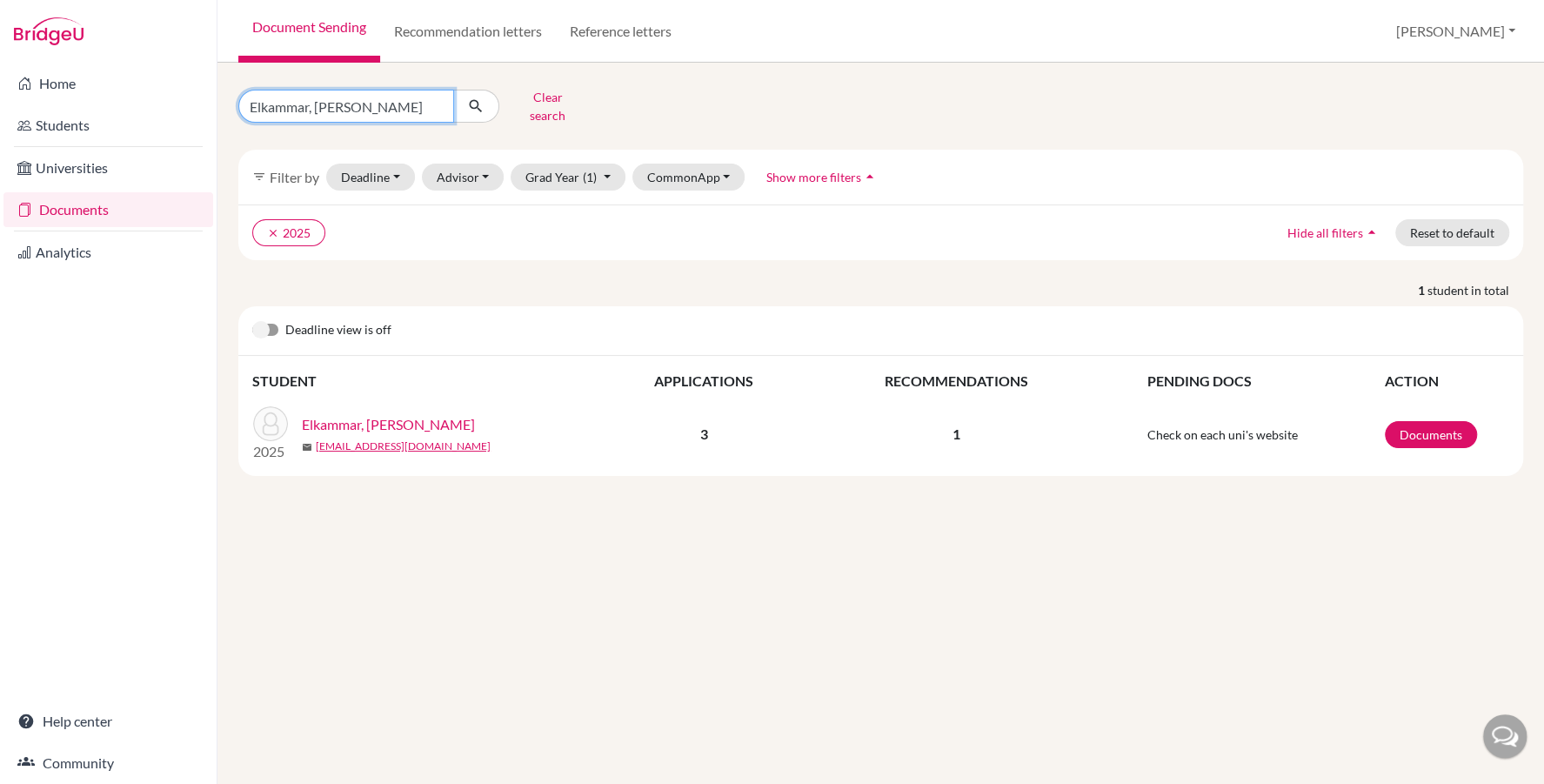
drag, startPoint x: 386, startPoint y: 105, endPoint x: 231, endPoint y: 124, distance: 156.2
click at [220, 118] on div "Elkammar, Mariam Clear search filter_list Filter by Deadline - Select a date ra…" at bounding box center [881, 423] width 1327 height 721
type input "E"
type input "omar"
click button "submit" at bounding box center [476, 105] width 47 height 33
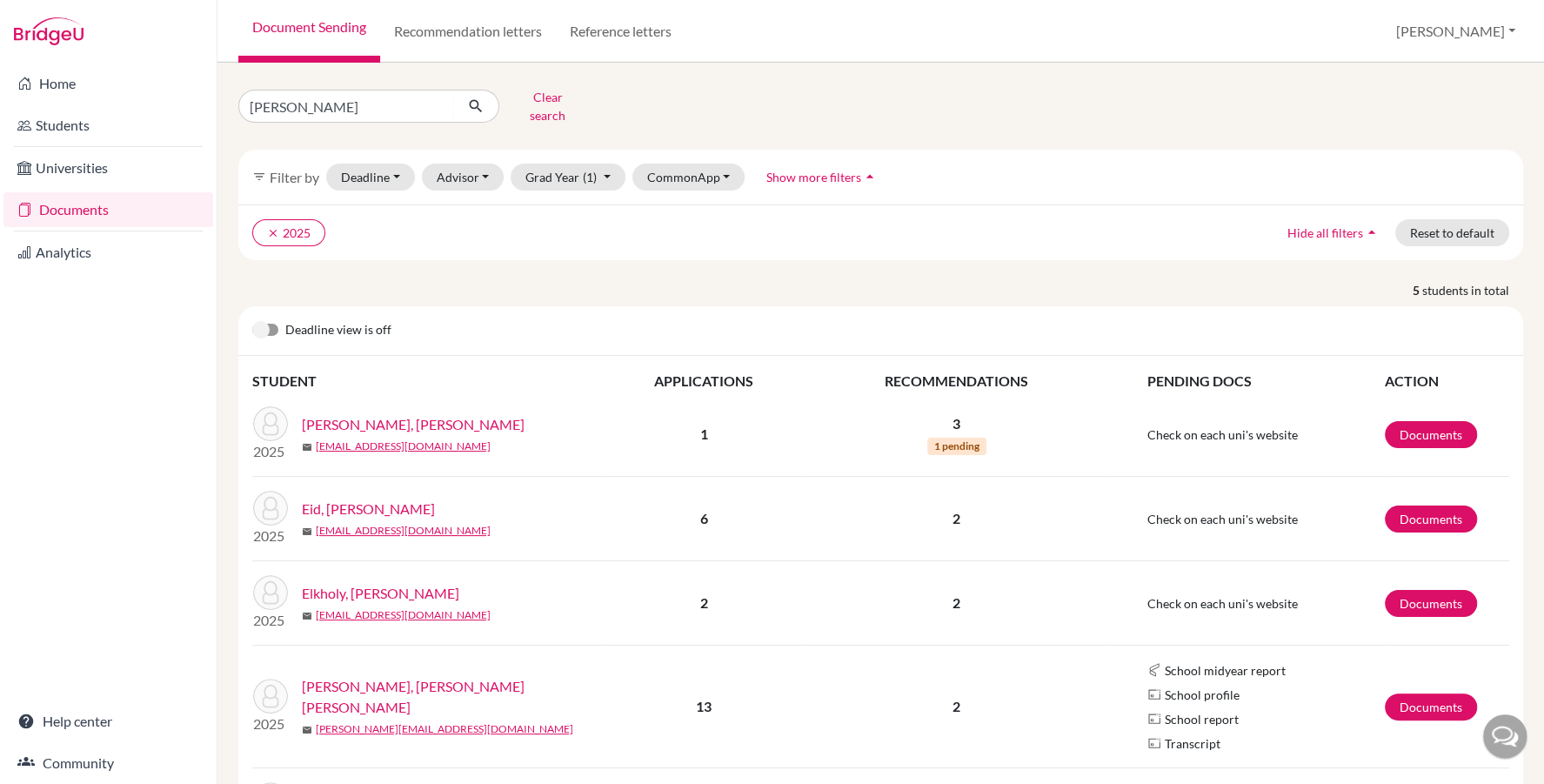
click at [1437, 573] on td "Documents" at bounding box center [1447, 603] width 126 height 84
click at [1435, 596] on link "Documents" at bounding box center [1431, 603] width 92 height 27
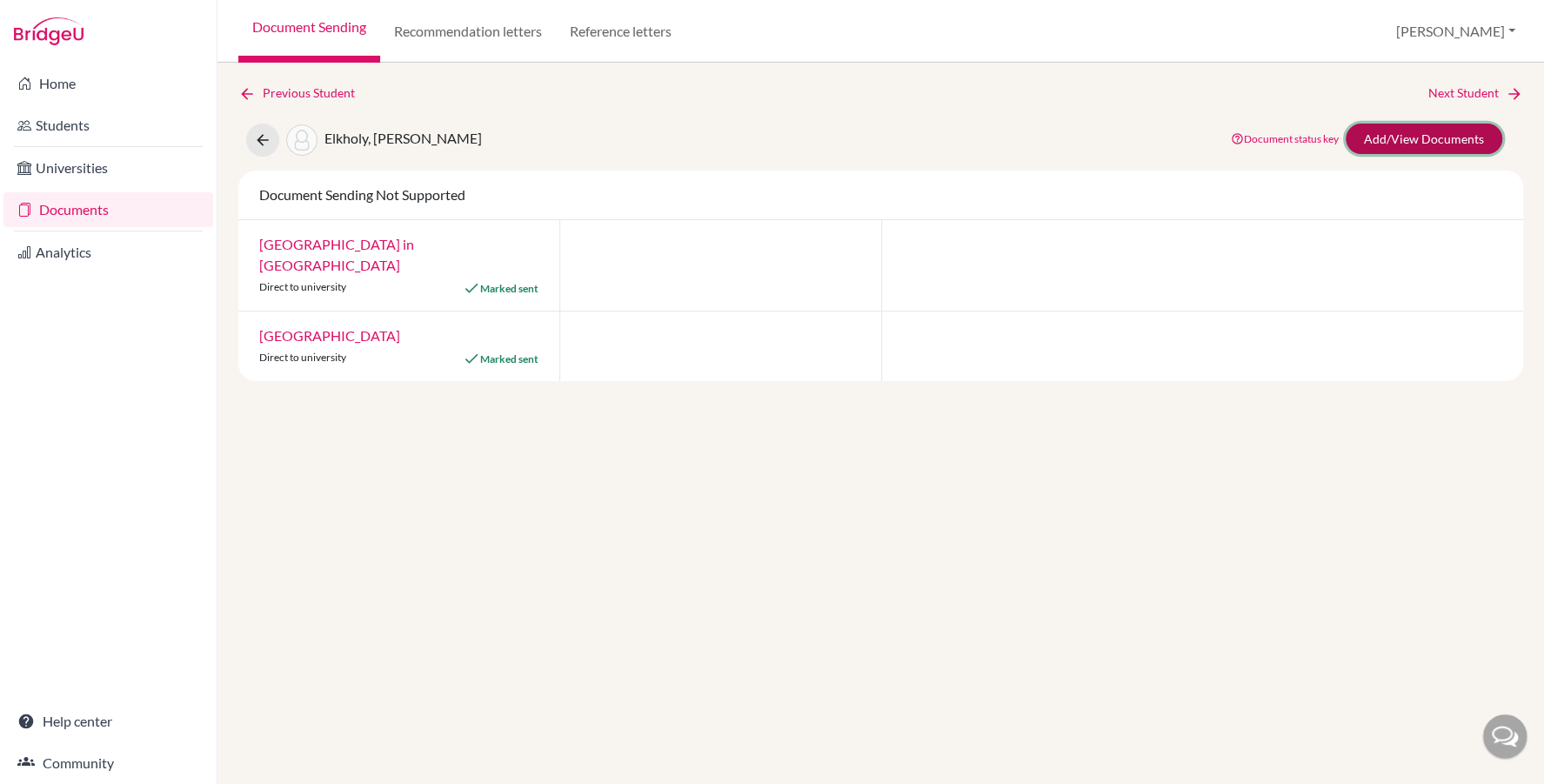
click at [1407, 133] on link "Add/View Documents" at bounding box center [1424, 139] width 156 height 31
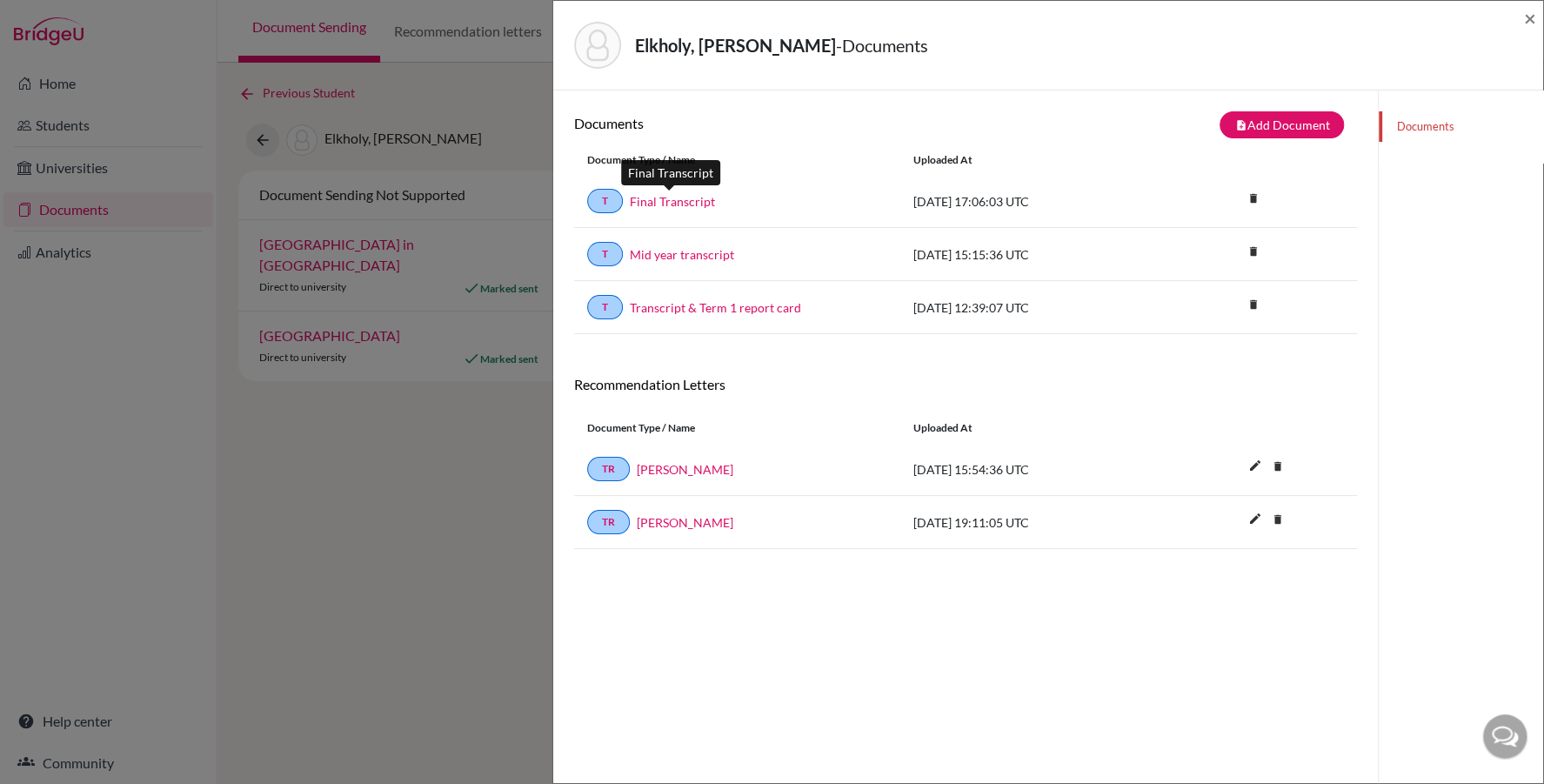
click at [698, 198] on link "Final Transcript" at bounding box center [672, 201] width 85 height 18
click at [1524, 18] on span "×" at bounding box center [1530, 17] width 12 height 25
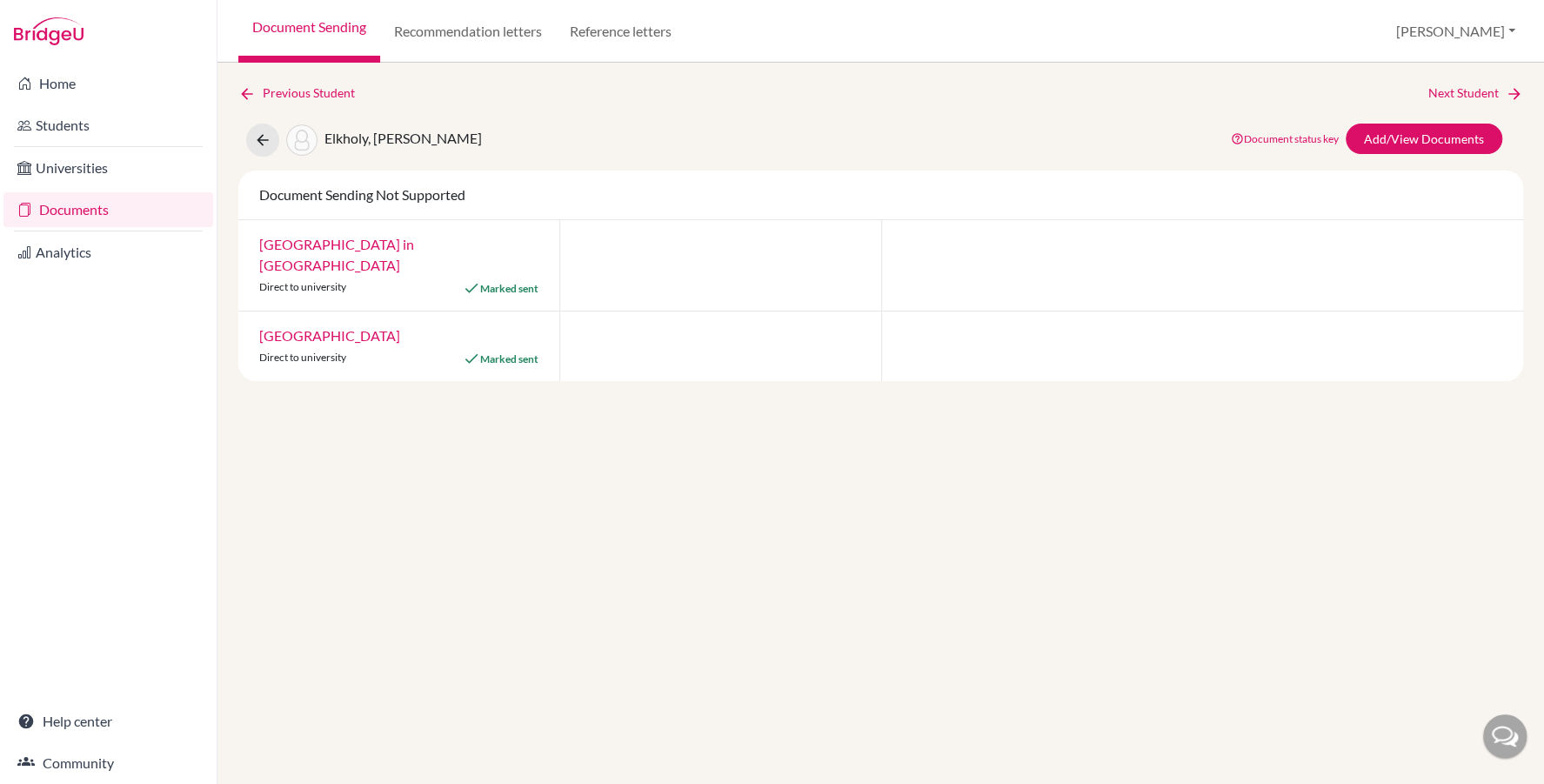
click at [114, 211] on link "Documents" at bounding box center [109, 209] width 210 height 35
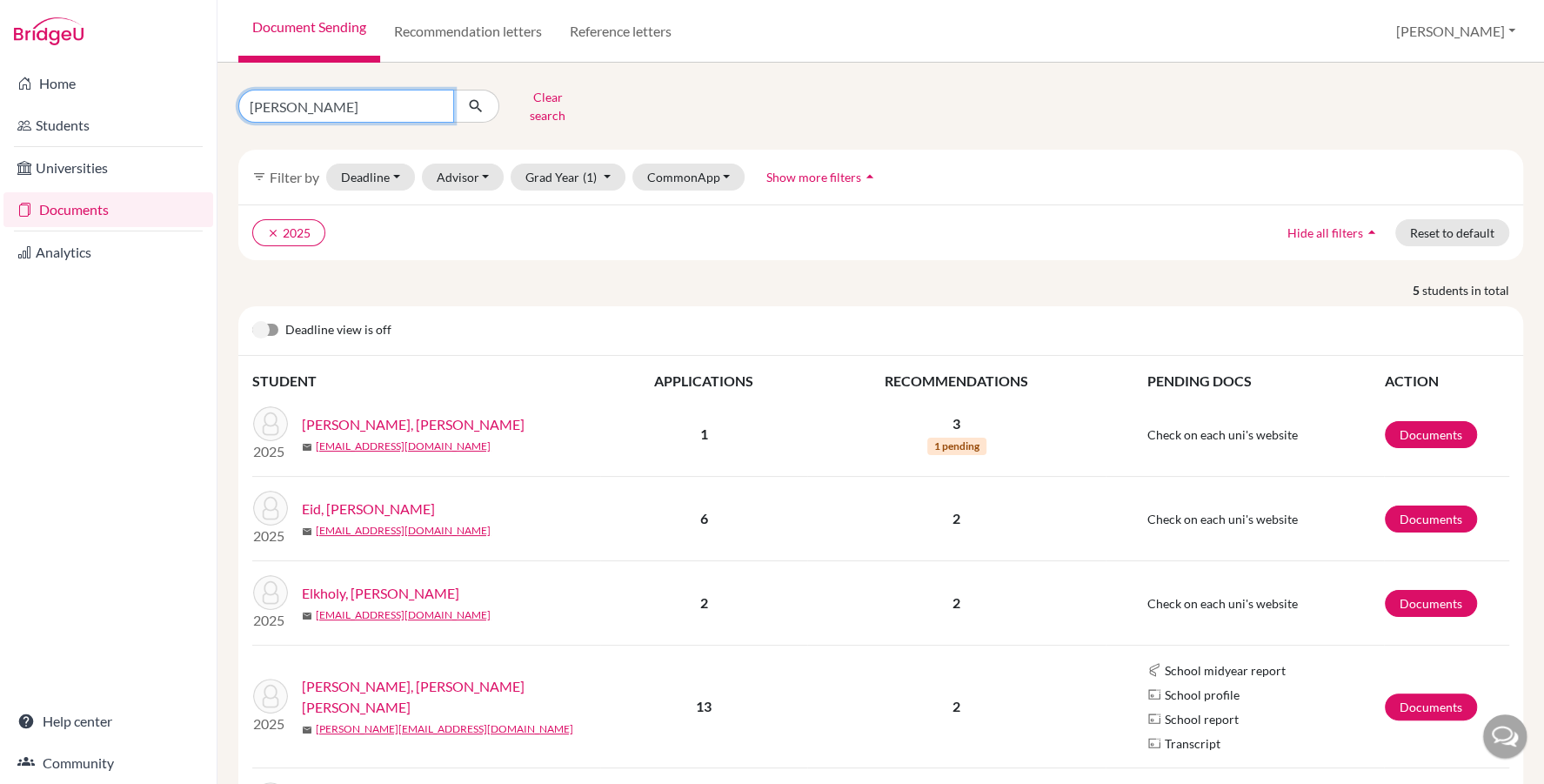
click at [310, 103] on input "omar" at bounding box center [347, 105] width 216 height 33
type input "elmahdy"
click button "submit" at bounding box center [476, 105] width 47 height 33
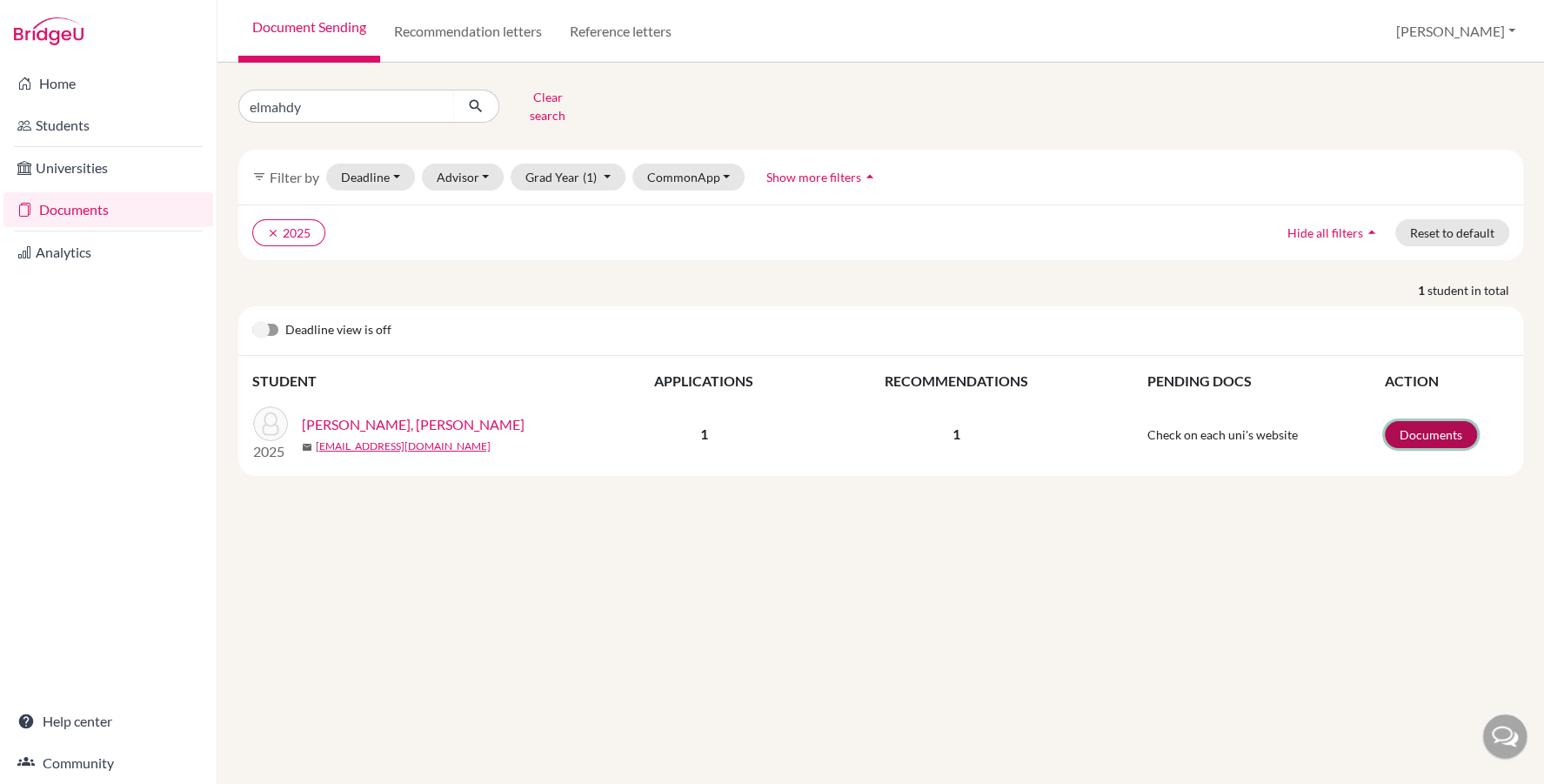
click at [1421, 422] on link "Documents" at bounding box center [1431, 434] width 92 height 27
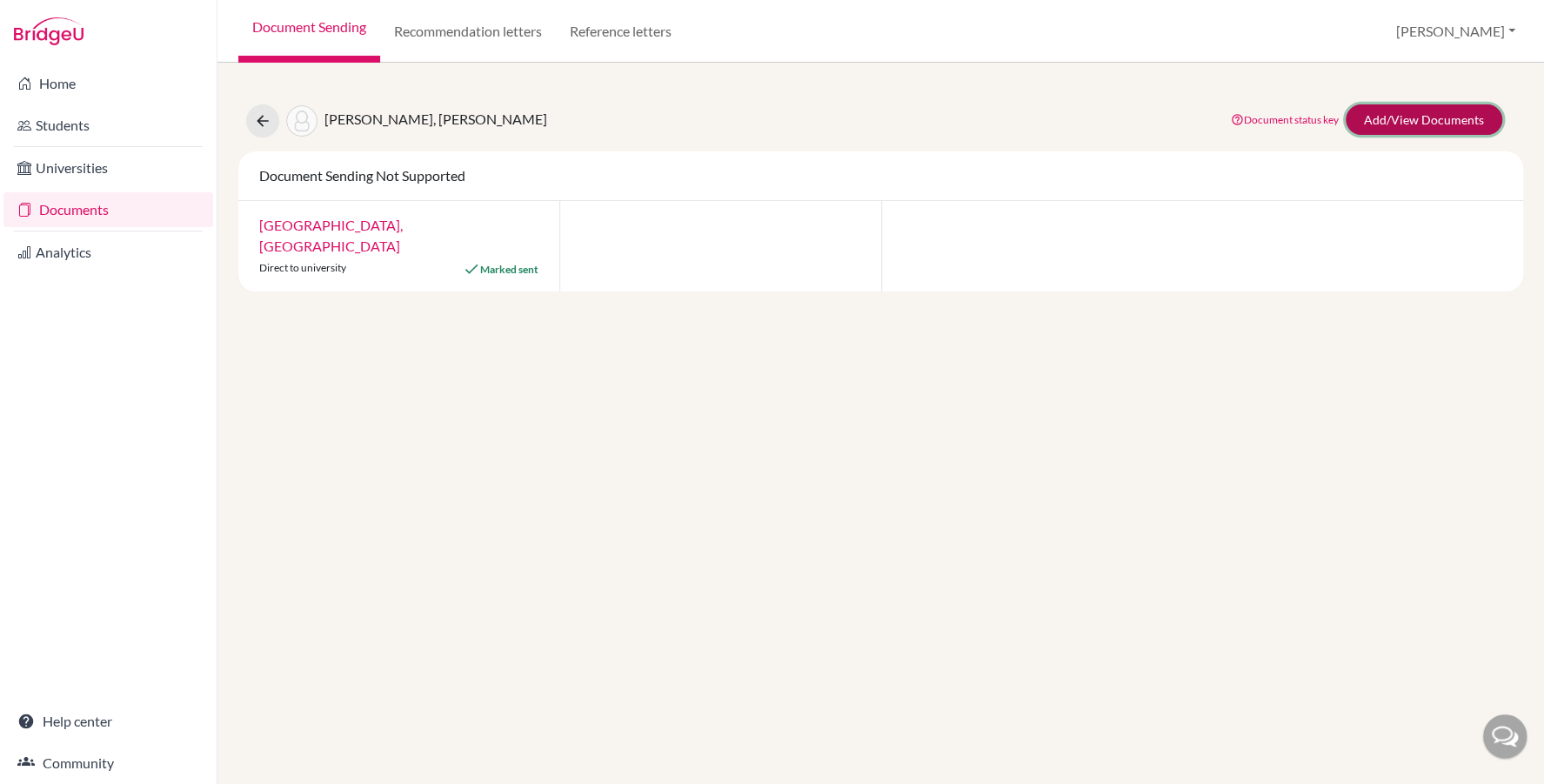
click at [1398, 118] on link "Add/View Documents" at bounding box center [1424, 119] width 156 height 31
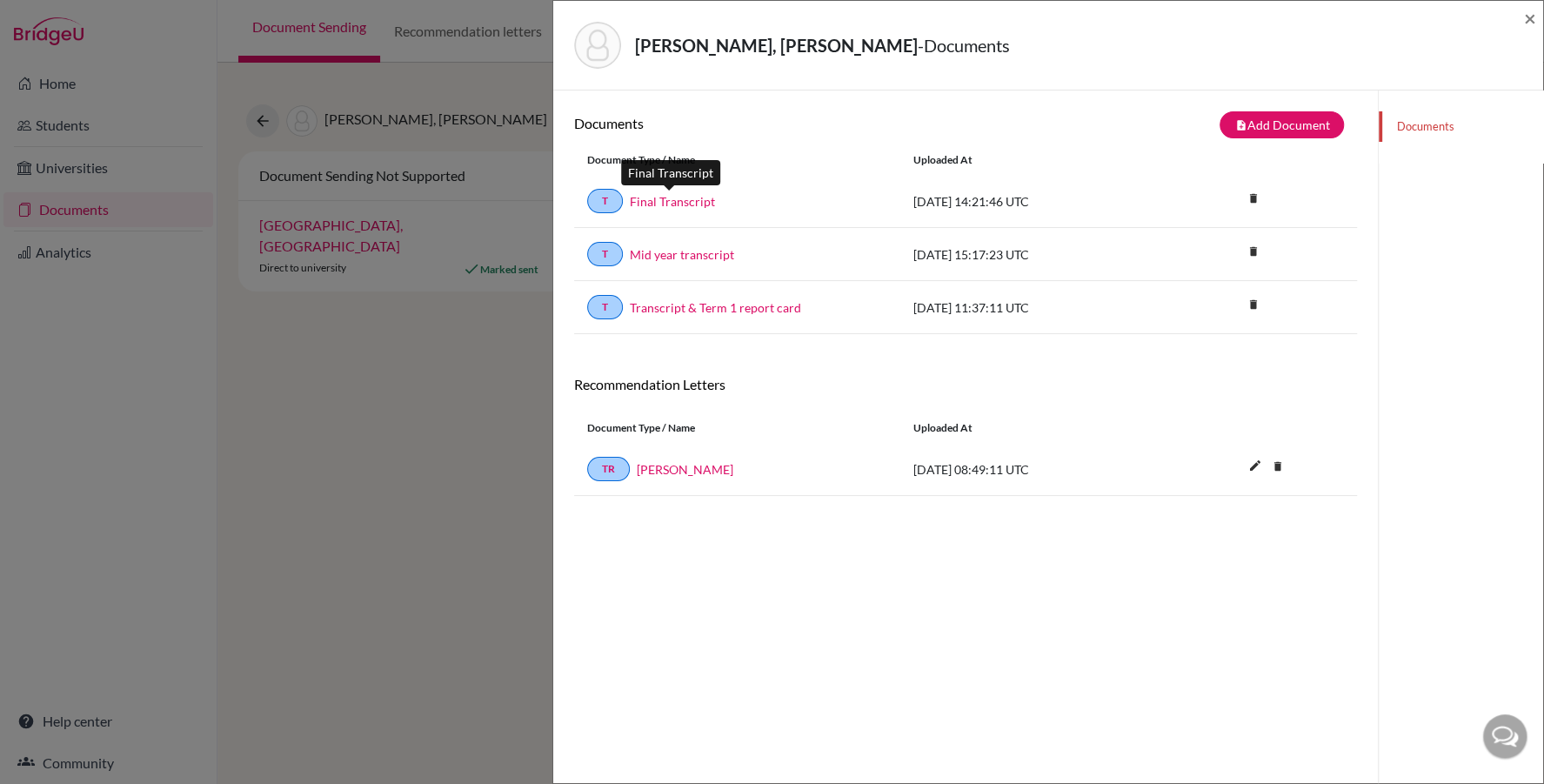
click at [682, 202] on link "Final Transcript" at bounding box center [672, 201] width 85 height 18
click at [1528, 10] on span "×" at bounding box center [1530, 17] width 12 height 25
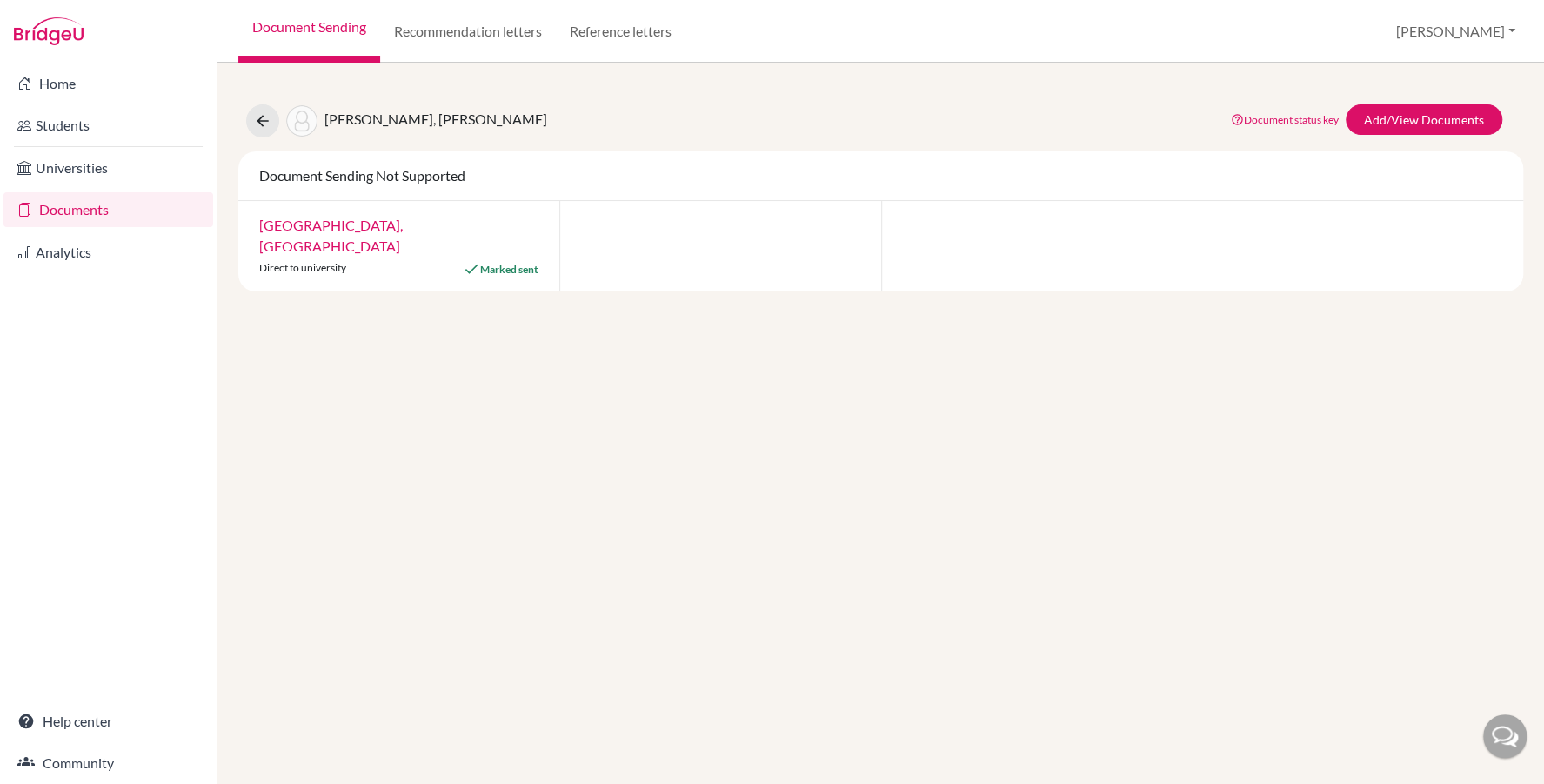
click at [44, 211] on link "Documents" at bounding box center [109, 209] width 210 height 35
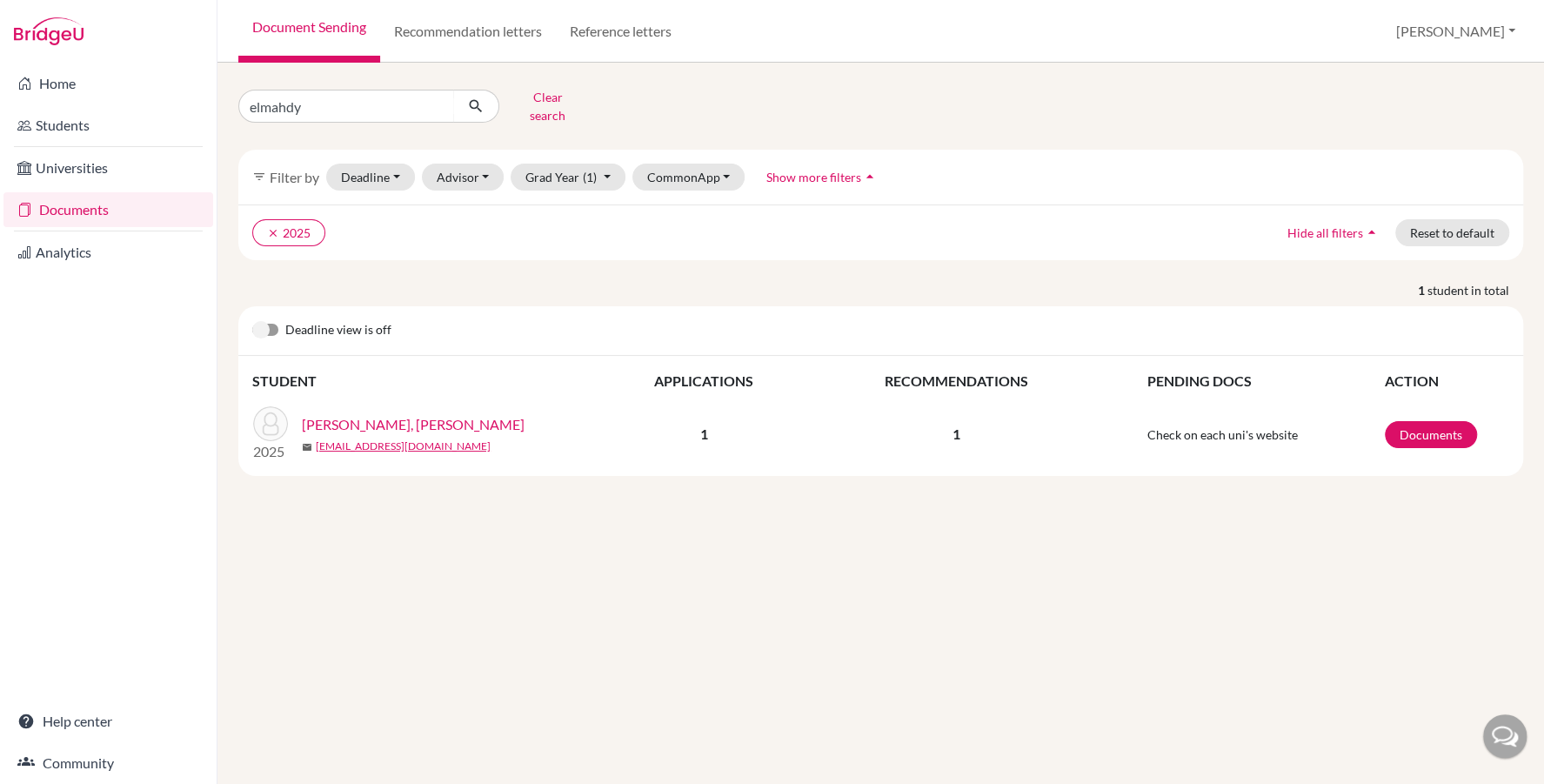
click at [338, 104] on input "elmahdy" at bounding box center [347, 105] width 216 height 33
type input "a"
type input "melik"
click button "submit" at bounding box center [476, 105] width 47 height 33
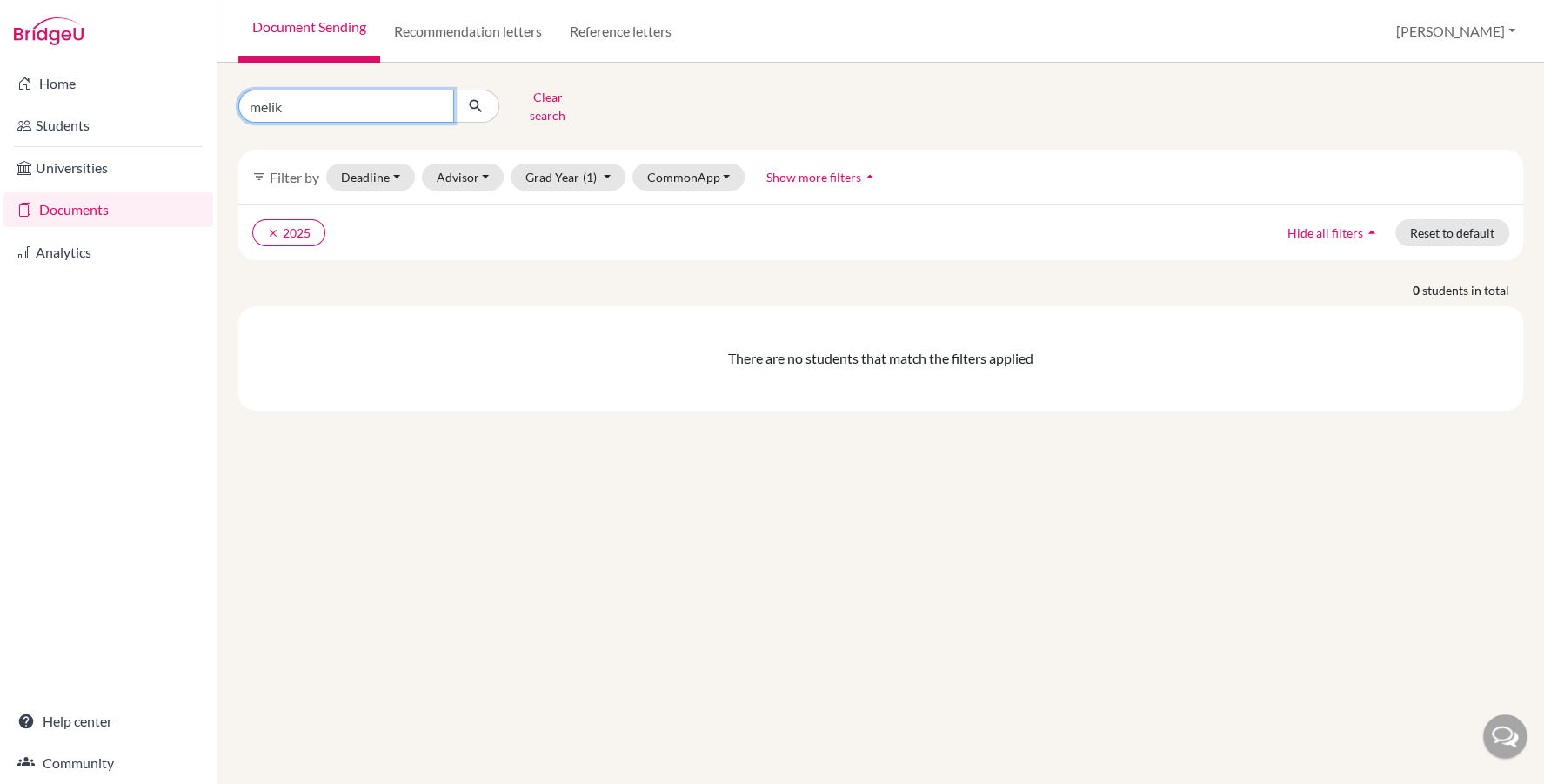
click at [292, 116] on input "melik" at bounding box center [347, 105] width 216 height 33
paste input "Ma"
type input "[PERSON_NAME]"
click button "submit" at bounding box center [476, 105] width 47 height 33
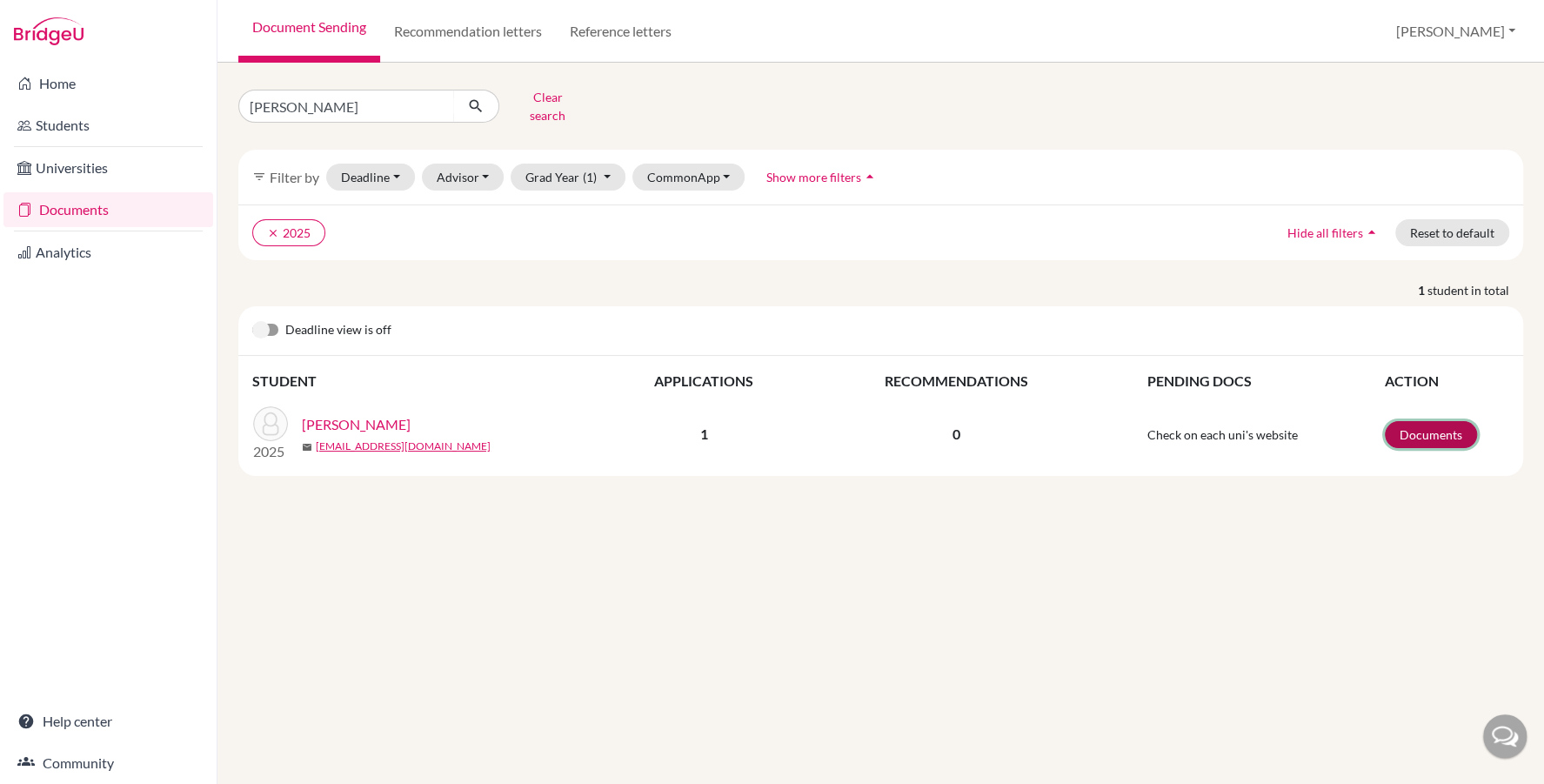
click at [1426, 428] on link "Documents" at bounding box center [1431, 434] width 92 height 27
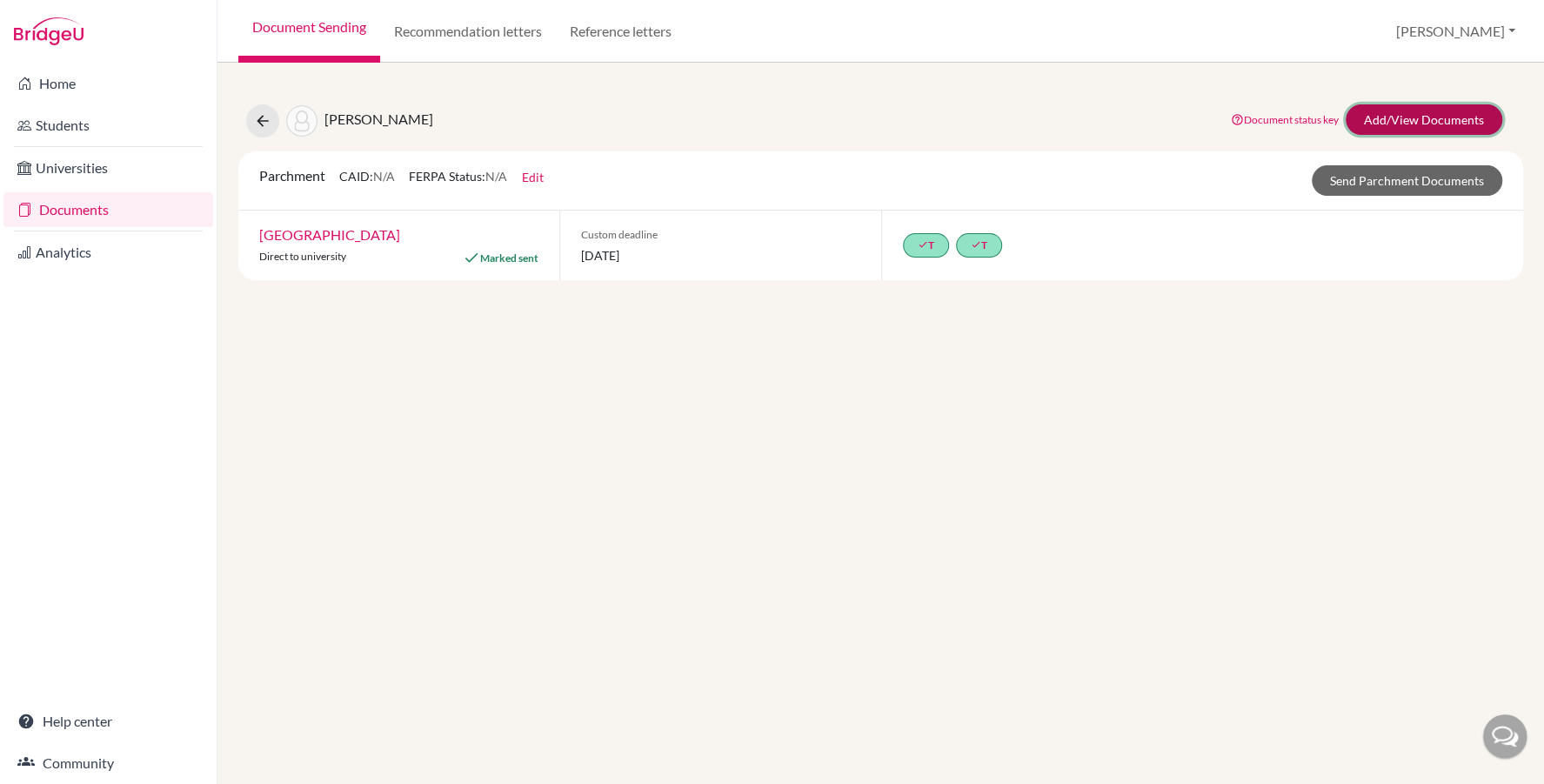
click at [1441, 124] on link "Add/View Documents" at bounding box center [1424, 119] width 156 height 31
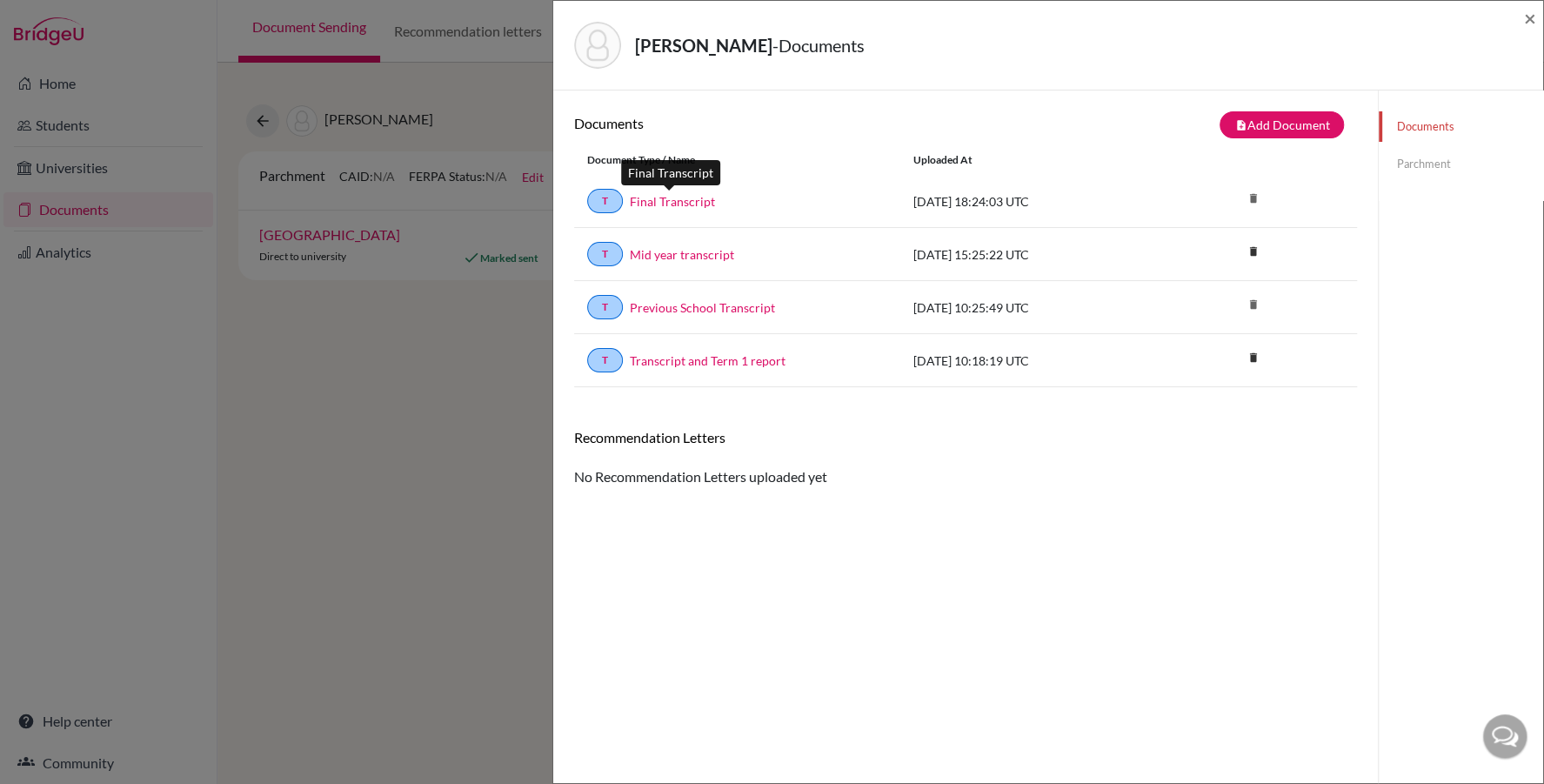
click at [640, 195] on link "Final Transcript" at bounding box center [672, 201] width 85 height 18
click at [1528, 14] on span "×" at bounding box center [1530, 17] width 12 height 25
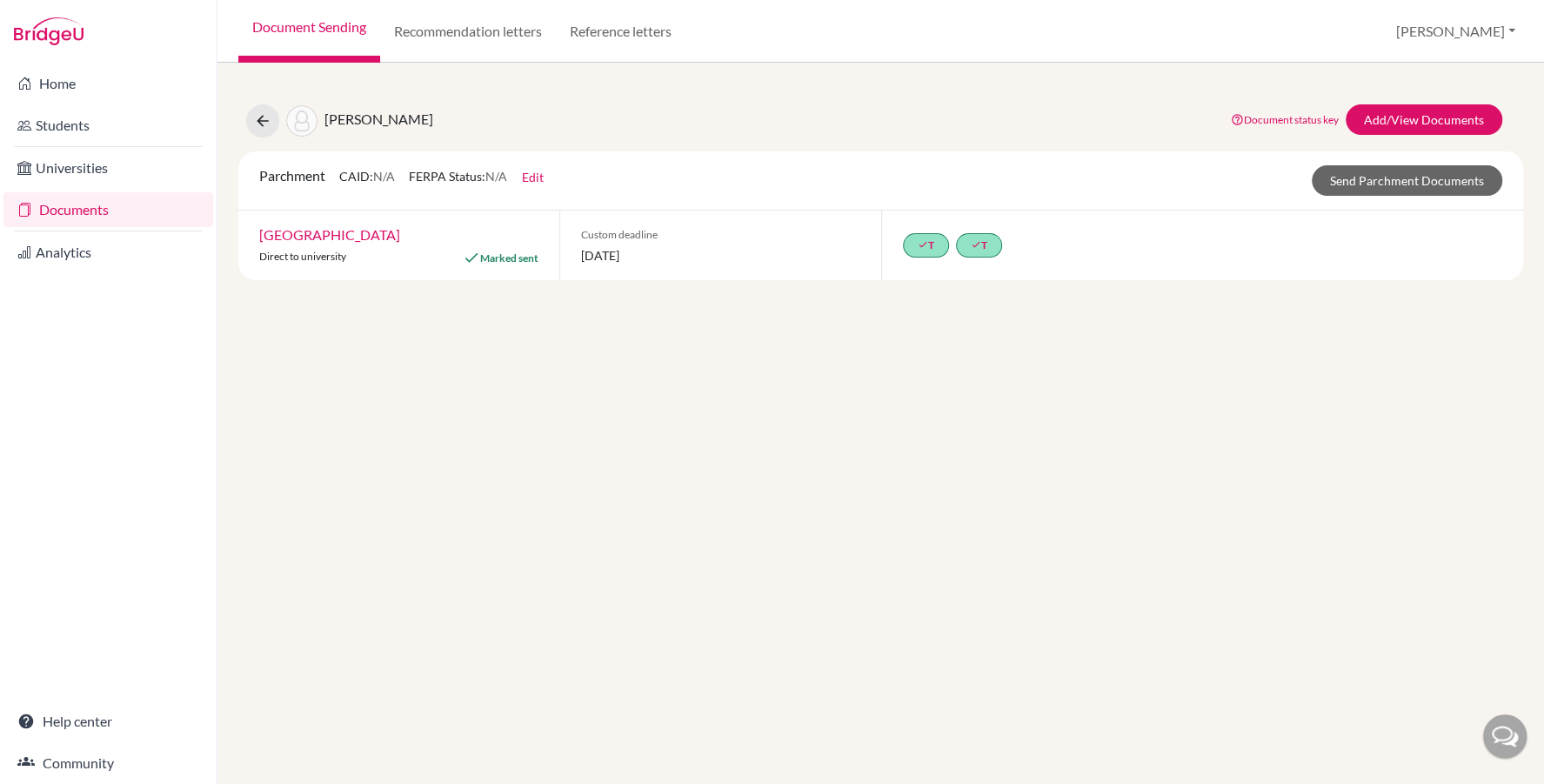
click at [79, 204] on link "Documents" at bounding box center [109, 209] width 210 height 35
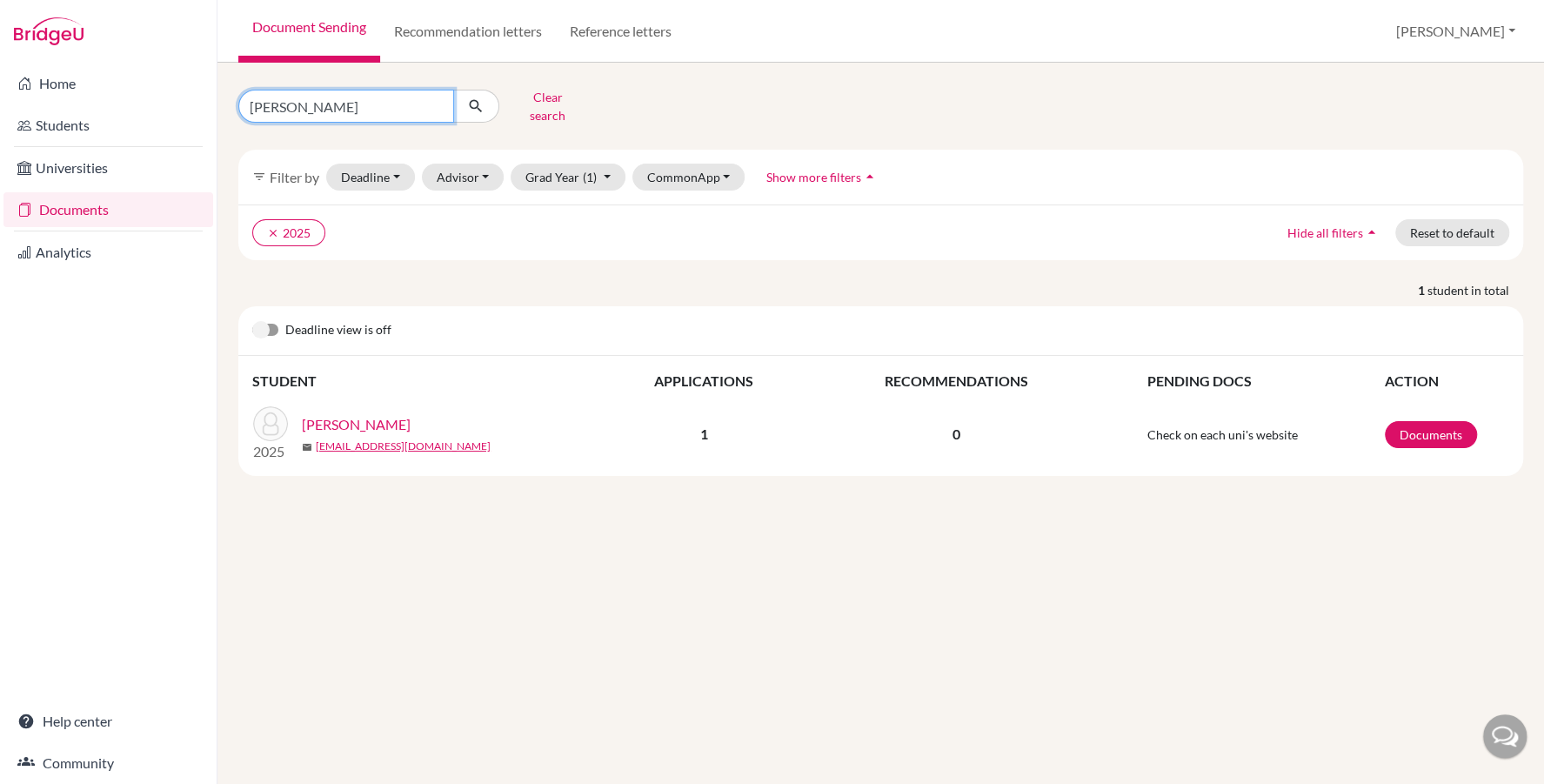
click at [298, 103] on input "[PERSON_NAME]" at bounding box center [347, 105] width 216 height 33
type input "elrobe"
click button "submit" at bounding box center [476, 105] width 47 height 33
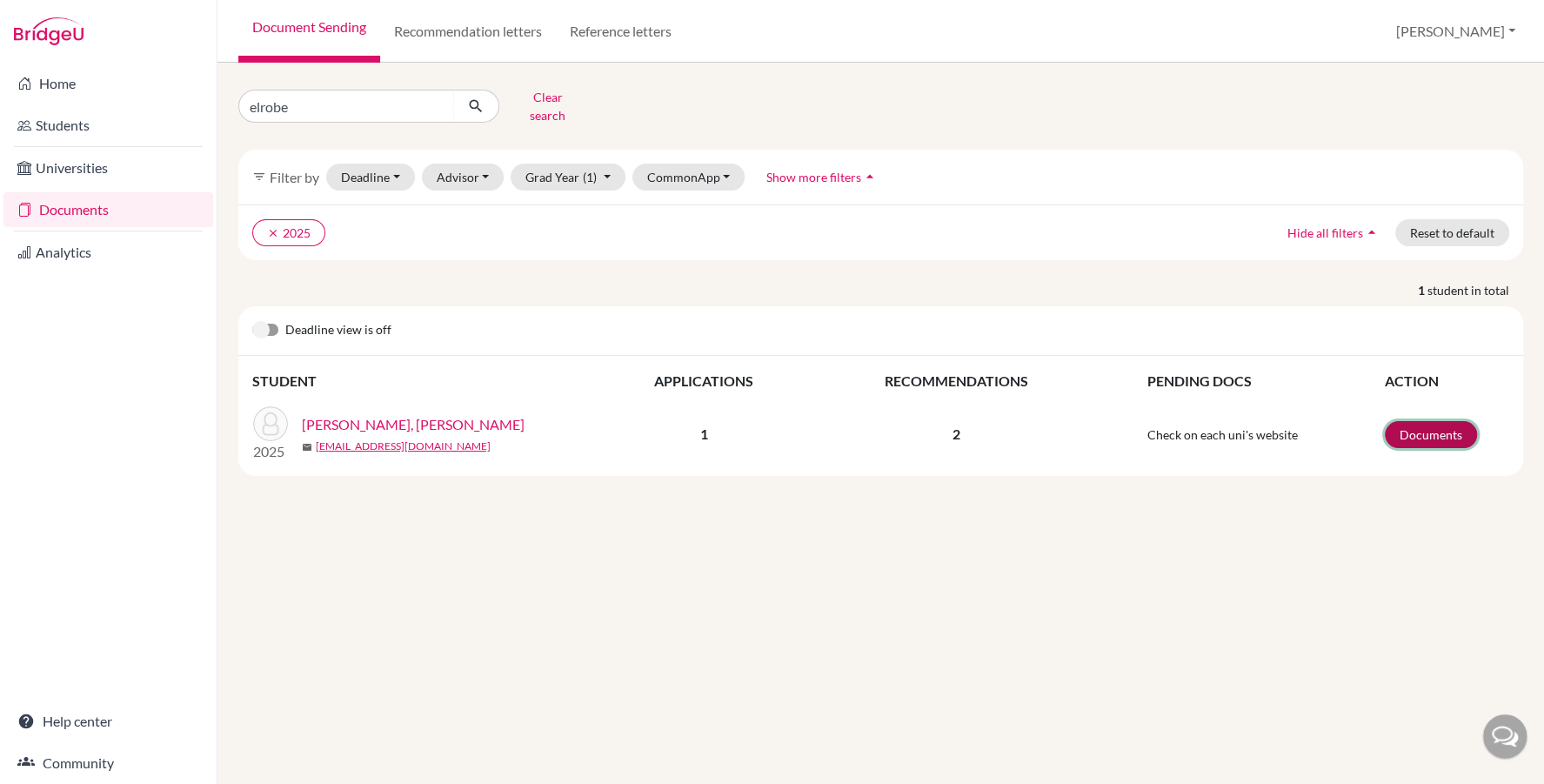
click at [1414, 433] on link "Documents" at bounding box center [1431, 434] width 92 height 27
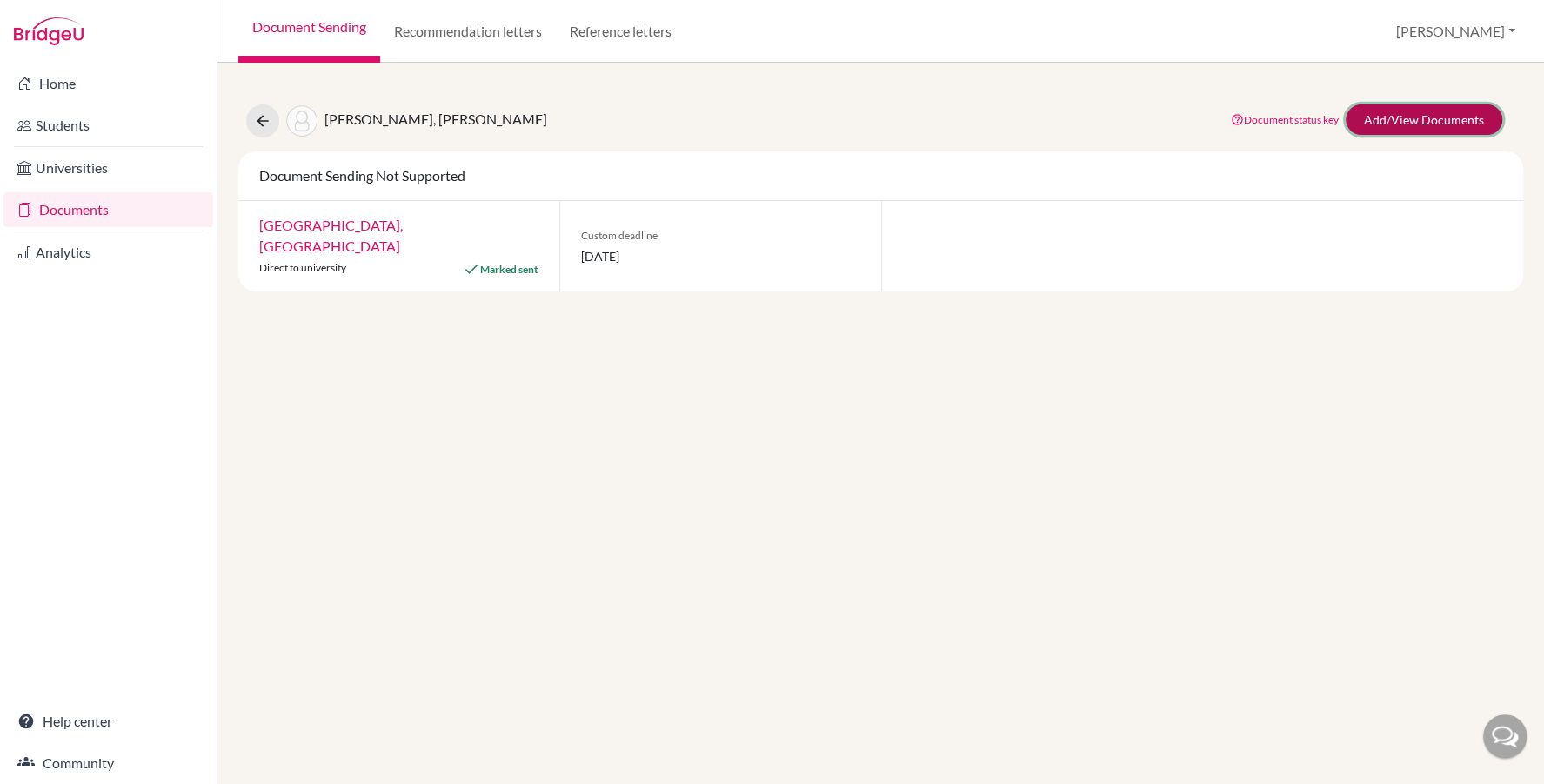
click at [1397, 116] on link "Add/View Documents" at bounding box center [1424, 119] width 156 height 31
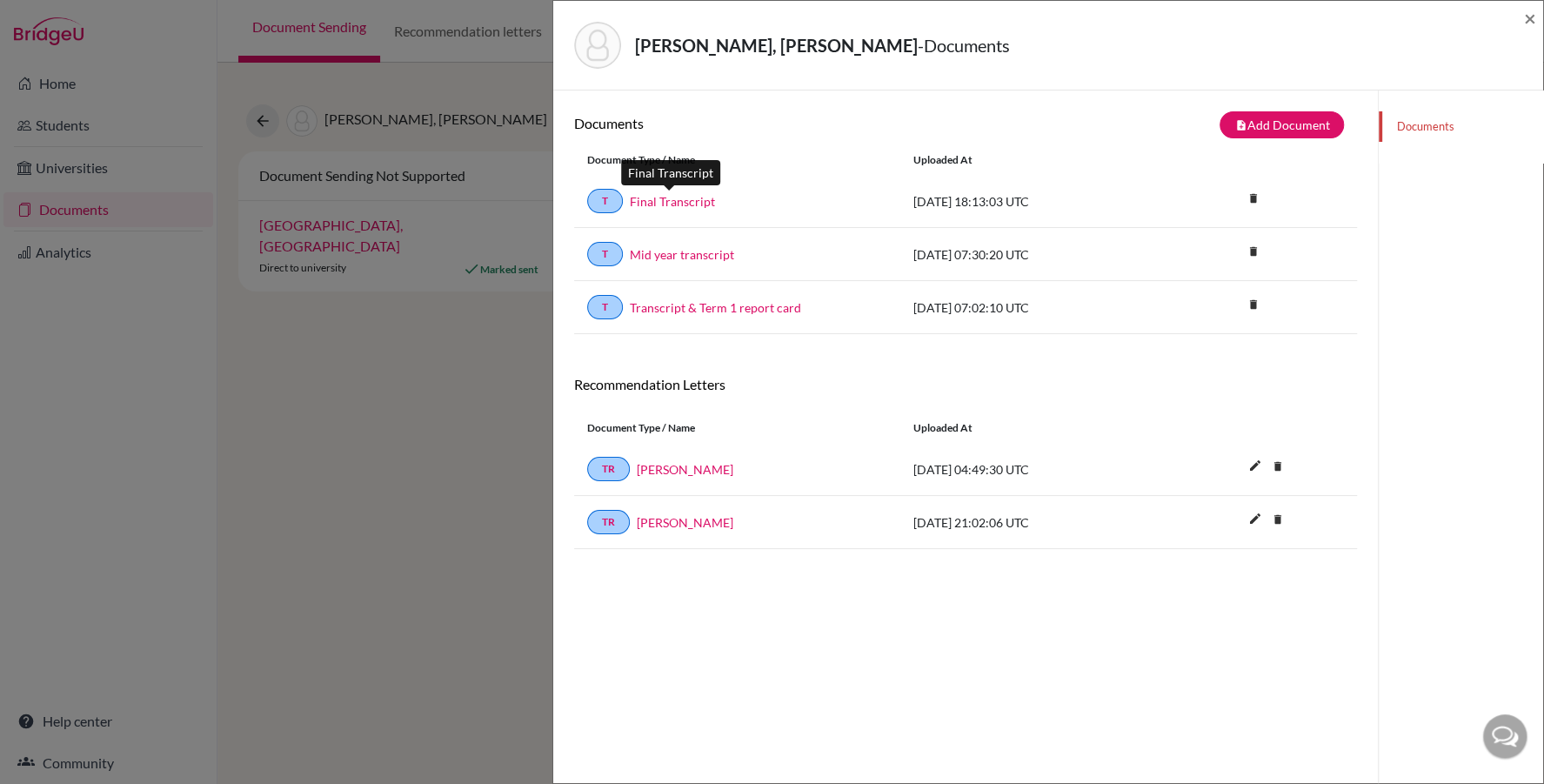
click at [679, 204] on link "Final Transcript" at bounding box center [672, 201] width 85 height 18
click at [1524, 21] on span "×" at bounding box center [1530, 17] width 12 height 25
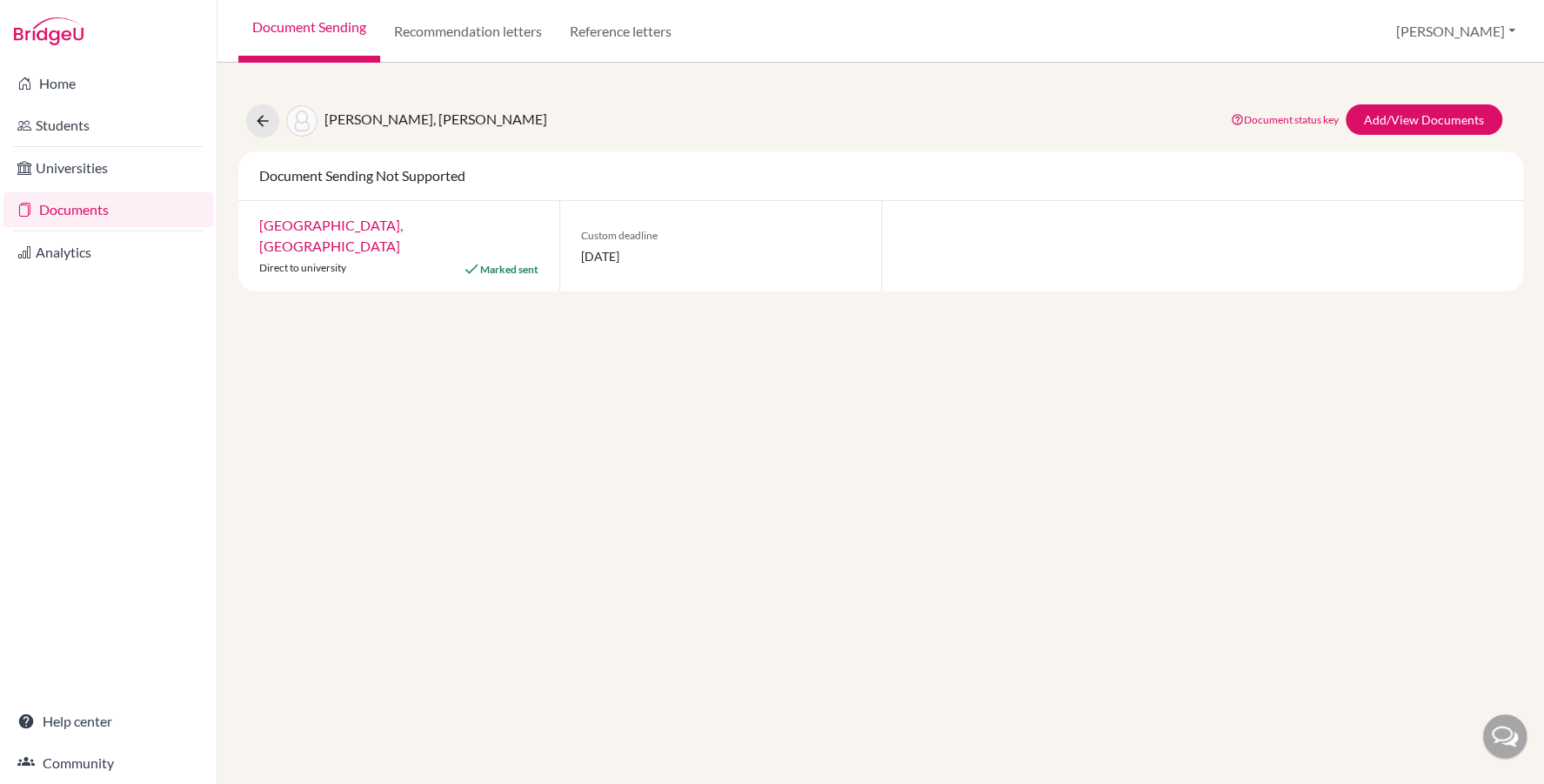
click at [80, 216] on link "Documents" at bounding box center [109, 209] width 210 height 35
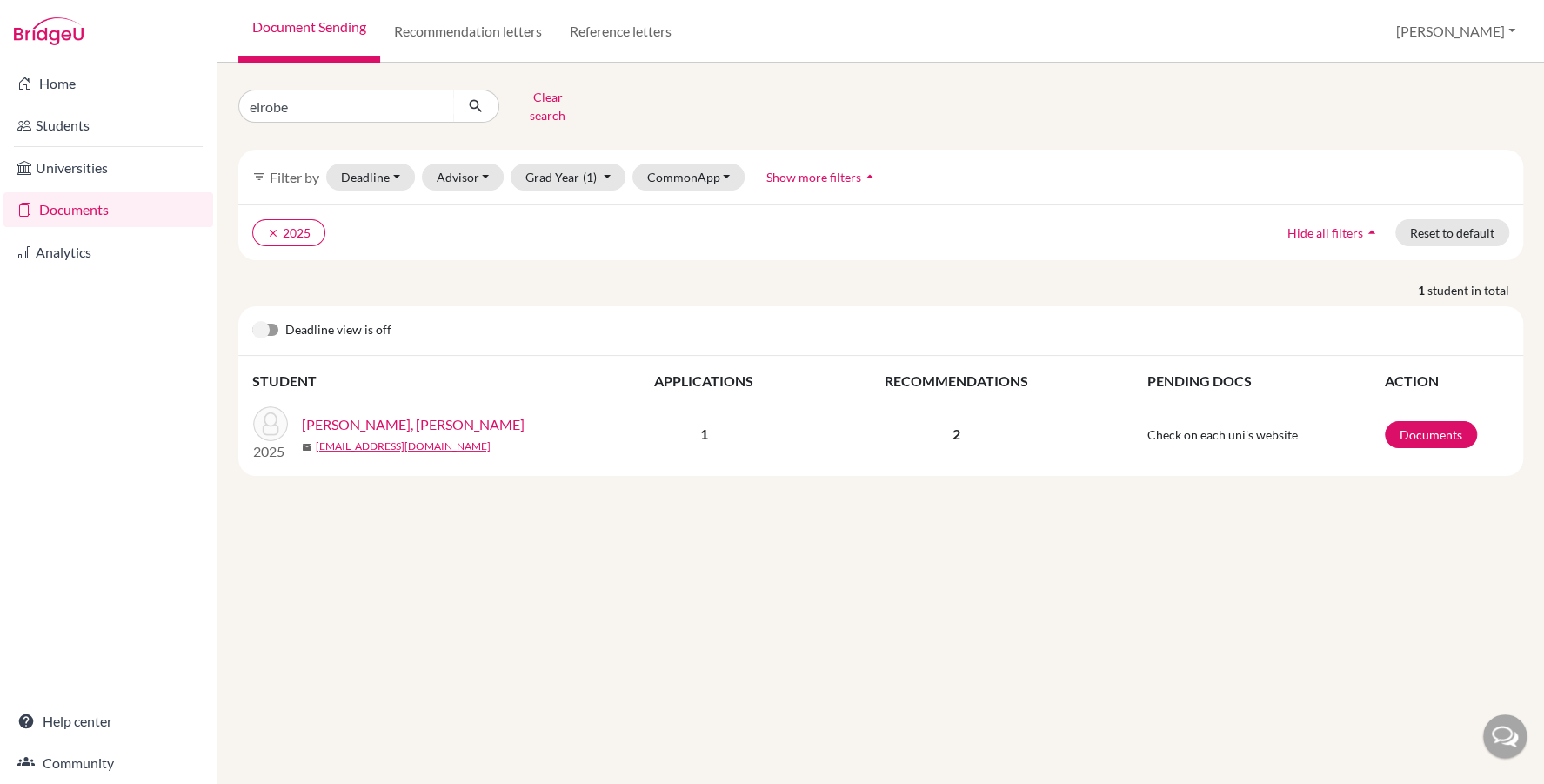
click at [311, 97] on input "elrobe" at bounding box center [347, 105] width 216 height 33
type input "othman"
click button "submit" at bounding box center [476, 105] width 47 height 33
click at [1446, 423] on link "Documents" at bounding box center [1431, 434] width 92 height 27
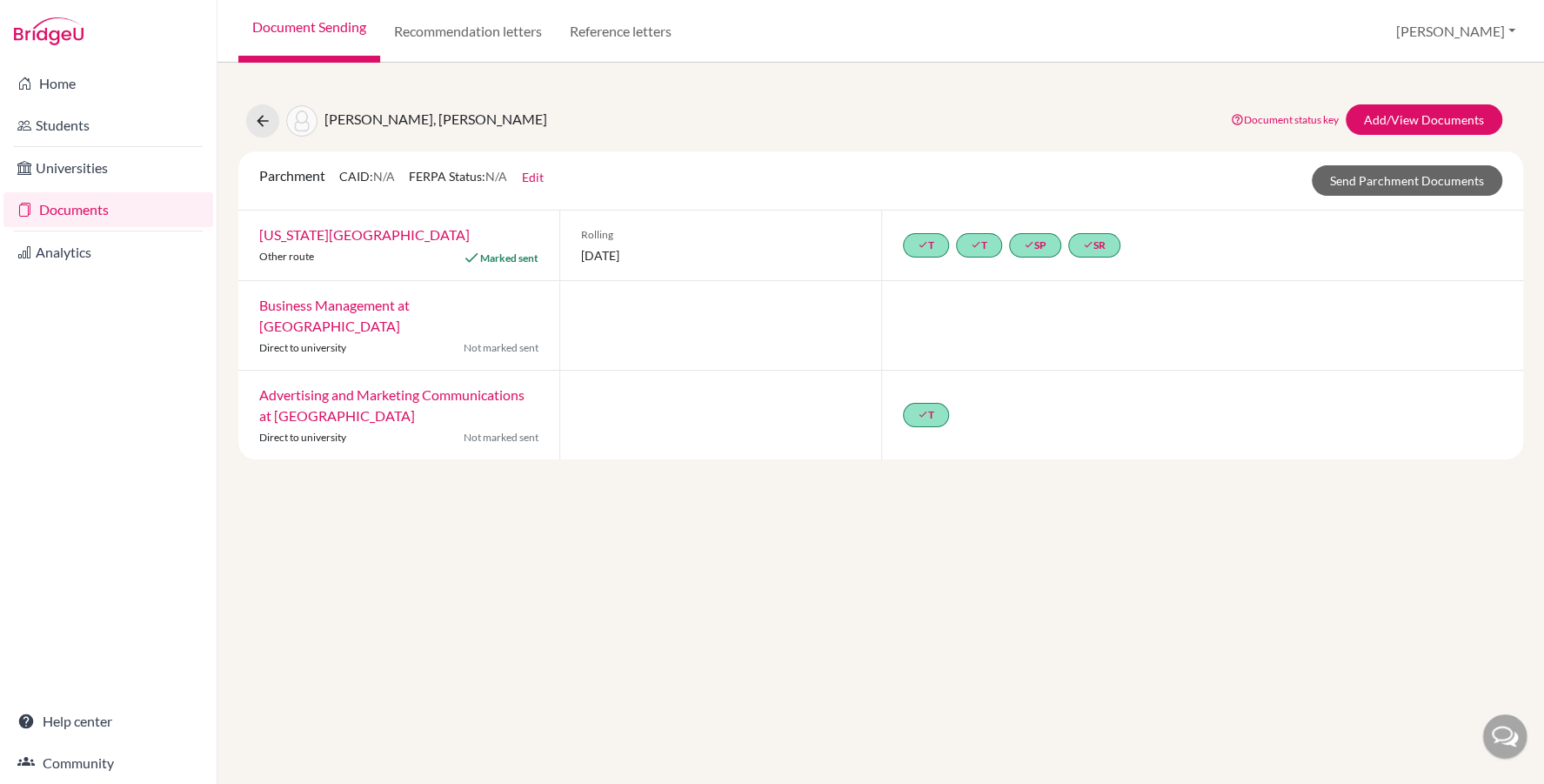
click at [1392, 102] on div "Elmidani, [PERSON_NAME] Document status key TR Requirement. Document not upload…" at bounding box center [881, 271] width 1286 height 376
click at [1367, 132] on link "Add/View Documents" at bounding box center [1424, 119] width 156 height 31
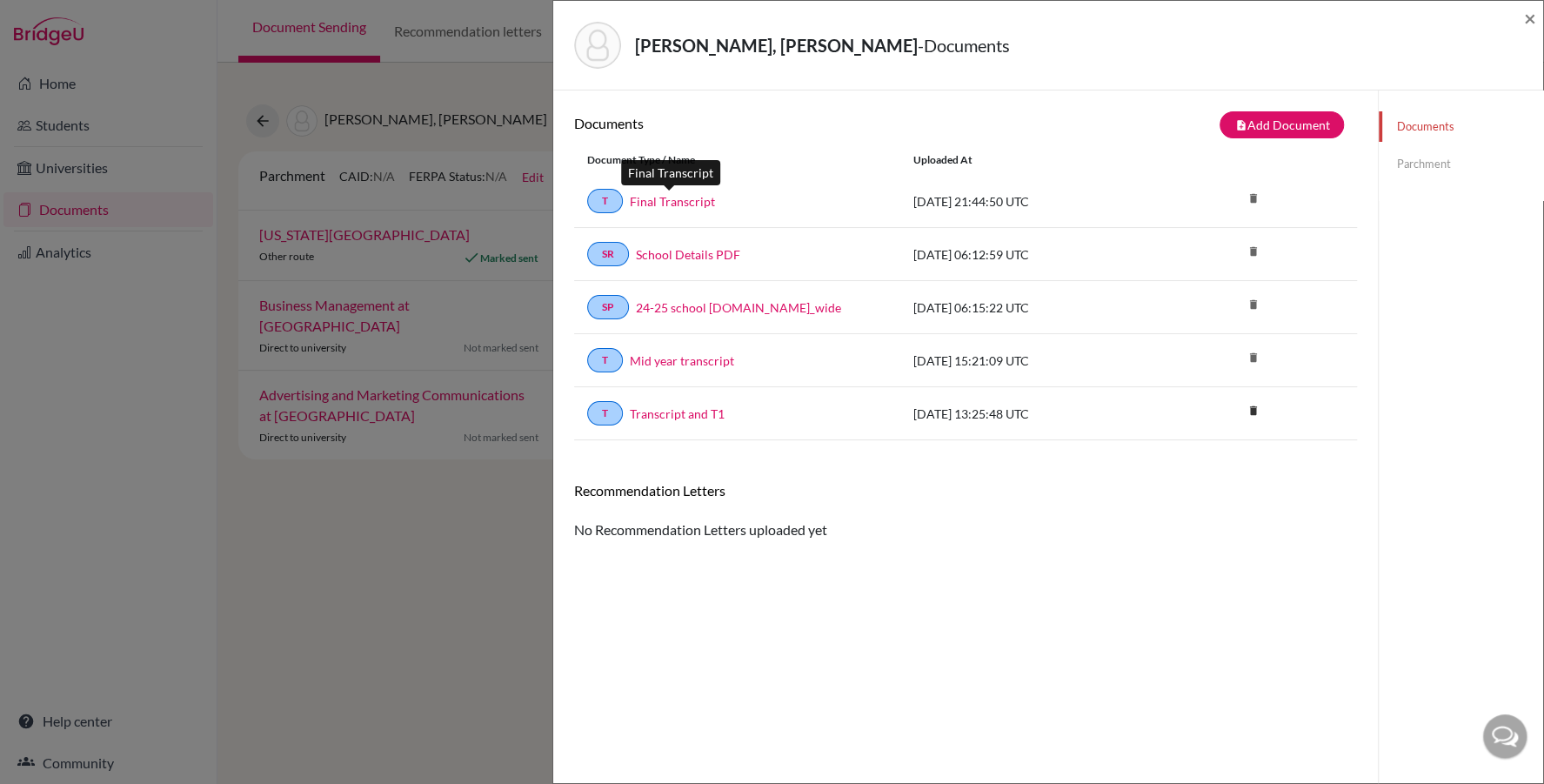
click at [692, 200] on link "Final Transcript" at bounding box center [672, 201] width 85 height 18
click at [1527, 17] on span "×" at bounding box center [1530, 17] width 12 height 25
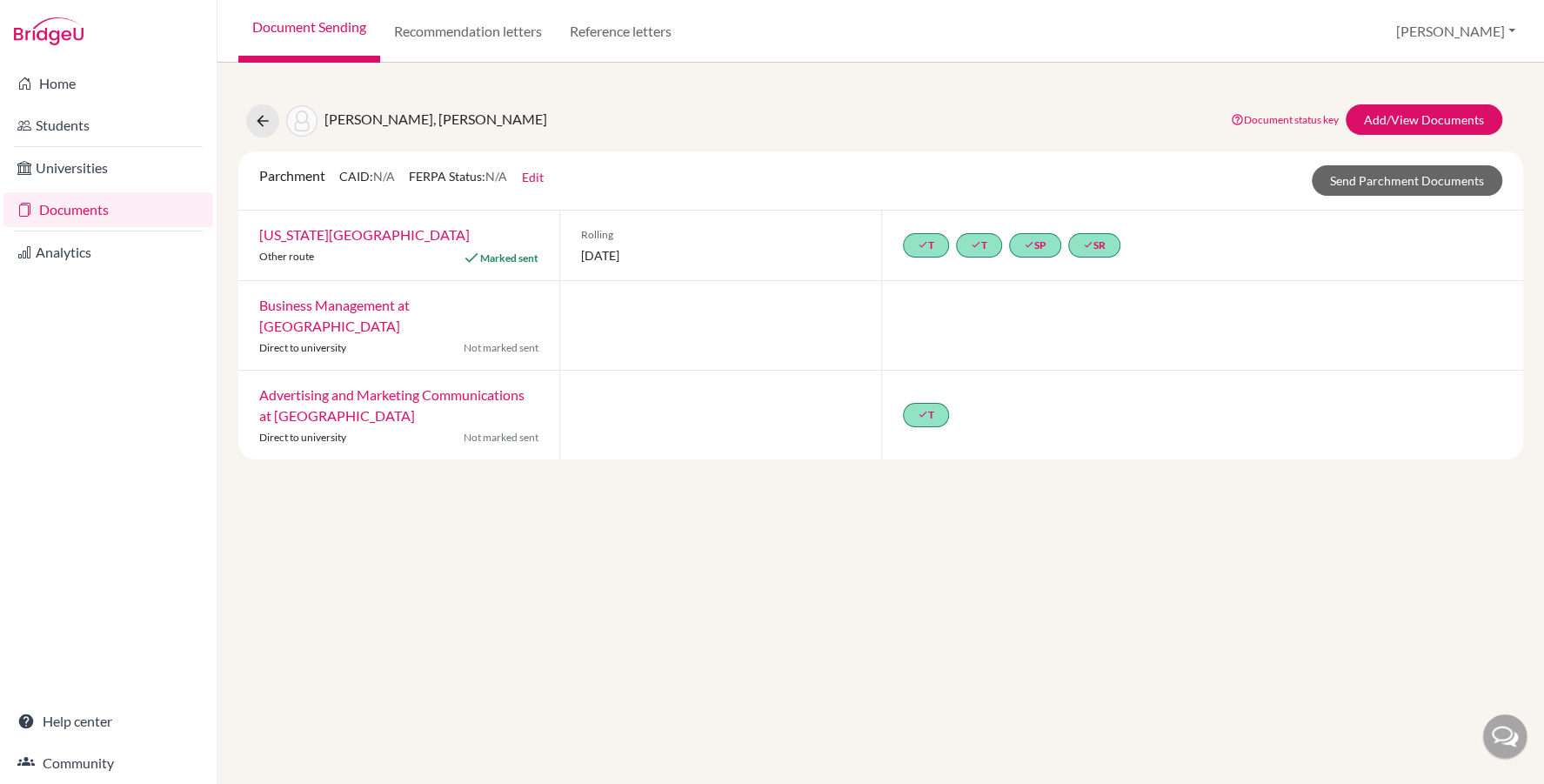
click at [60, 211] on link "Documents" at bounding box center [109, 209] width 210 height 35
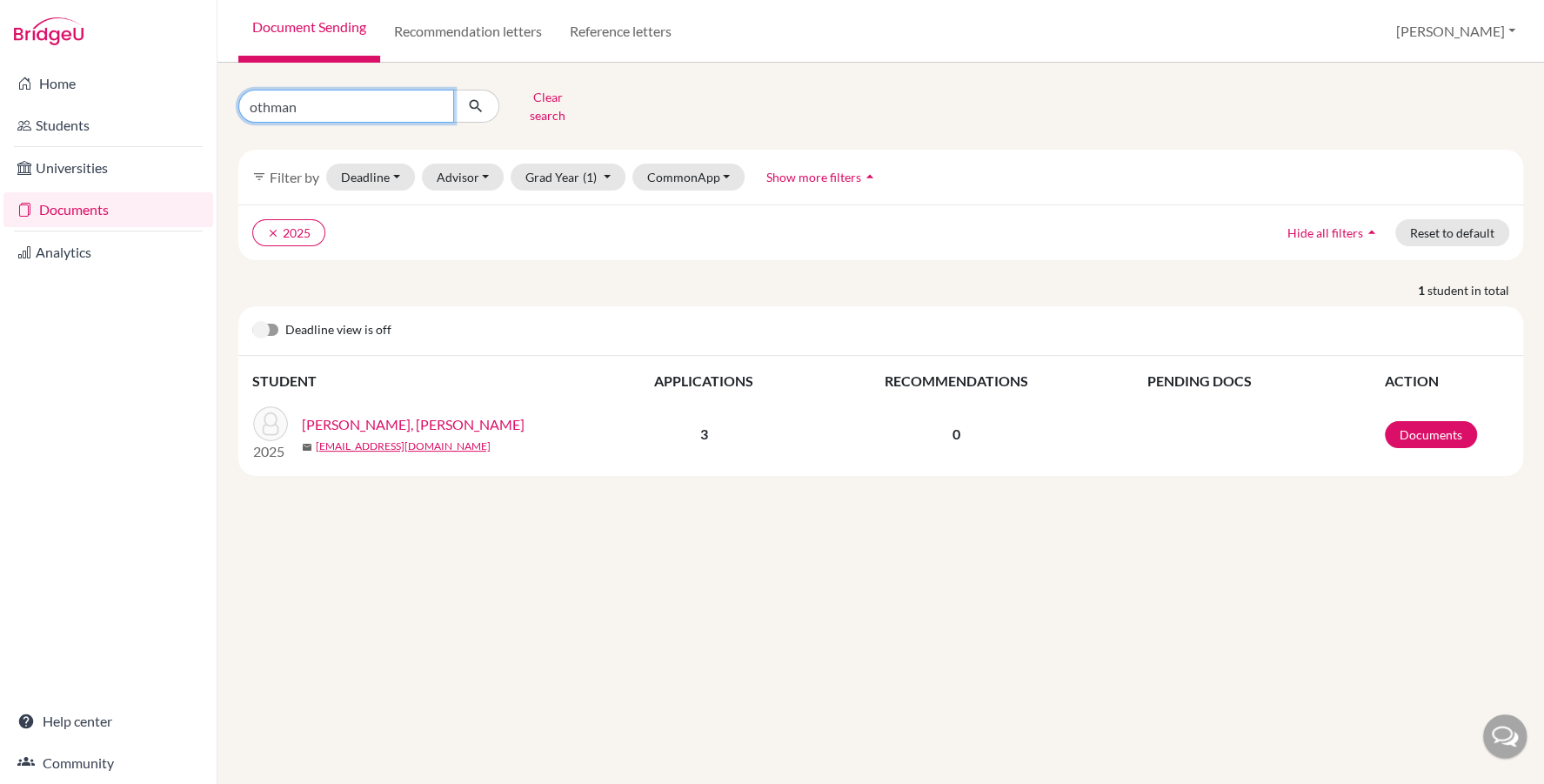
click at [335, 92] on input "othman" at bounding box center [347, 105] width 216 height 33
type input "iyla"
click button "submit" at bounding box center [476, 105] width 47 height 33
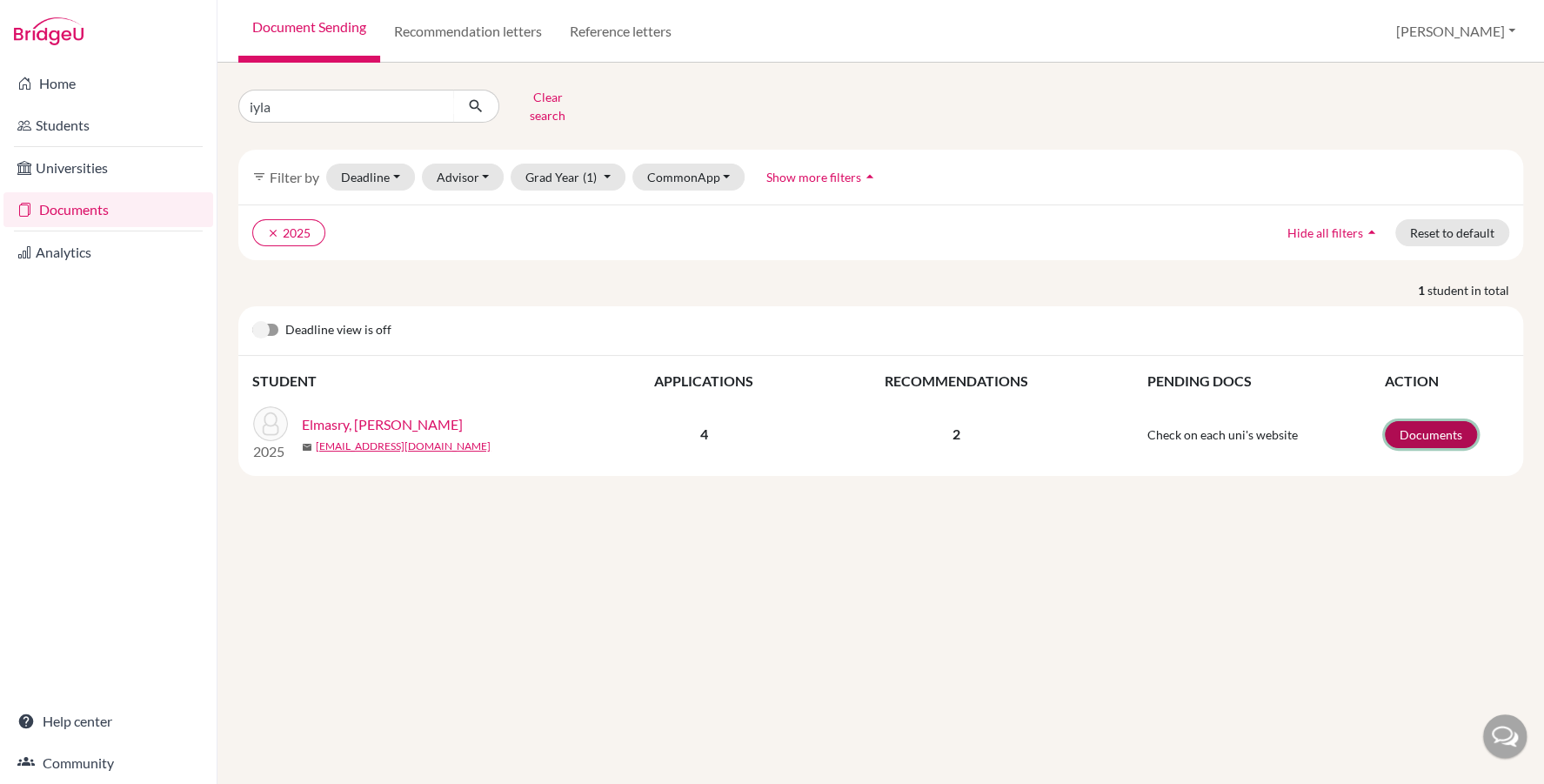
click at [1438, 421] on link "Documents" at bounding box center [1431, 434] width 92 height 27
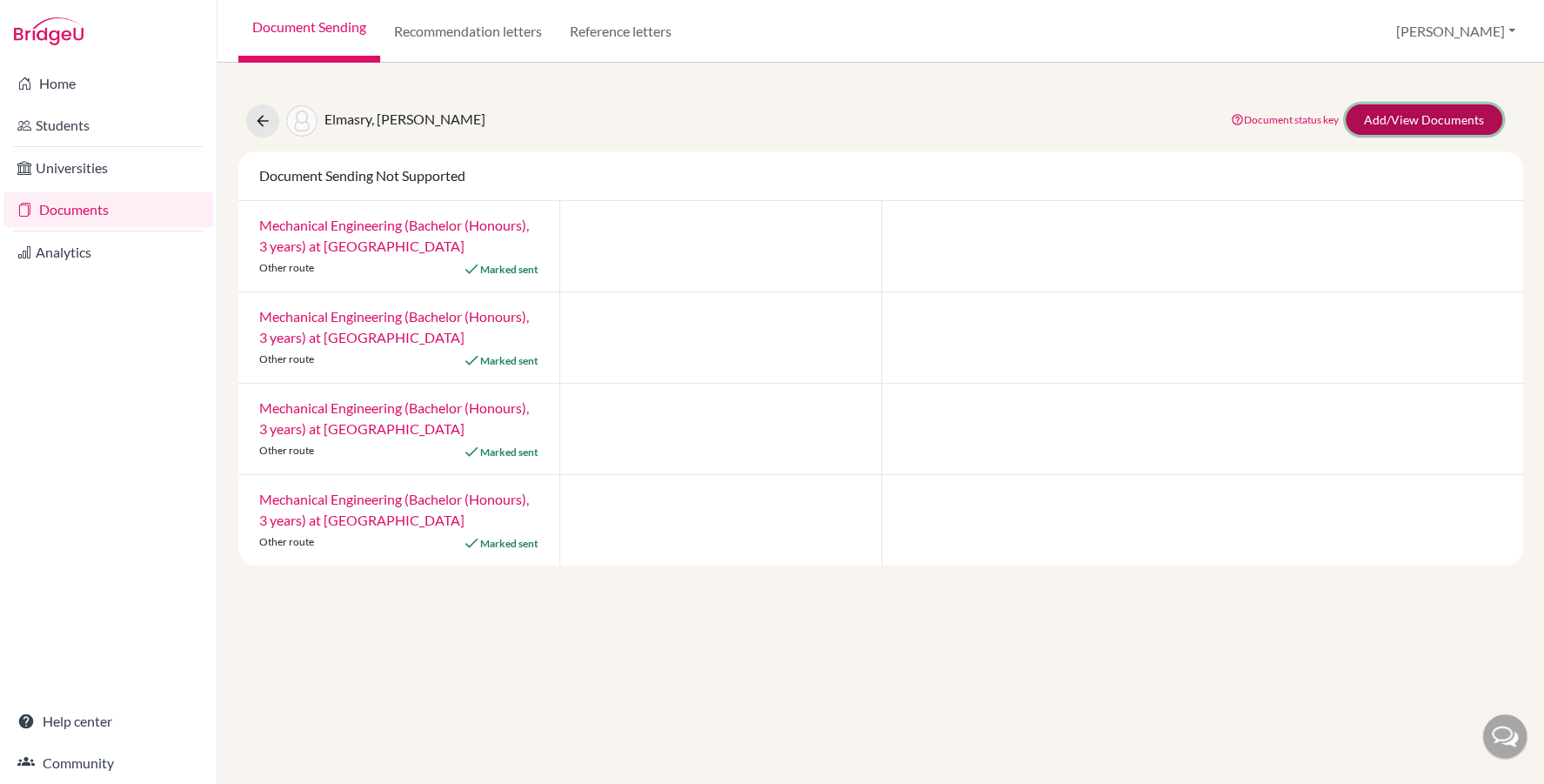
click at [1385, 114] on link "Add/View Documents" at bounding box center [1424, 119] width 156 height 31
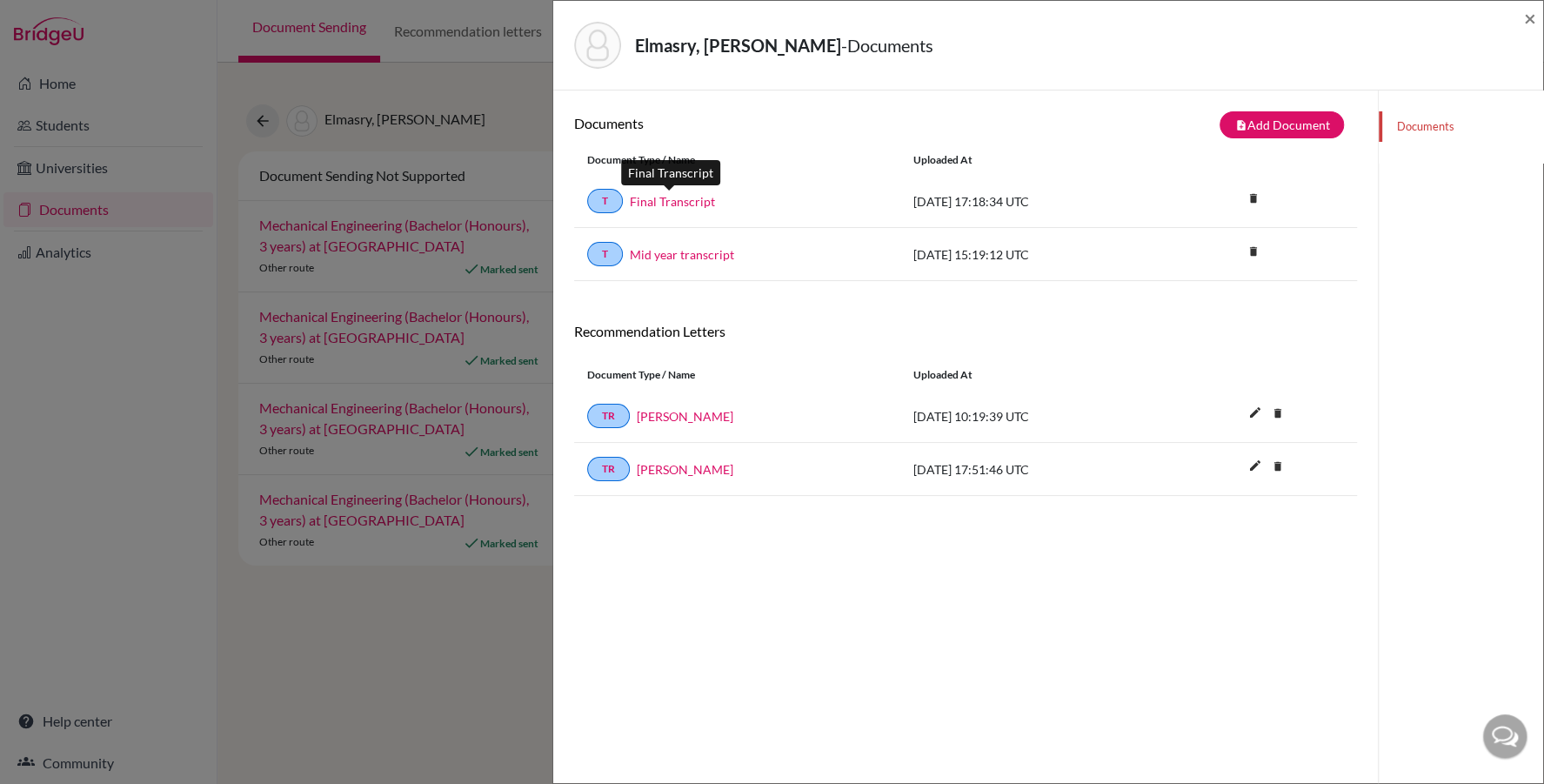
click at [679, 201] on link "Final Transcript" at bounding box center [672, 201] width 85 height 18
click at [1533, 20] on span "×" at bounding box center [1530, 17] width 12 height 25
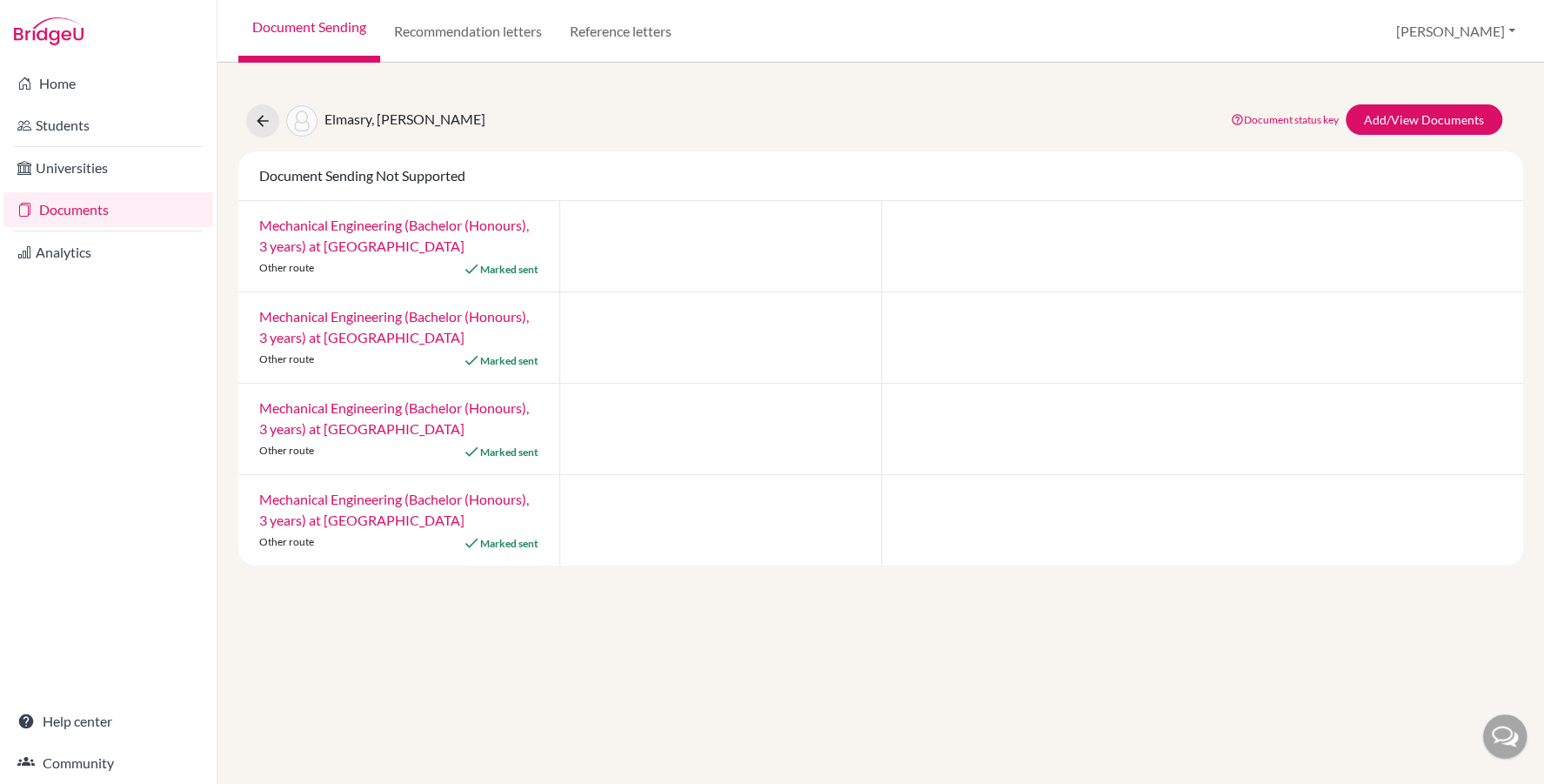
click at [337, 32] on link "Document Sending" at bounding box center [309, 31] width 142 height 62
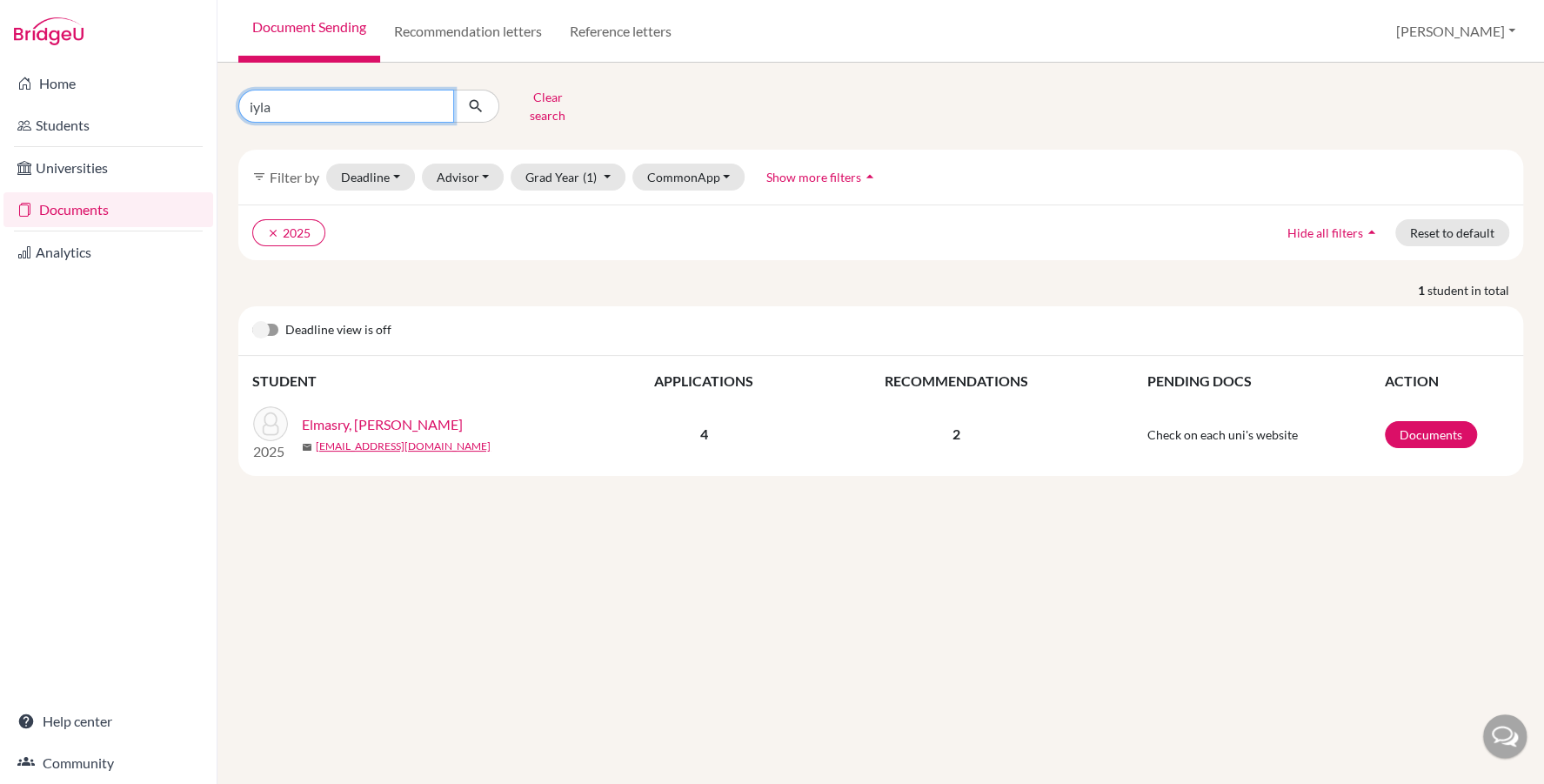
click at [268, 99] on input "iyla" at bounding box center [347, 105] width 216 height 33
type input "Elmasry, [PERSON_NAME]"
click button "submit" at bounding box center [476, 105] width 47 height 33
click at [1443, 421] on link "Documents" at bounding box center [1431, 434] width 92 height 27
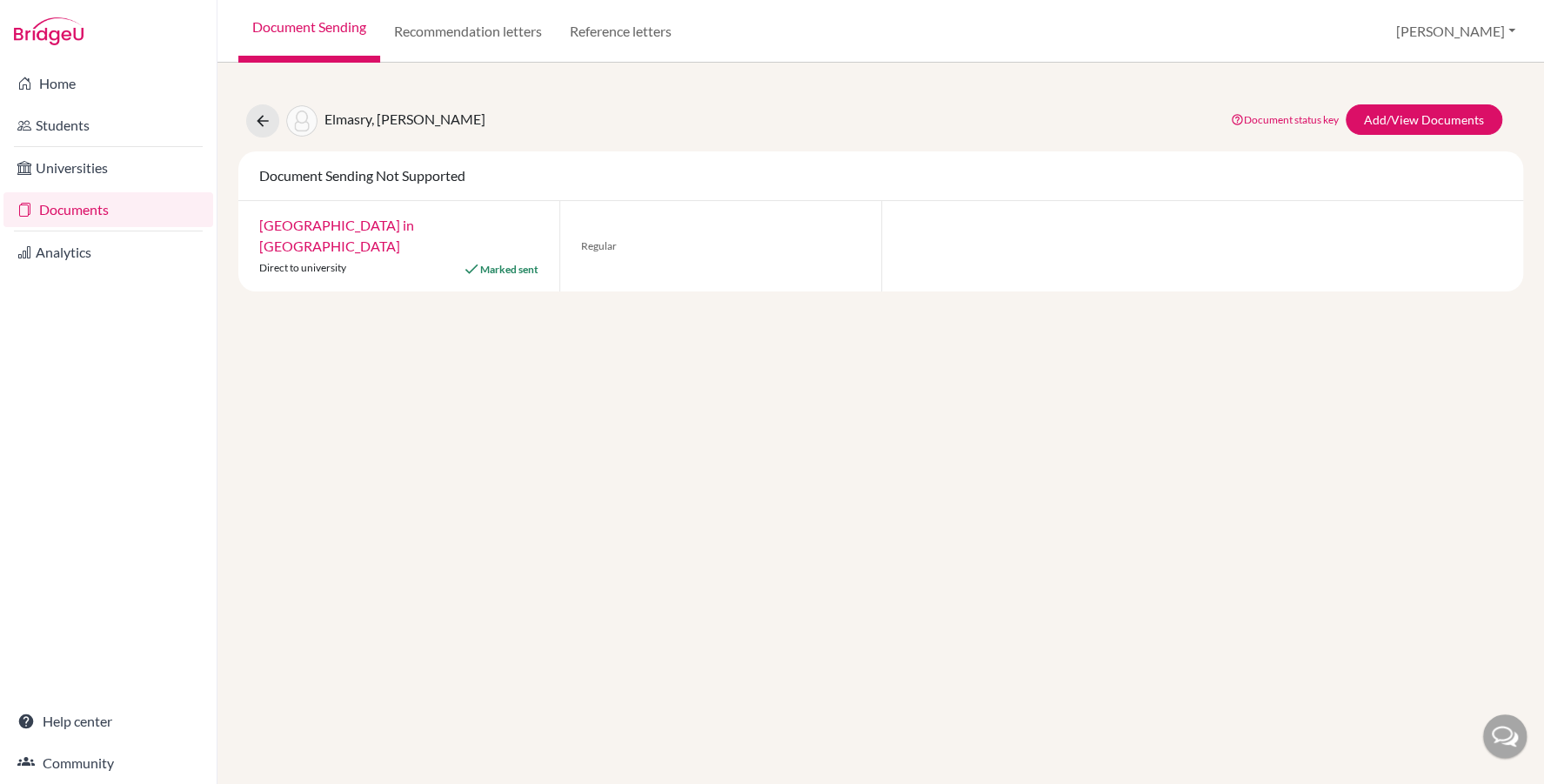
click at [1368, 145] on div "Elmasry, [PERSON_NAME] Document status key TR Requirement. Document not uploade…" at bounding box center [881, 187] width 1286 height 208
click at [1378, 110] on link "Add/View Documents" at bounding box center [1424, 119] width 156 height 31
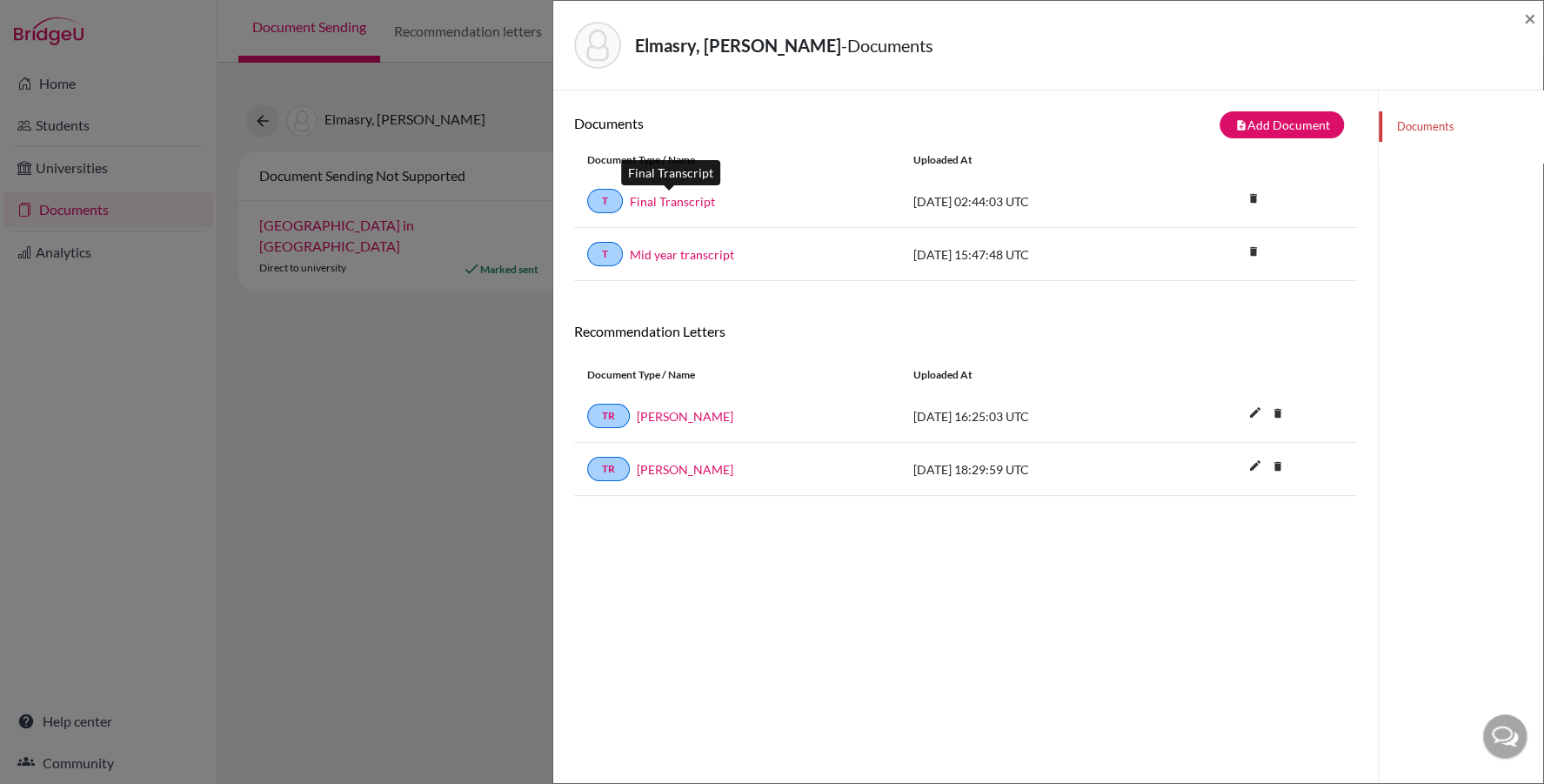
click at [686, 196] on link "Final Transcript" at bounding box center [672, 201] width 85 height 18
